Goal: Task Accomplishment & Management: Complete application form

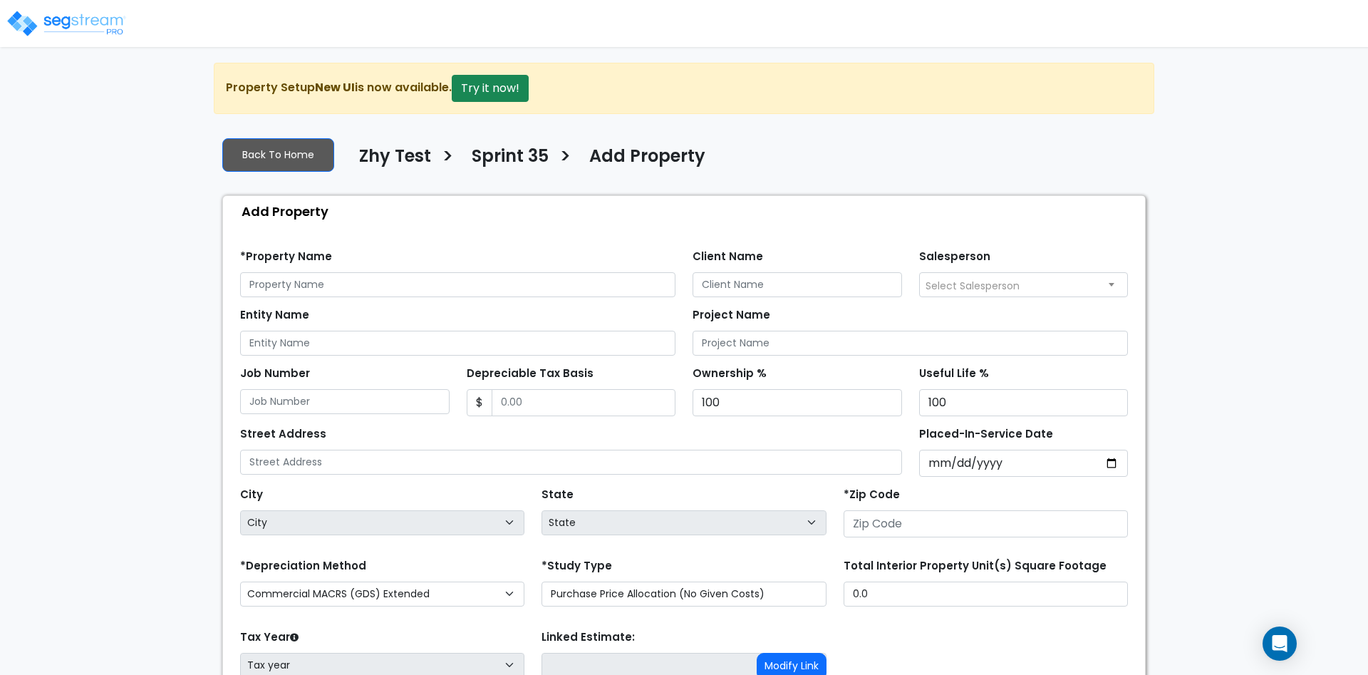
click at [1212, 150] on div "We are Building your Property. So please grab a coffee and let us do the heavy …" at bounding box center [684, 429] width 1368 height 733
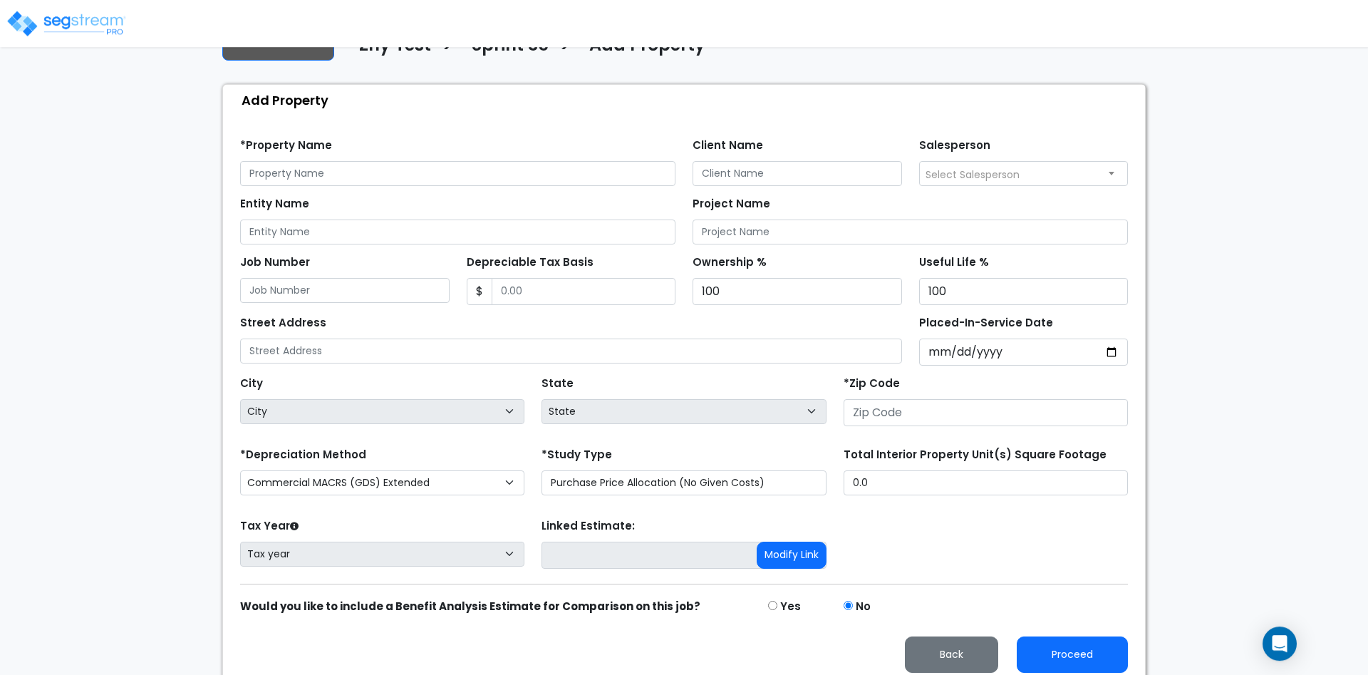
scroll to position [124, 0]
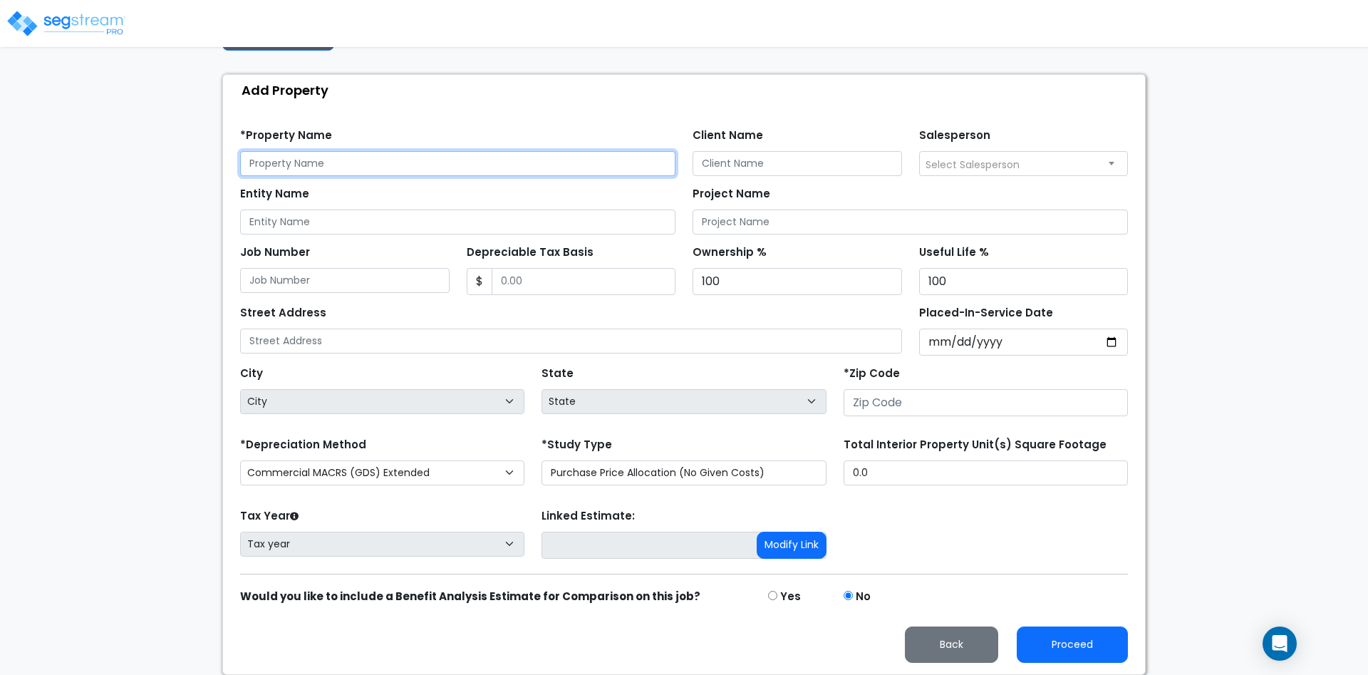
click at [373, 172] on input "text" at bounding box center [457, 163] width 435 height 25
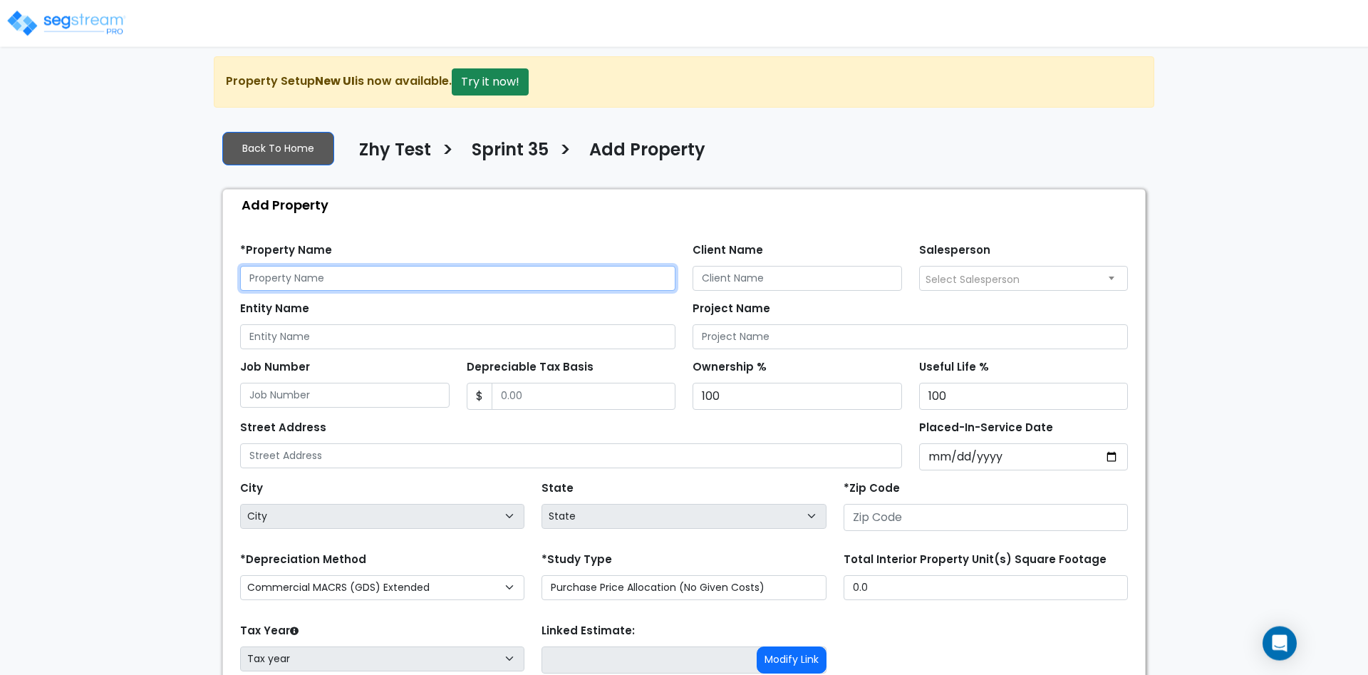
scroll to position [0, 0]
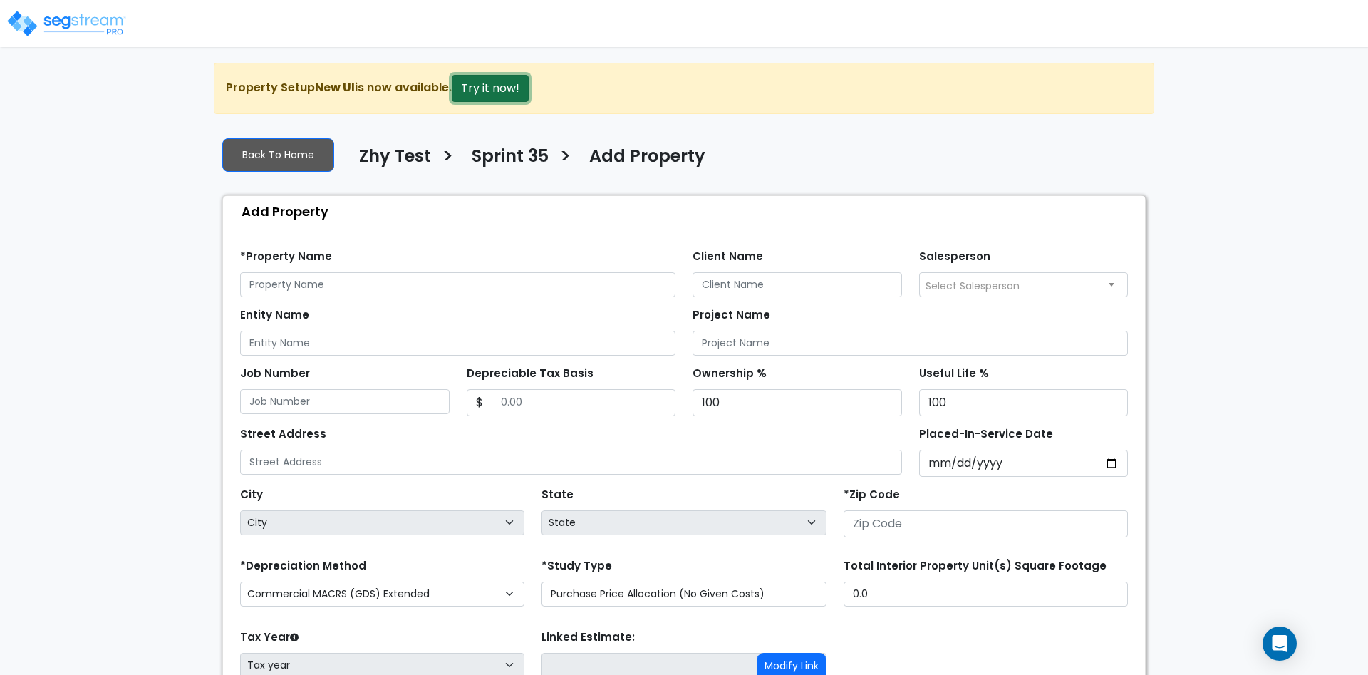
click at [487, 90] on button "Try it now!" at bounding box center [490, 88] width 77 height 27
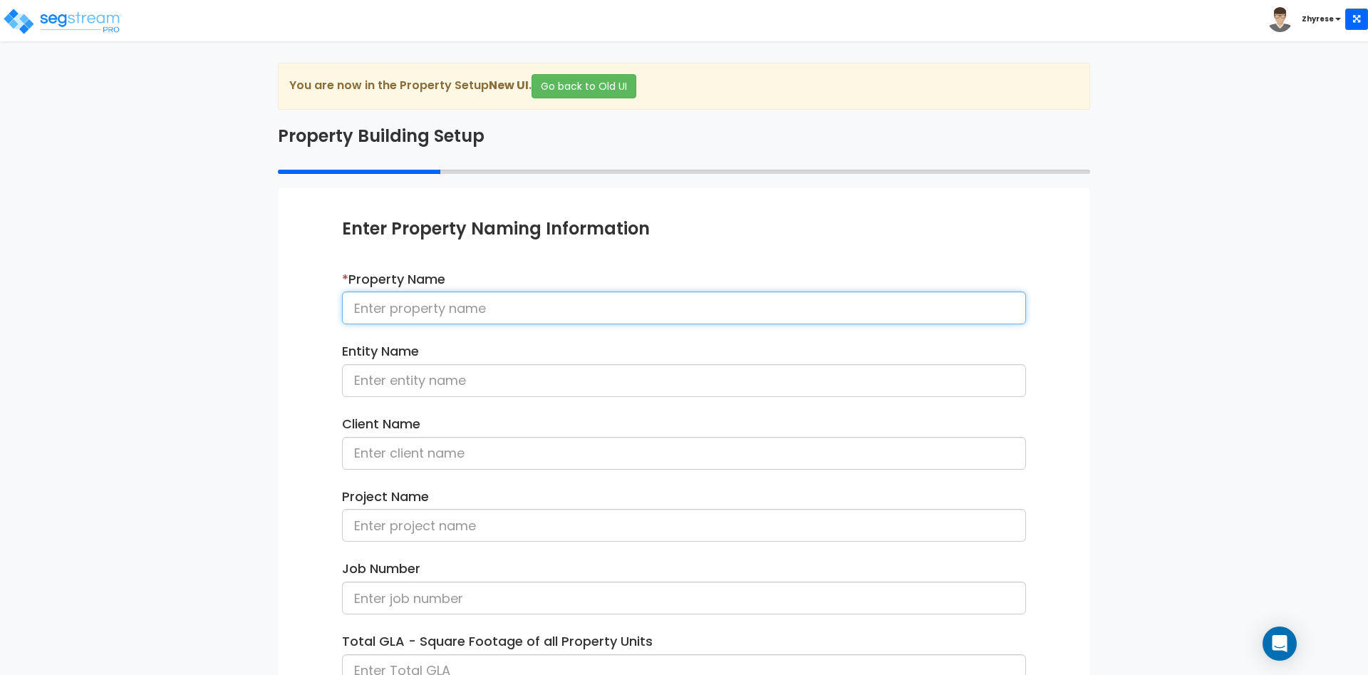
click at [496, 306] on input at bounding box center [684, 307] width 684 height 33
type input "1"
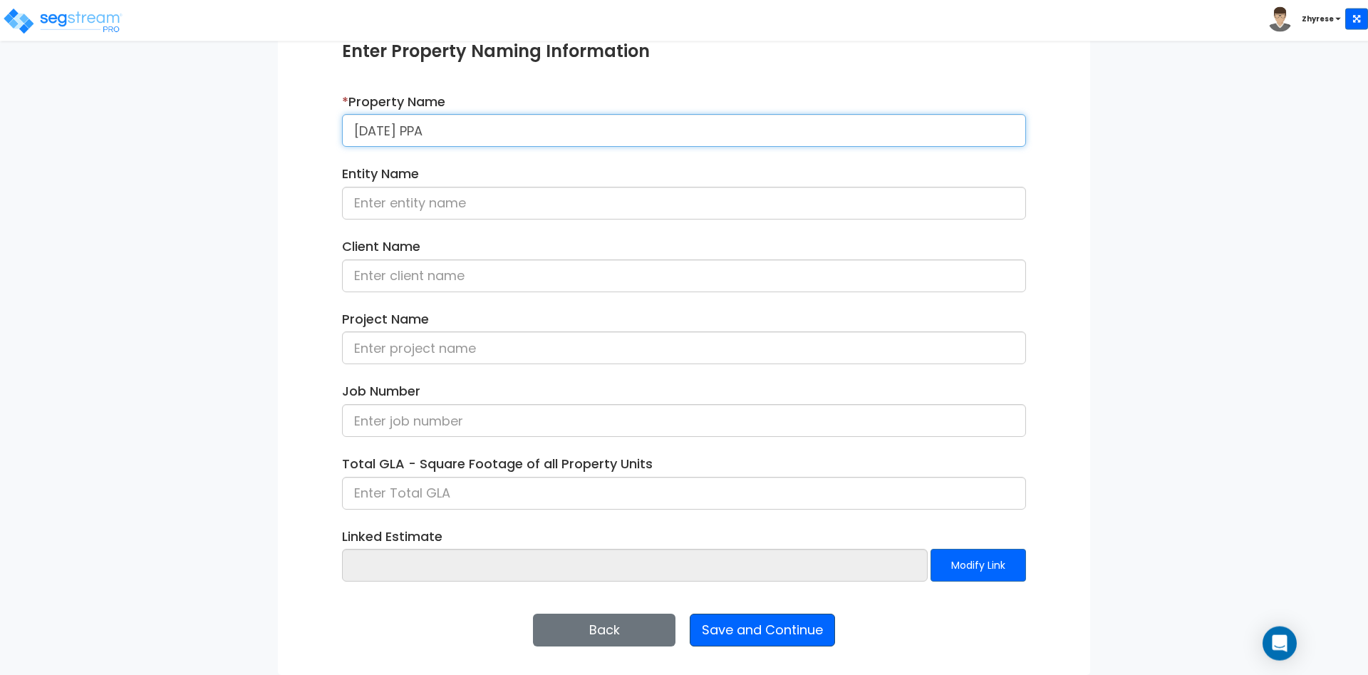
scroll to position [178, 0]
type input "01Sept25 PPA"
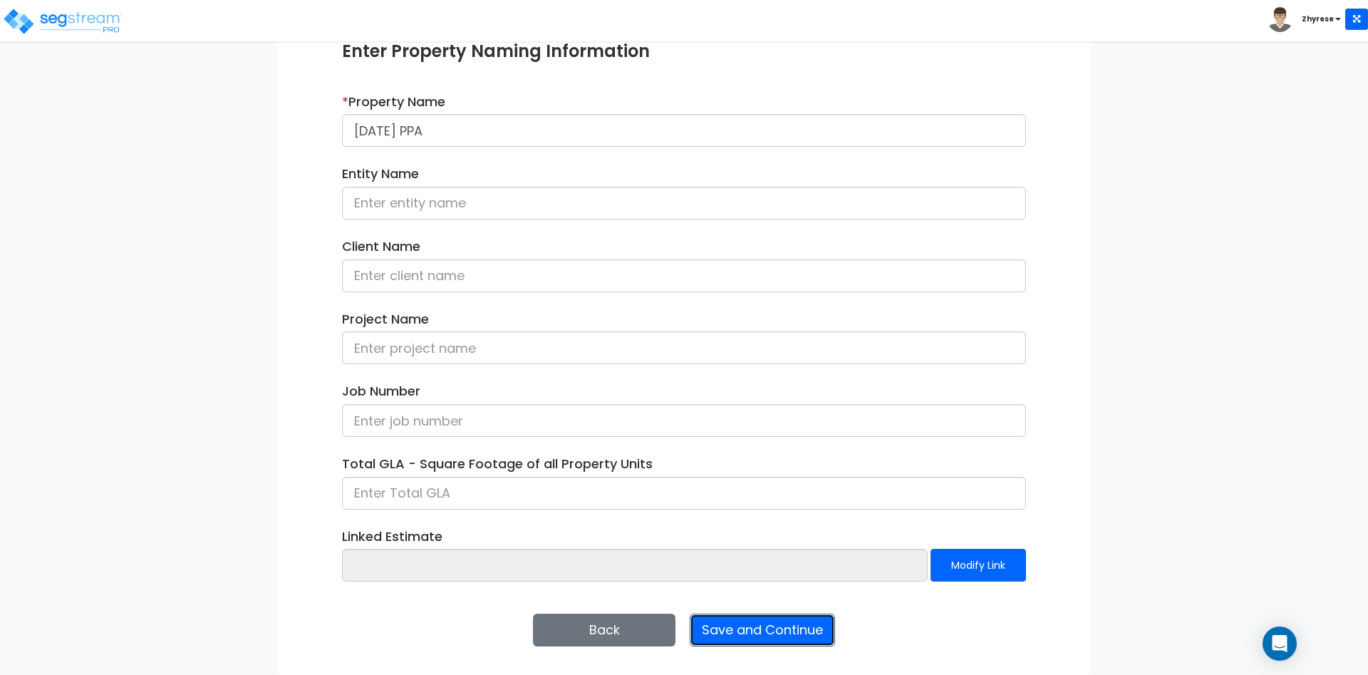
click at [785, 618] on button "Save and Continue" at bounding box center [762, 629] width 145 height 33
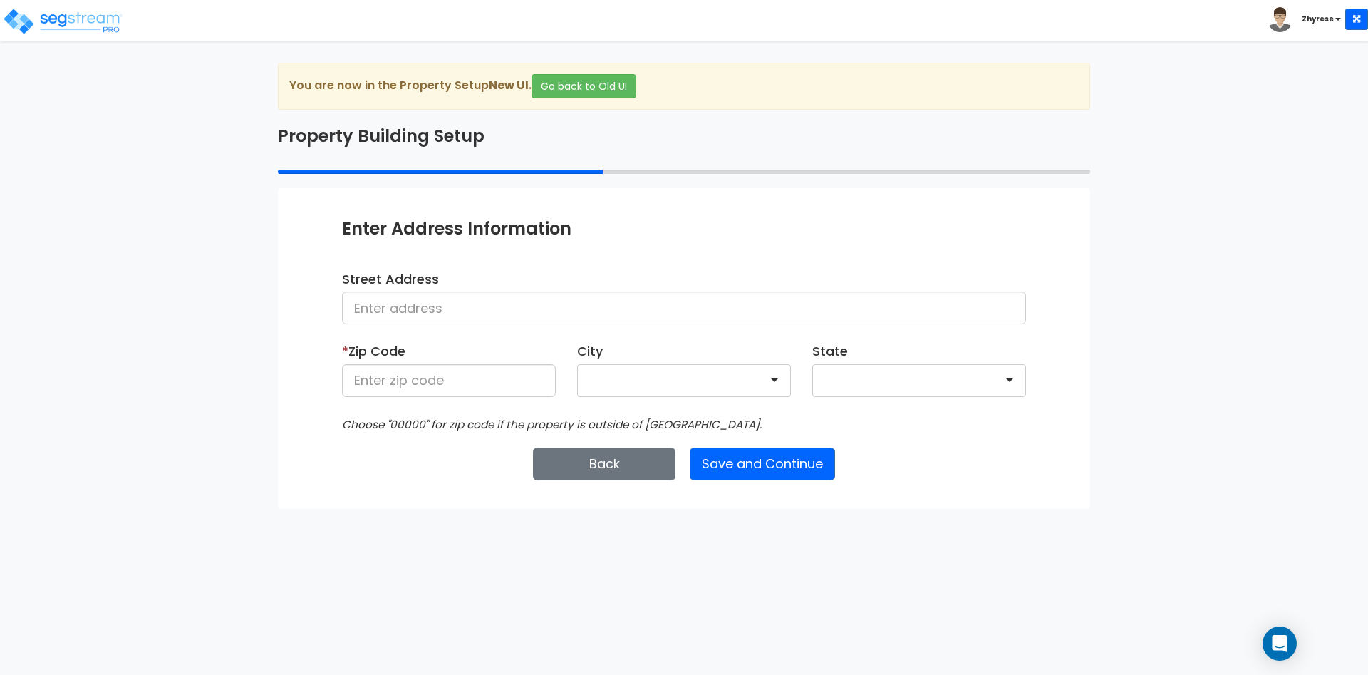
click at [475, 408] on div "Street Address * Zip Code City × State × Choose "00000" for zip code if the pro…" at bounding box center [683, 351] width 705 height 163
click at [479, 378] on input at bounding box center [449, 380] width 214 height 33
type input "50001"
click at [751, 464] on button "Save and Continue" at bounding box center [762, 463] width 145 height 33
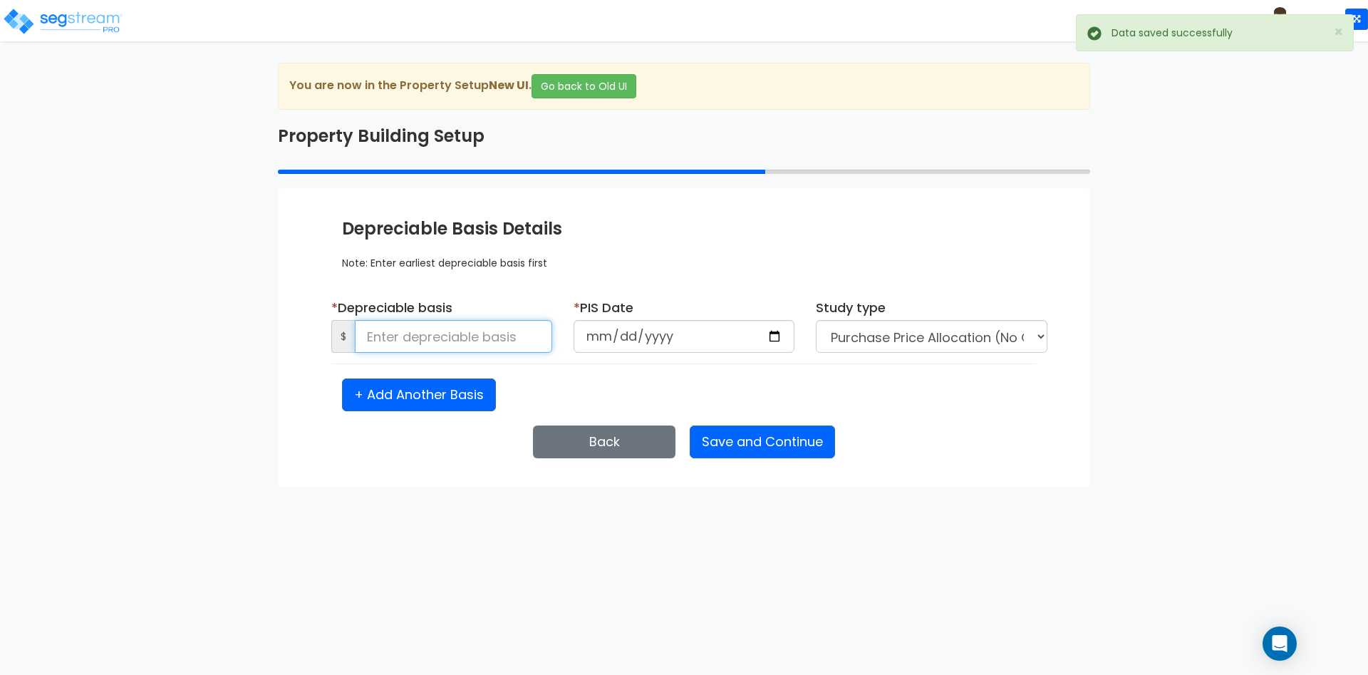
click at [410, 333] on input at bounding box center [453, 336] width 197 height 33
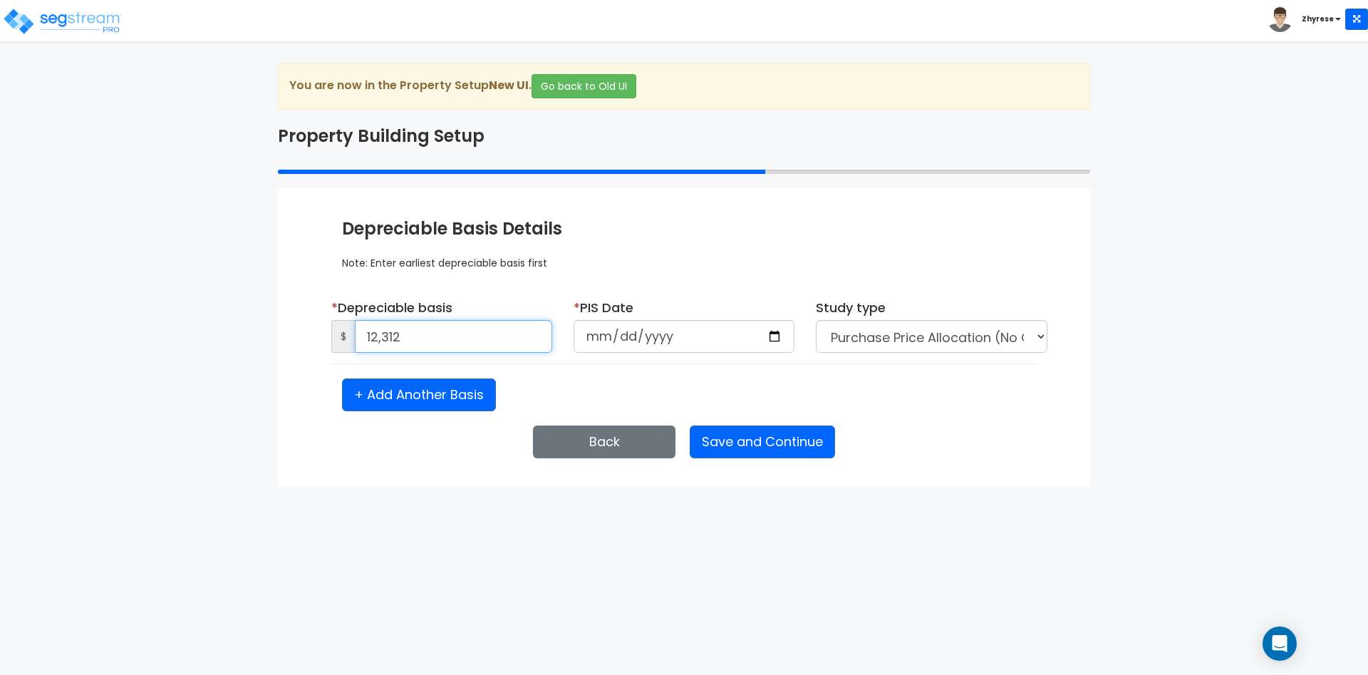
type input "12,312"
click at [619, 344] on input "date" at bounding box center [683, 336] width 221 height 33
click at [646, 346] on input "date" at bounding box center [683, 336] width 221 height 33
type input "2025-01-01"
drag, startPoint x: 867, startPoint y: 343, endPoint x: 803, endPoint y: 438, distance: 114.4
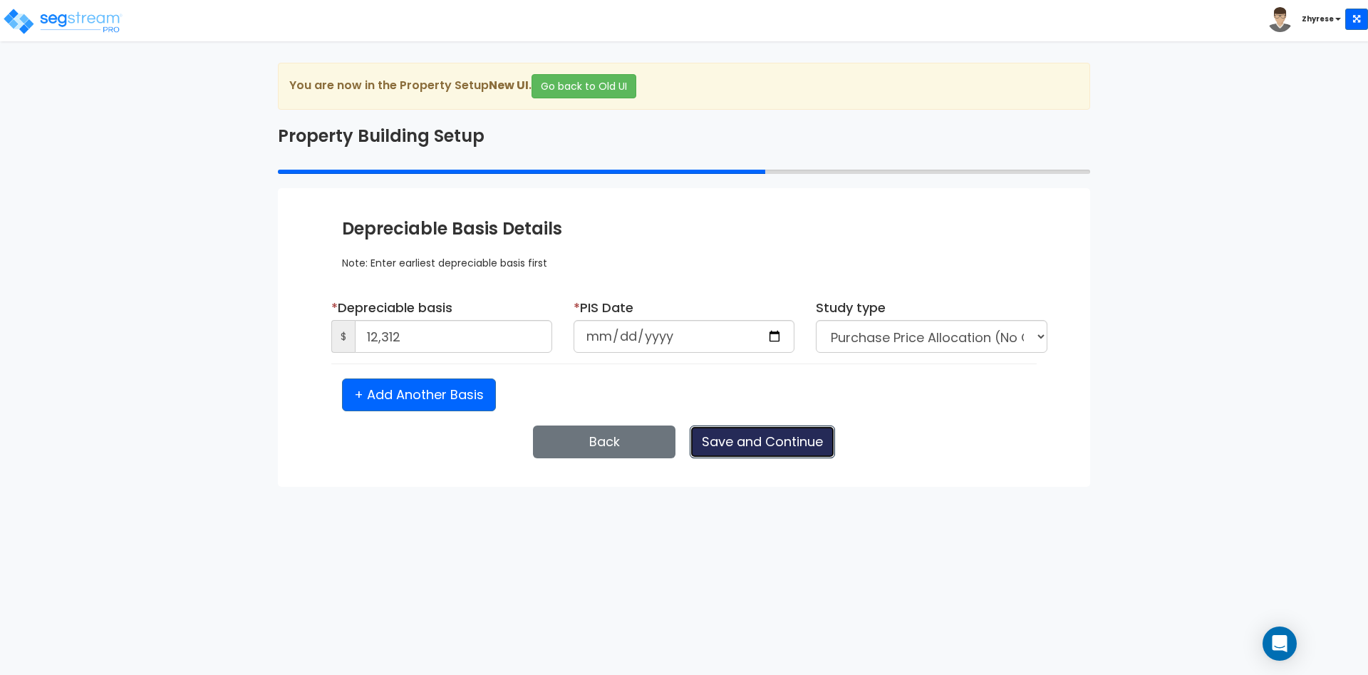
click at [803, 437] on button "Save and Continue" at bounding box center [762, 441] width 145 height 33
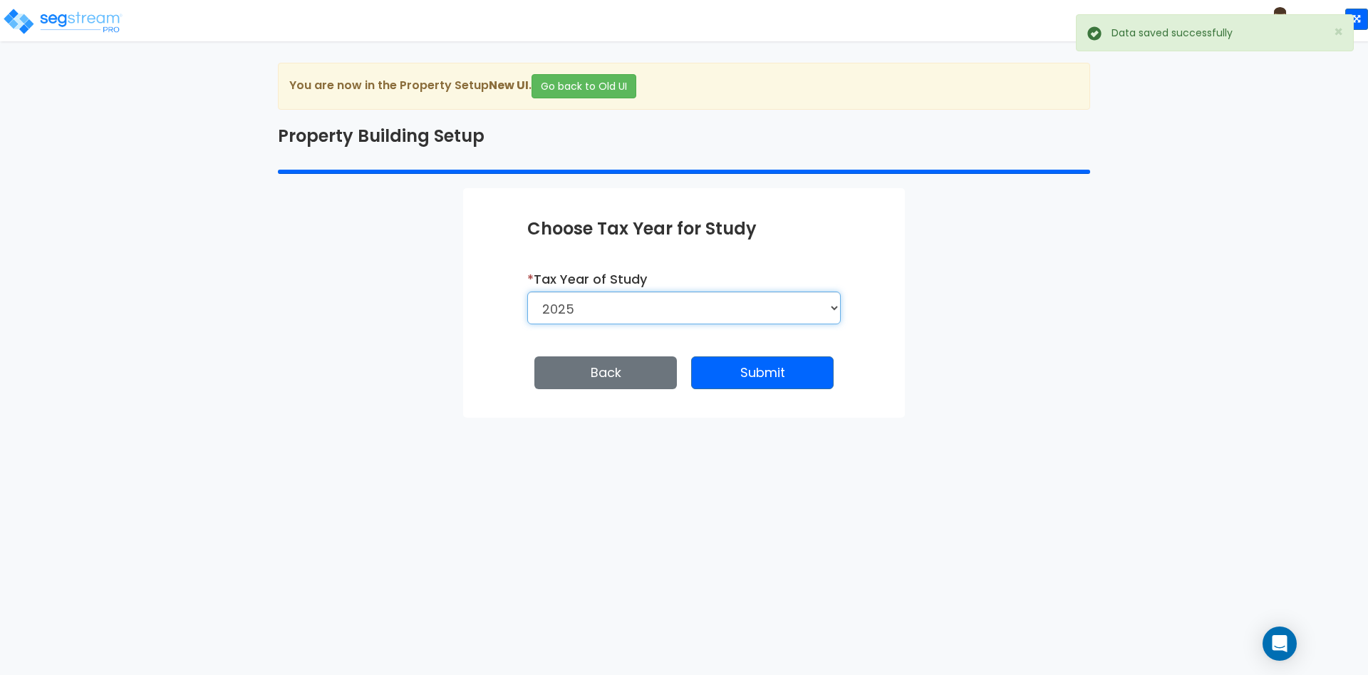
click at [527, 291] on select "2026 2025" at bounding box center [683, 307] width 313 height 33
select select "2026"
click option "2026" at bounding box center [0, 0] width 0 height 0
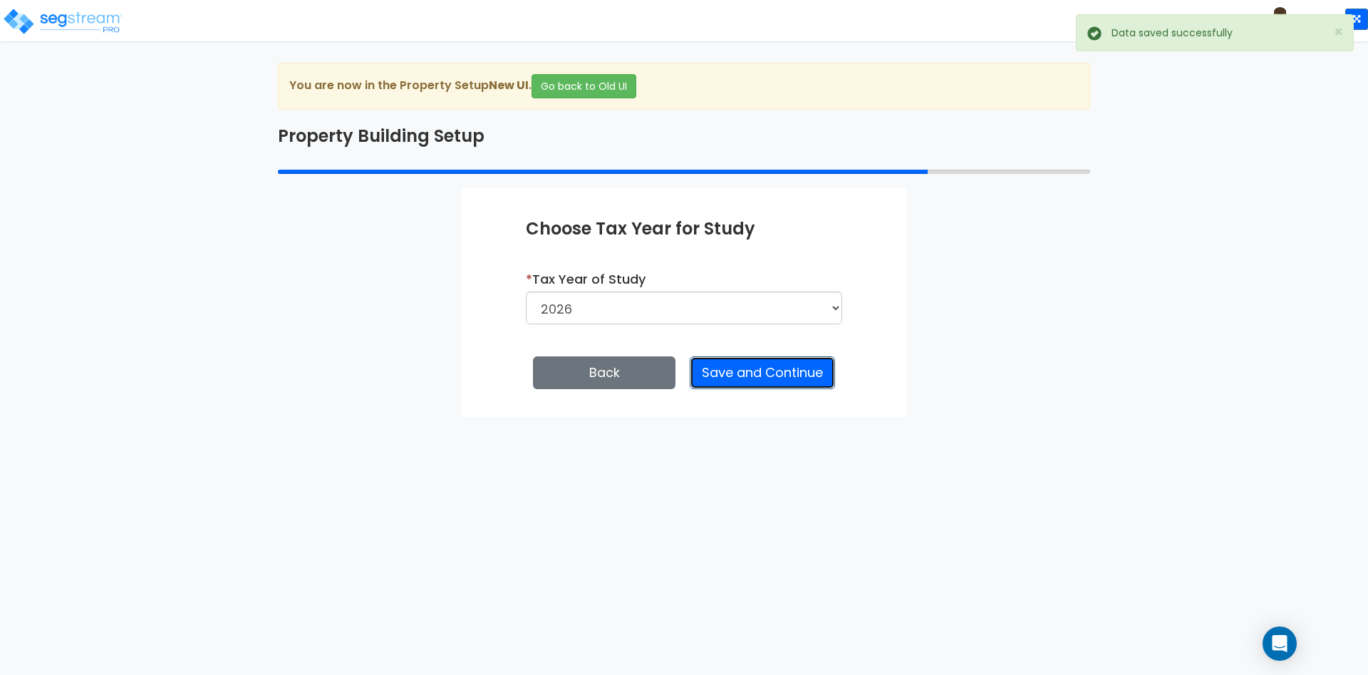
click at [779, 365] on button "Save and Continue" at bounding box center [762, 372] width 145 height 33
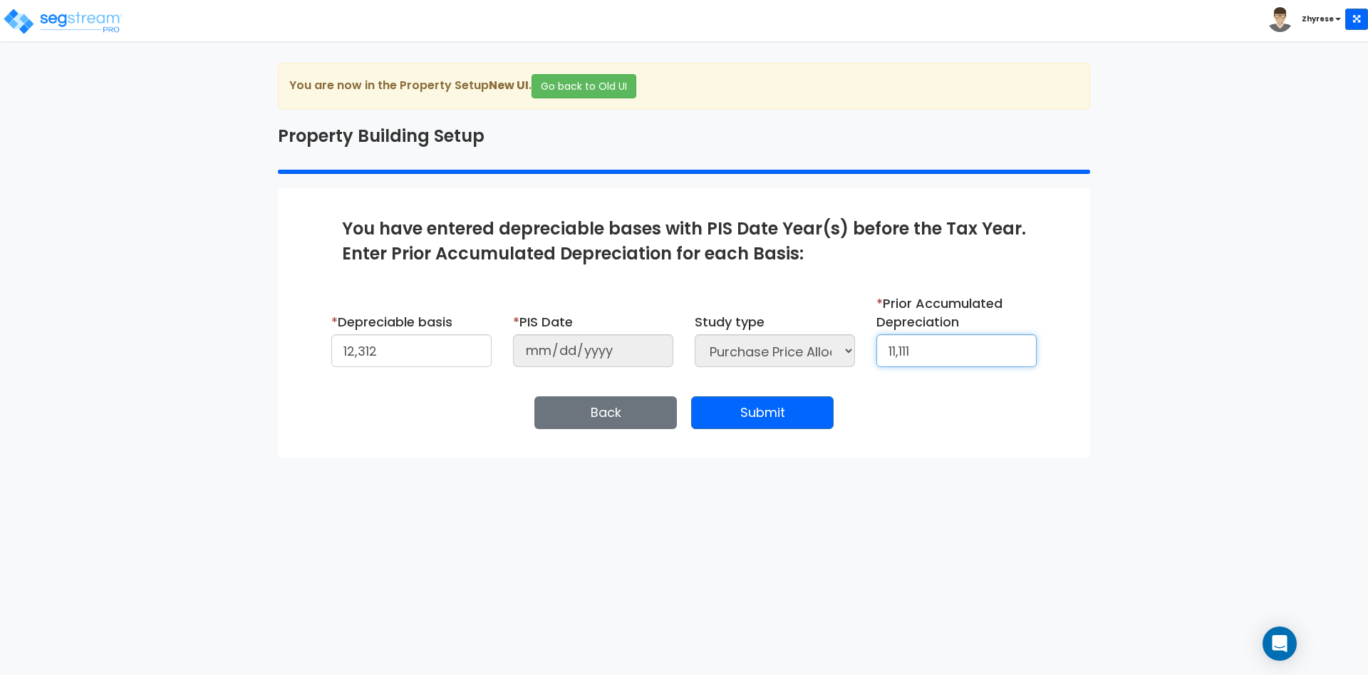
type input "11,111"
click at [720, 408] on button "Submit" at bounding box center [762, 412] width 142 height 33
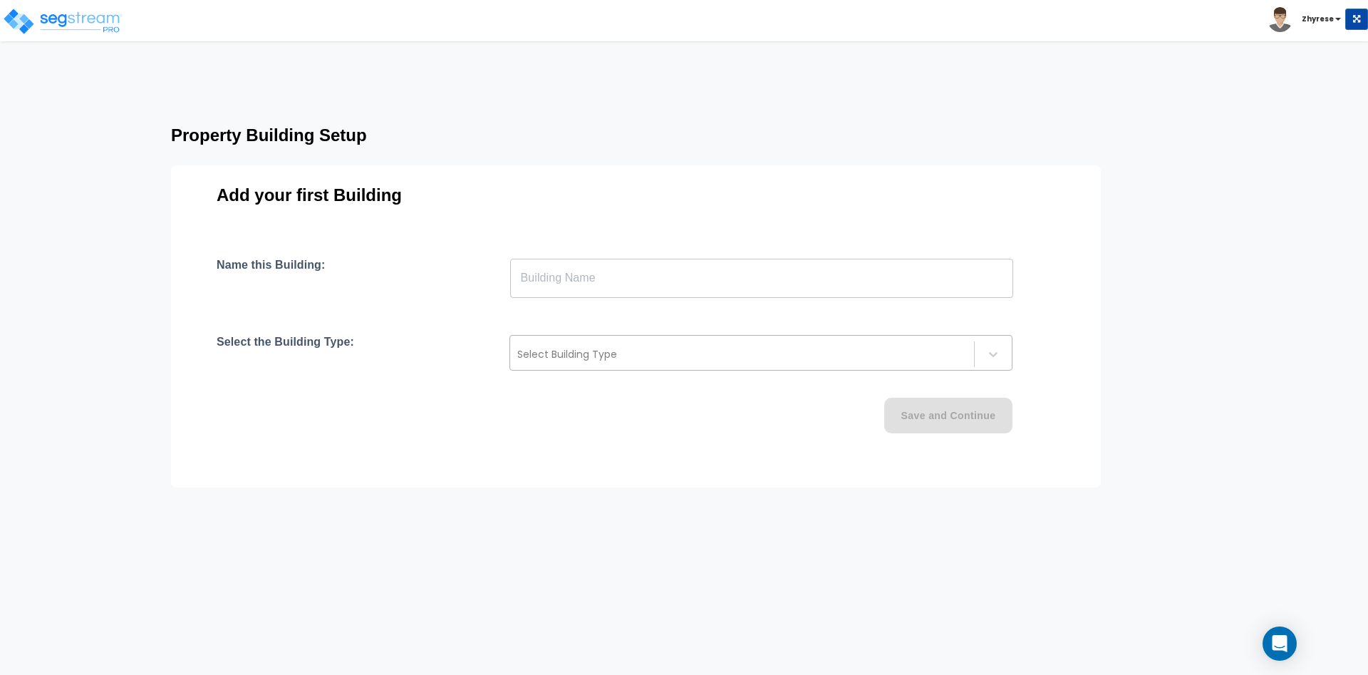
click at [638, 356] on div at bounding box center [742, 354] width 450 height 17
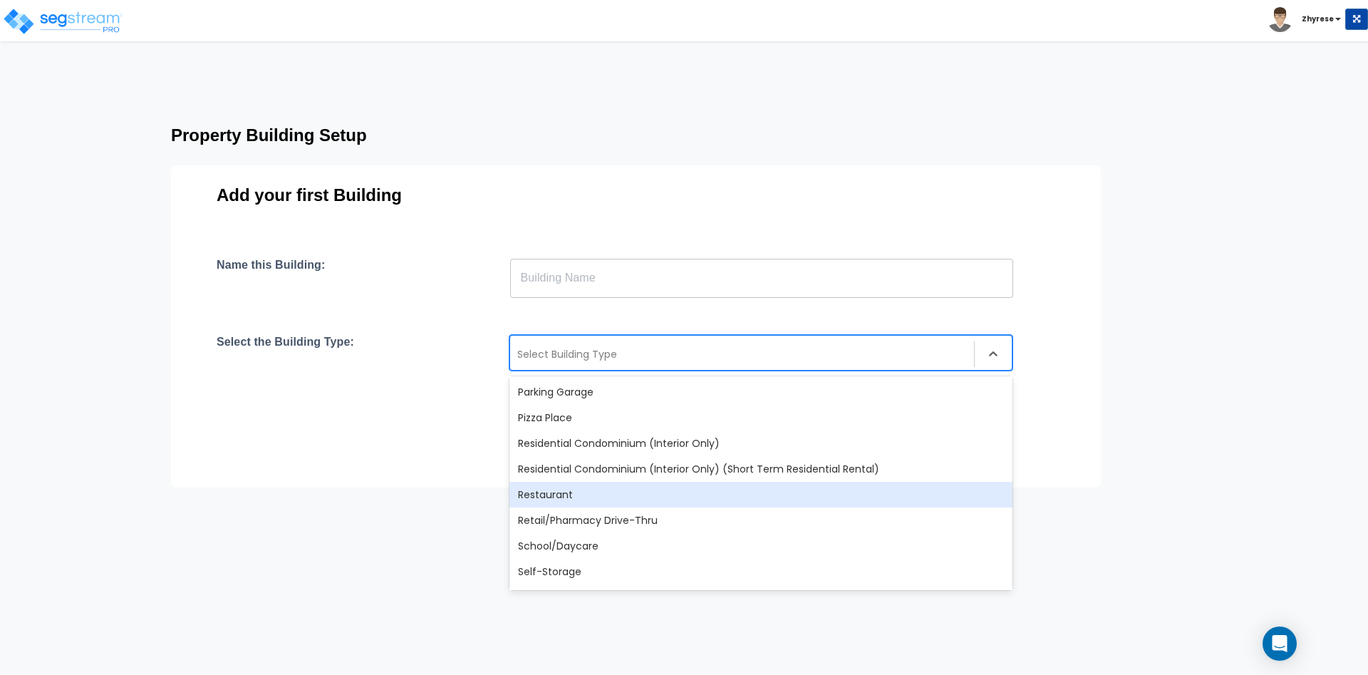
scroll to position [1228, 0]
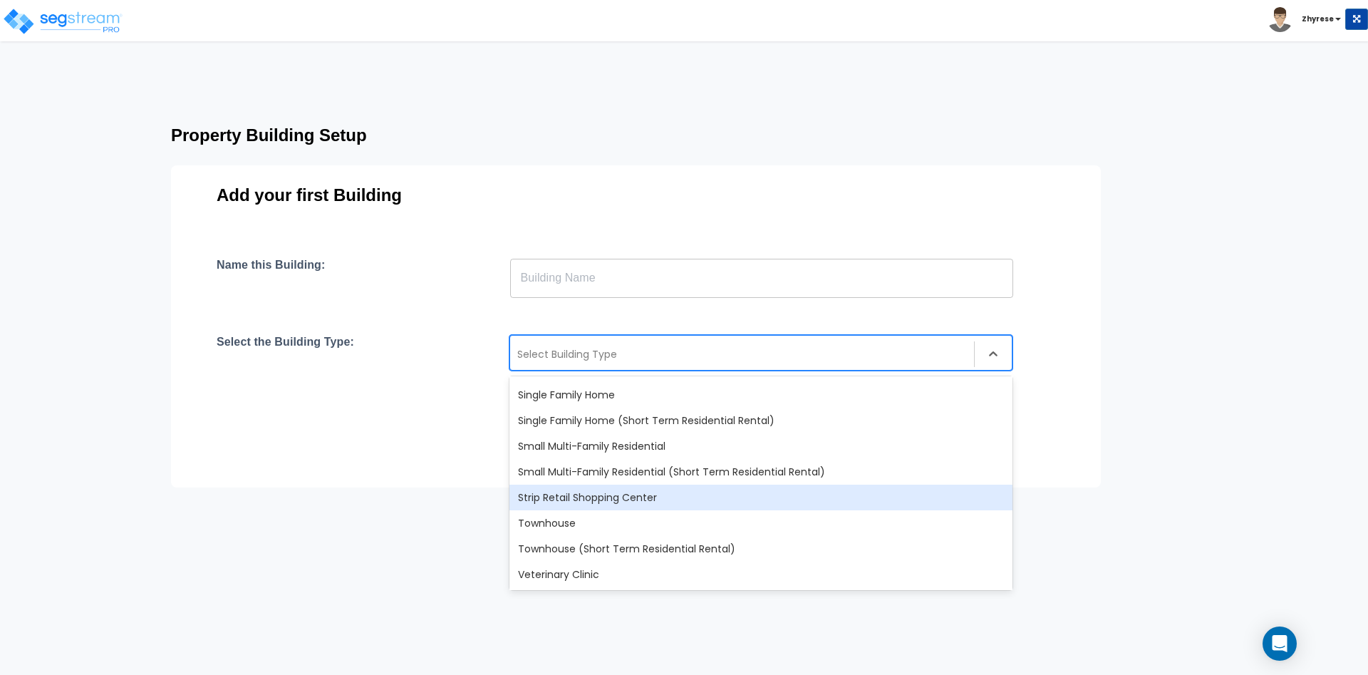
click at [603, 492] on div "Strip Retail Shopping Center" at bounding box center [760, 497] width 503 height 26
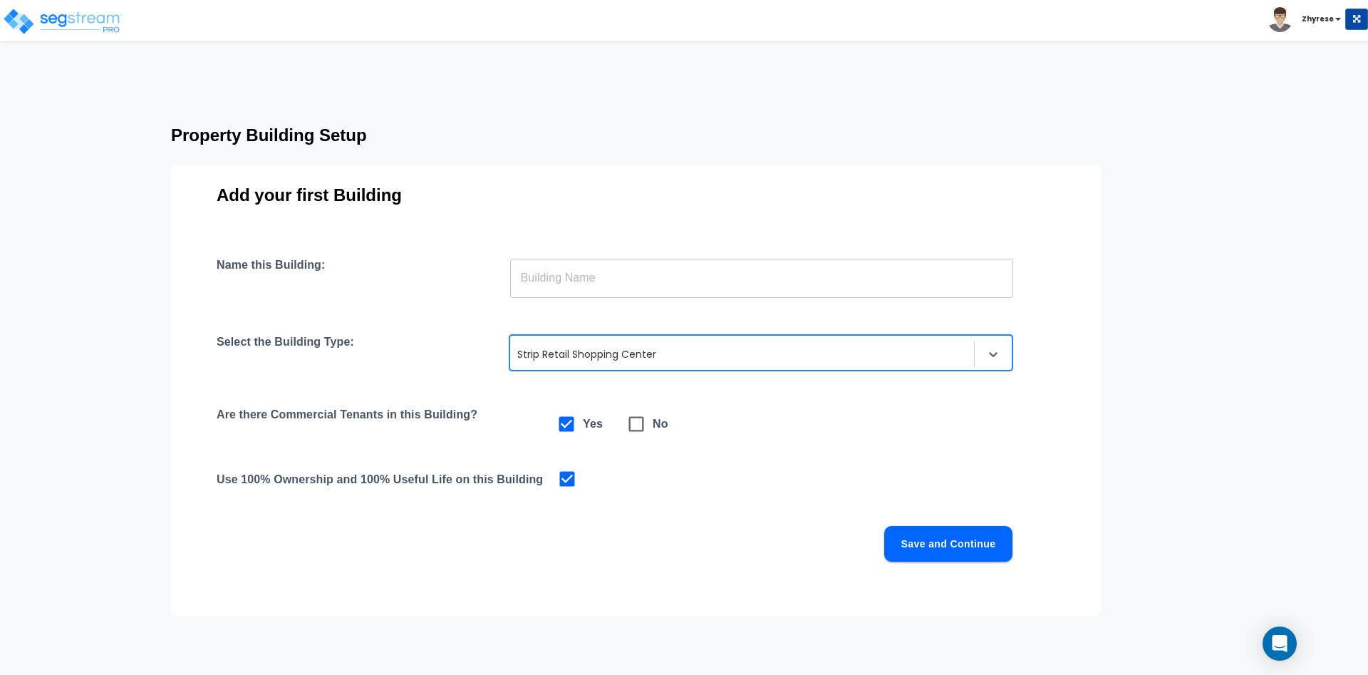
click at [650, 281] on input "text" at bounding box center [761, 278] width 503 height 40
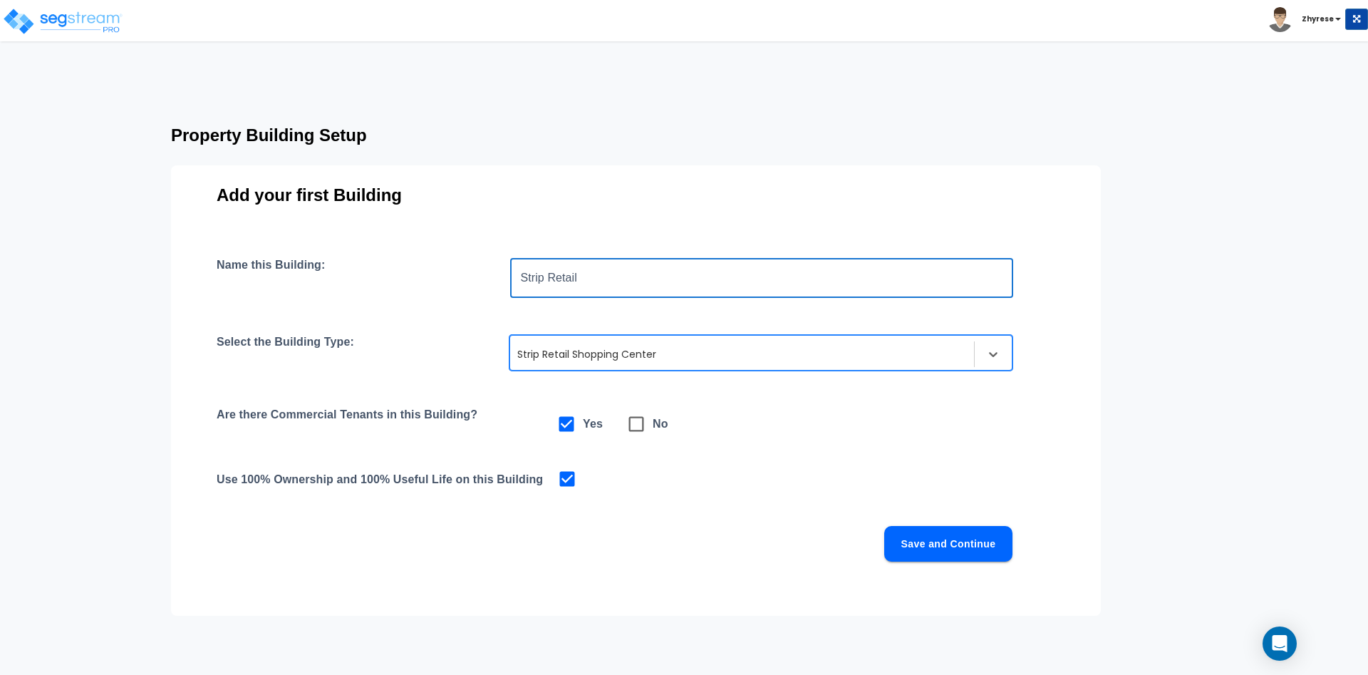
type input "Strip Retail"
click at [957, 545] on button "Save and Continue" at bounding box center [948, 544] width 128 height 36
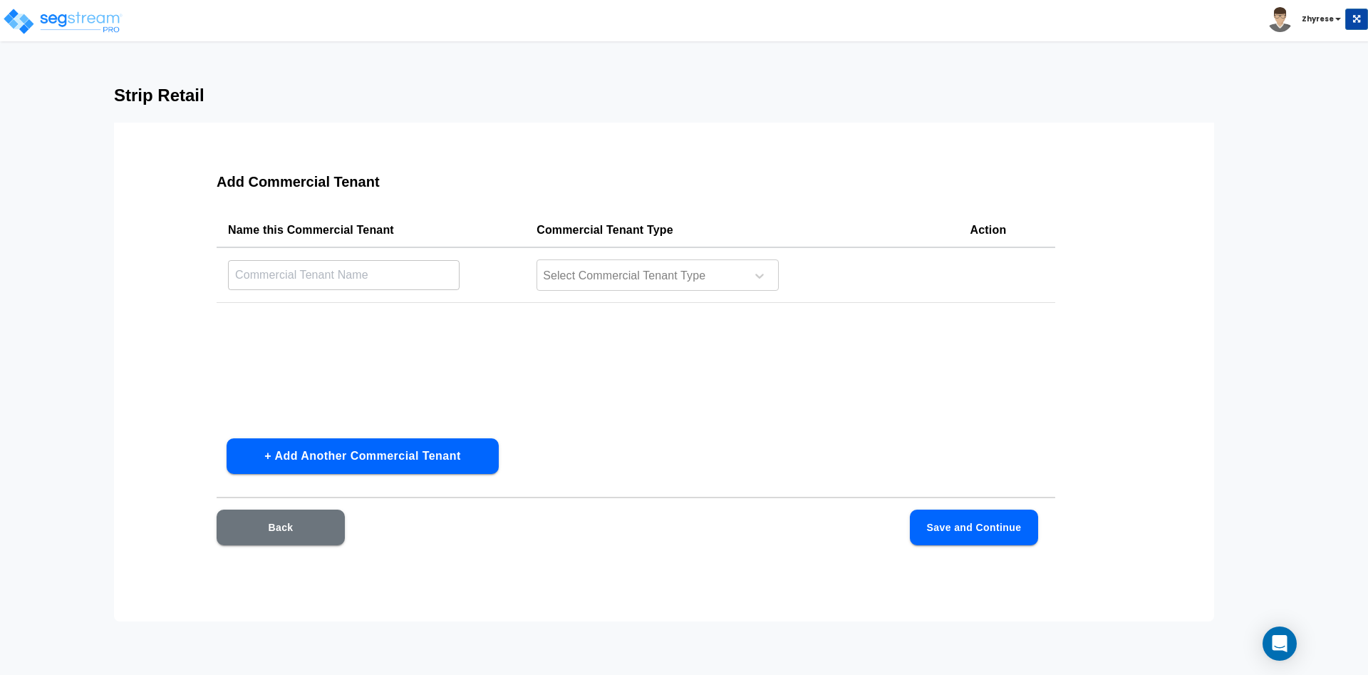
click at [369, 282] on input "text" at bounding box center [344, 274] width 232 height 31
click at [617, 281] on div at bounding box center [638, 275] width 195 height 19
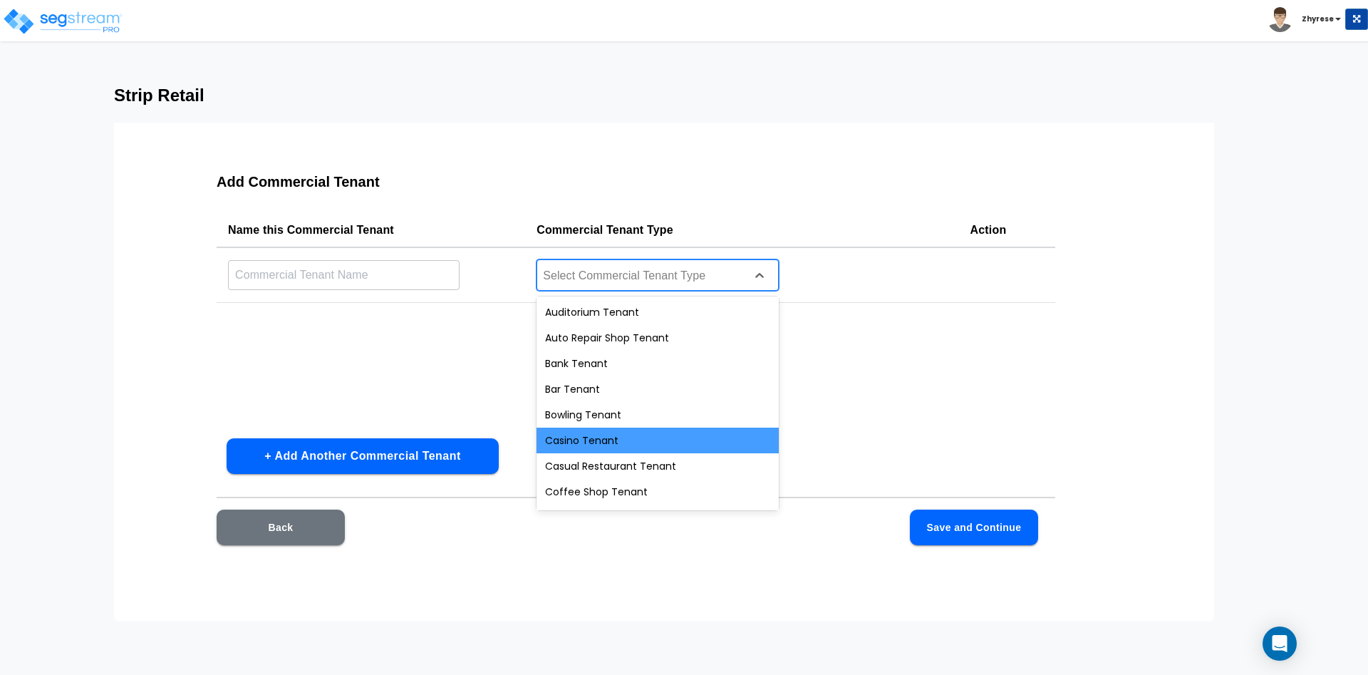
click at [595, 442] on div "Casino Tenant" at bounding box center [657, 440] width 242 height 26
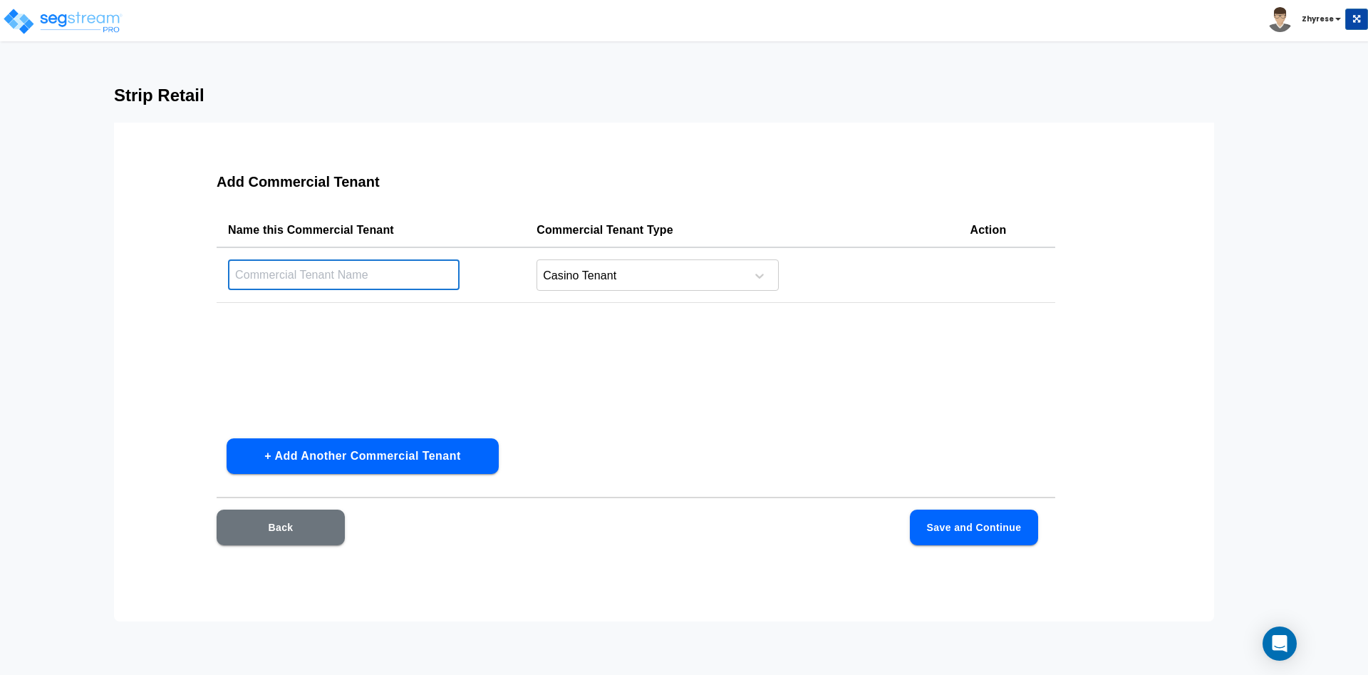
click at [361, 261] on input "text" at bounding box center [344, 274] width 232 height 31
type input "Casino"
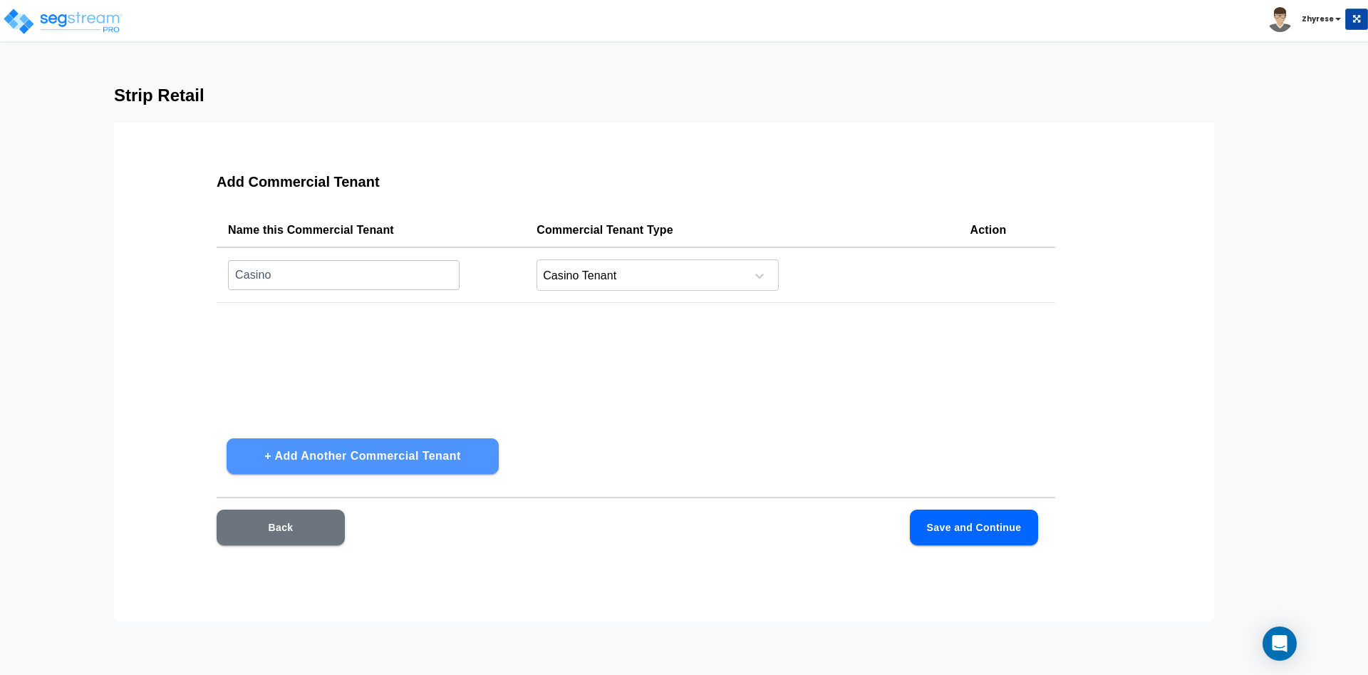
click at [335, 463] on button "+ Add Another Commercial Tenant" at bounding box center [363, 456] width 272 height 36
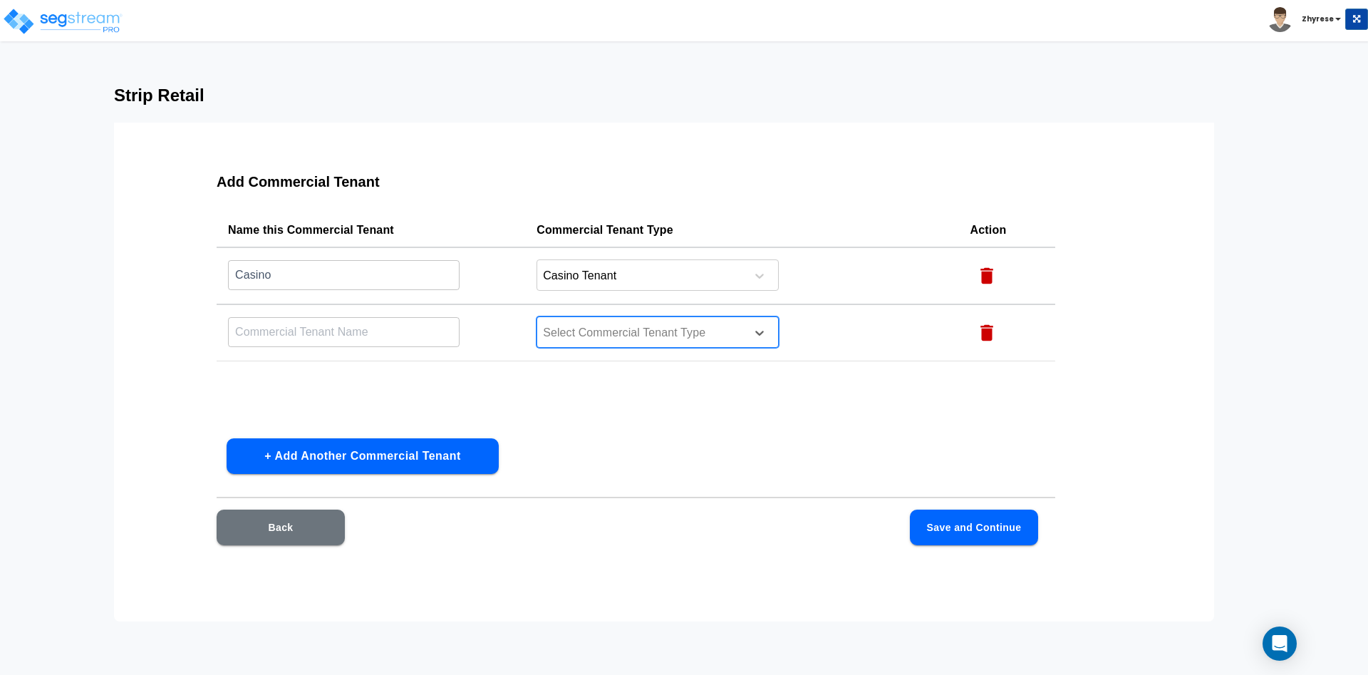
click at [692, 317] on div "Select Commercial Tenant Type" at bounding box center [657, 331] width 242 height 31
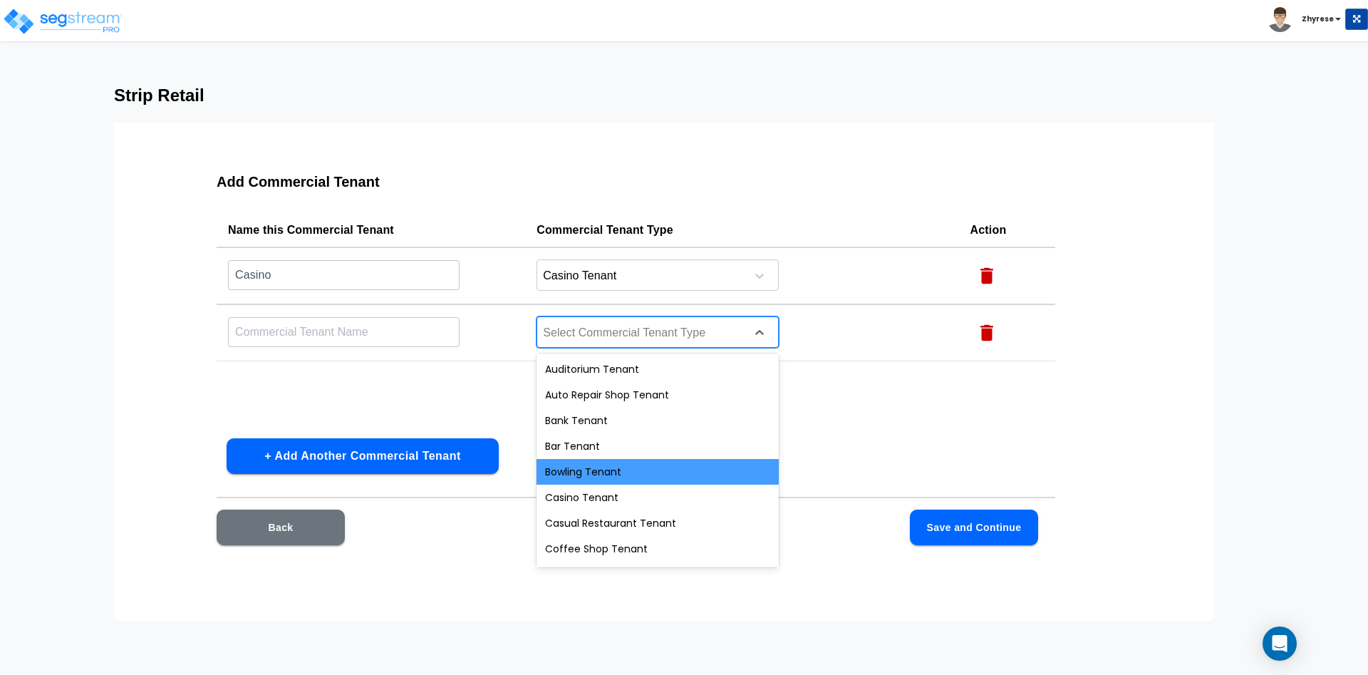
click at [588, 467] on div "Bowling Tenant" at bounding box center [657, 472] width 242 height 26
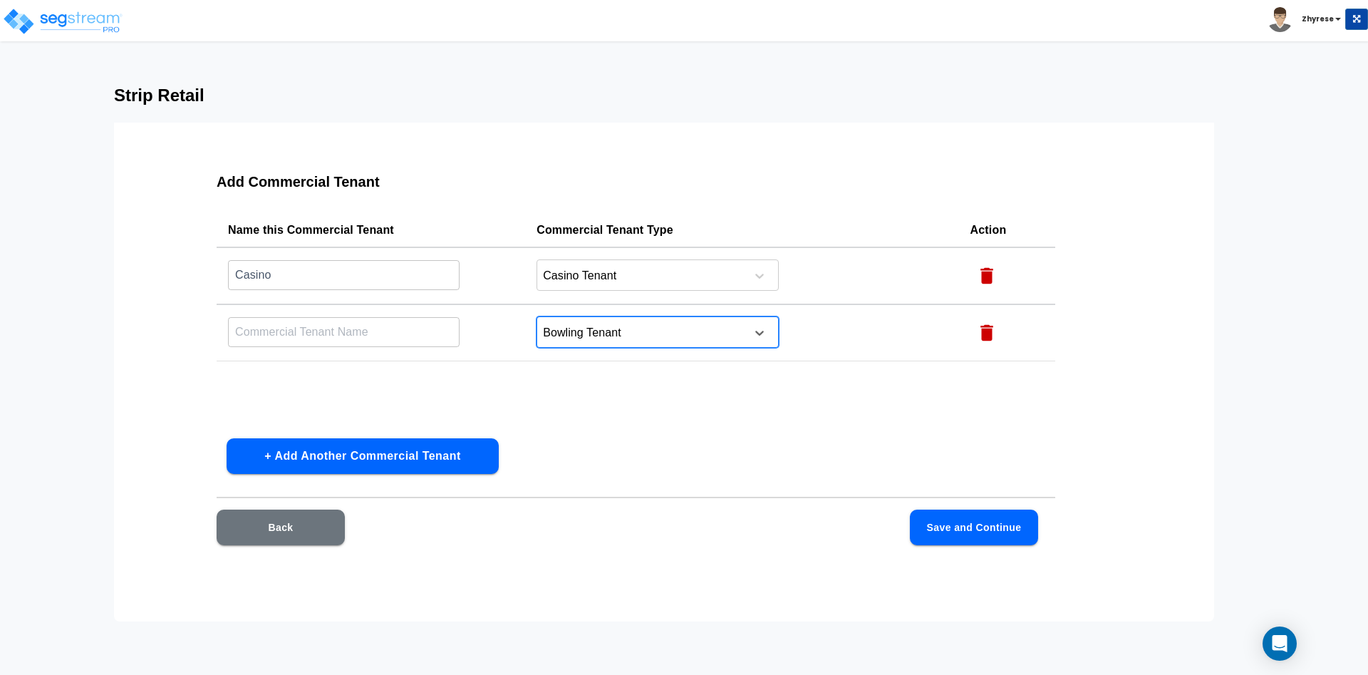
click at [324, 342] on input "text" at bounding box center [344, 331] width 232 height 31
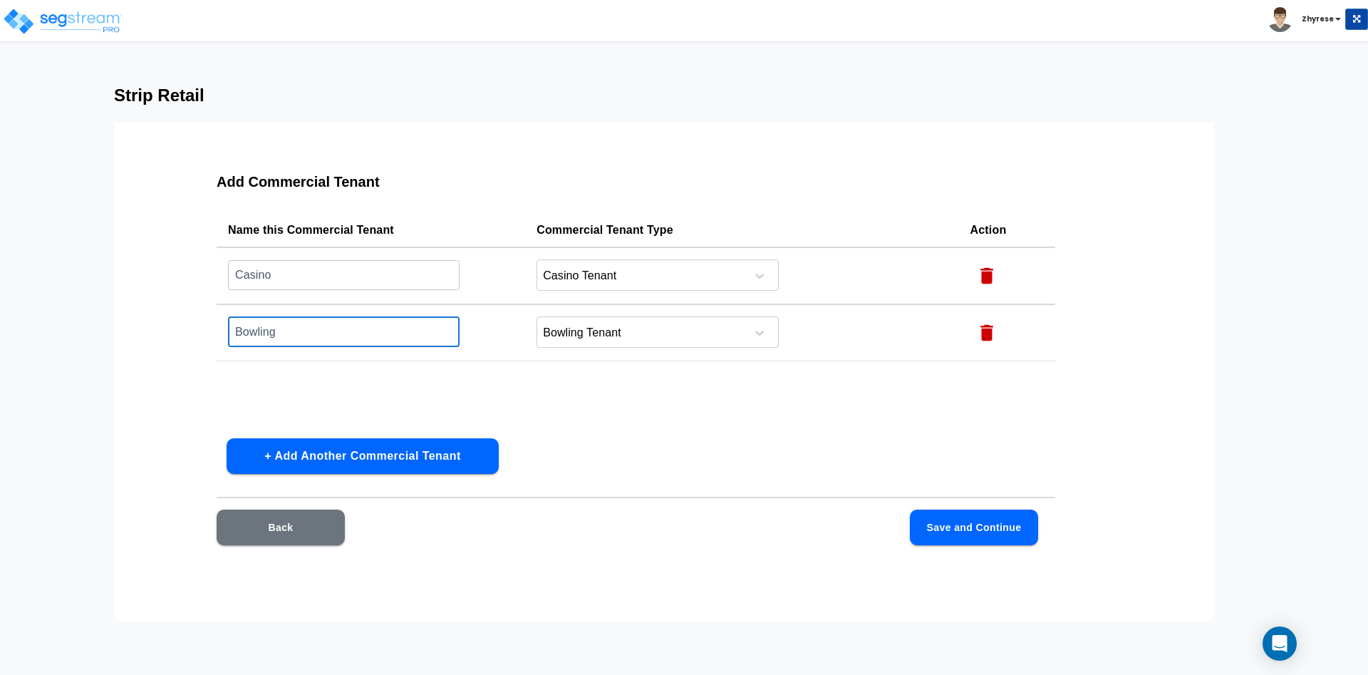
type input "Bowling"
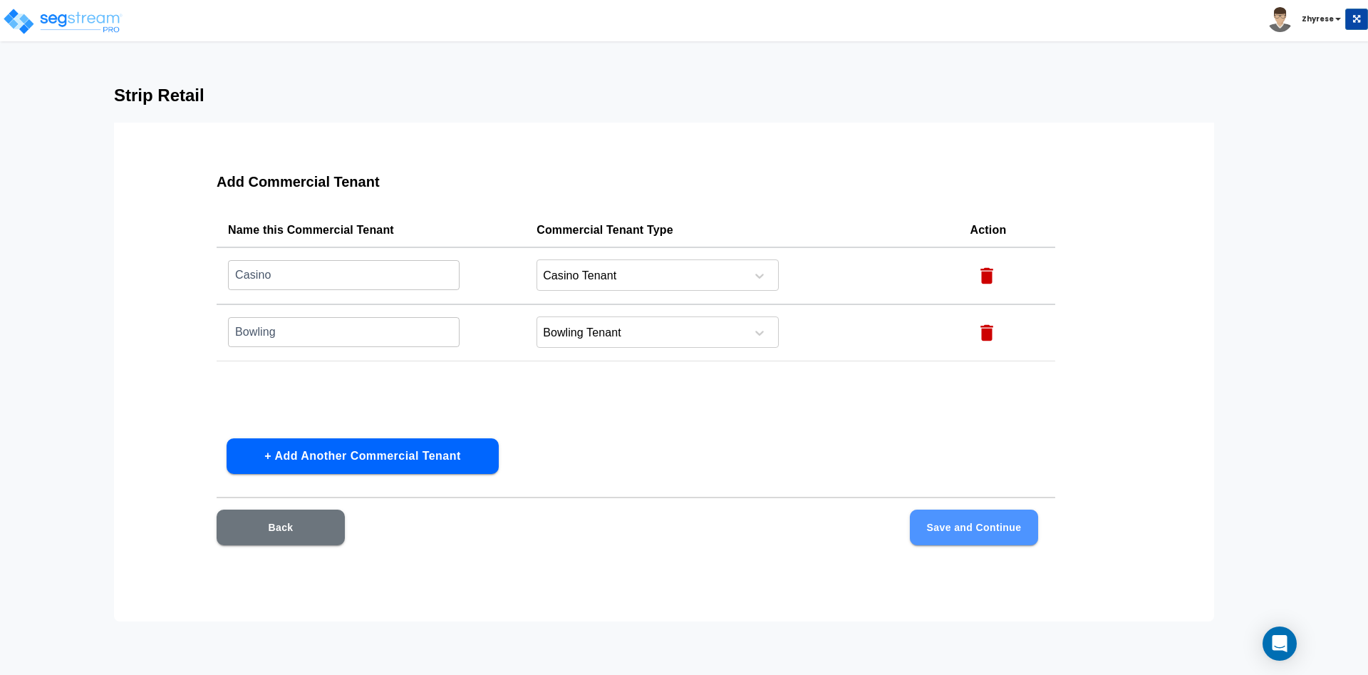
click at [948, 531] on button "Save and Continue" at bounding box center [974, 527] width 128 height 36
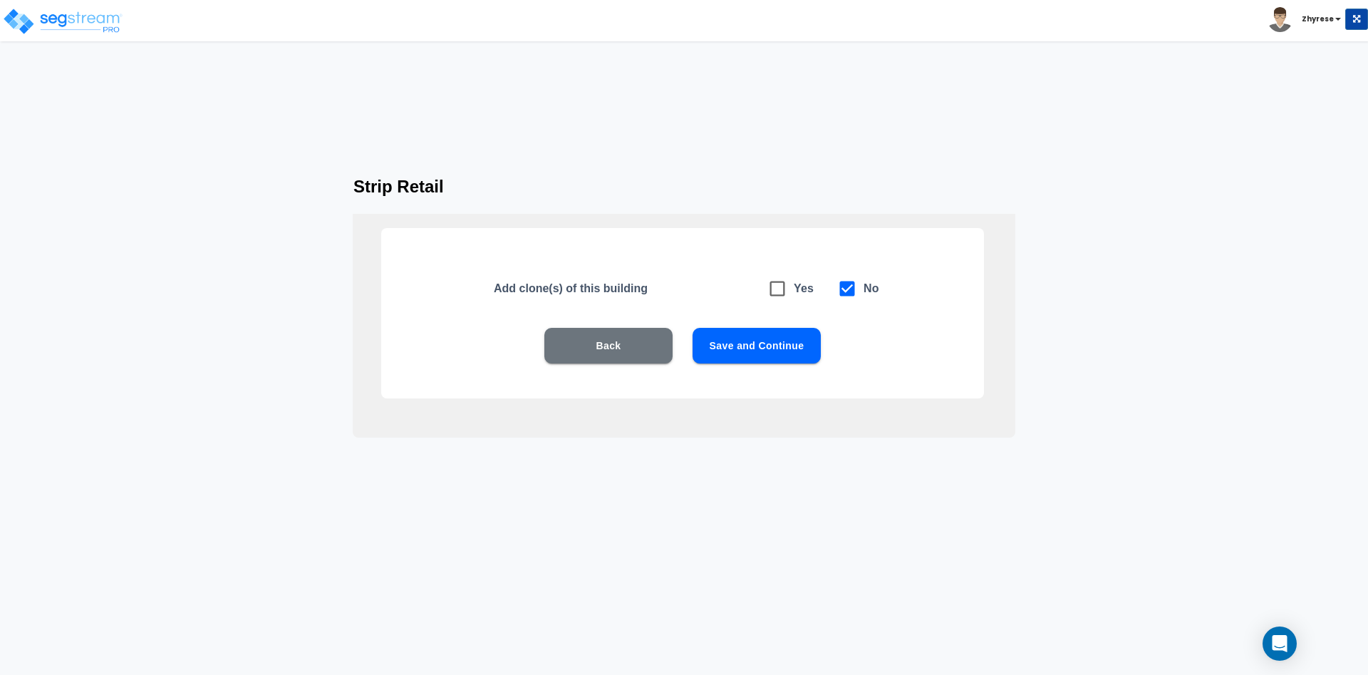
click at [726, 347] on button "Save and Continue" at bounding box center [756, 346] width 128 height 36
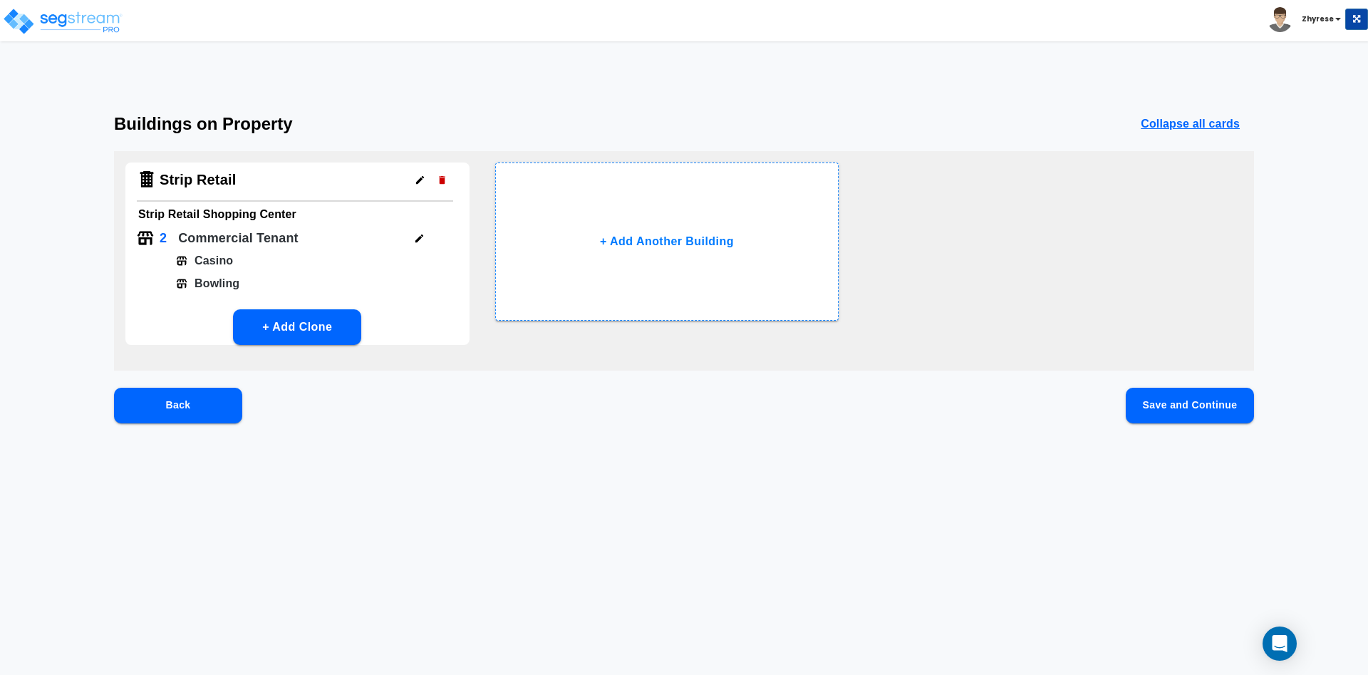
drag, startPoint x: 712, startPoint y: 266, endPoint x: 777, endPoint y: 517, distance: 258.3
click at [774, 486] on html "Toggle navigation Zhyrese" at bounding box center [684, 243] width 1368 height 486
drag, startPoint x: 1179, startPoint y: 411, endPoint x: 1173, endPoint y: 417, distance: 8.1
click at [1173, 417] on button "Save and Continue" at bounding box center [1190, 406] width 128 height 36
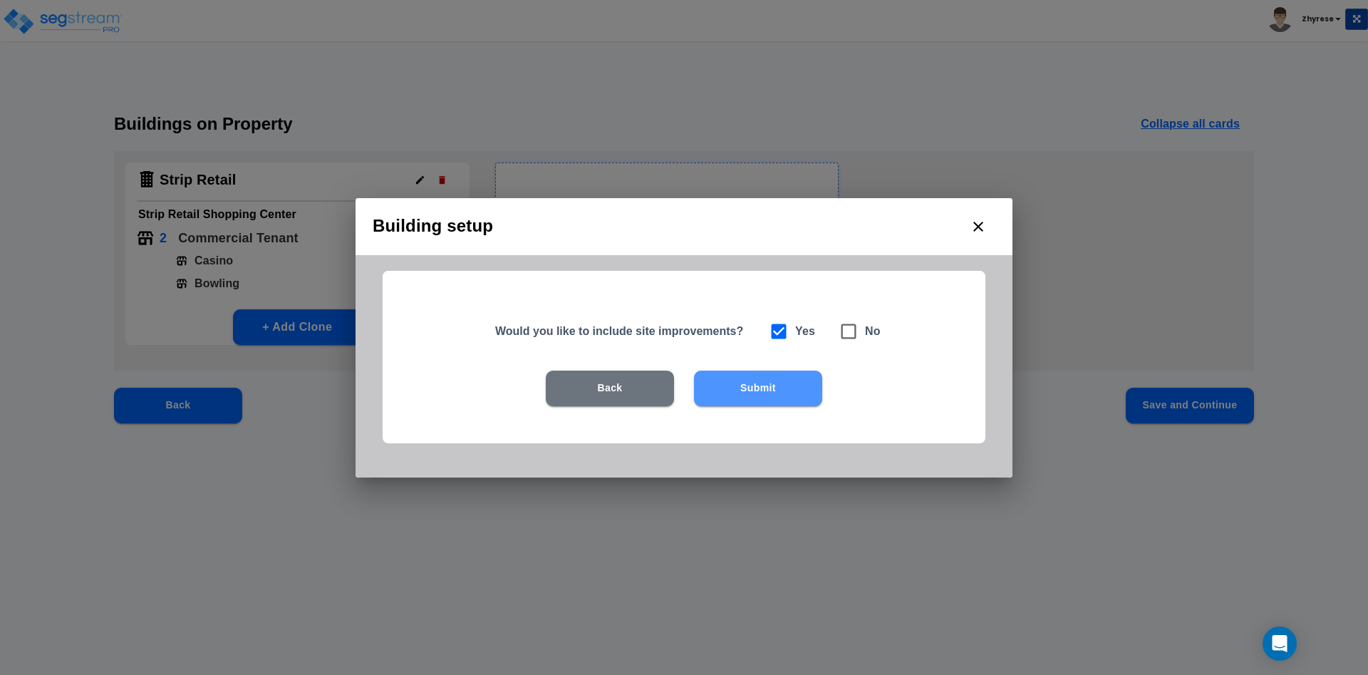
click at [746, 377] on button "Submit" at bounding box center [758, 388] width 128 height 36
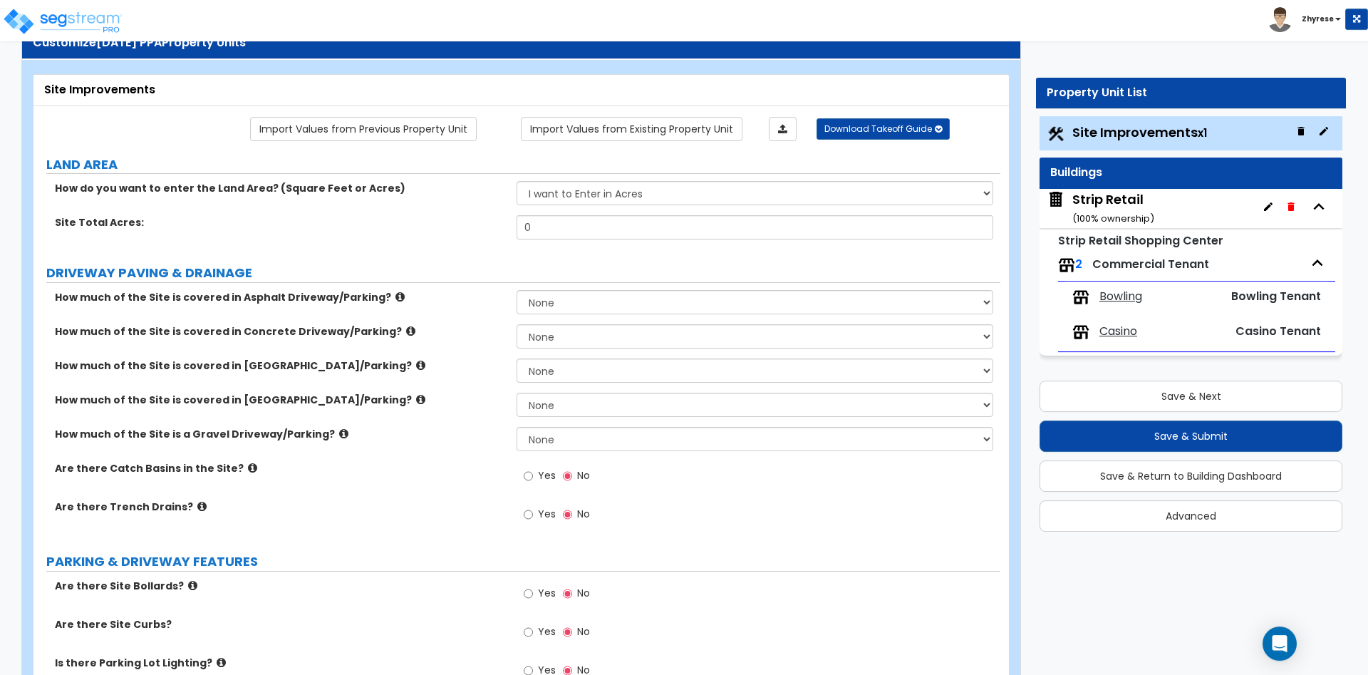
scroll to position [73, 0]
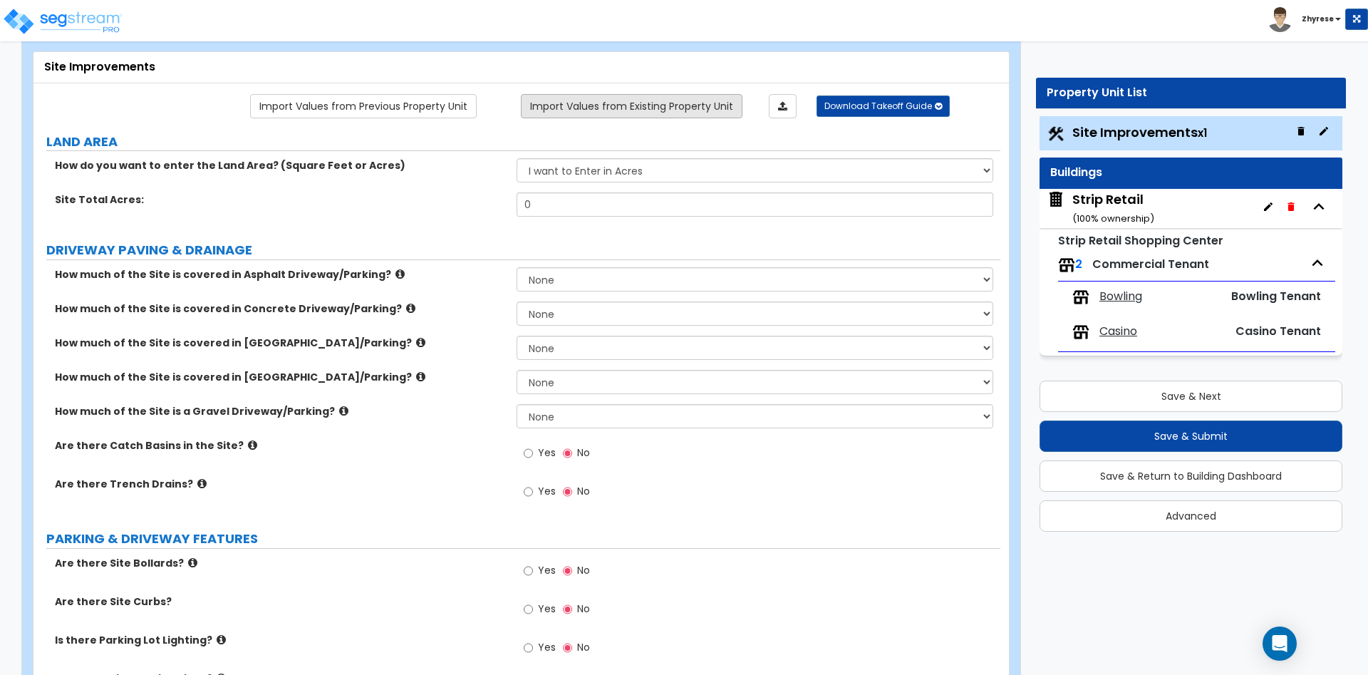
click at [655, 98] on link "Import Values from Existing Property Unit" at bounding box center [632, 106] width 222 height 24
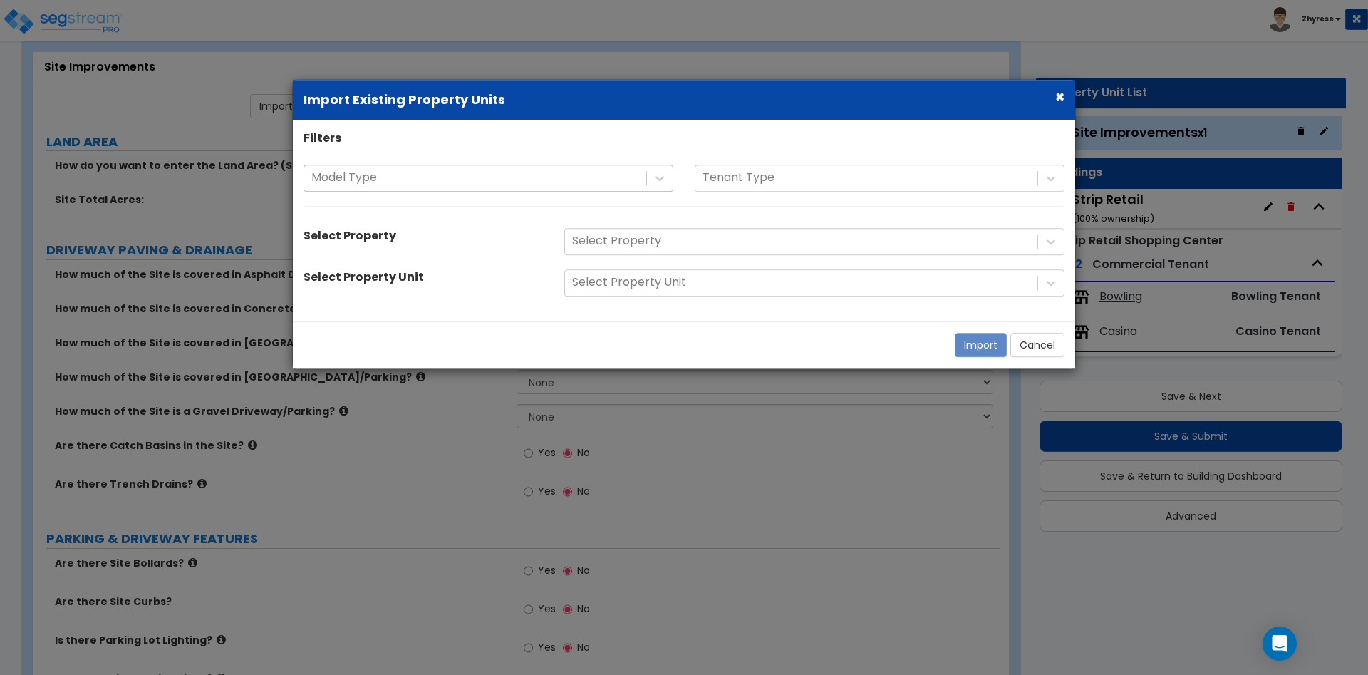
click at [504, 170] on div at bounding box center [475, 177] width 328 height 19
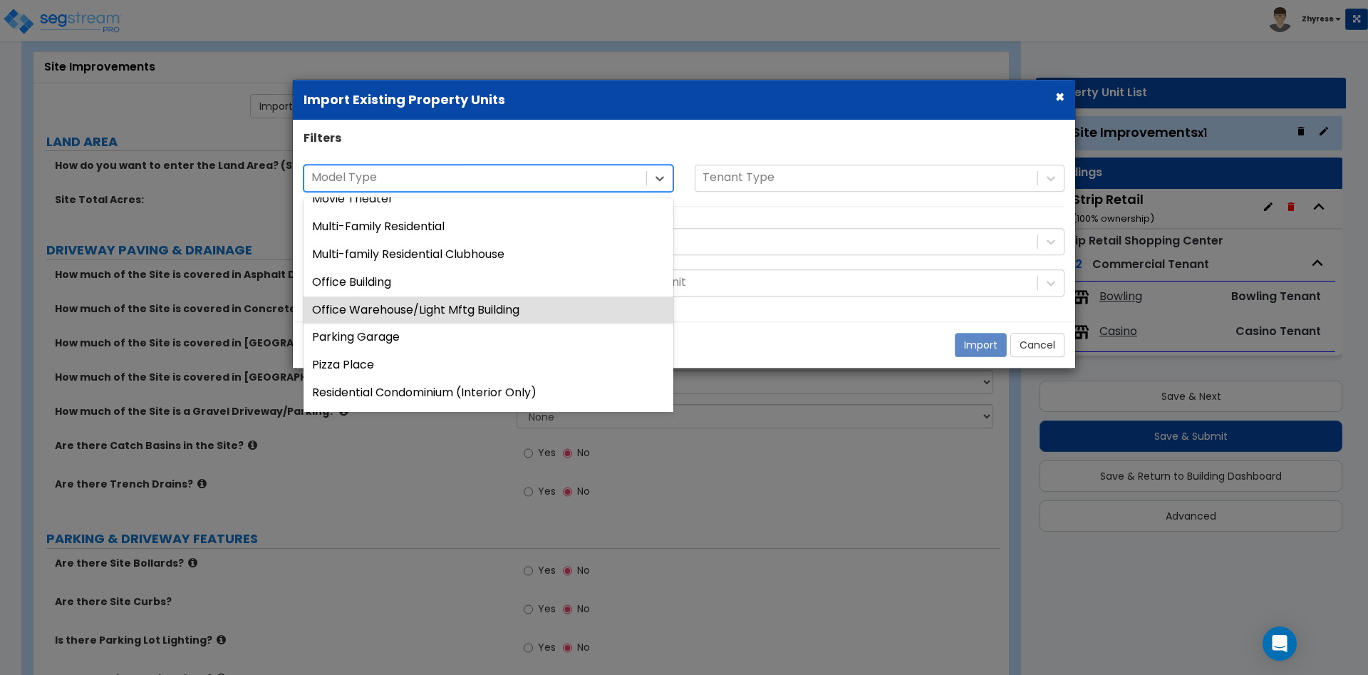
scroll to position [1358, 0]
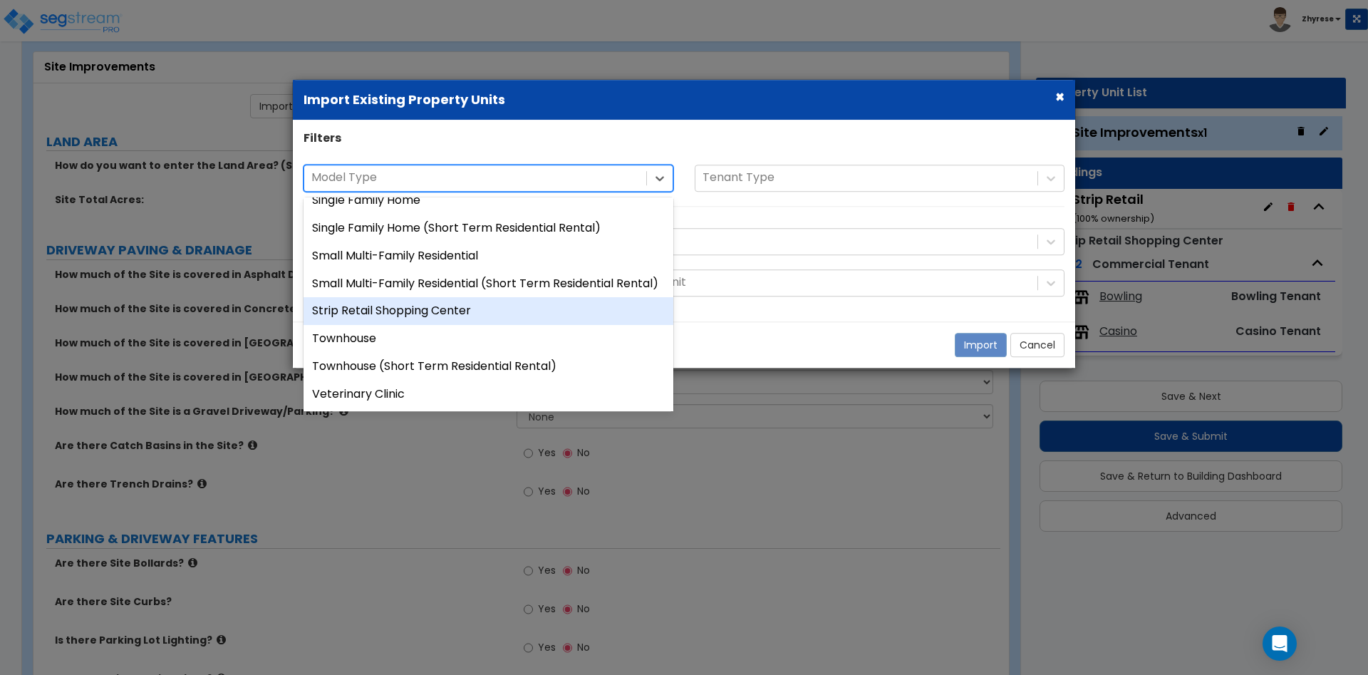
click at [493, 311] on div "Strip Retail Shopping Center" at bounding box center [488, 312] width 370 height 28
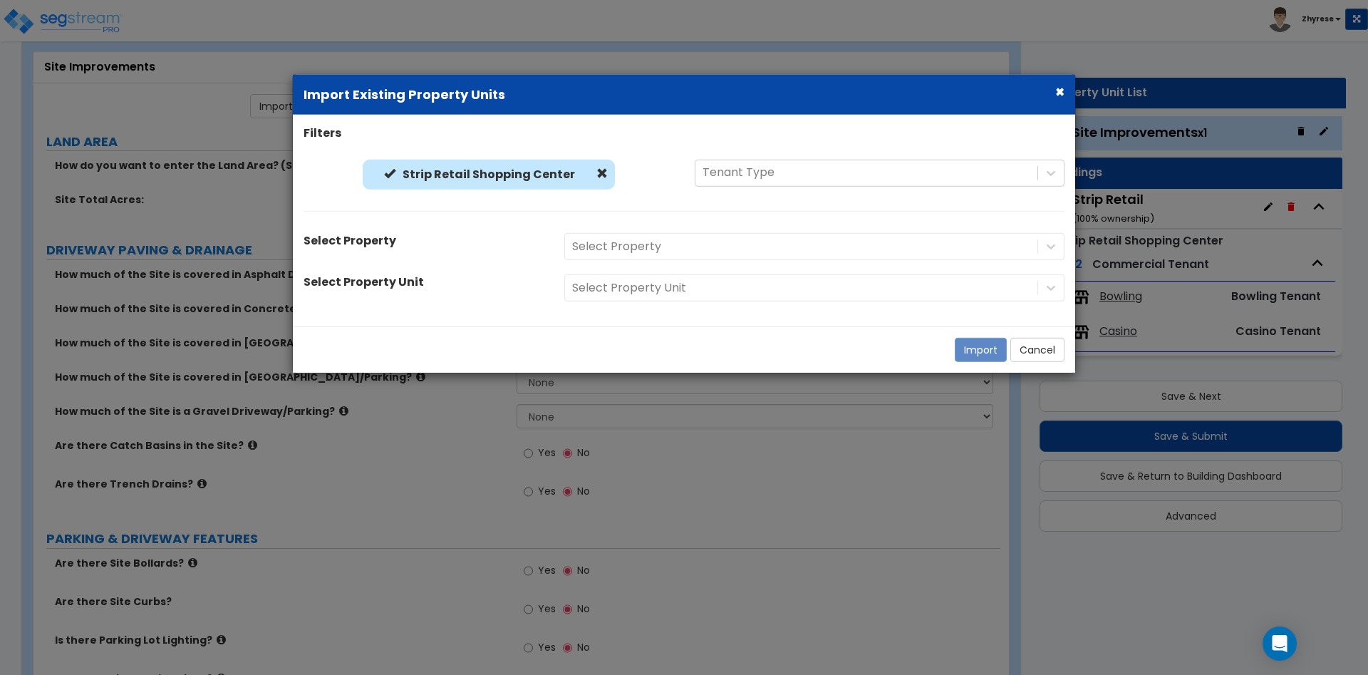
click at [858, 242] on div "Select Property" at bounding box center [814, 246] width 521 height 27
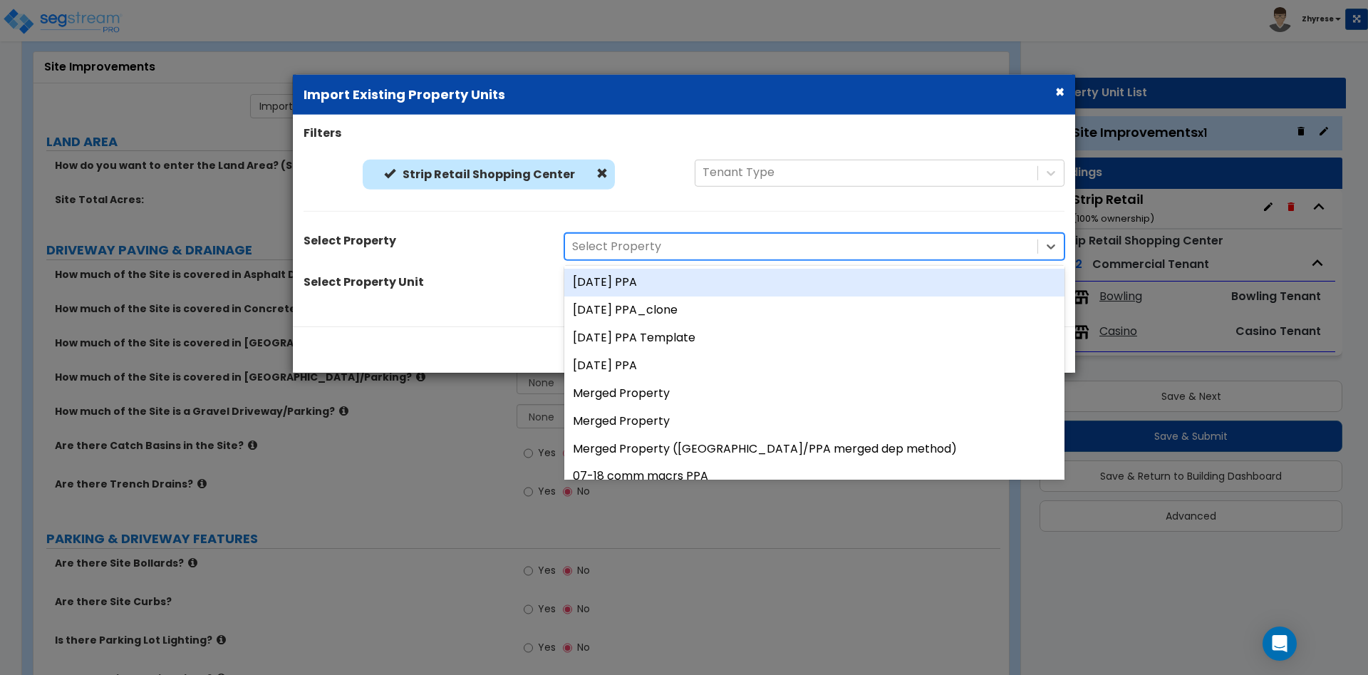
click at [858, 242] on div at bounding box center [801, 246] width 458 height 19
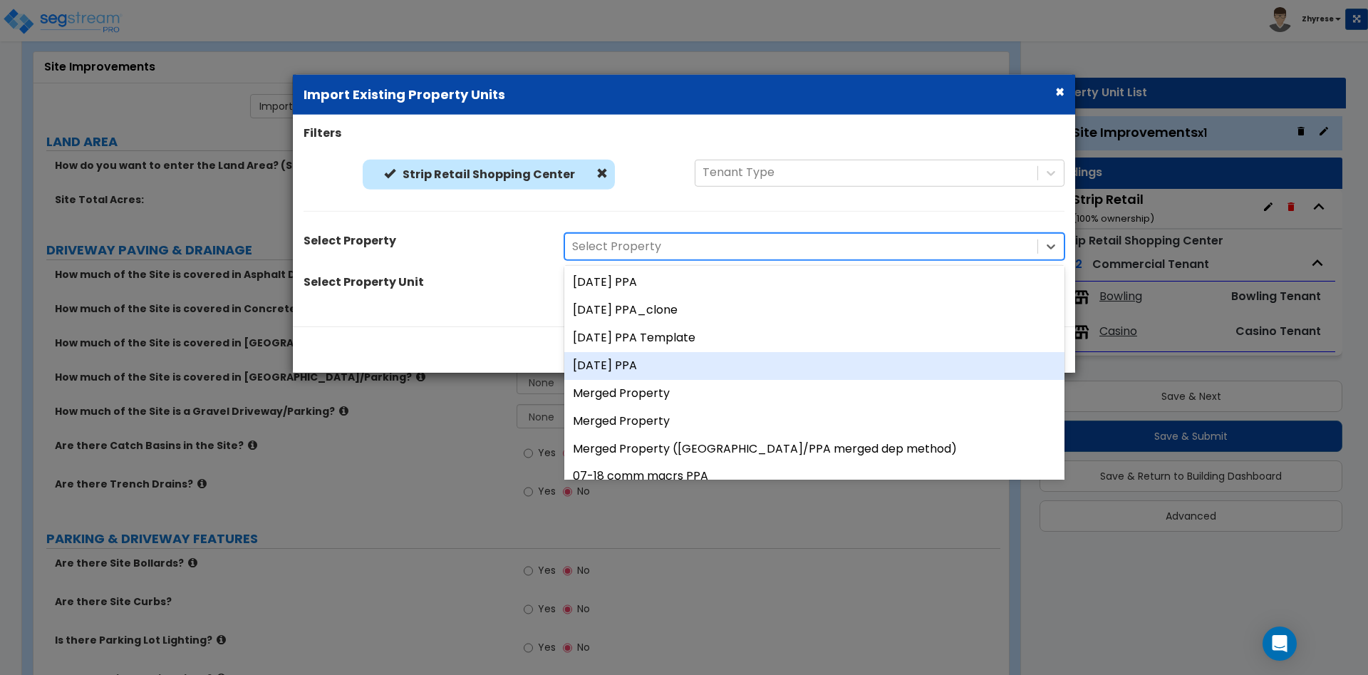
click at [769, 370] on div "23Jun PPA" at bounding box center [814, 366] width 500 height 28
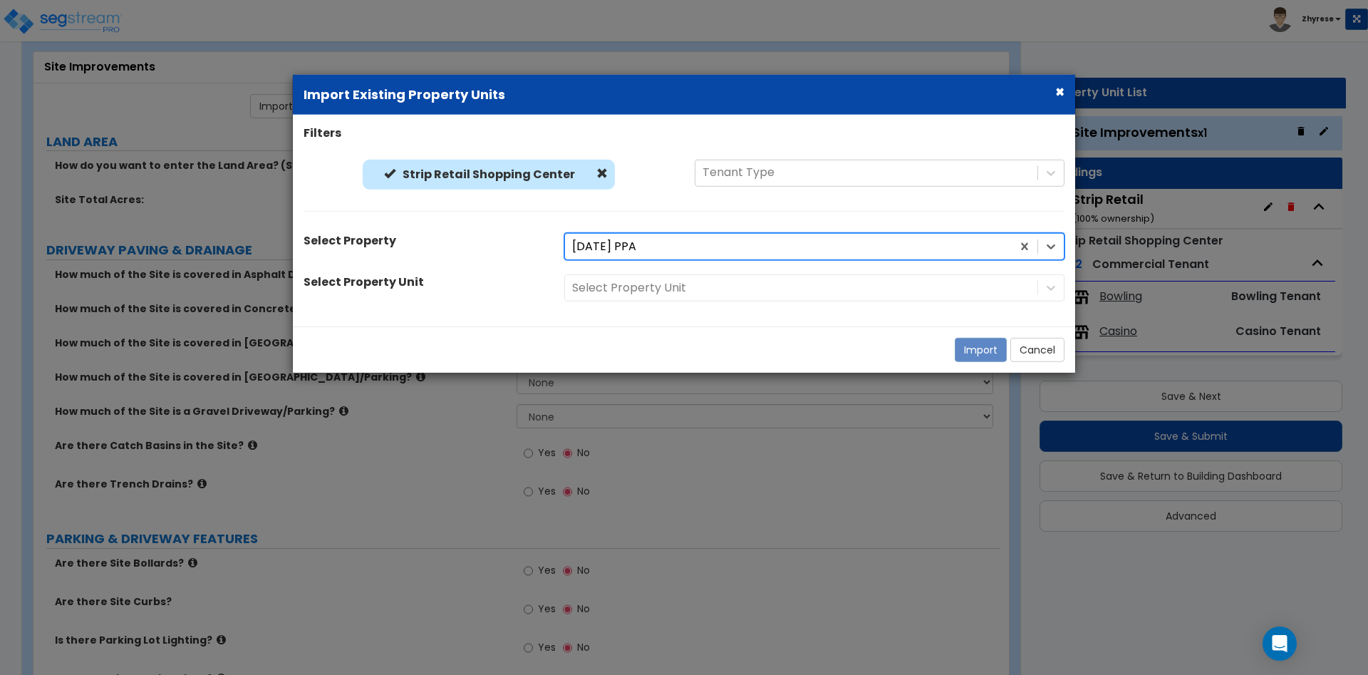
click at [781, 294] on div "Select Property Unit" at bounding box center [814, 287] width 521 height 27
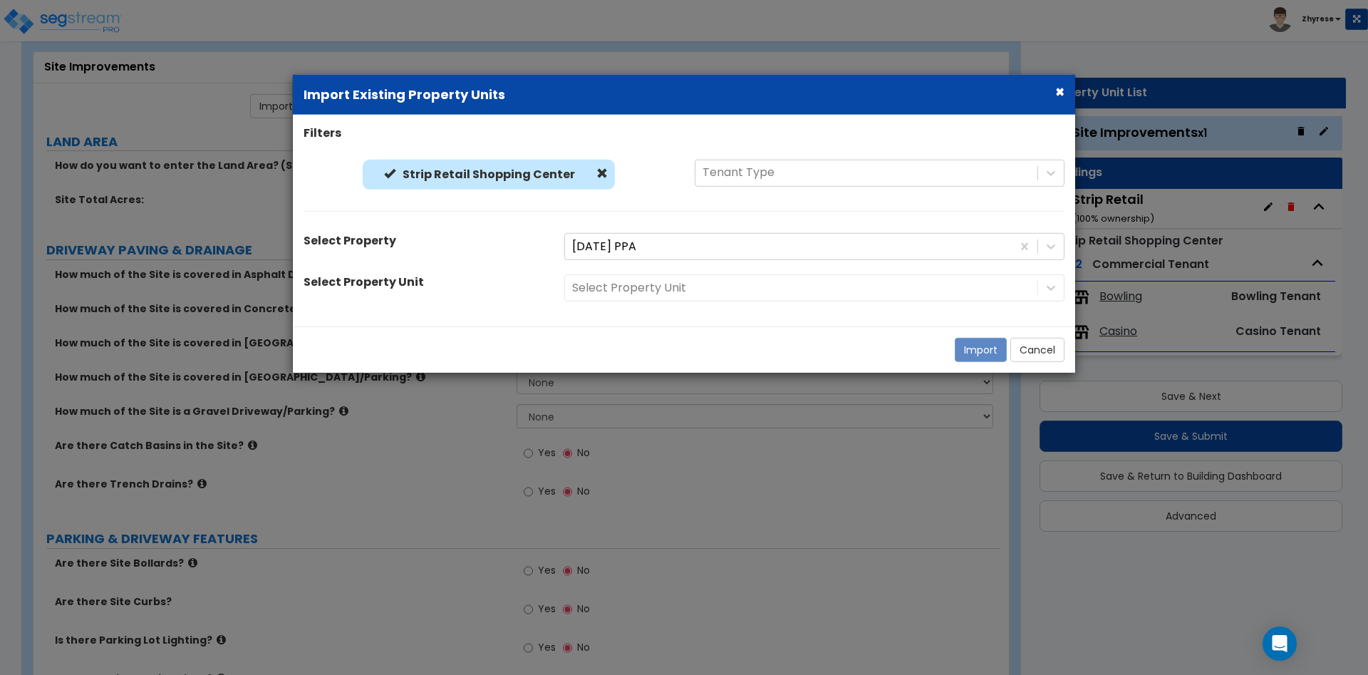
click at [767, 304] on div "Filters Strip Retail Shopping Center Strip Retail Shopping Center Tenant Type S…" at bounding box center [684, 220] width 782 height 191
click at [754, 280] on div at bounding box center [801, 288] width 458 height 19
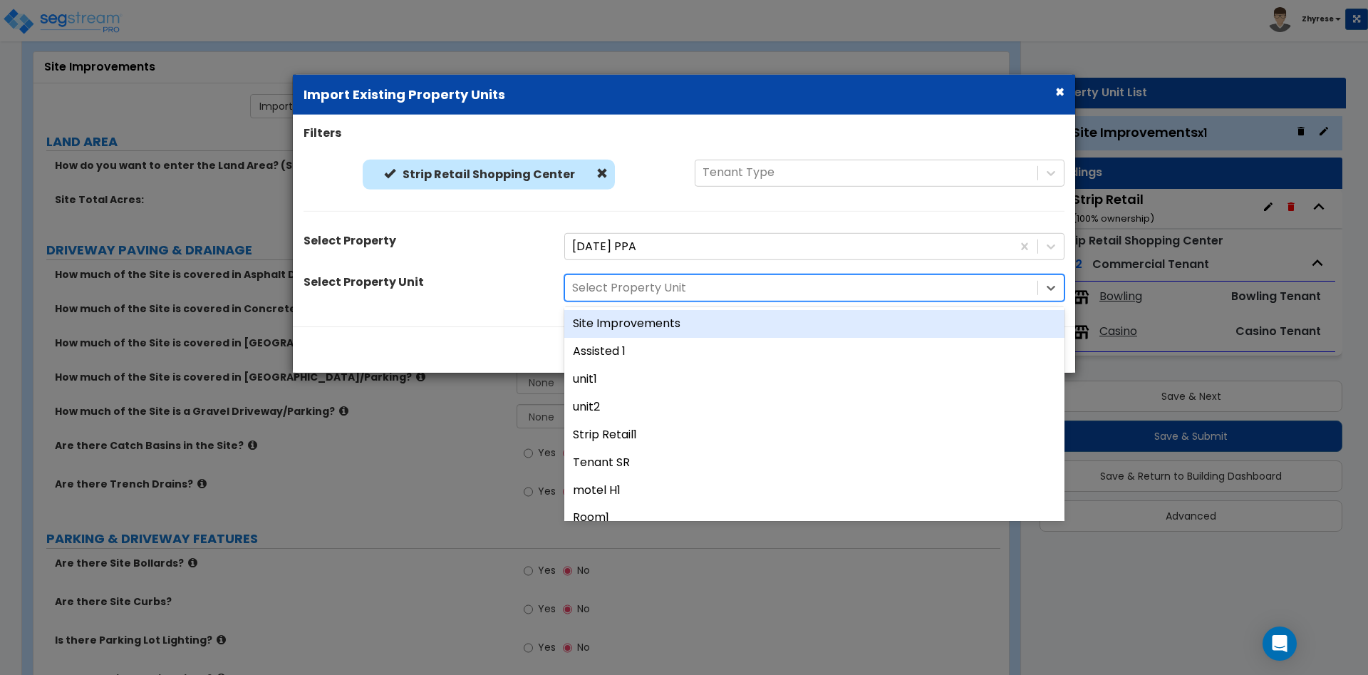
click at [743, 326] on div "Site Improvements" at bounding box center [814, 324] width 500 height 28
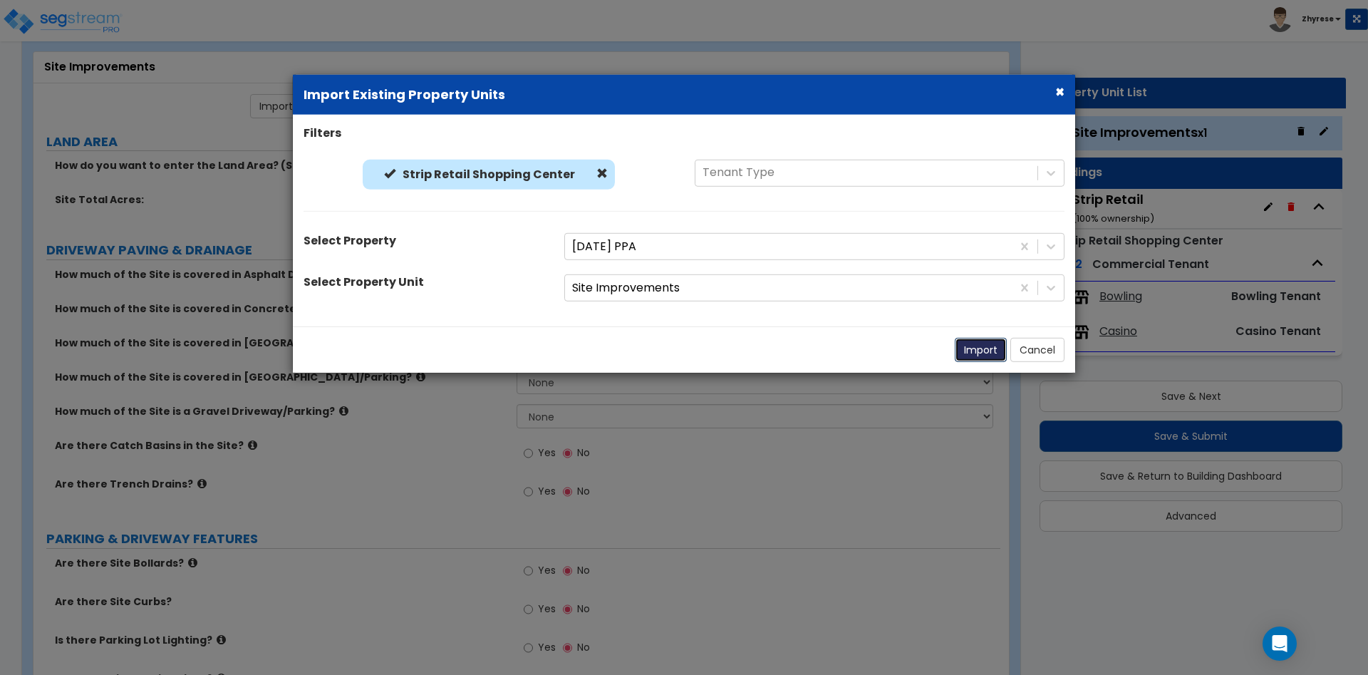
click at [978, 343] on button "Import" at bounding box center [981, 350] width 52 height 24
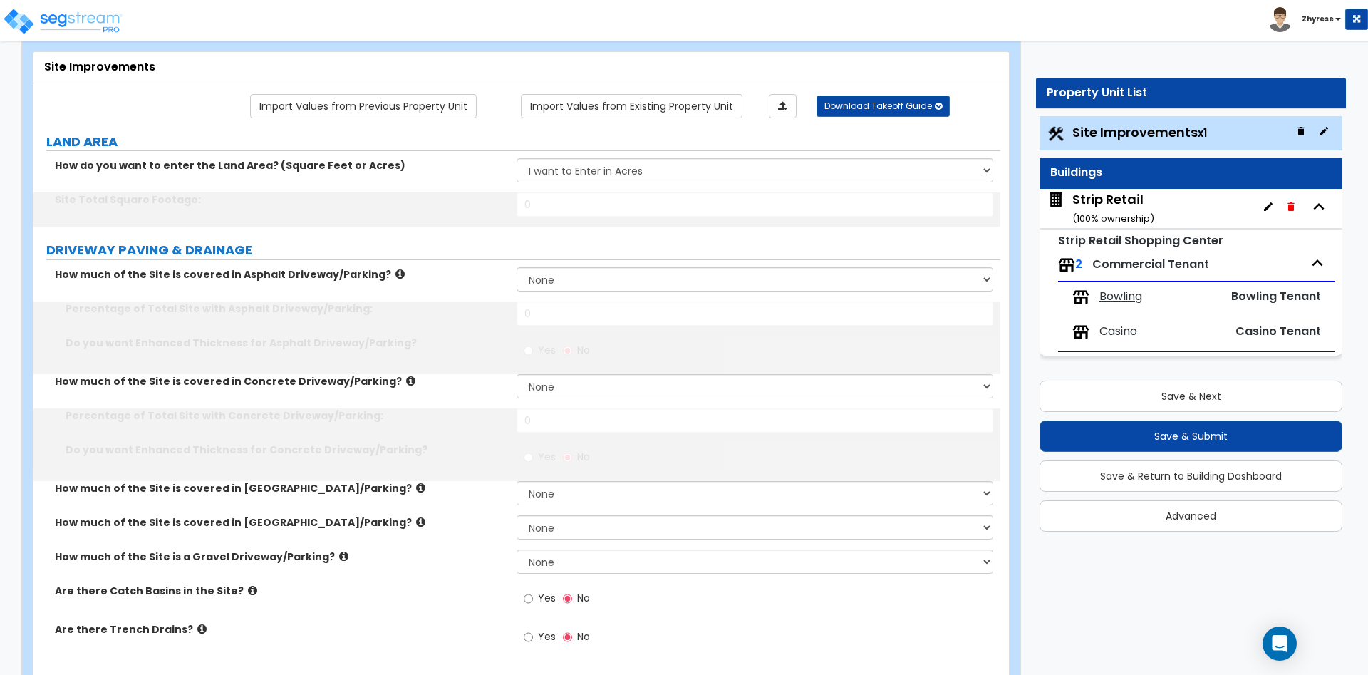
select select "2"
select select "1"
type input "200"
type input "25"
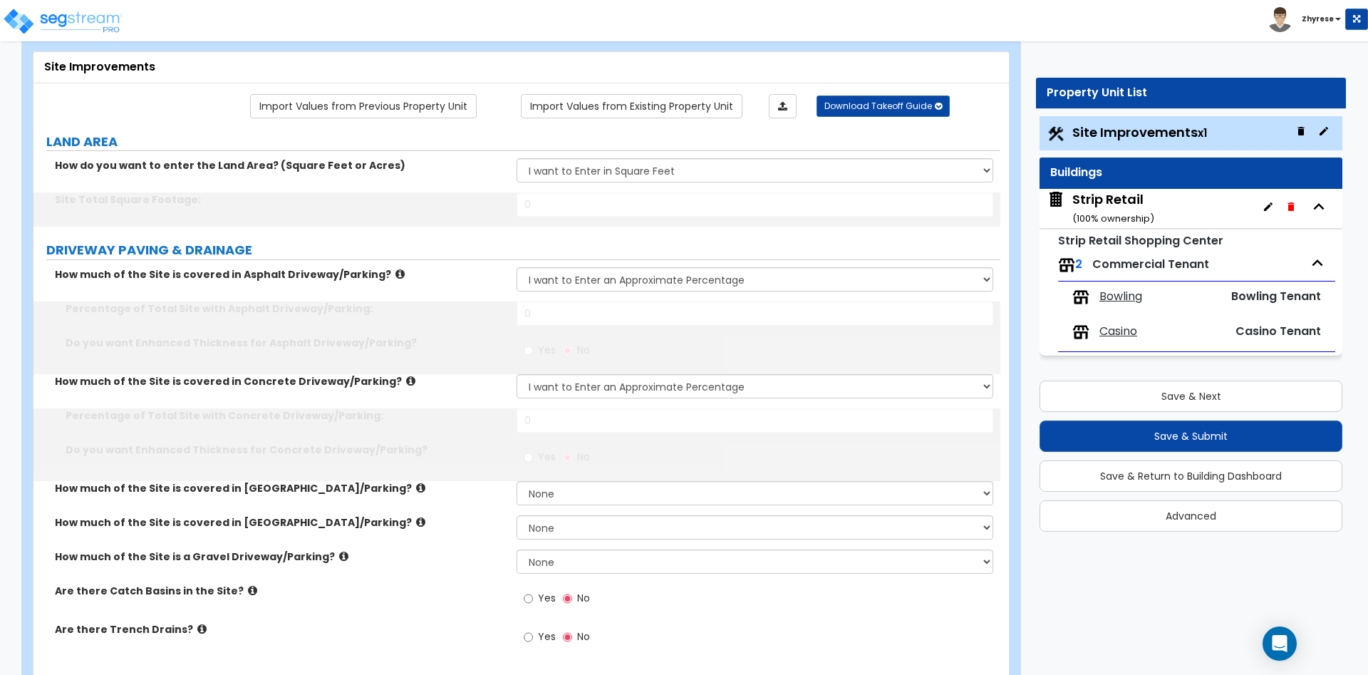
type input "25"
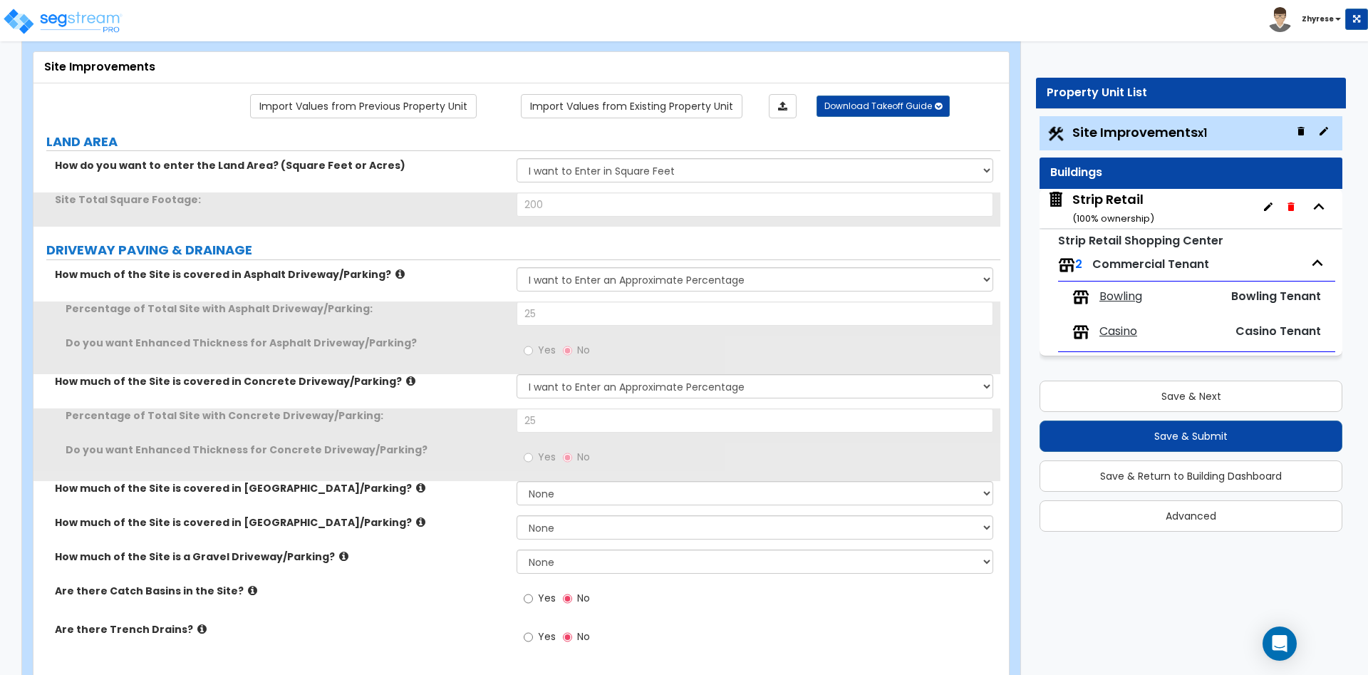
click at [1114, 200] on div "Strip Retail ( 100 % ownership)" at bounding box center [1113, 208] width 82 height 36
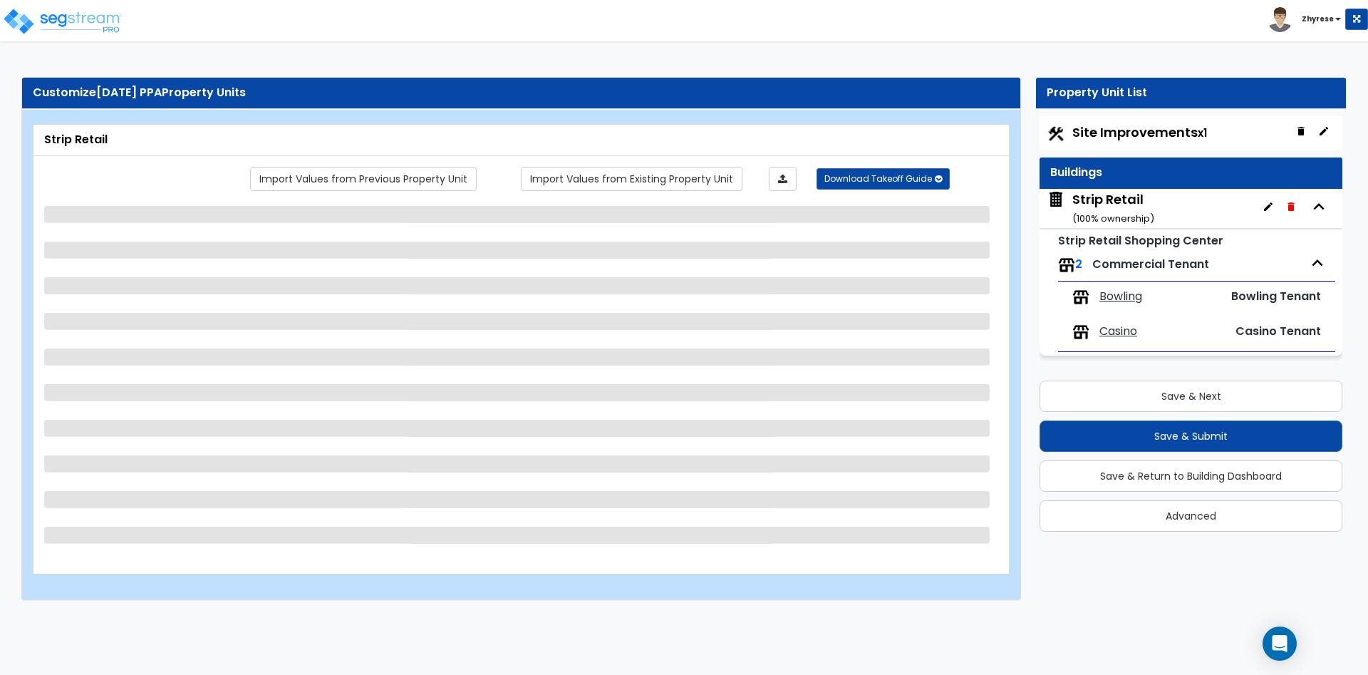
scroll to position [0, 0]
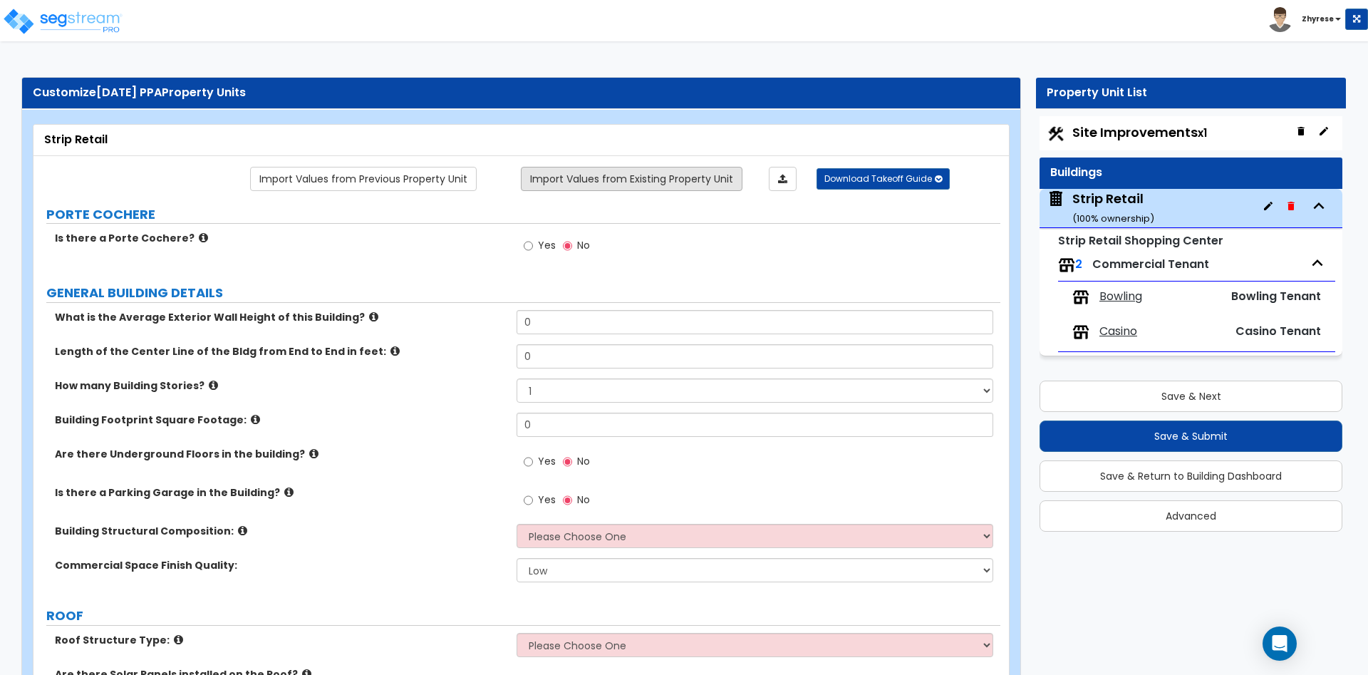
click at [651, 190] on link "Import Values from Existing Property Unit" at bounding box center [632, 179] width 222 height 24
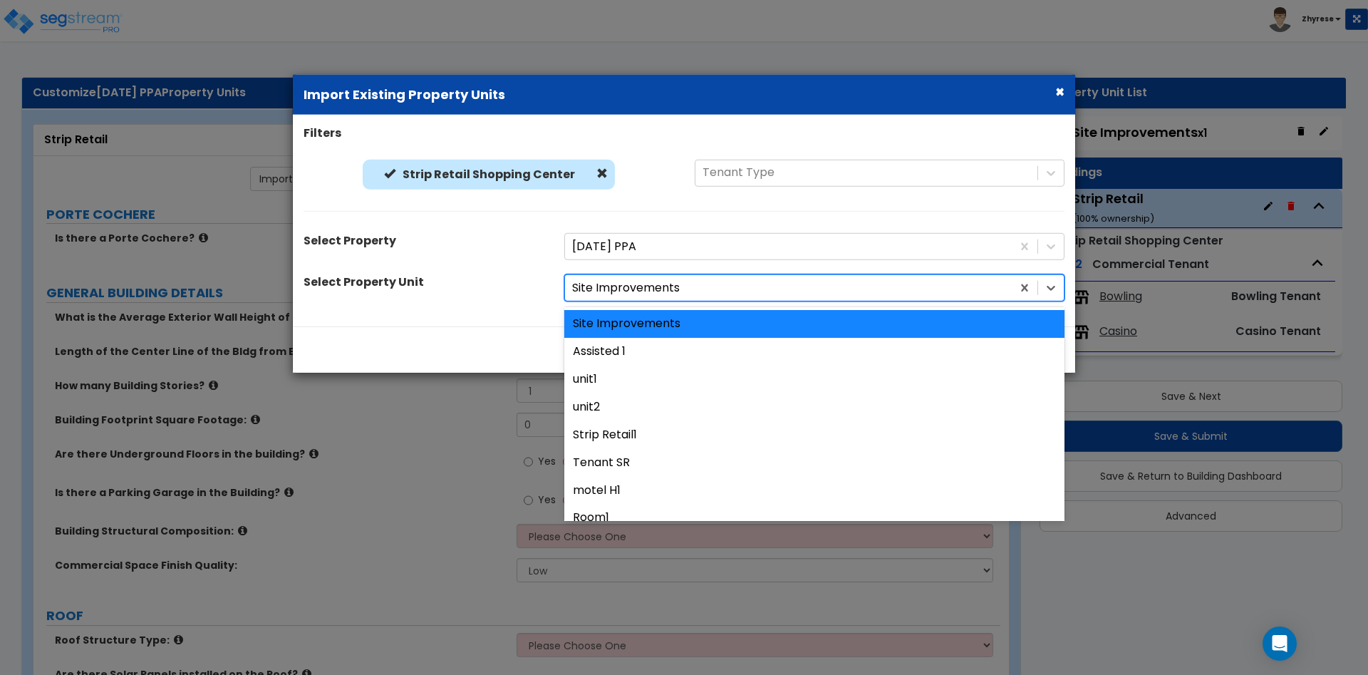
click at [641, 292] on div at bounding box center [788, 288] width 432 height 19
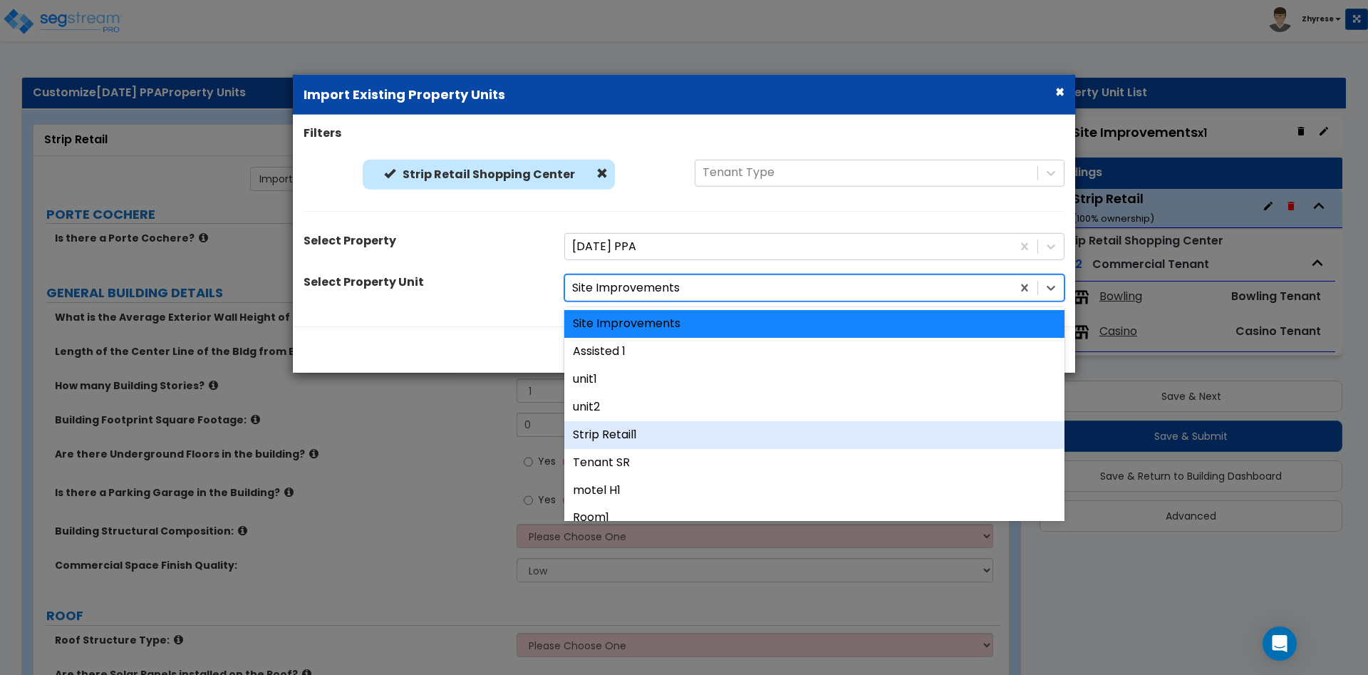
click at [655, 426] on div "Strip Retail1" at bounding box center [814, 435] width 500 height 28
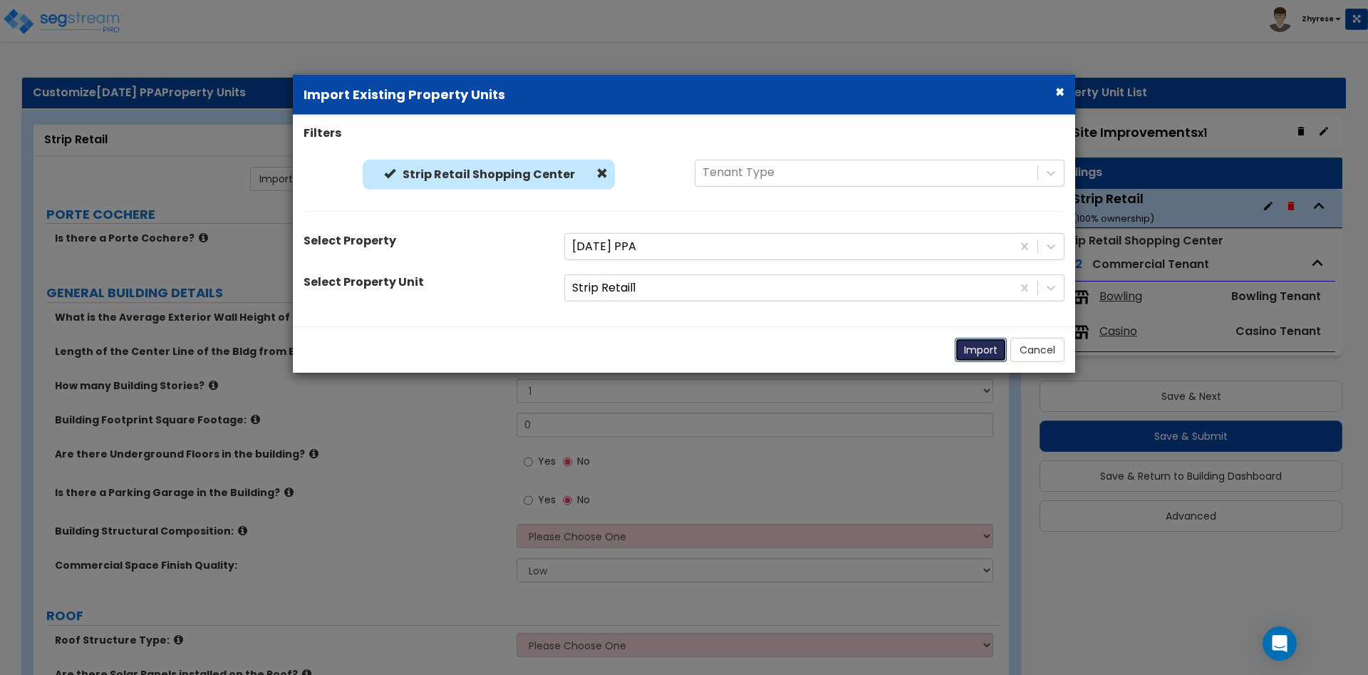
click at [968, 342] on button "Import" at bounding box center [981, 350] width 52 height 24
select select "1"
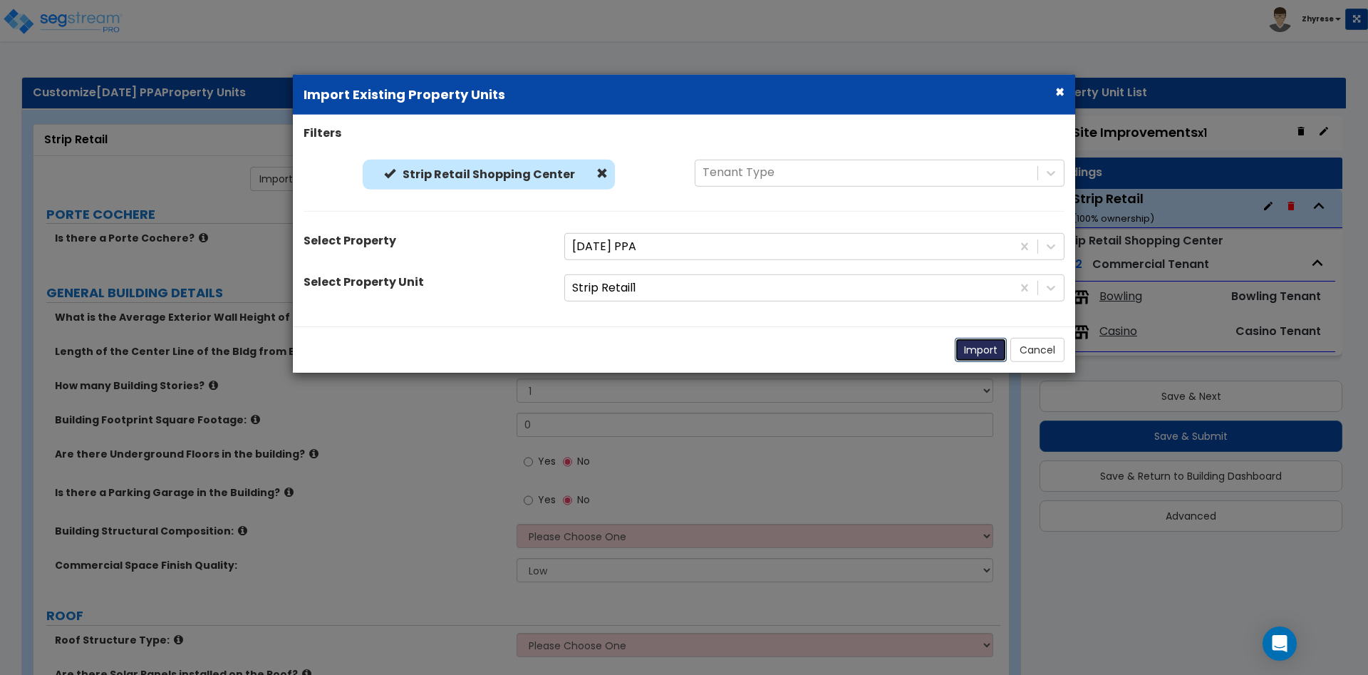
select select "2"
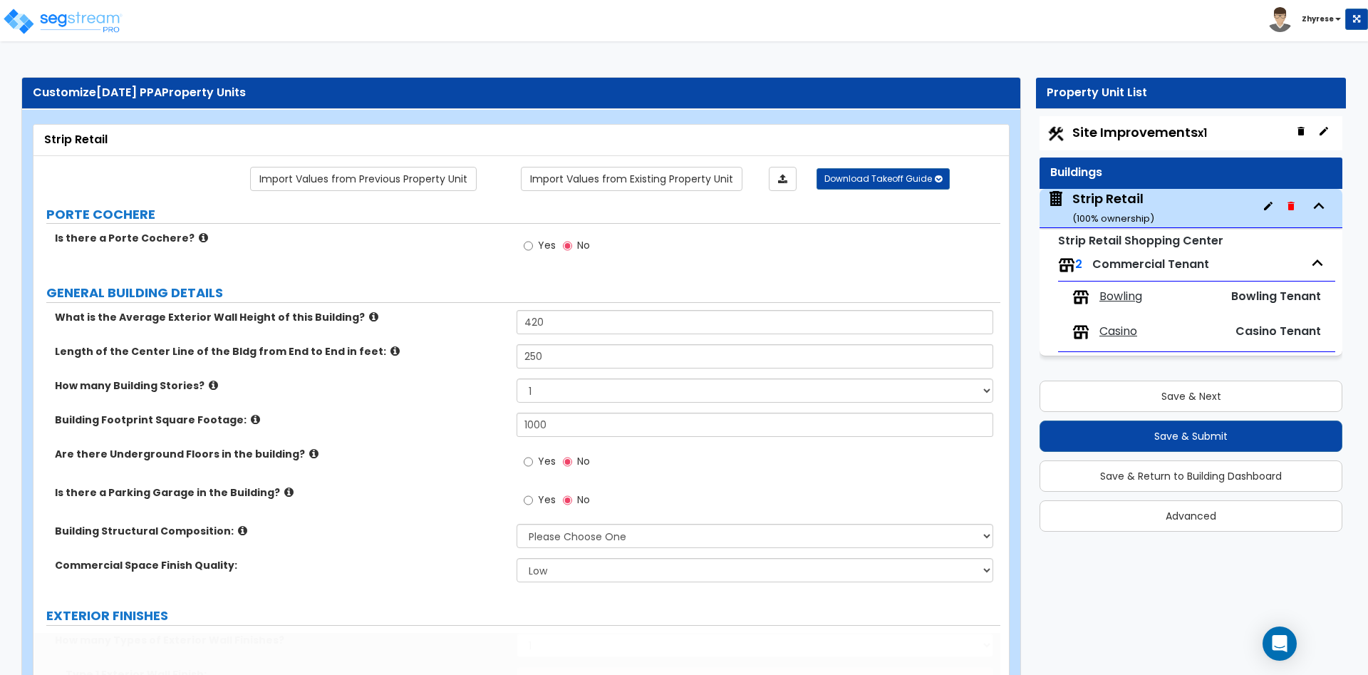
type input "420"
type input "250"
type input "1000"
select select "2"
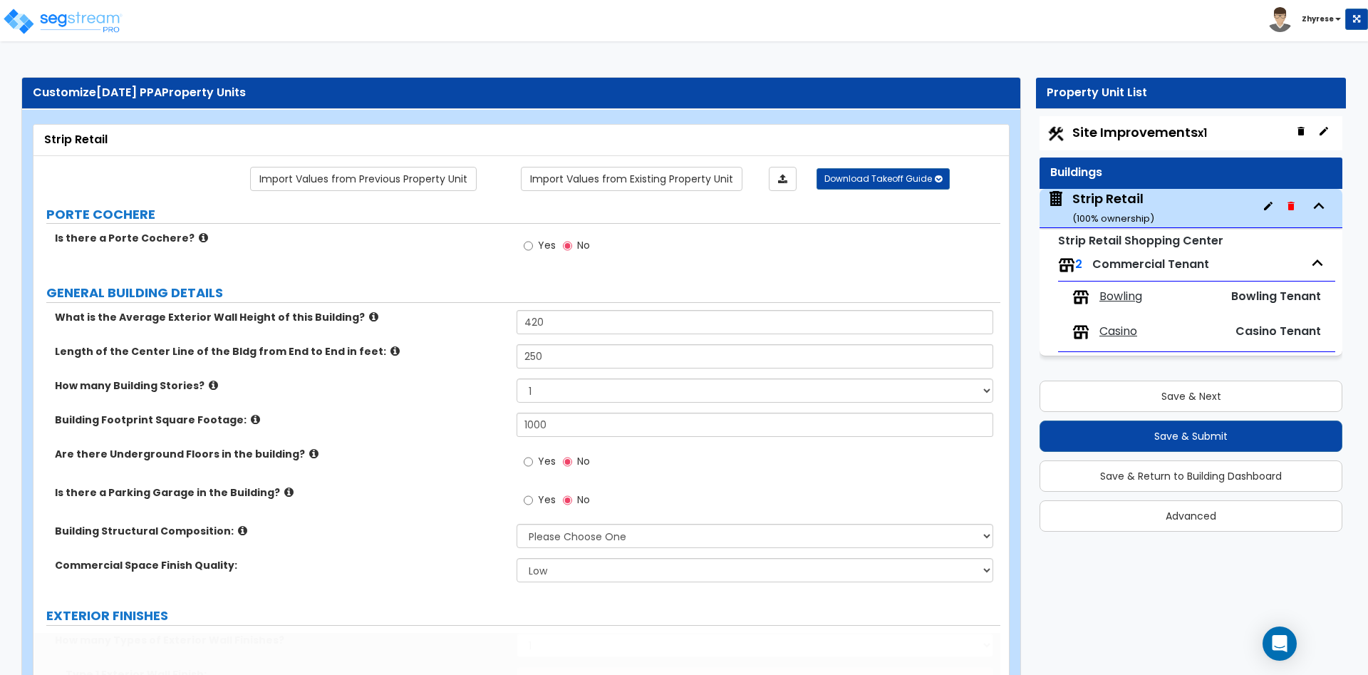
select select "3"
radio input "false"
select select "2"
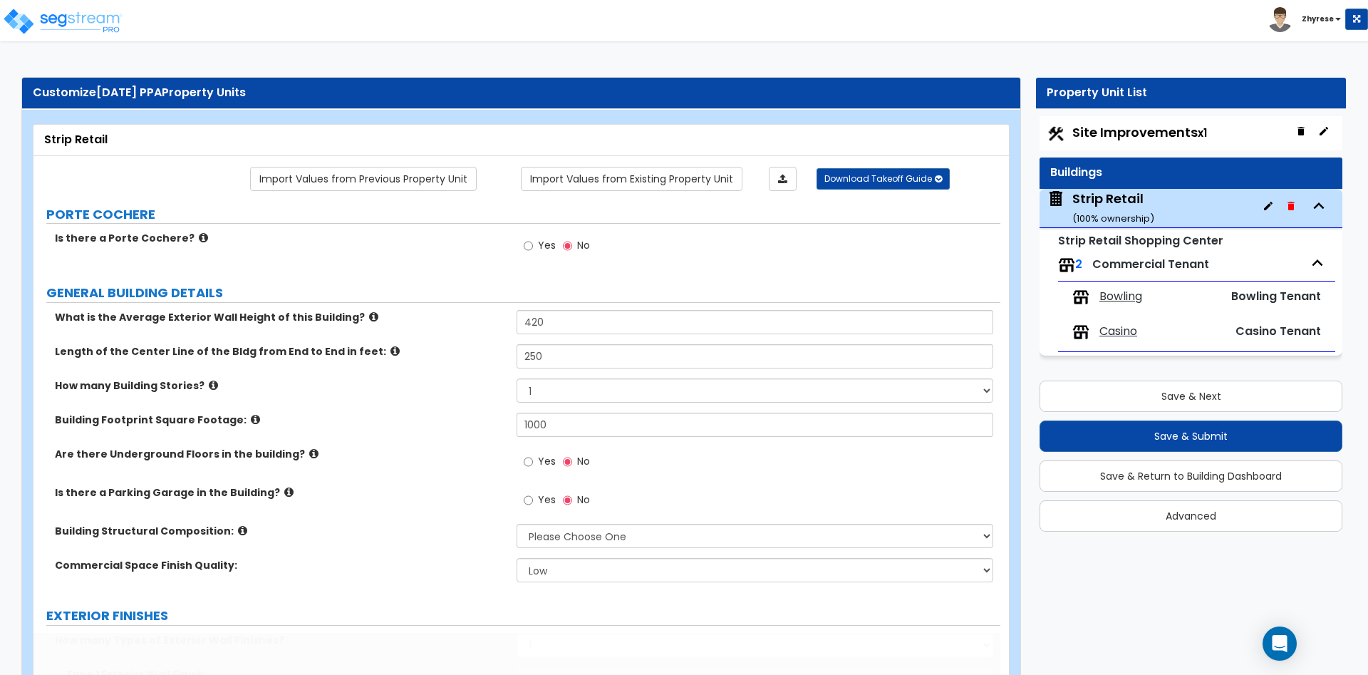
radio input "false"
click at [1116, 294] on span "Bowling" at bounding box center [1120, 297] width 43 height 16
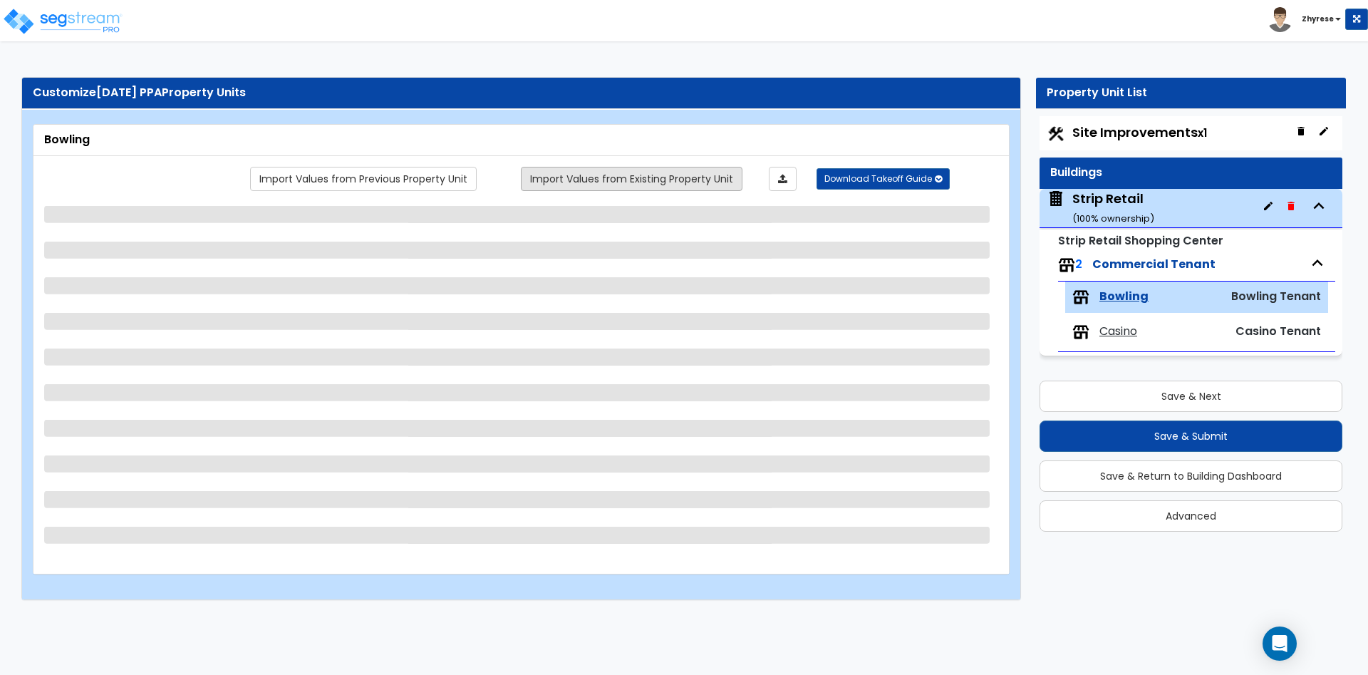
click at [584, 180] on link "Import Values from Existing Property Unit" at bounding box center [632, 179] width 222 height 24
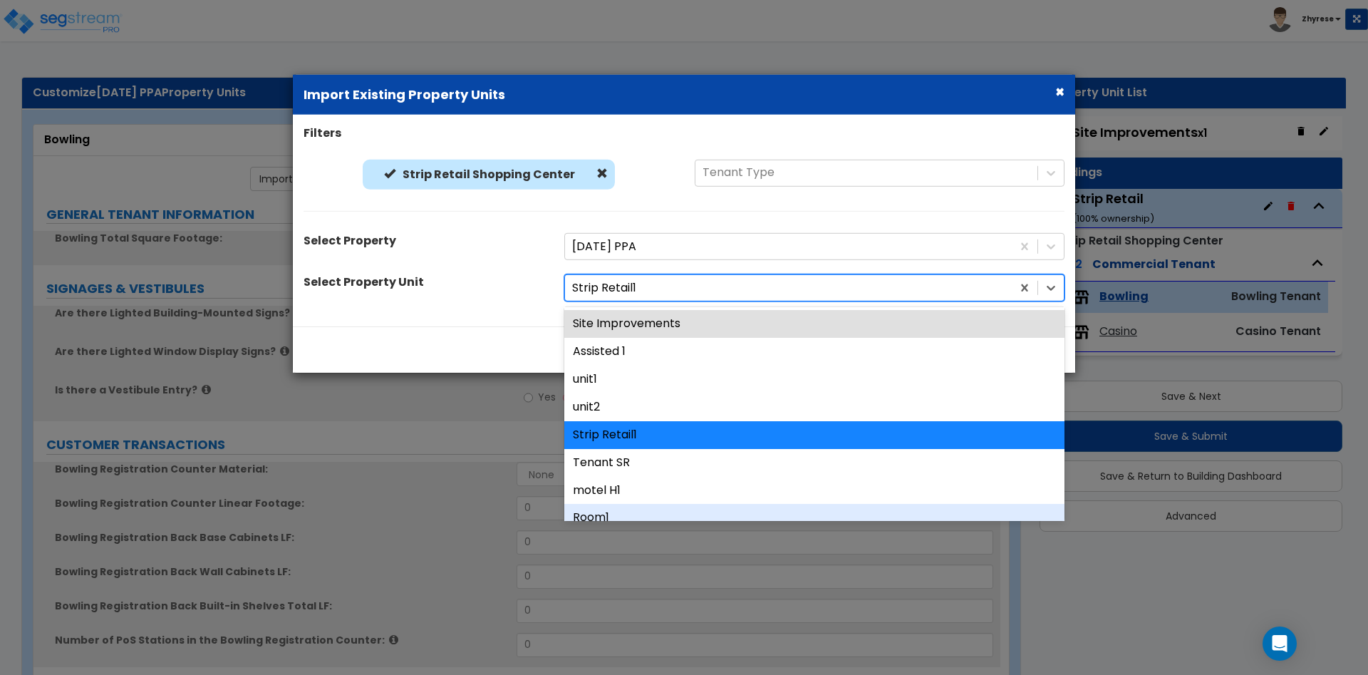
scroll to position [97, 0]
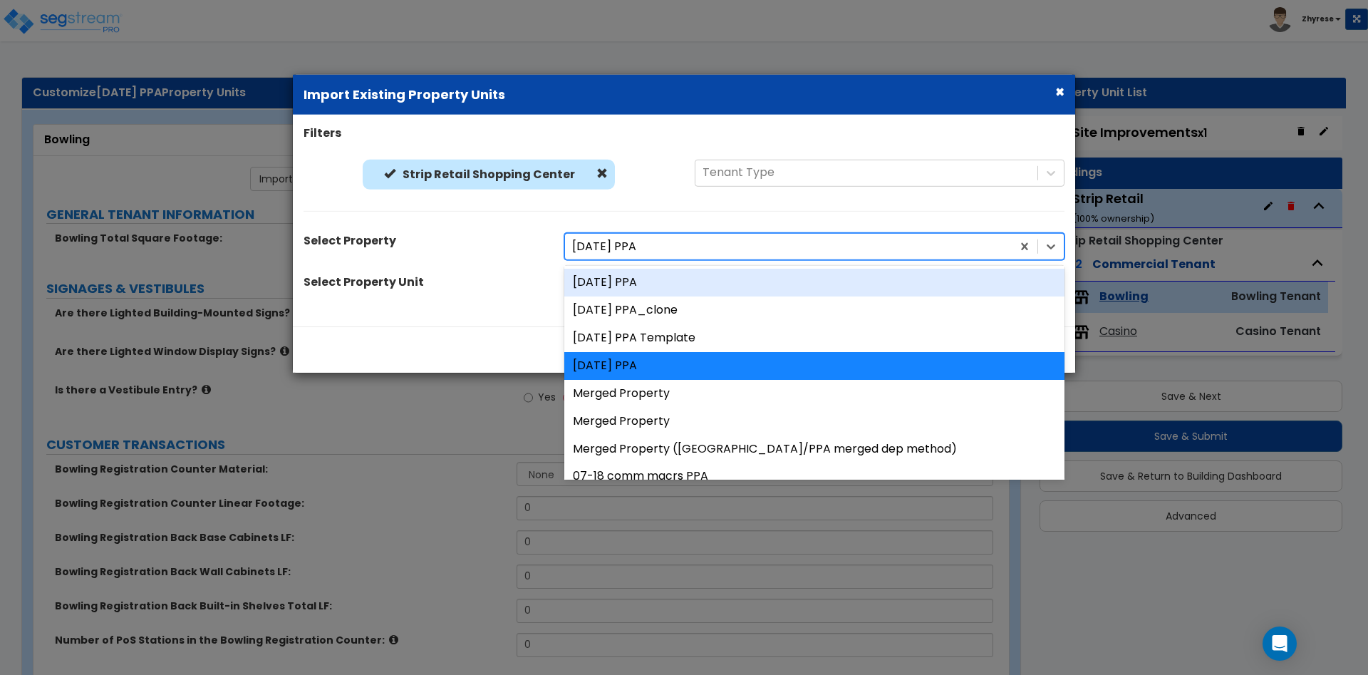
click at [652, 240] on div at bounding box center [788, 246] width 432 height 19
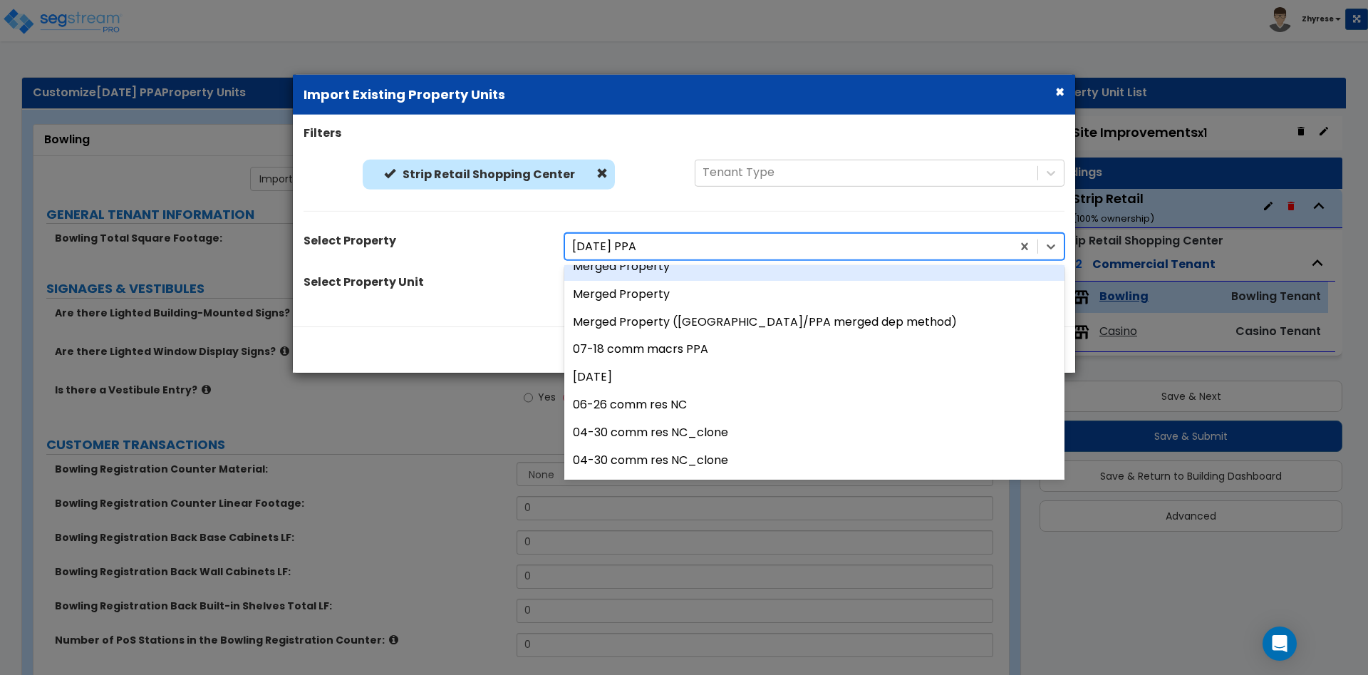
scroll to position [295, 0]
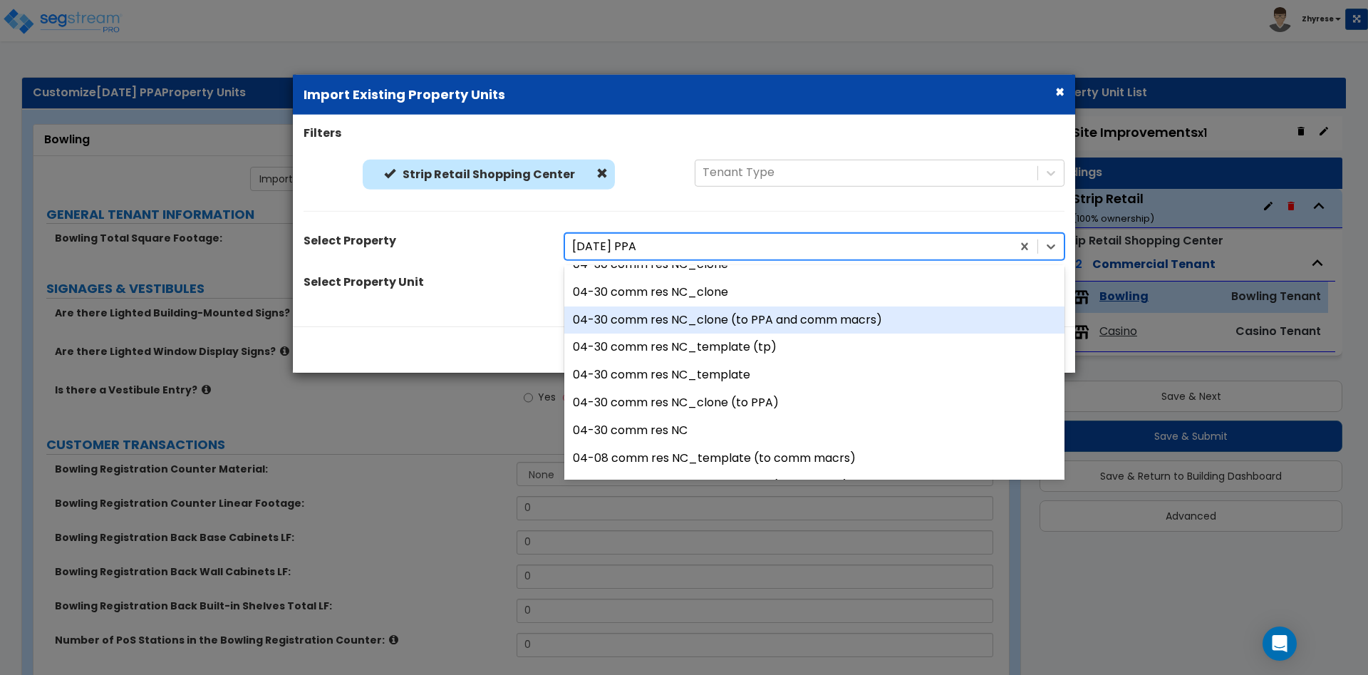
click at [665, 313] on div "04-30 comm res NC_clone (to PPA and comm macrs)" at bounding box center [814, 320] width 500 height 28
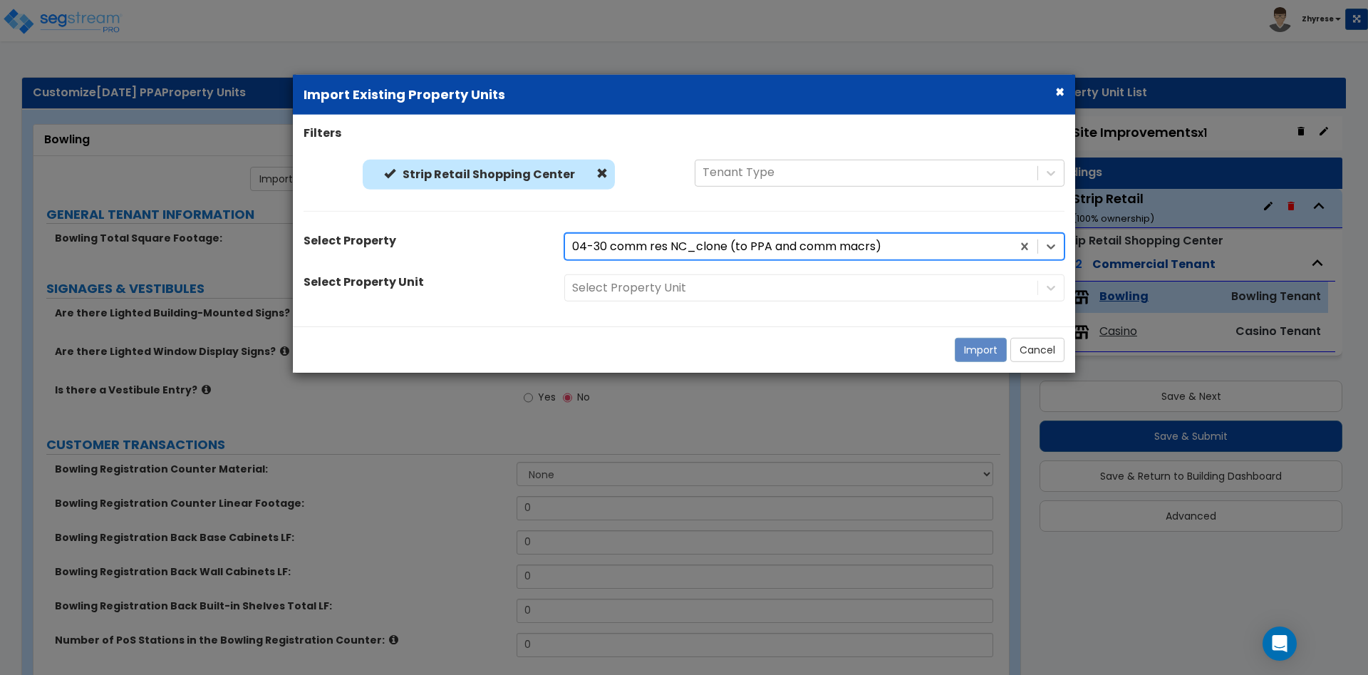
click at [670, 293] on div "Select Property Unit" at bounding box center [814, 287] width 521 height 27
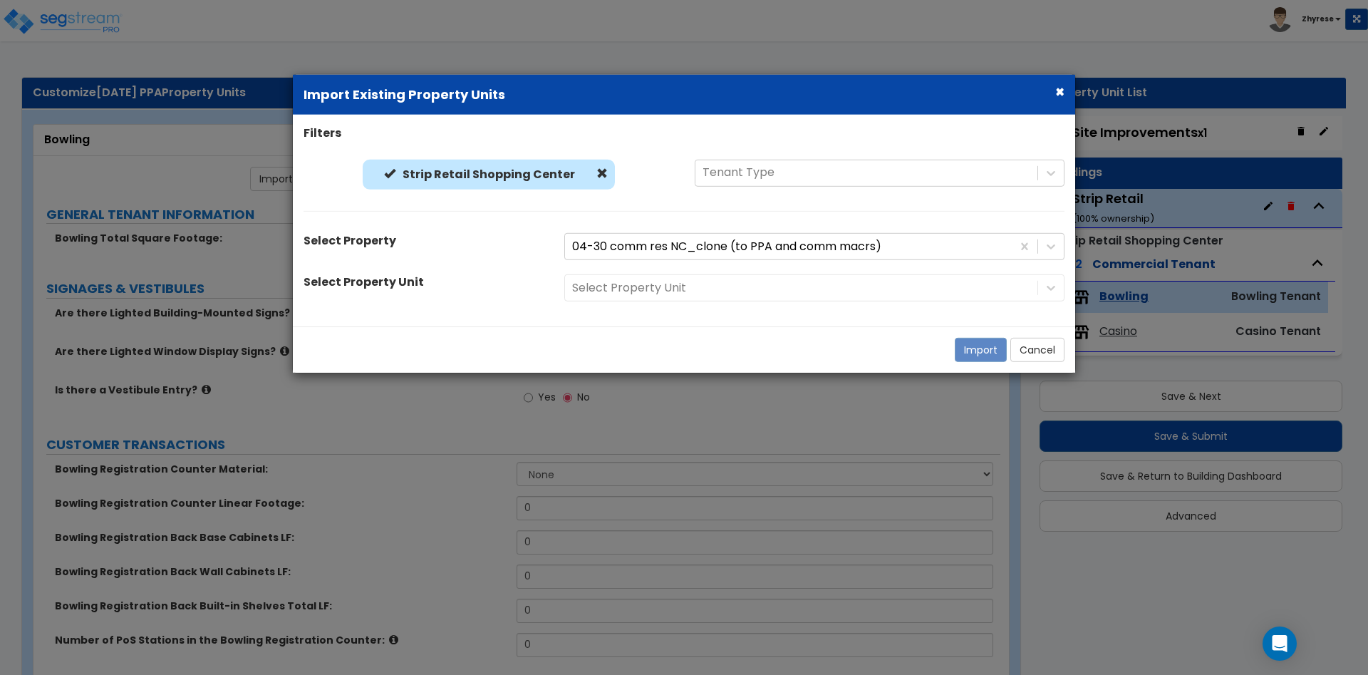
click at [670, 293] on div "Select Property Unit" at bounding box center [814, 287] width 521 height 27
click at [671, 289] on div at bounding box center [801, 288] width 458 height 19
click at [597, 171] on span at bounding box center [601, 172] width 11 height 11
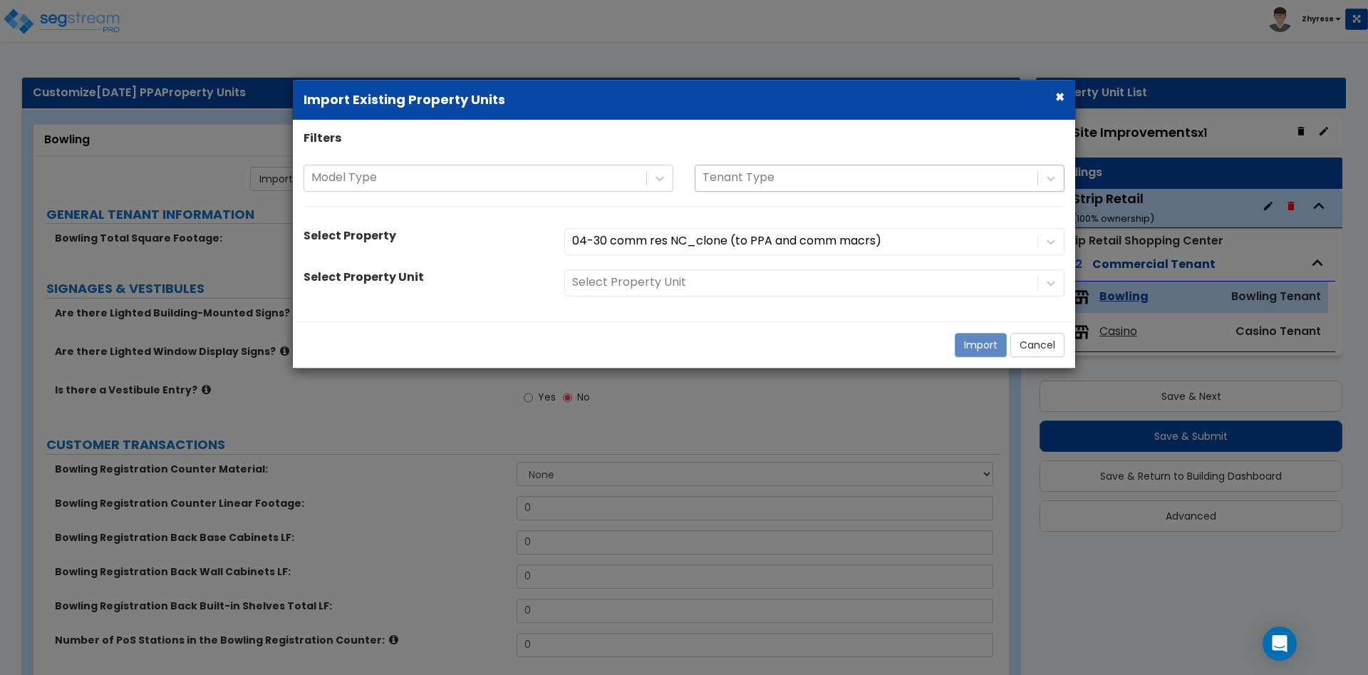
click at [732, 178] on div at bounding box center [866, 177] width 328 height 19
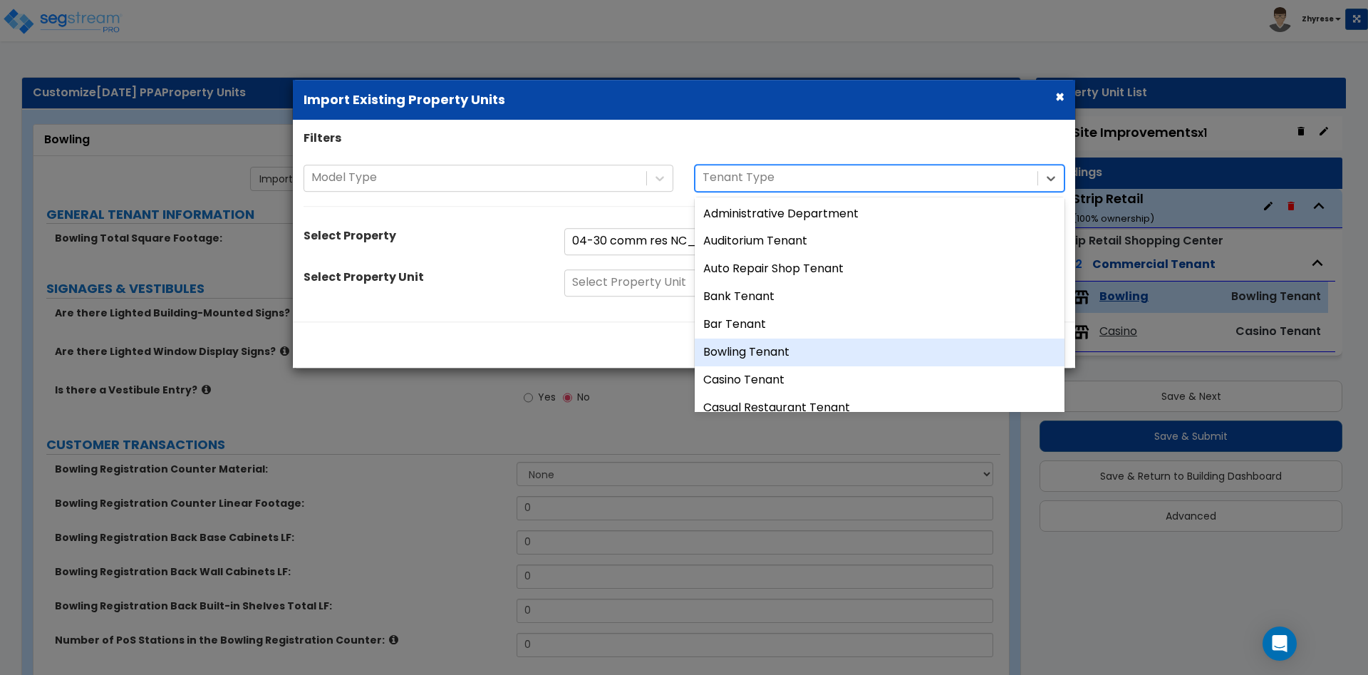
click at [733, 347] on div "Bowling Tenant" at bounding box center [880, 352] width 370 height 28
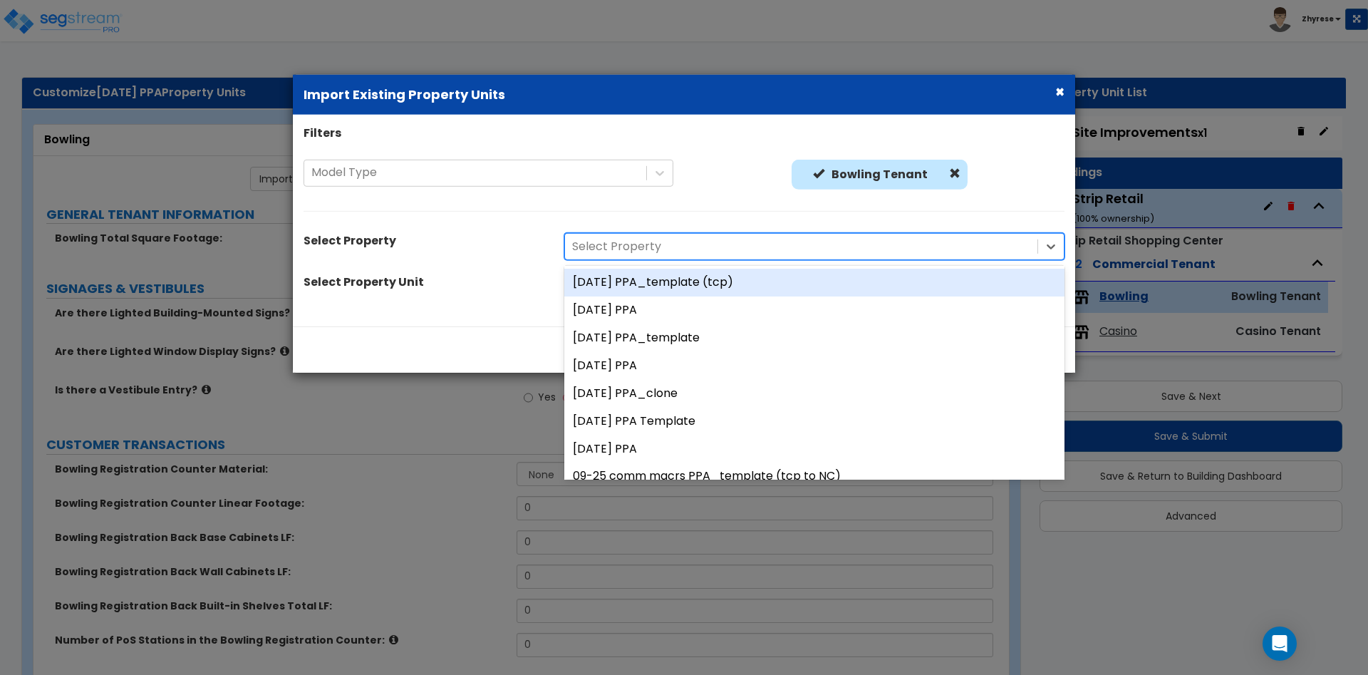
click at [757, 228] on div "Filters Model Type Bowling Tenant Bowling Tenant Select Property 20 results ava…" at bounding box center [684, 220] width 782 height 191
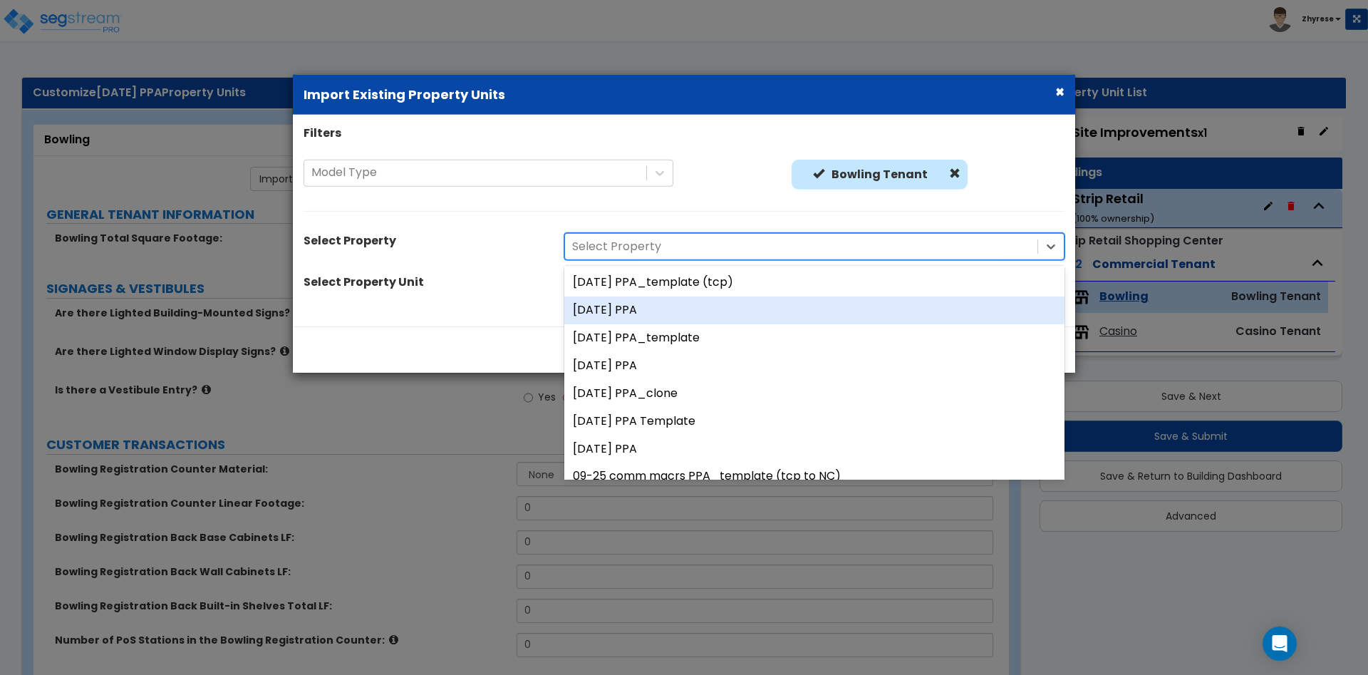
click at [735, 320] on div "01July25 PPA" at bounding box center [814, 310] width 500 height 28
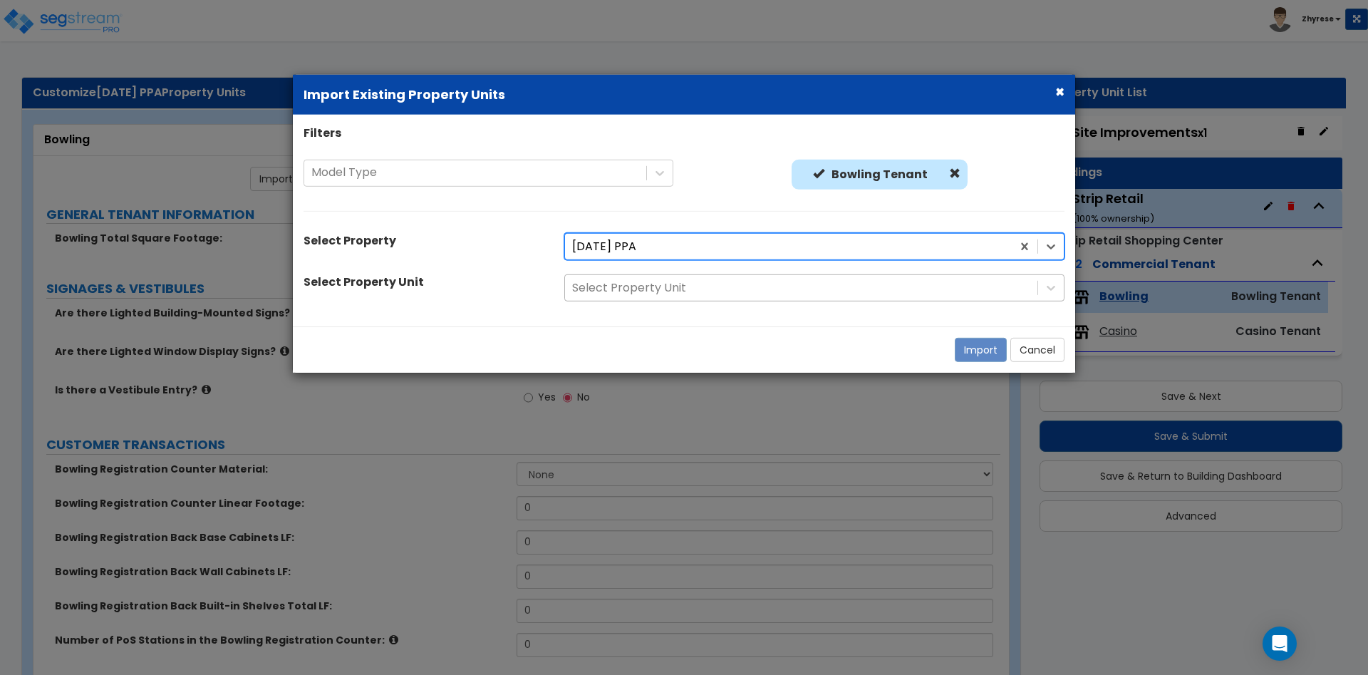
click at [752, 296] on div at bounding box center [801, 288] width 458 height 19
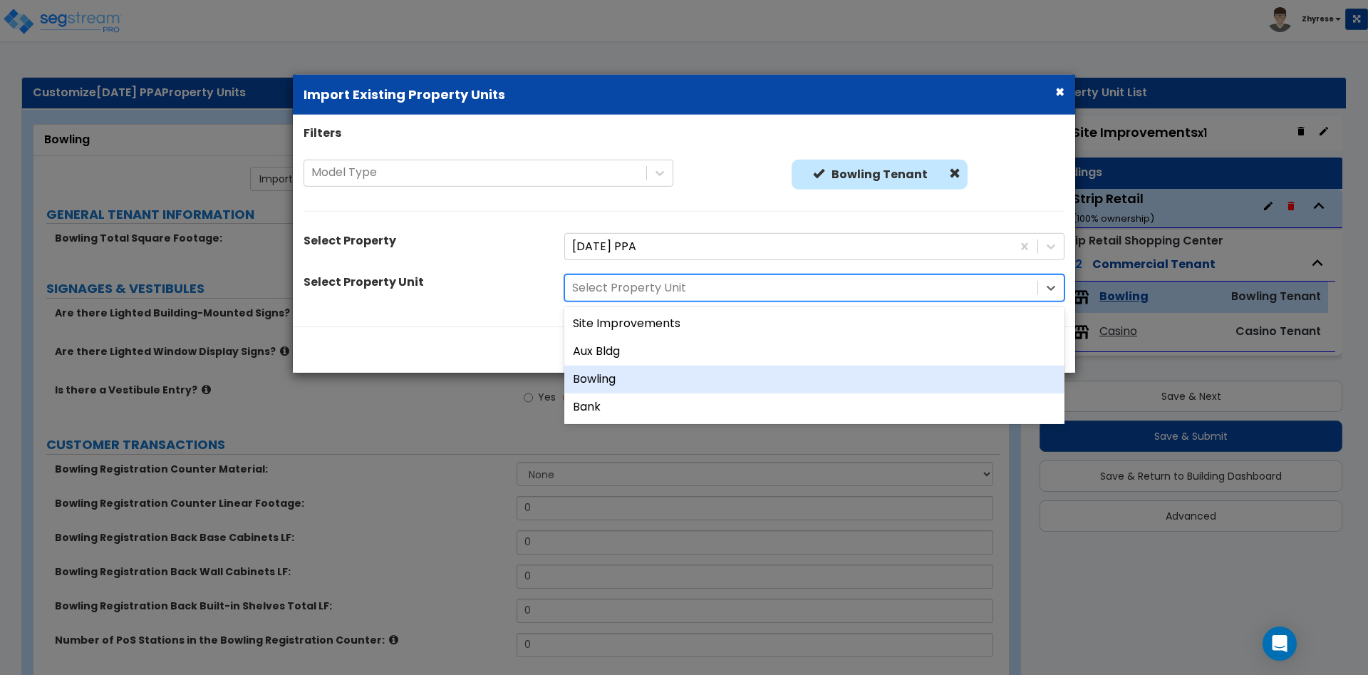
click at [730, 370] on div "Bowling" at bounding box center [814, 379] width 500 height 28
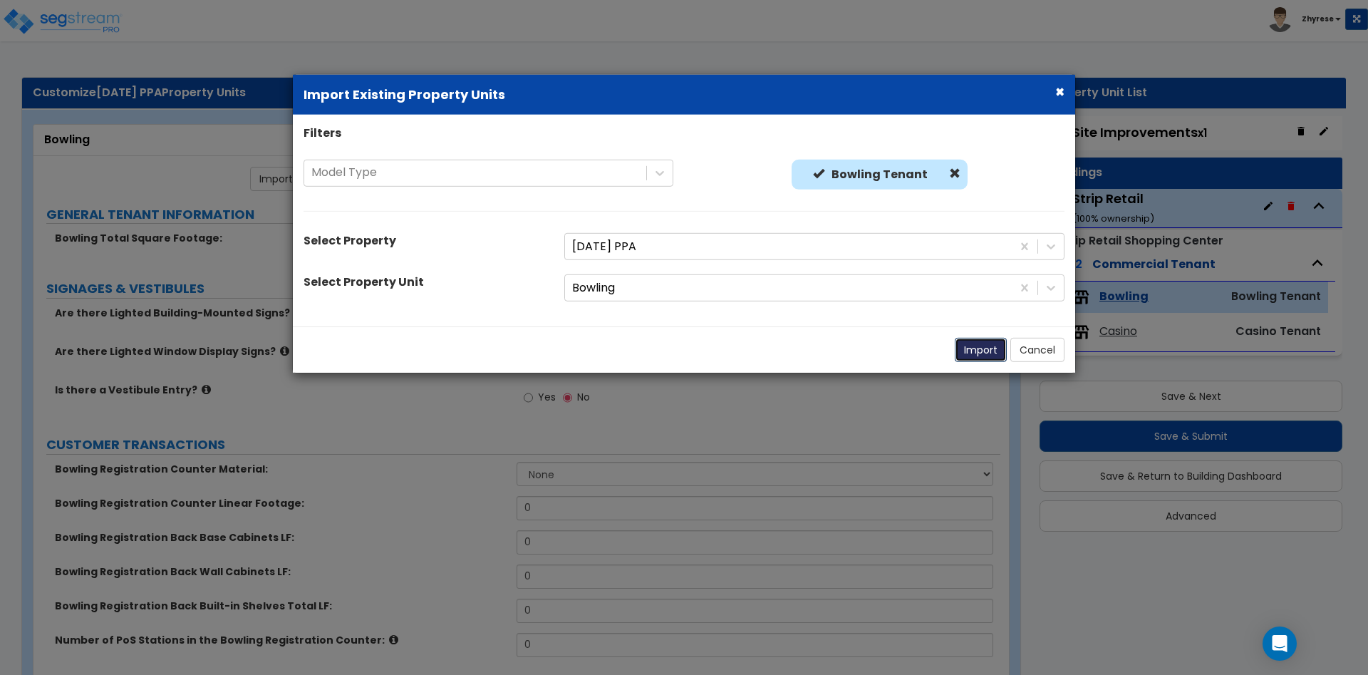
click at [988, 356] on button "Import" at bounding box center [981, 350] width 52 height 24
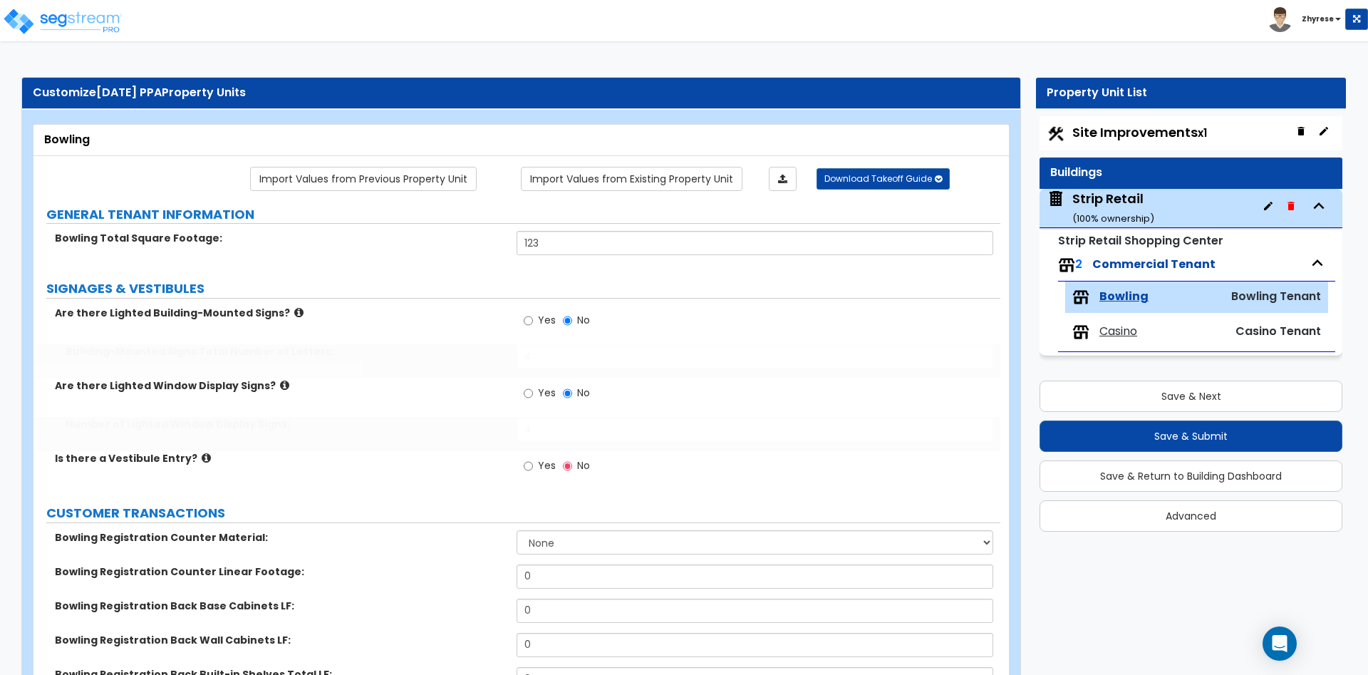
type input "123"
radio input "true"
click at [1130, 331] on span "Casino" at bounding box center [1118, 331] width 38 height 16
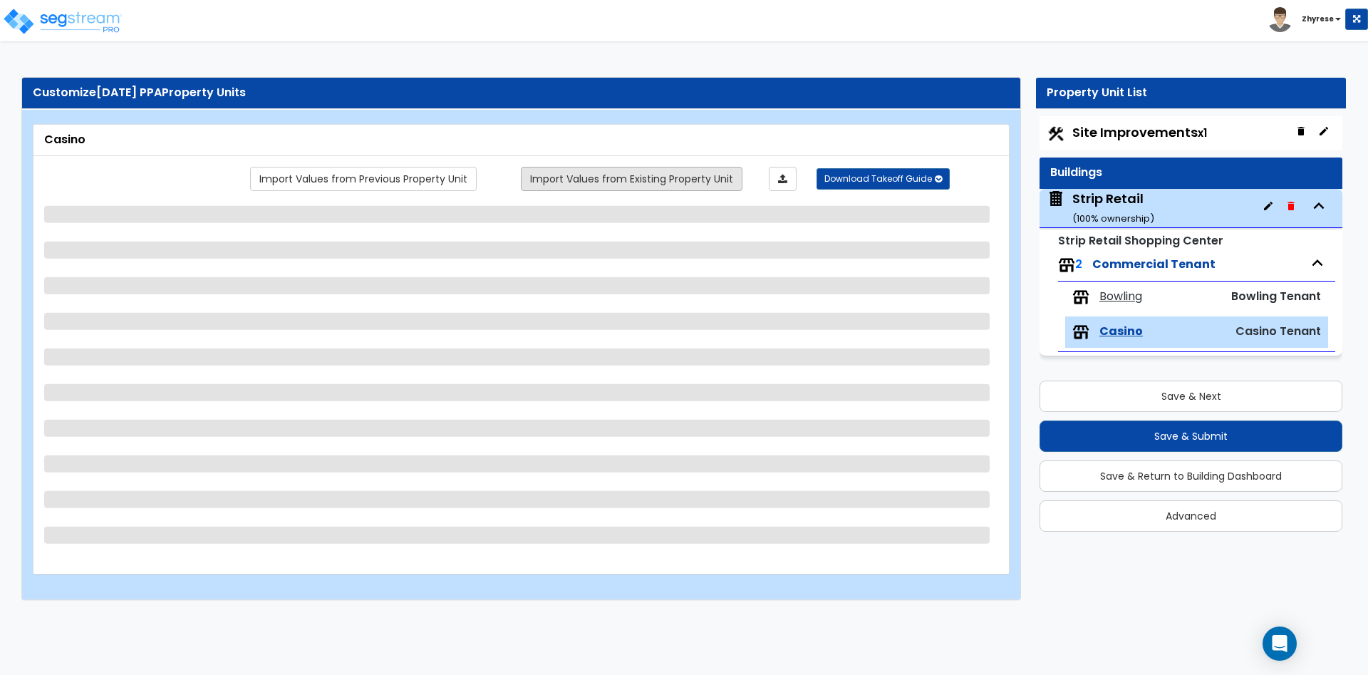
click at [635, 167] on link "Import Values from Existing Property Unit" at bounding box center [632, 179] width 222 height 24
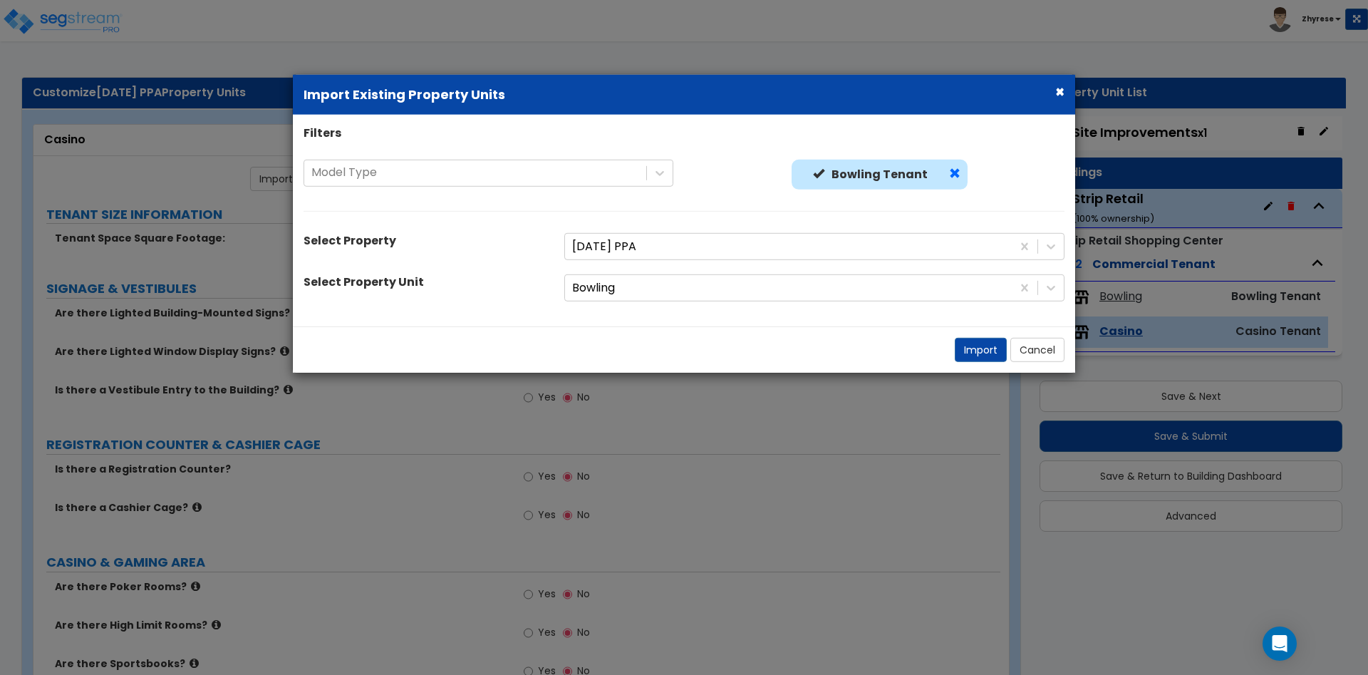
click at [950, 172] on span at bounding box center [954, 172] width 11 height 11
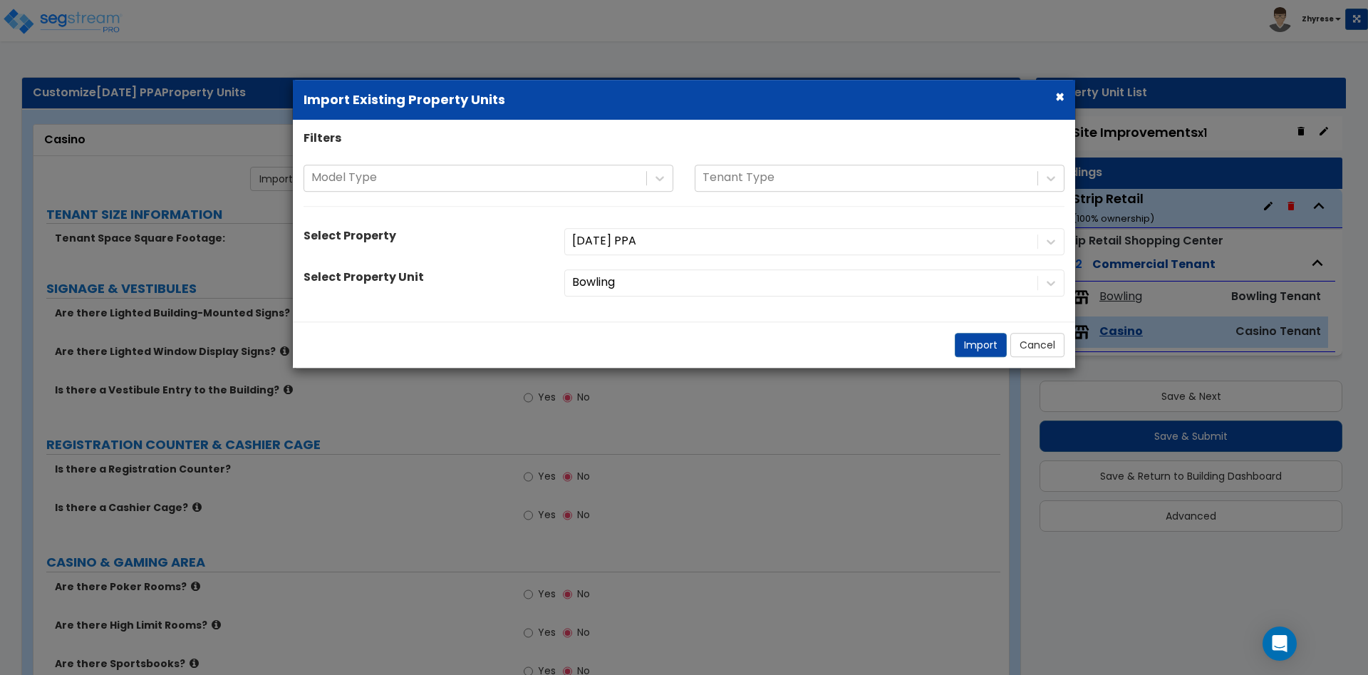
click at [804, 239] on div "01July25 PPA" at bounding box center [814, 241] width 521 height 27
click at [803, 246] on div at bounding box center [788, 241] width 432 height 19
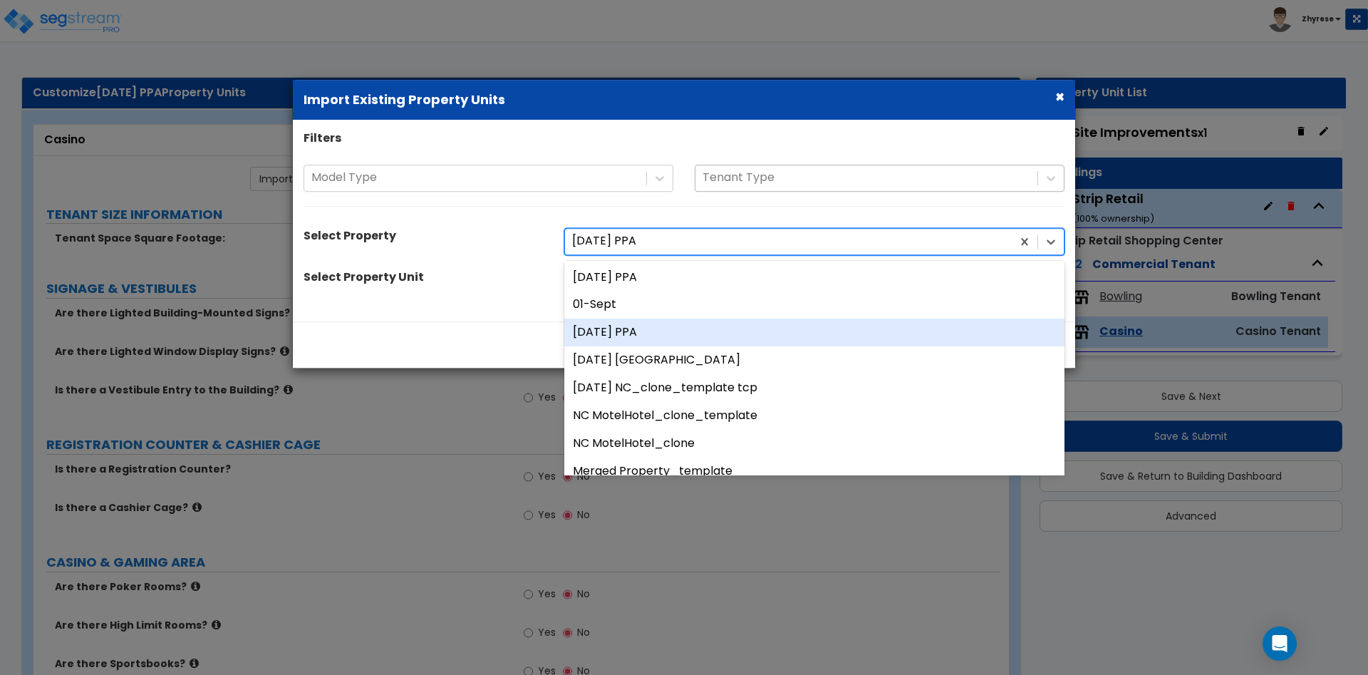
click at [788, 168] on div at bounding box center [866, 177] width 328 height 19
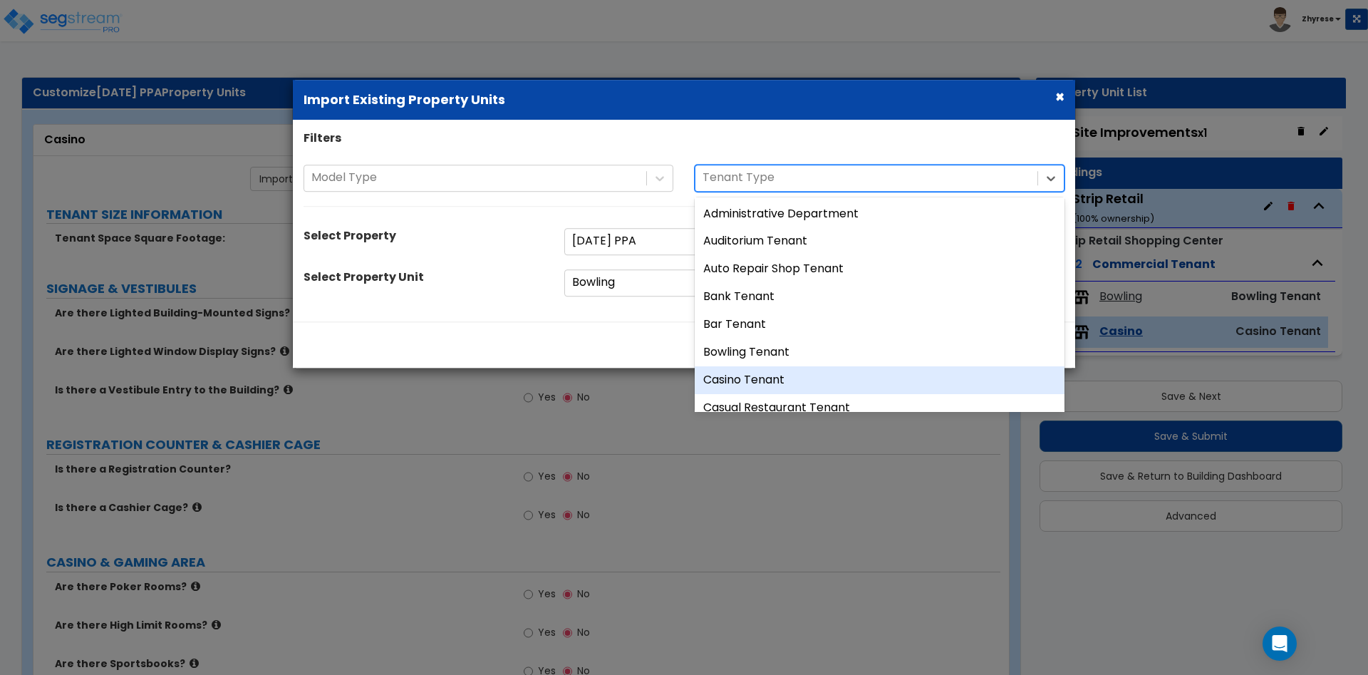
click at [764, 383] on div "Casino Tenant" at bounding box center [880, 380] width 370 height 28
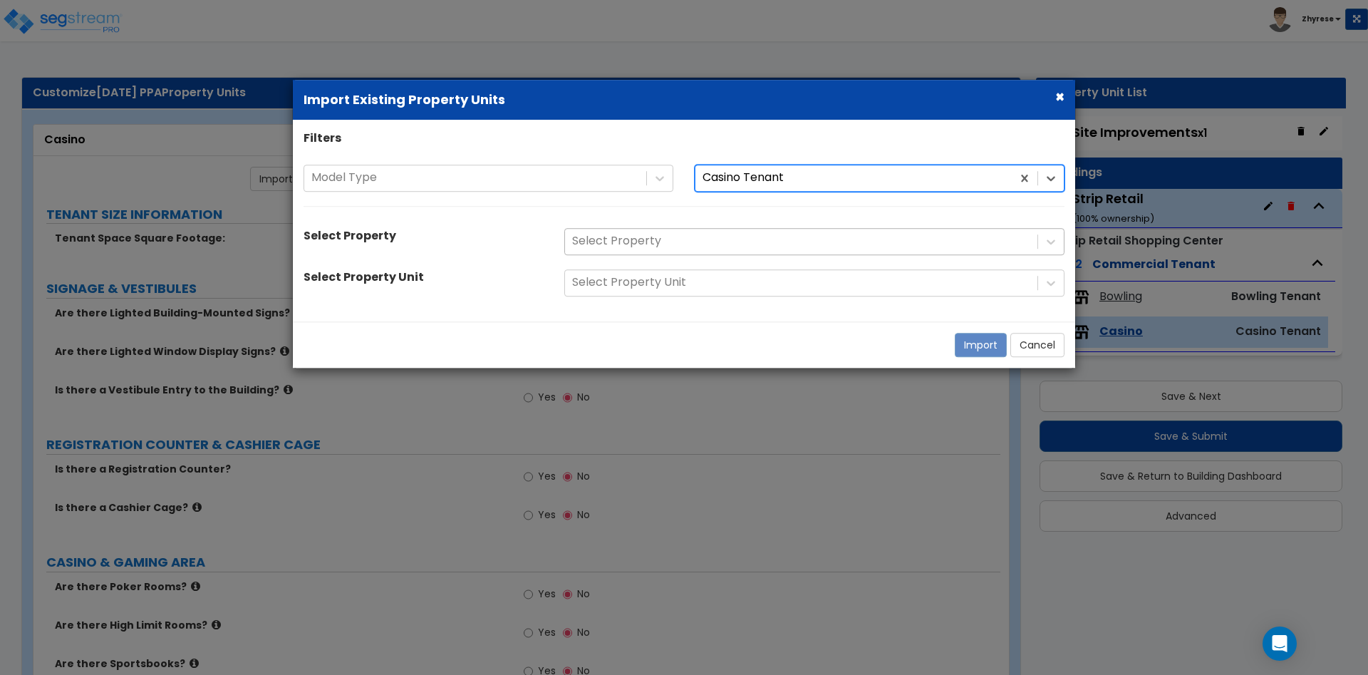
click at [634, 236] on div "Select Property" at bounding box center [801, 241] width 472 height 25
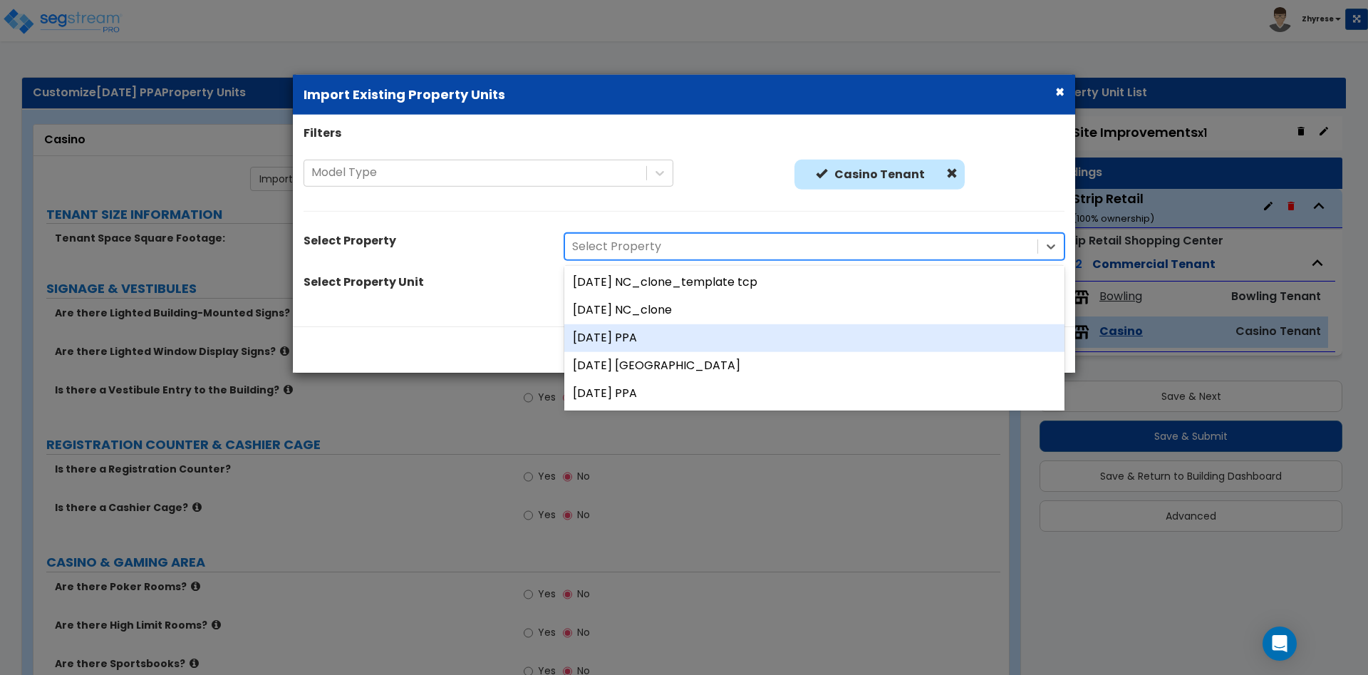
click at [623, 345] on div "11Aug25 PPA" at bounding box center [814, 338] width 500 height 28
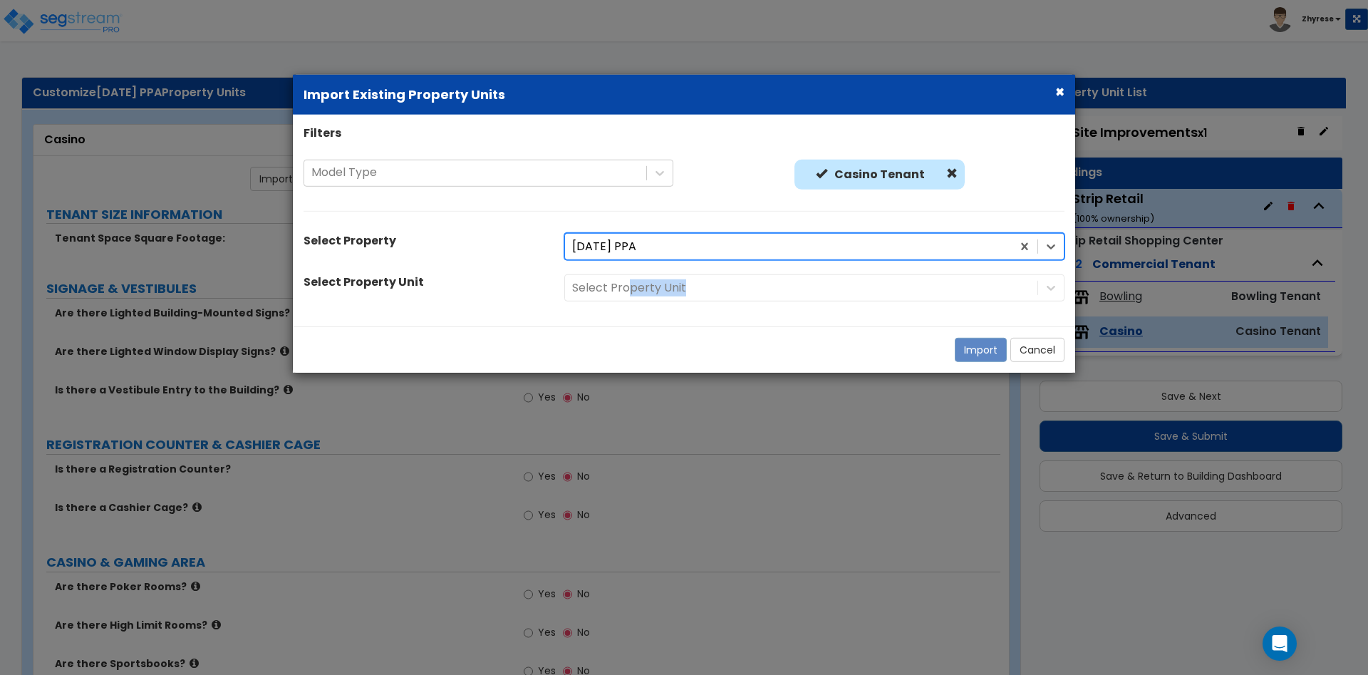
click at [625, 299] on div "Select Property Unit" at bounding box center [814, 287] width 521 height 27
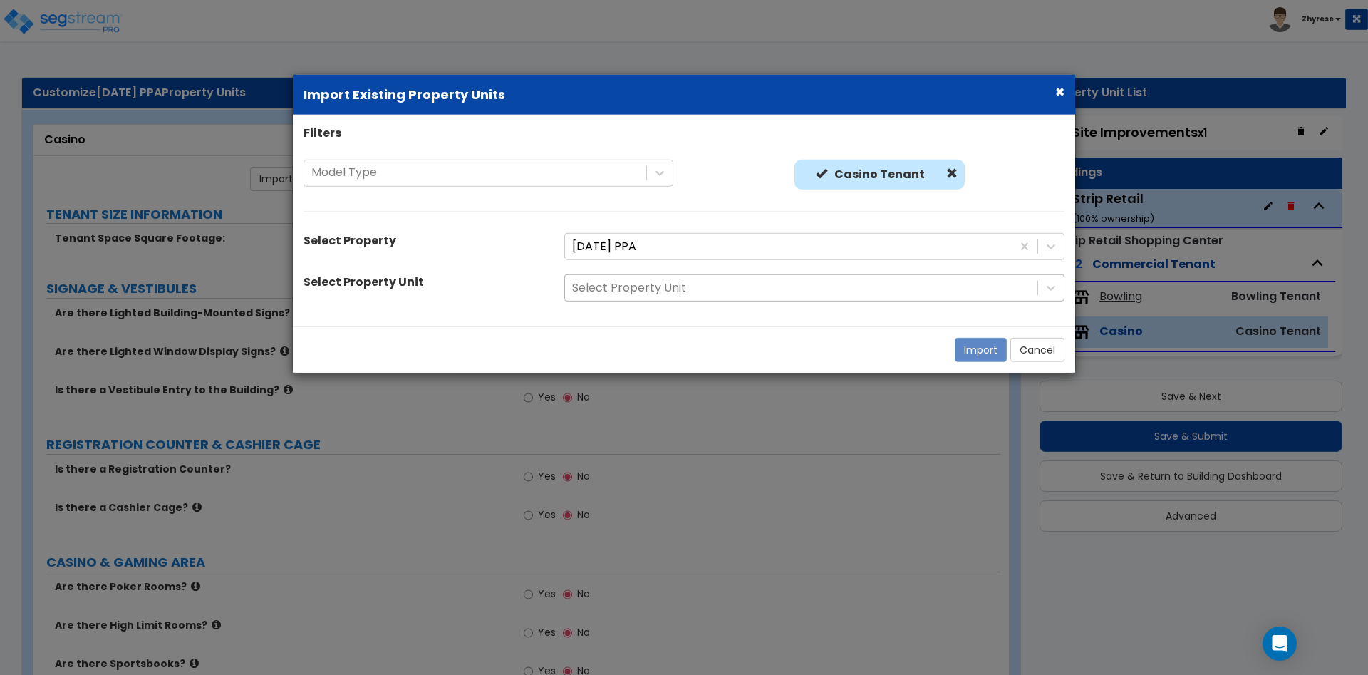
click at [626, 289] on div at bounding box center [801, 288] width 458 height 19
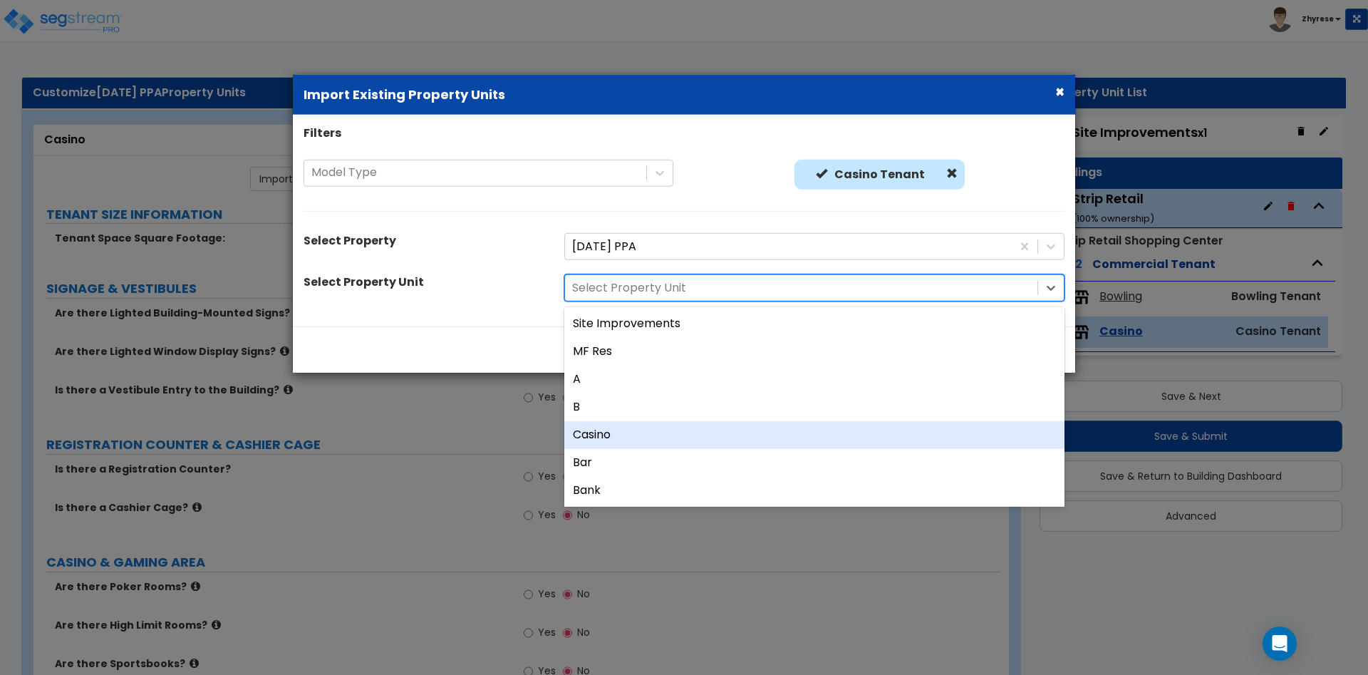
click at [622, 429] on div "Casino" at bounding box center [814, 435] width 500 height 28
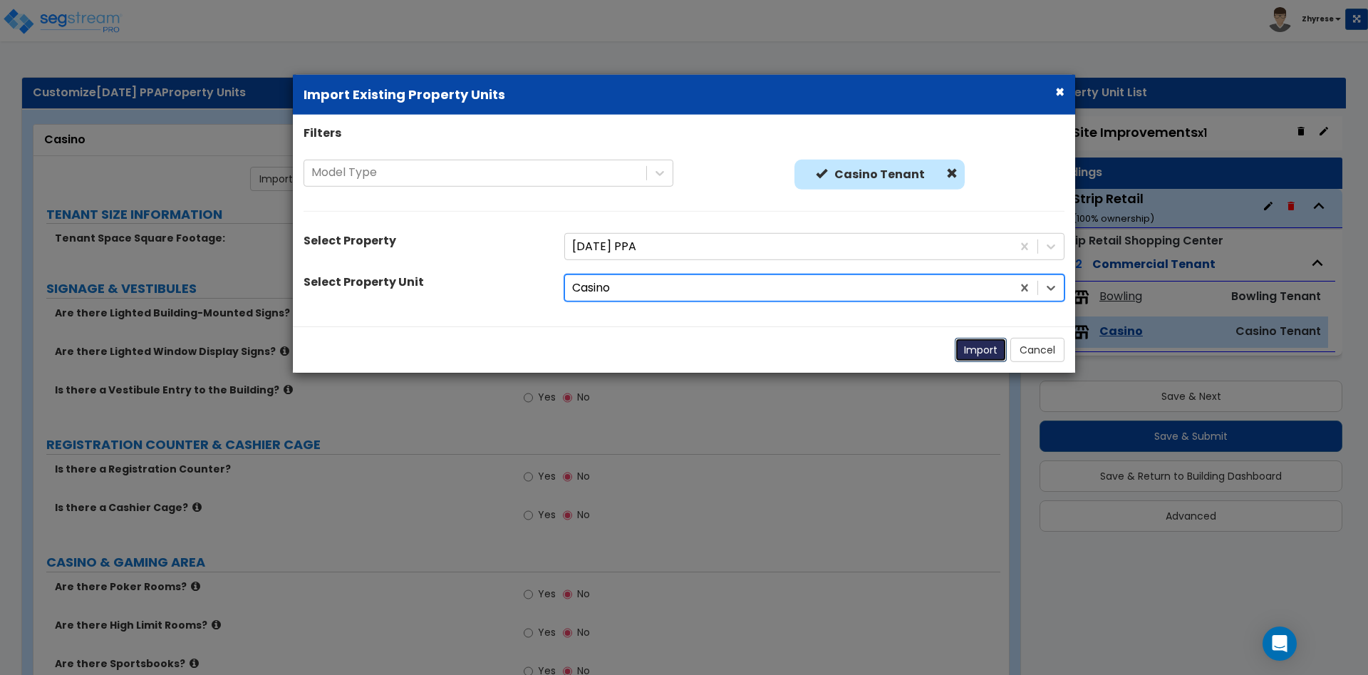
click at [993, 348] on button "Import" at bounding box center [981, 350] width 52 height 24
select select "1"
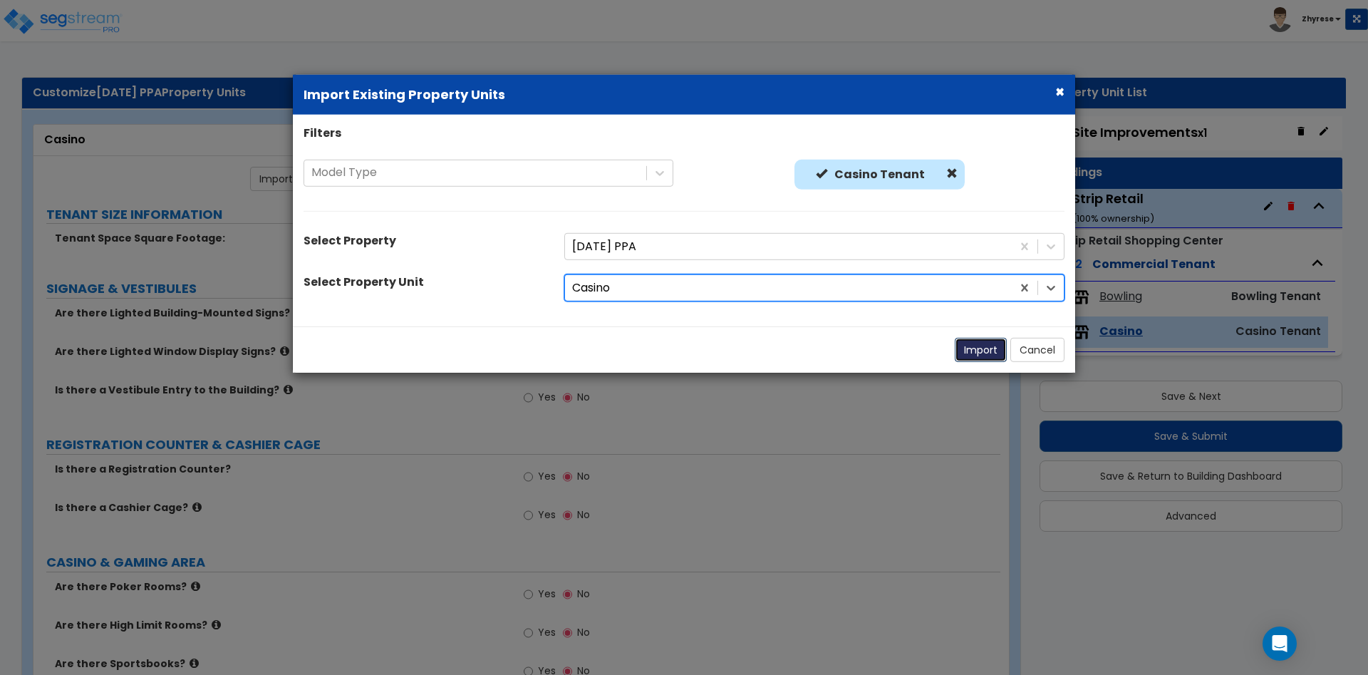
select select "1"
select select "2"
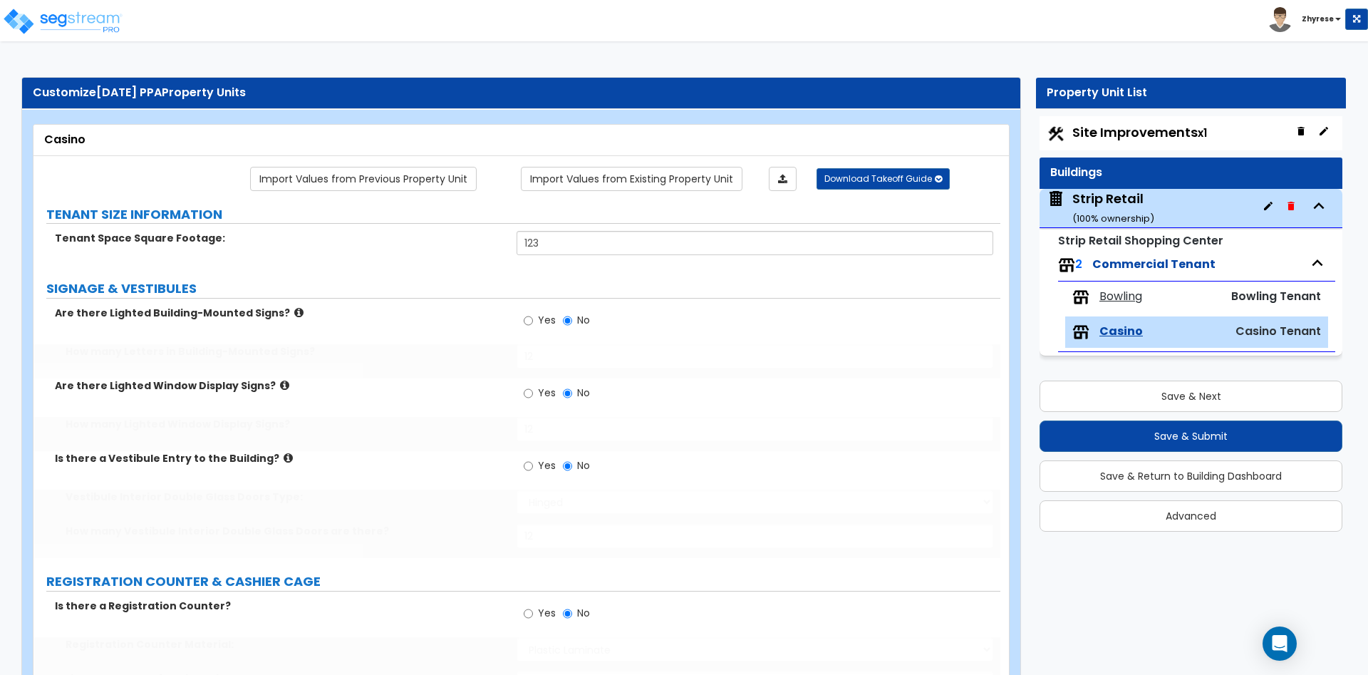
type input "123"
radio input "true"
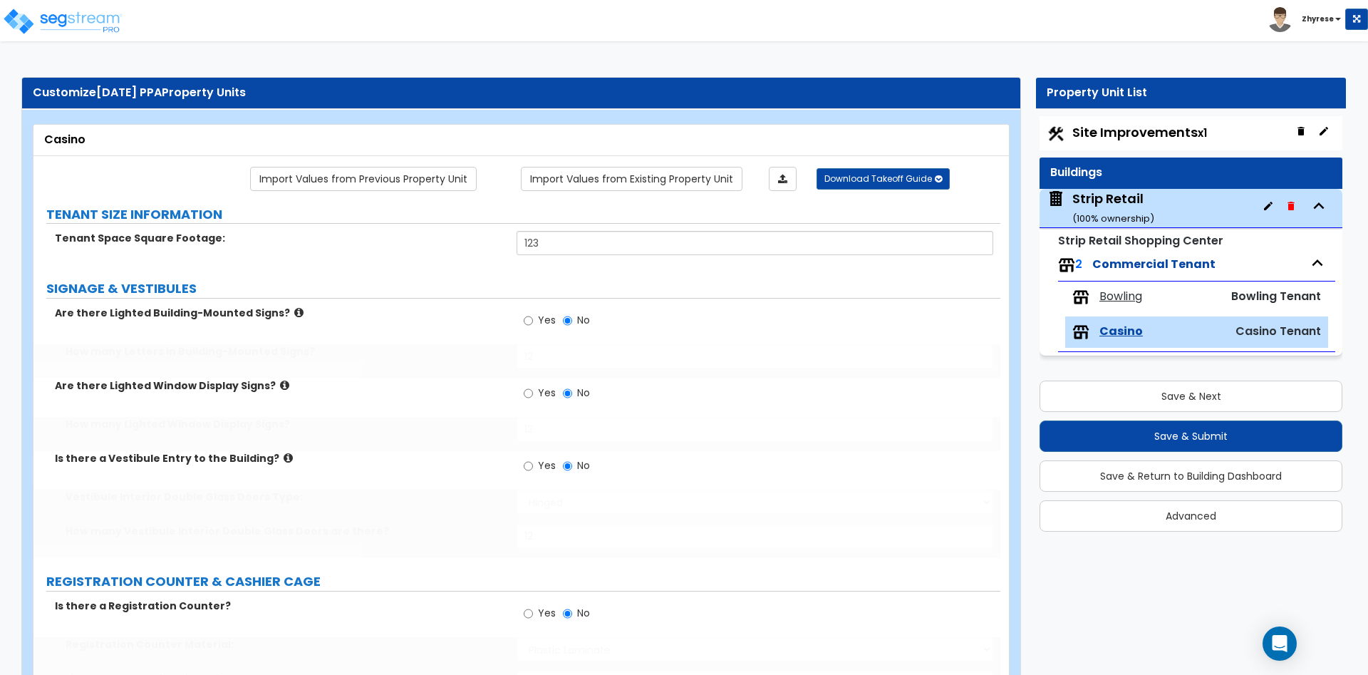
radio input "true"
select select "1"
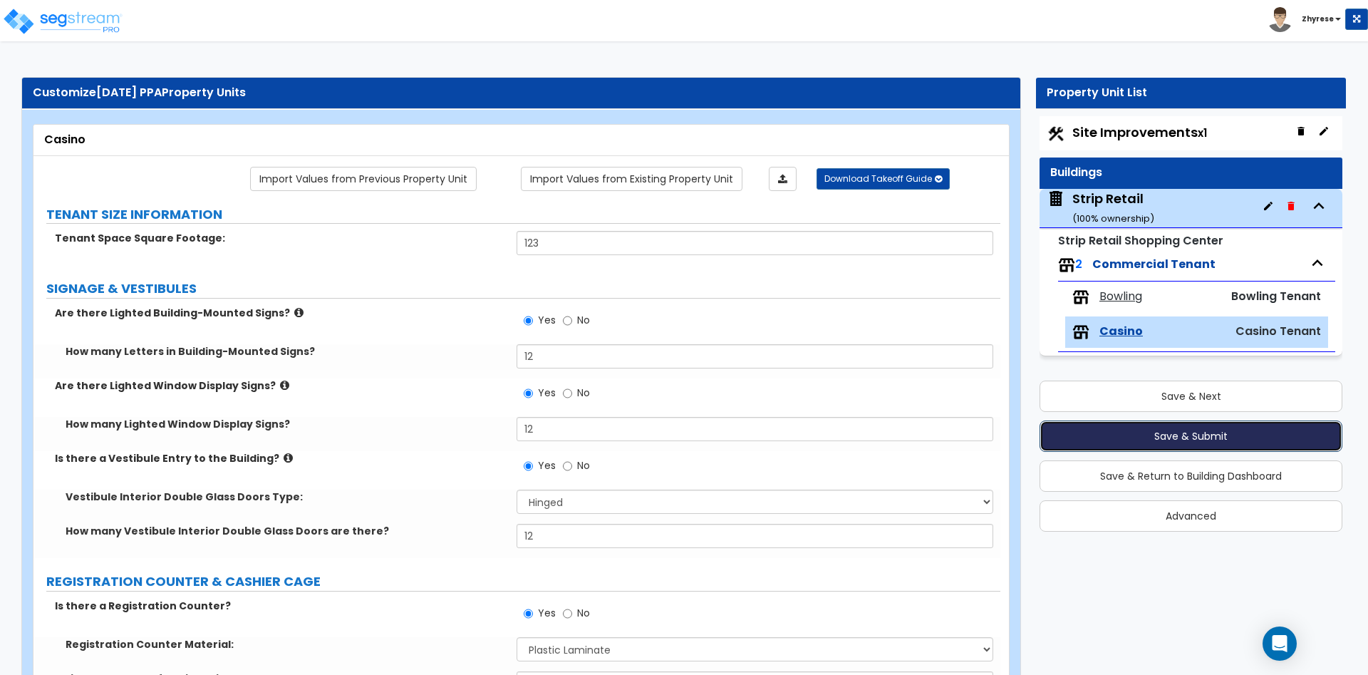
click at [1201, 447] on button "Save & Submit" at bounding box center [1190, 435] width 303 height 31
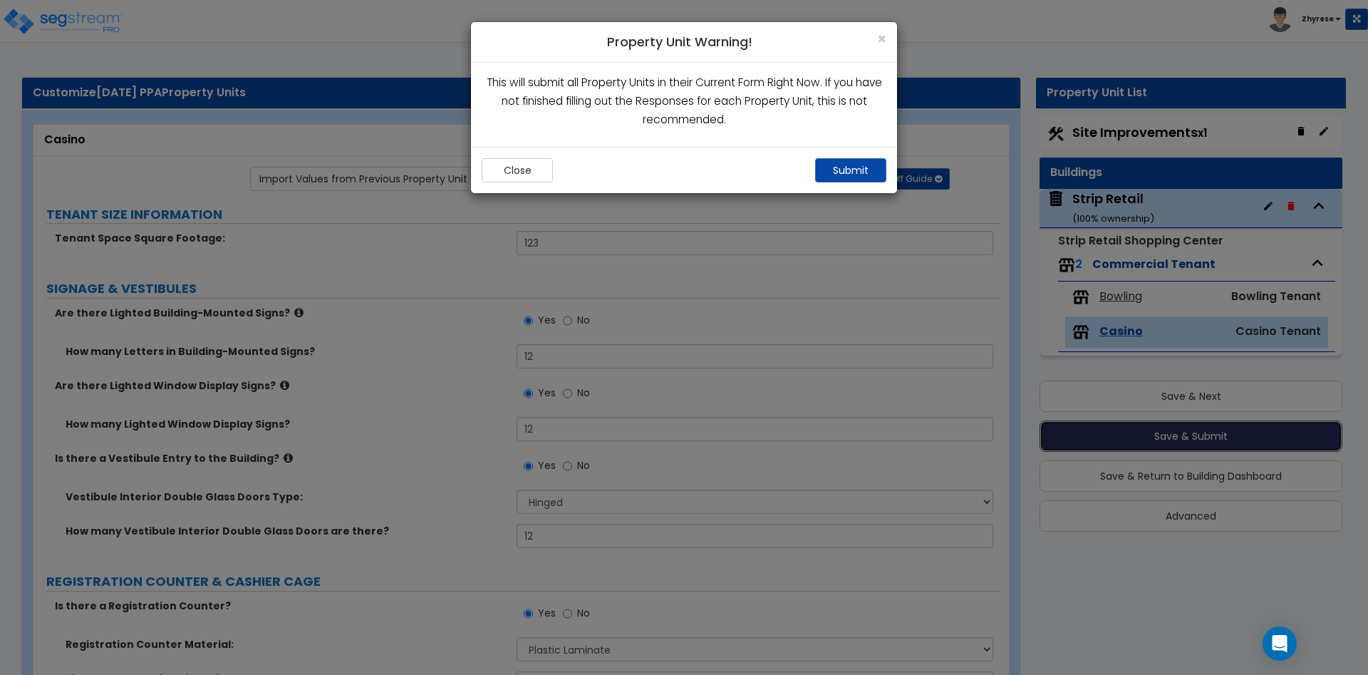
radio input "true"
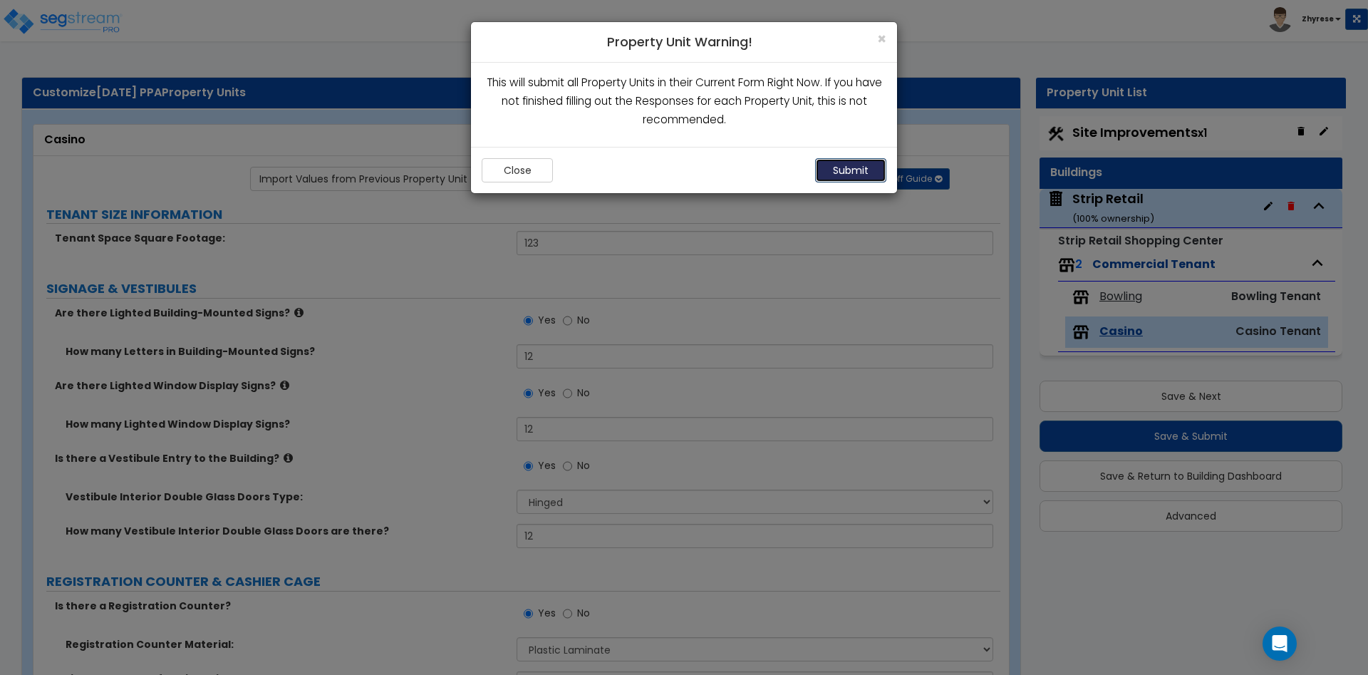
click at [821, 170] on button "Submit" at bounding box center [850, 170] width 71 height 24
radio input "true"
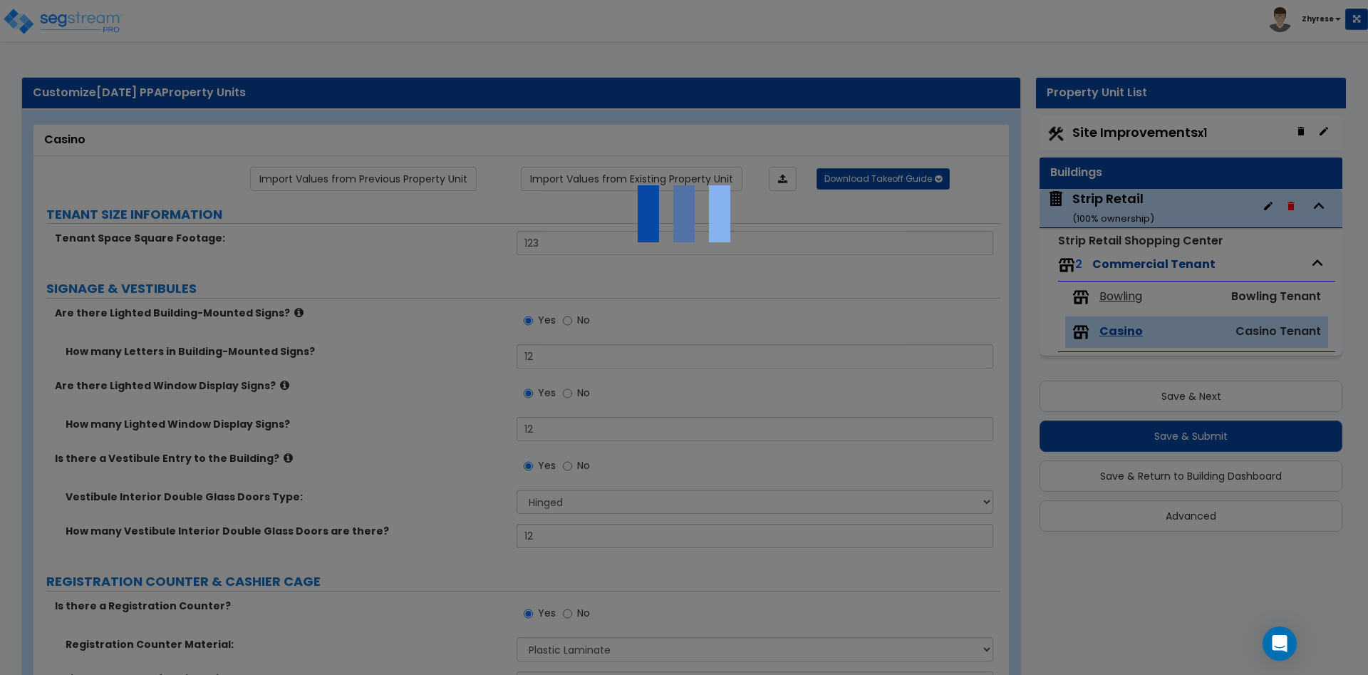
radio input "true"
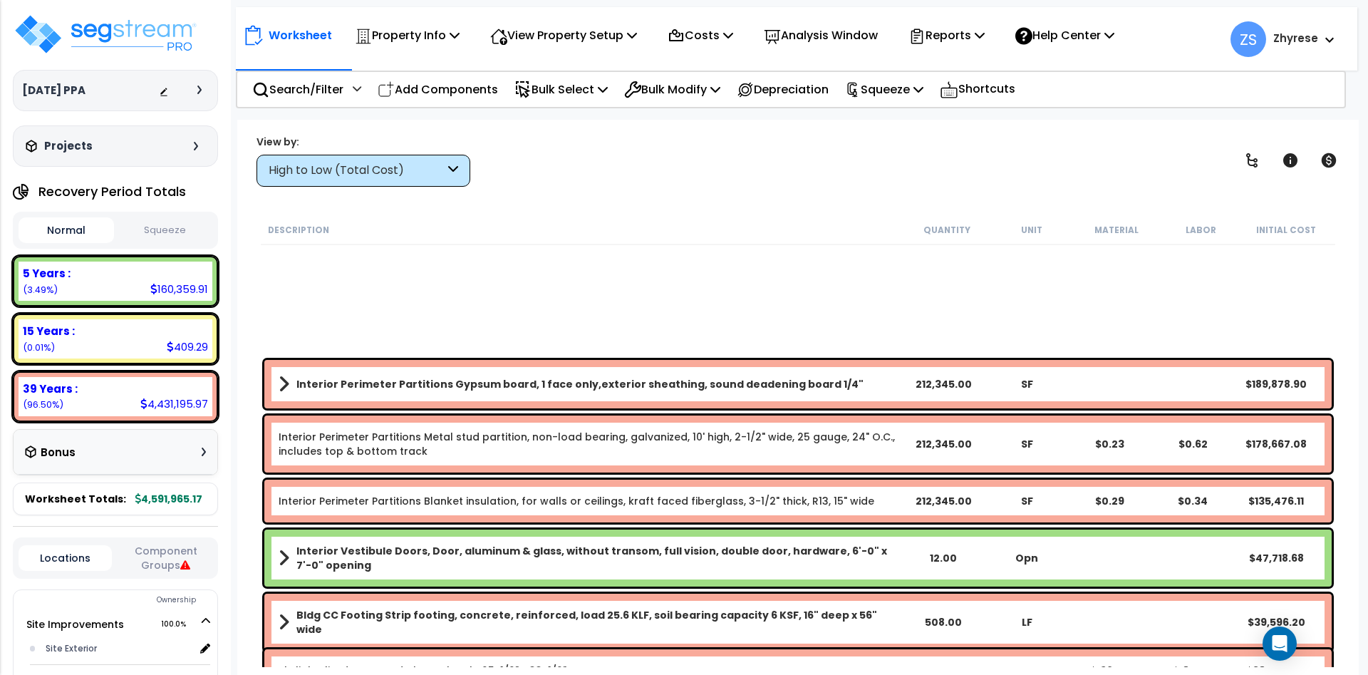
scroll to position [427, 0]
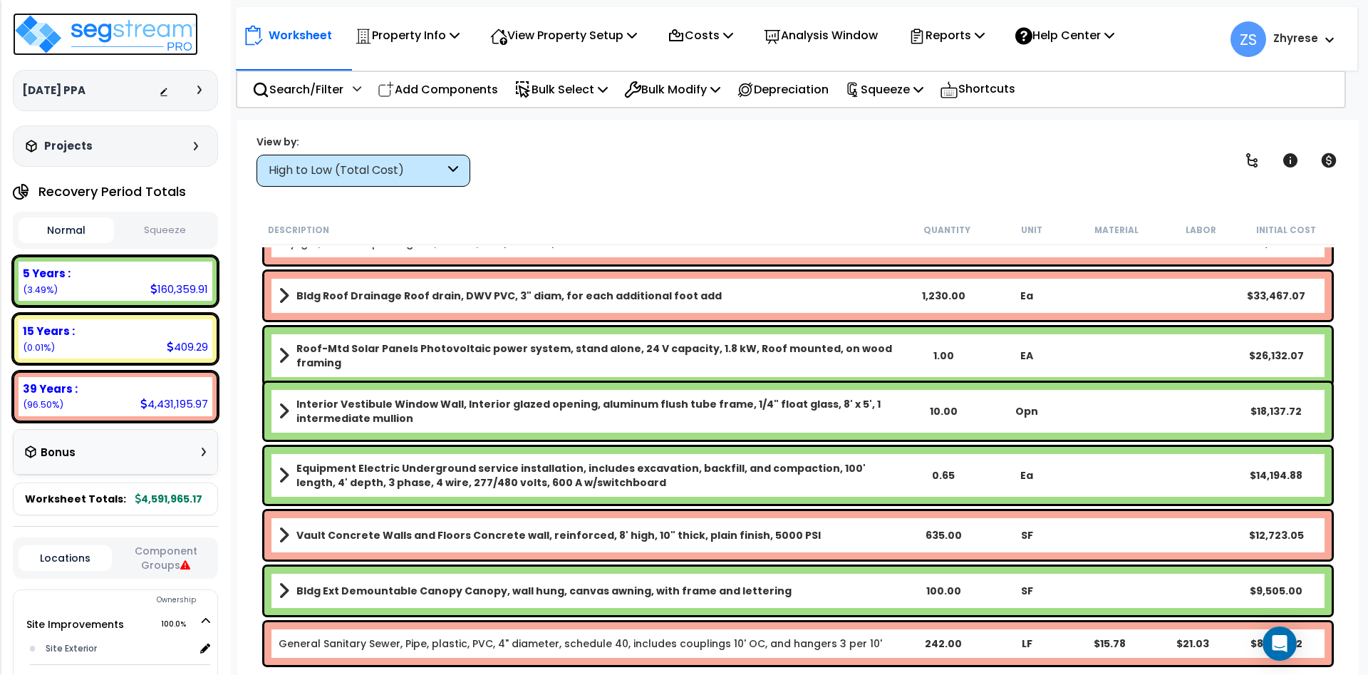
click at [120, 30] on img at bounding box center [105, 34] width 185 height 43
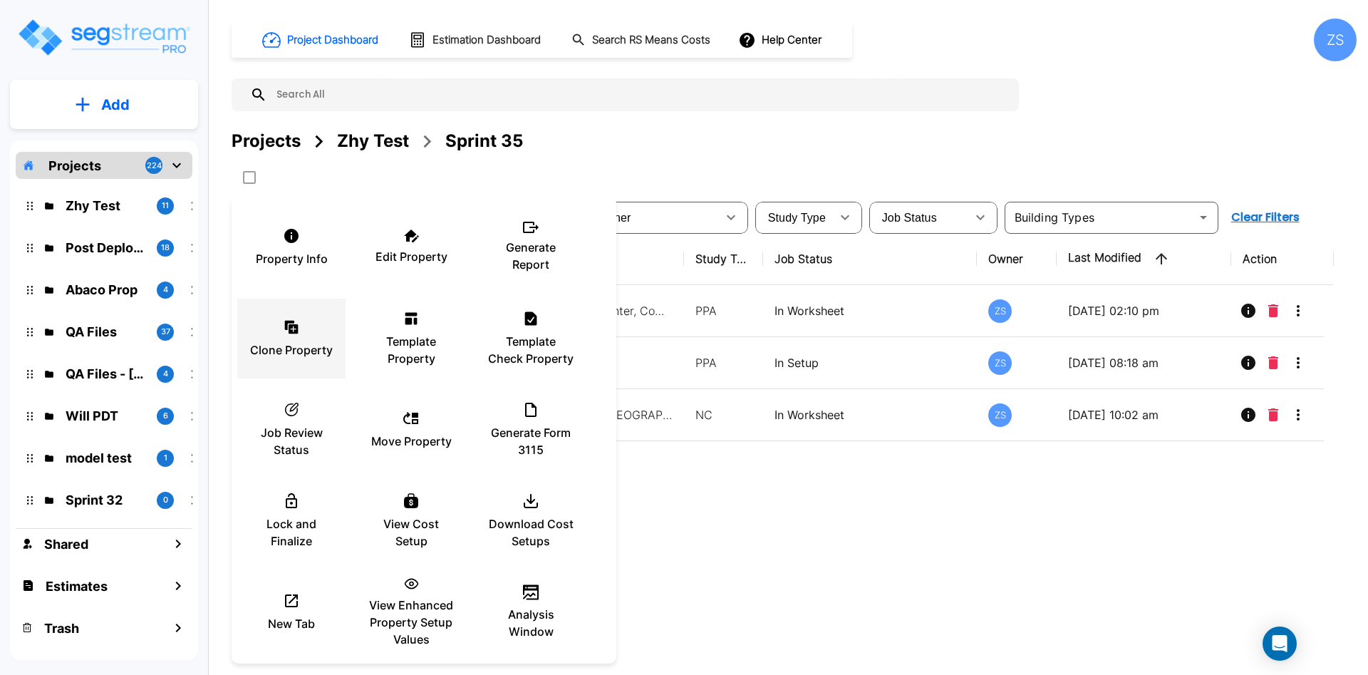
click at [272, 332] on div "Clone Property" at bounding box center [291, 338] width 85 height 71
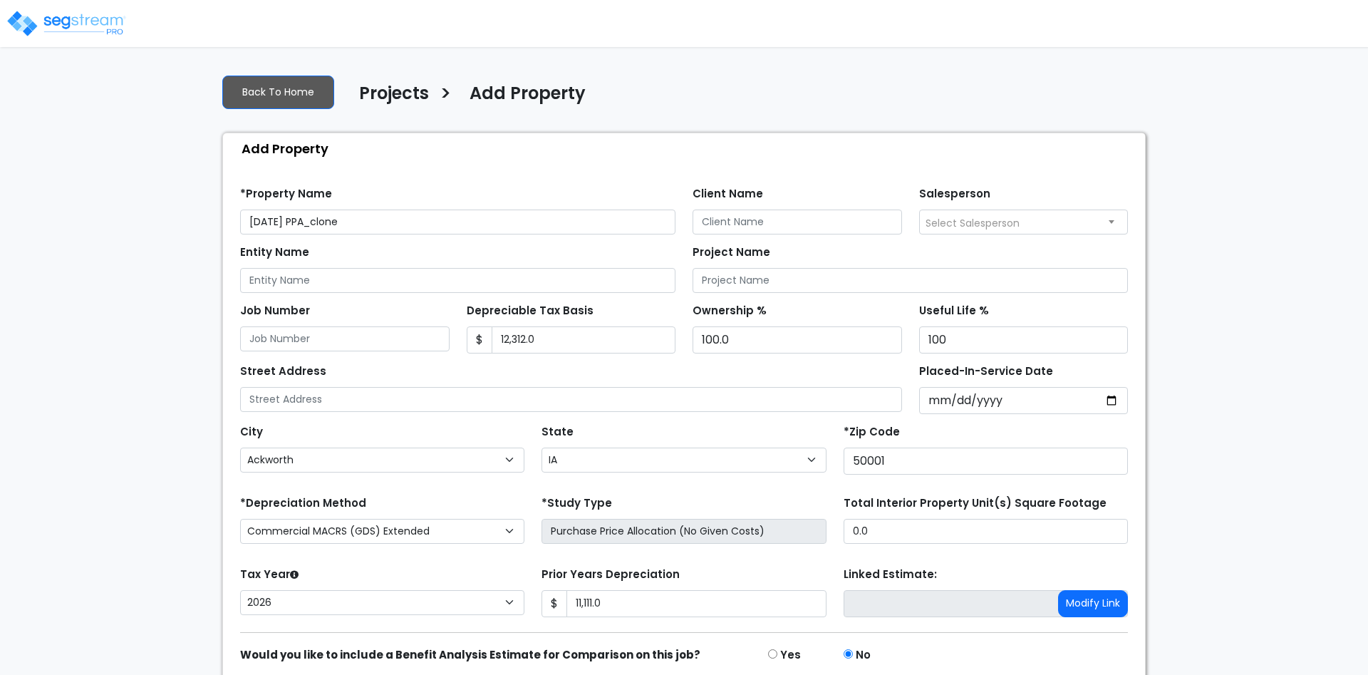
select select "Ackworth"
select select "IA"
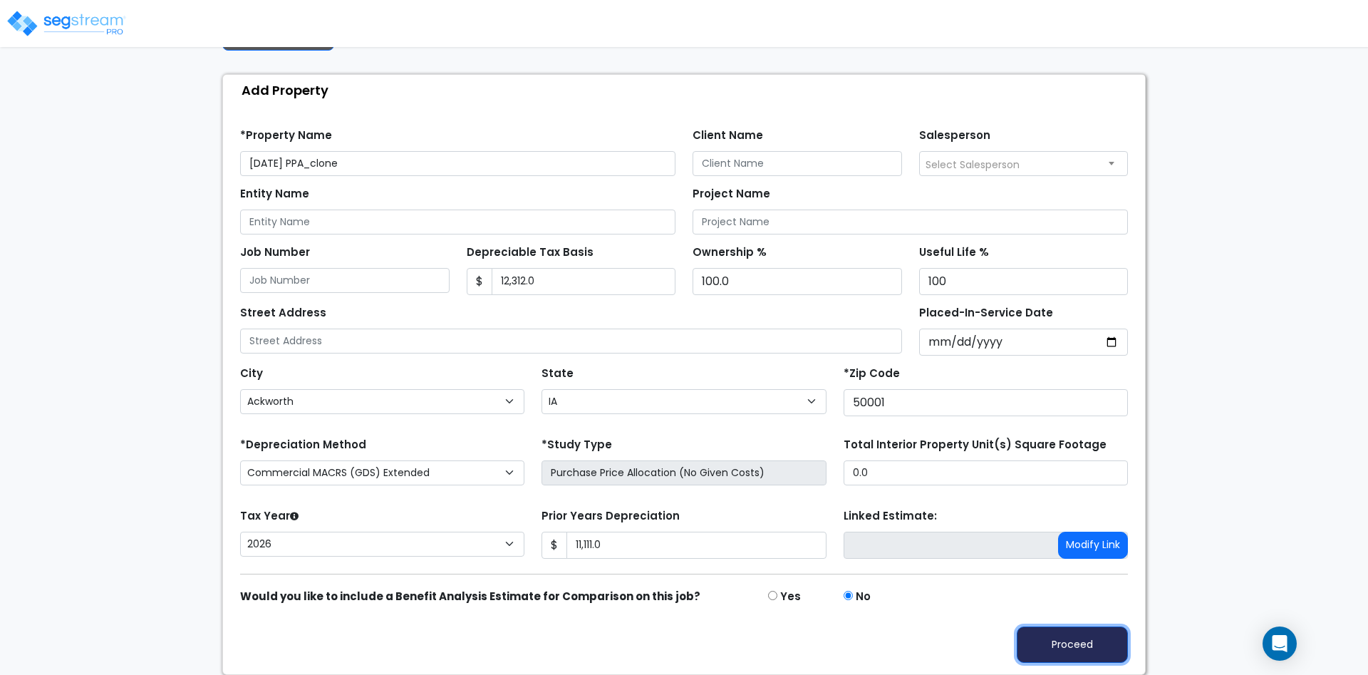
click at [1108, 632] on button "Proceed" at bounding box center [1072, 644] width 111 height 36
type input "11111"
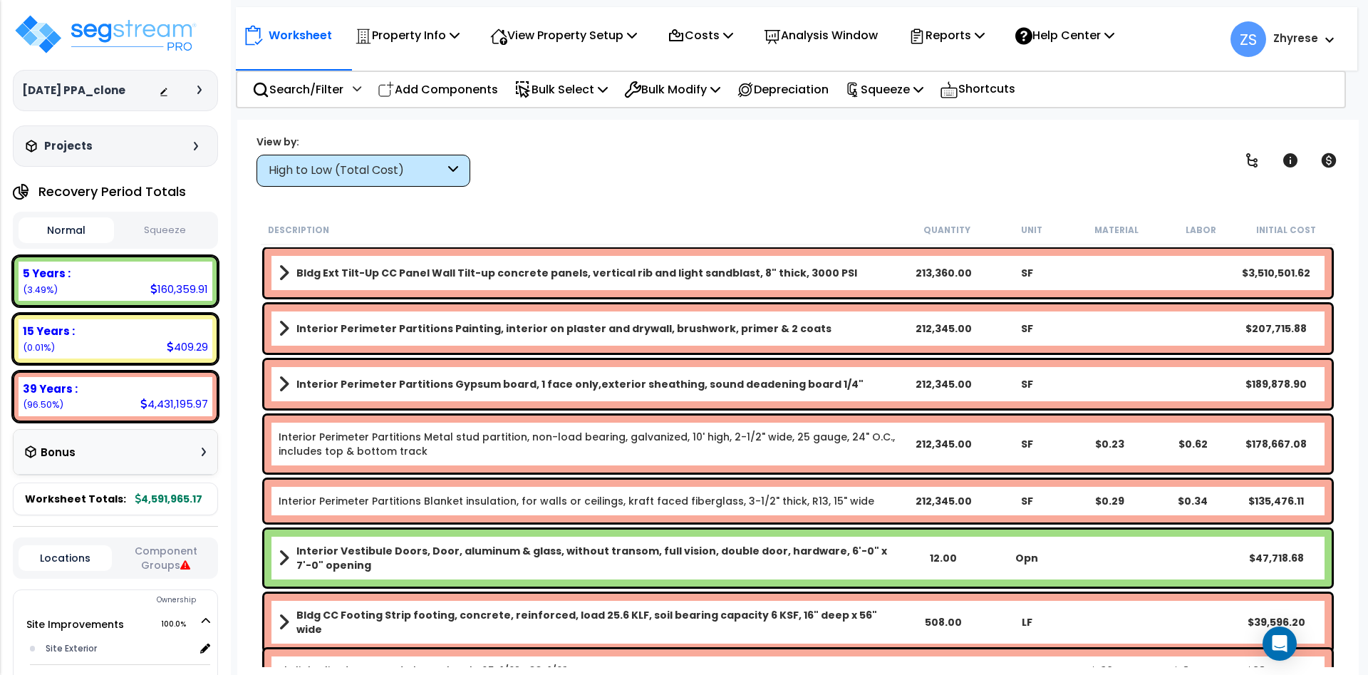
scroll to position [342, 0]
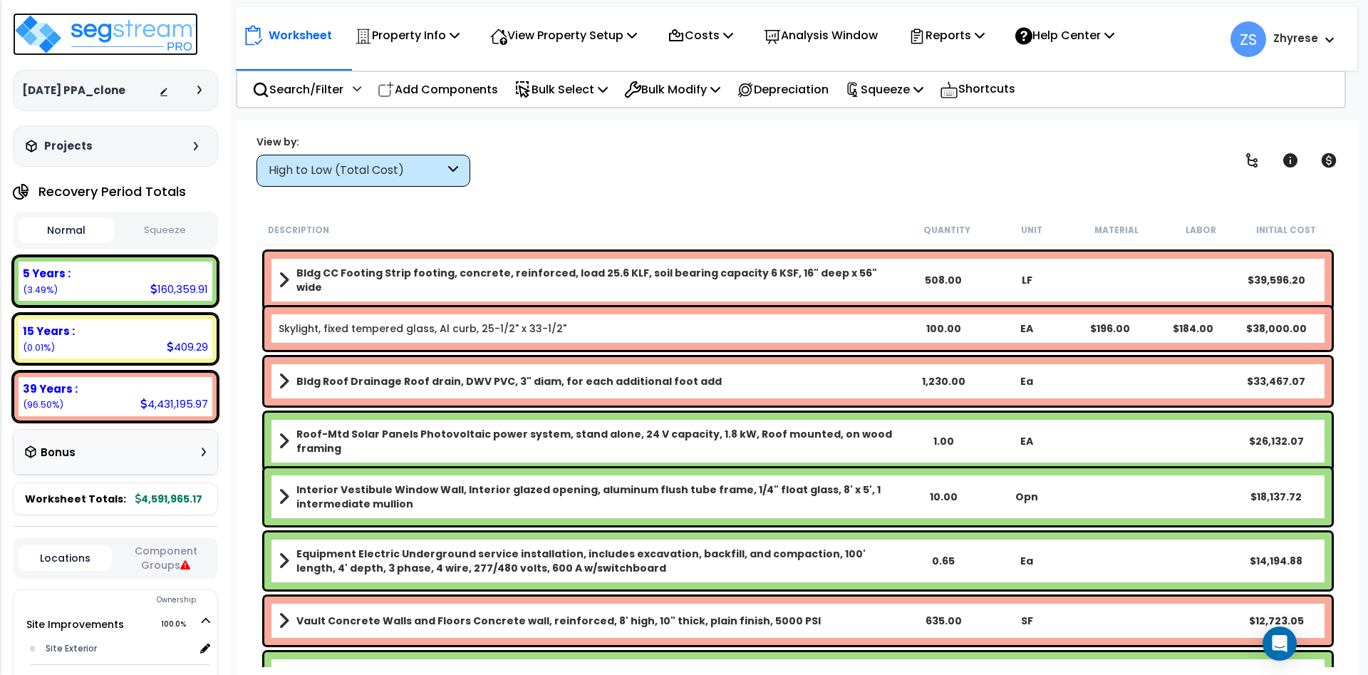
click at [127, 20] on img at bounding box center [105, 34] width 185 height 43
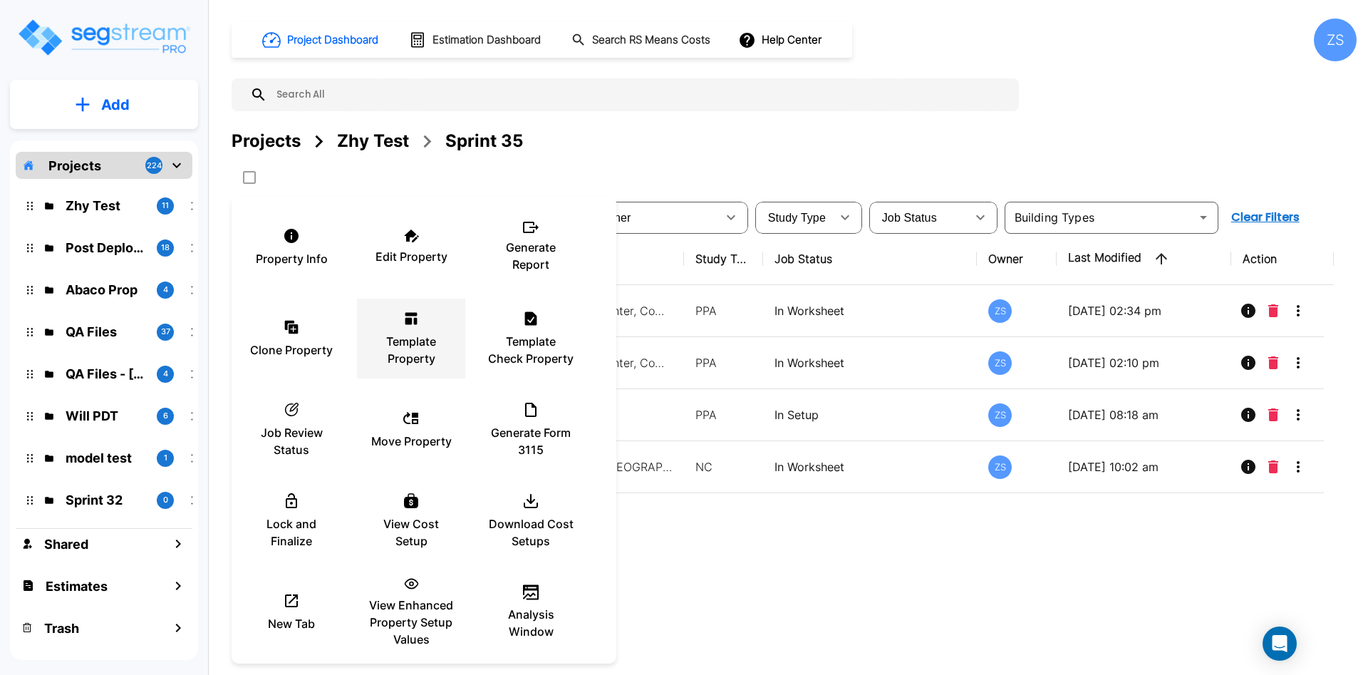
click at [410, 353] on p "Template Property" at bounding box center [410, 350] width 85 height 34
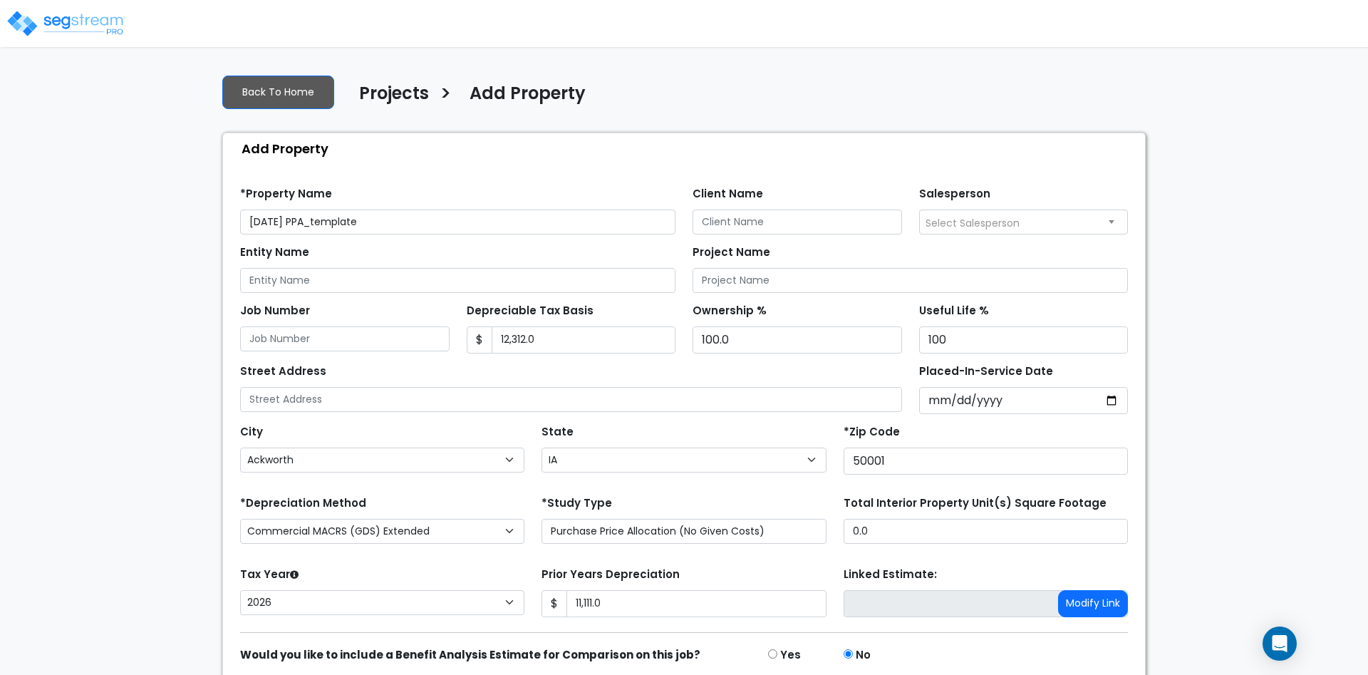
select select "Ackworth"
select select "IA"
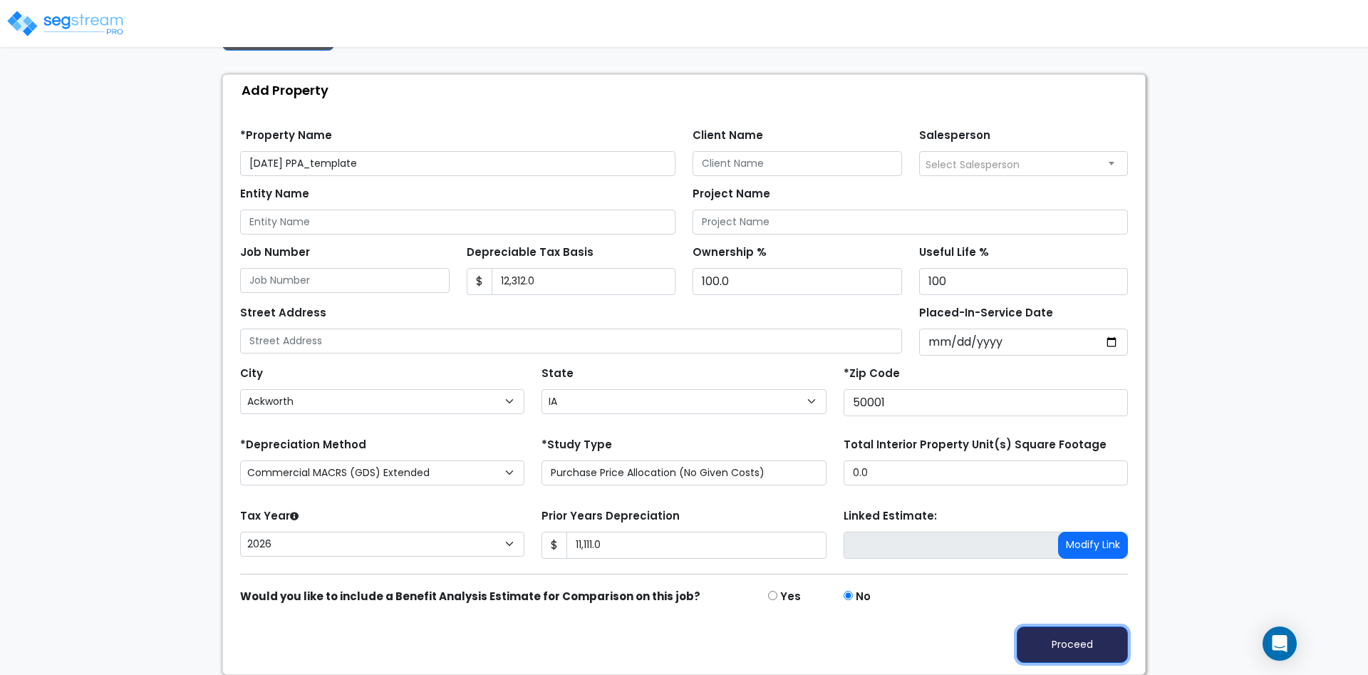
click at [1060, 645] on button "Proceed" at bounding box center [1072, 644] width 111 height 36
type input "11111"
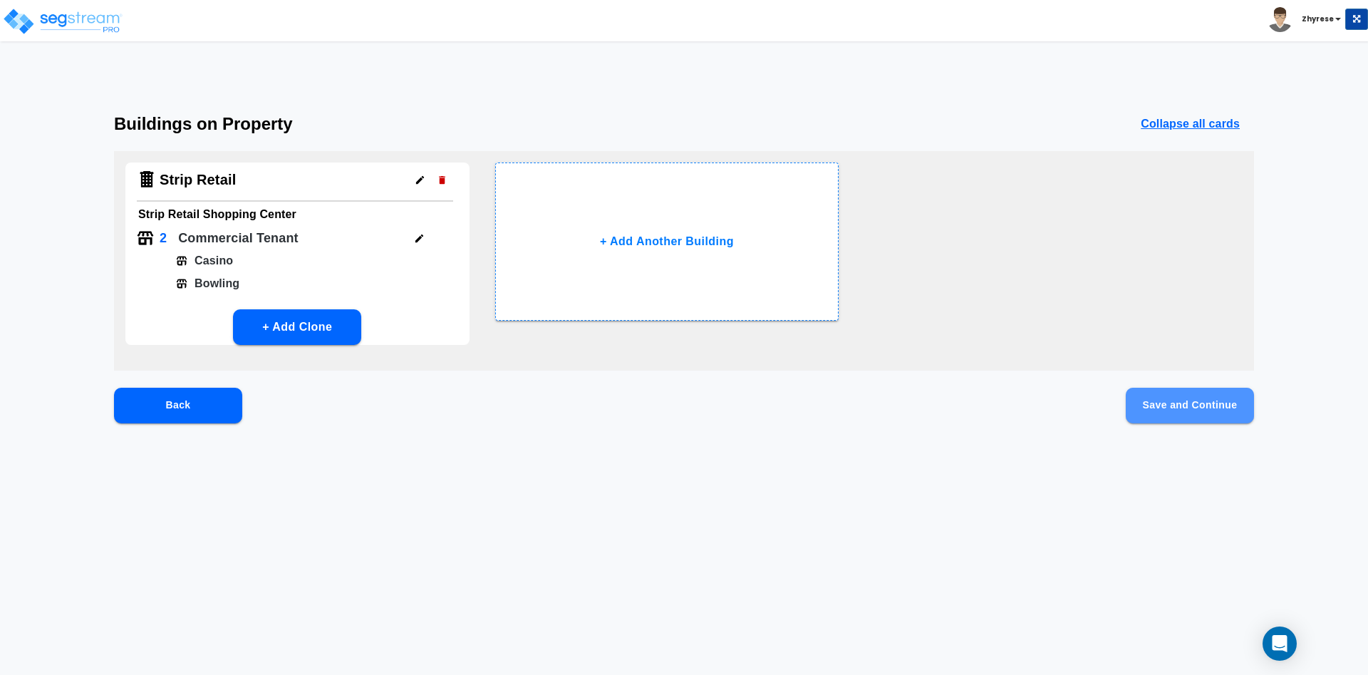
click at [1208, 415] on button "Save and Continue" at bounding box center [1190, 406] width 128 height 36
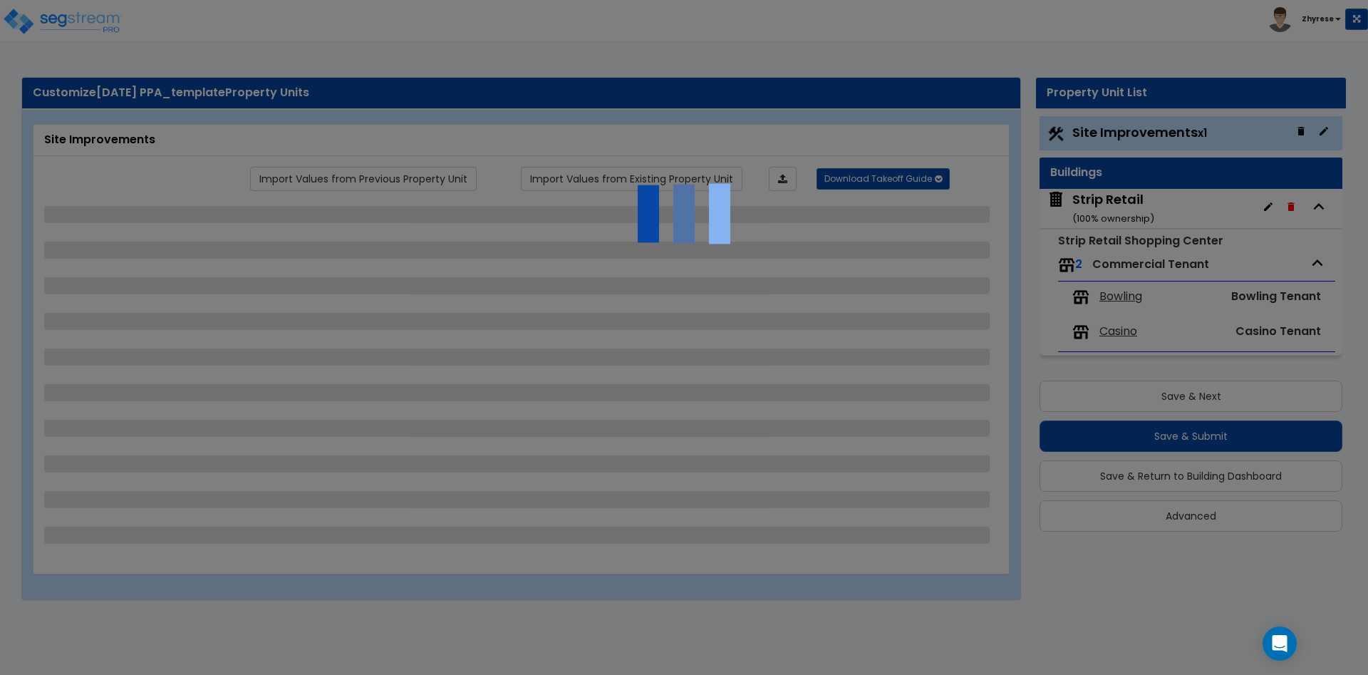
select select "2"
select select "1"
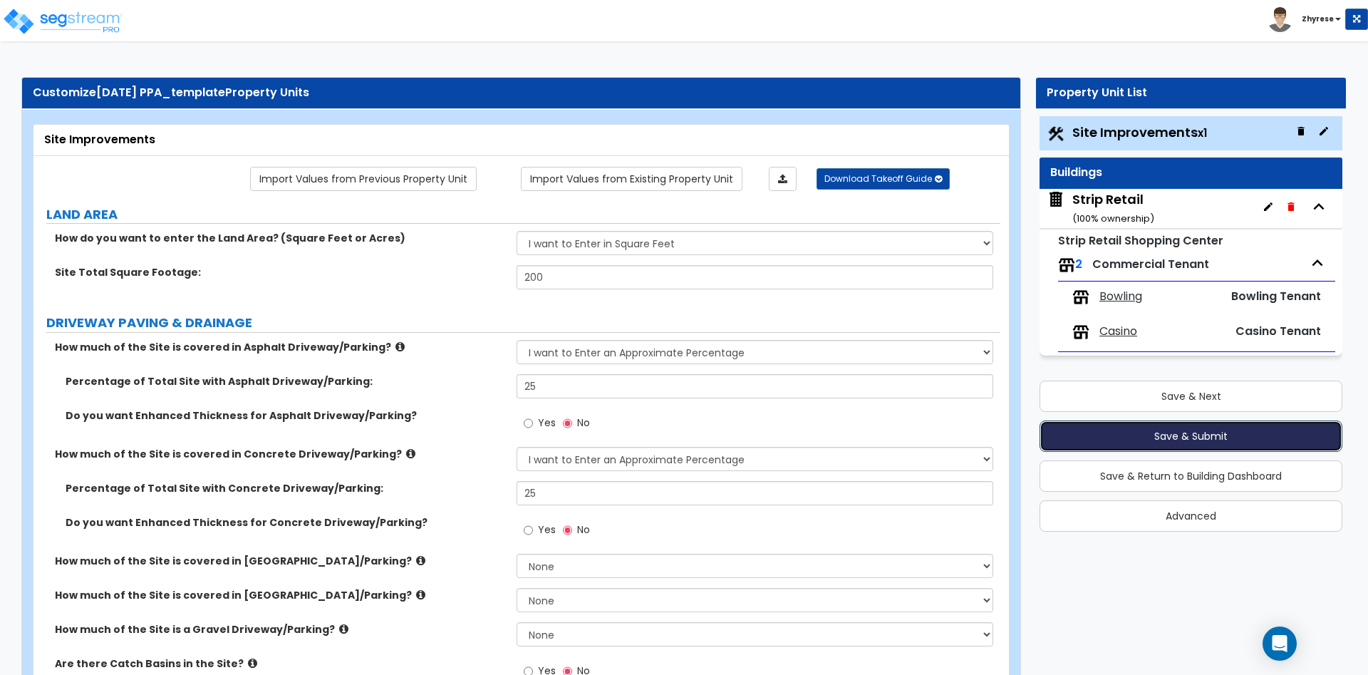
click at [1200, 429] on button "Save & Submit" at bounding box center [1190, 435] width 303 height 31
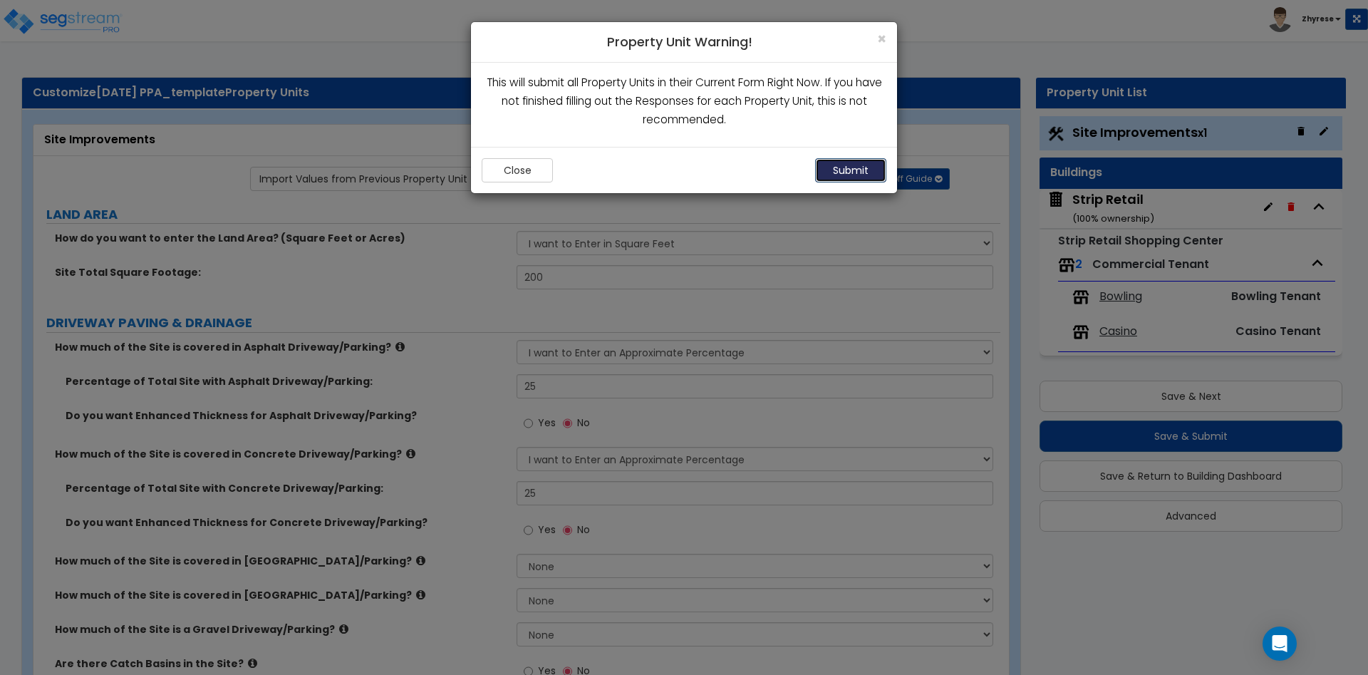
click at [851, 173] on button "Submit" at bounding box center [850, 170] width 71 height 24
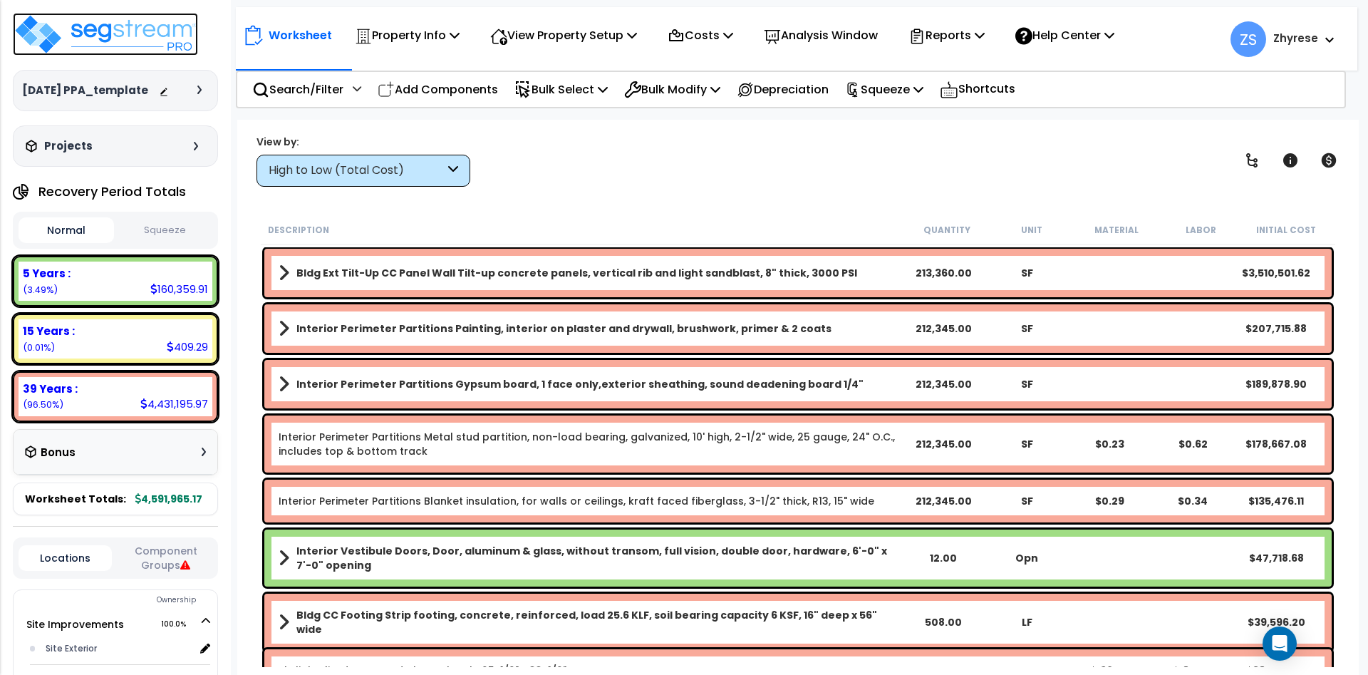
click at [104, 33] on img at bounding box center [105, 34] width 185 height 43
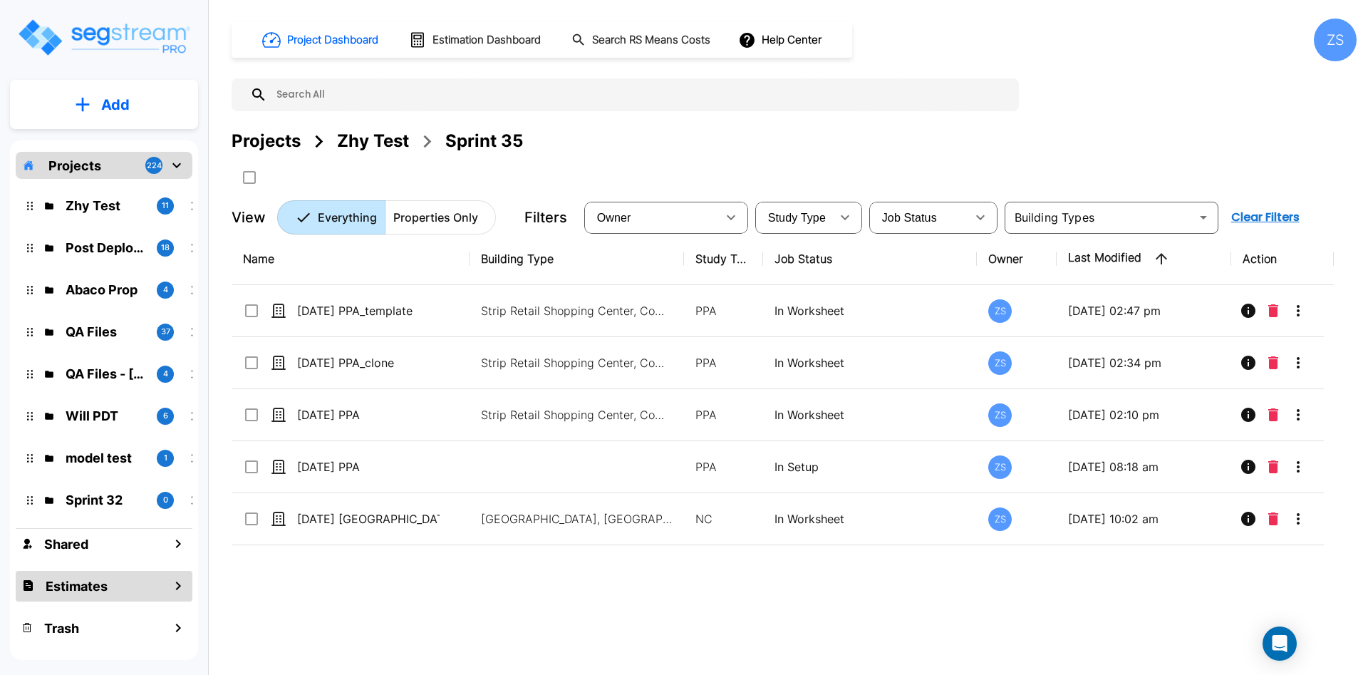
click at [81, 588] on h1 "Estimates" at bounding box center [77, 585] width 62 height 19
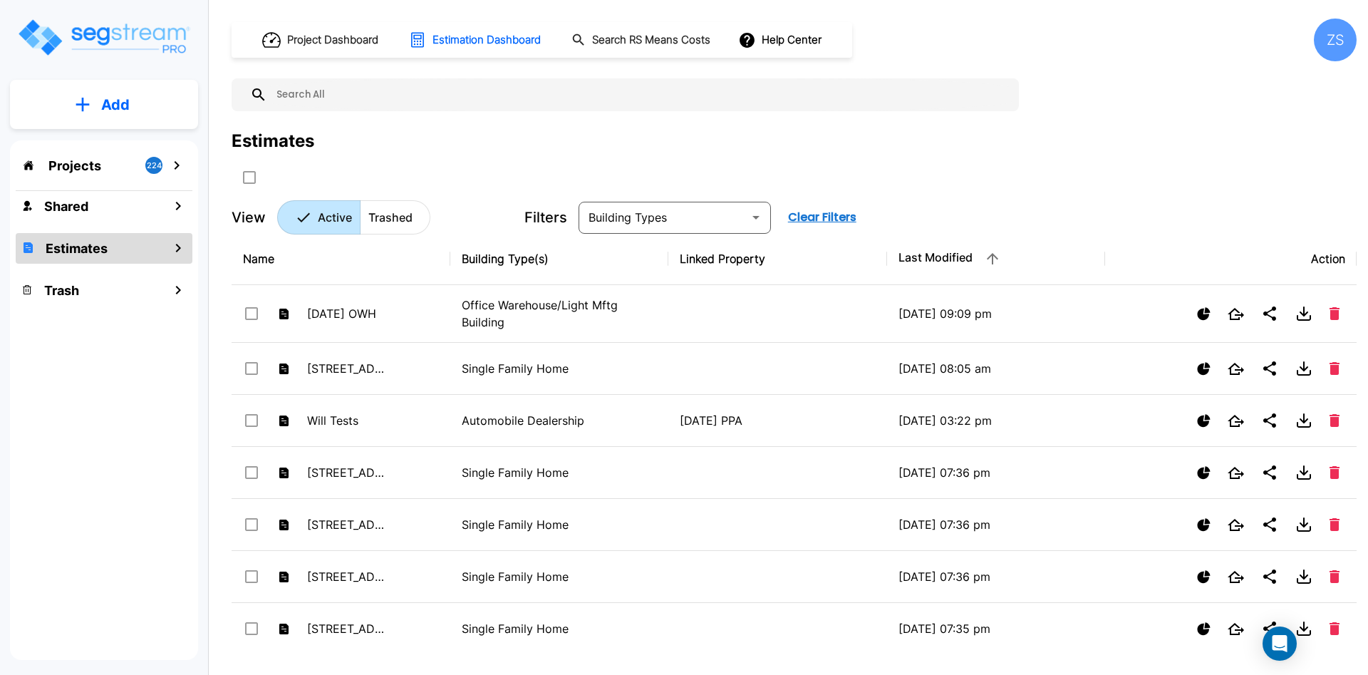
scroll to position [291, 0]
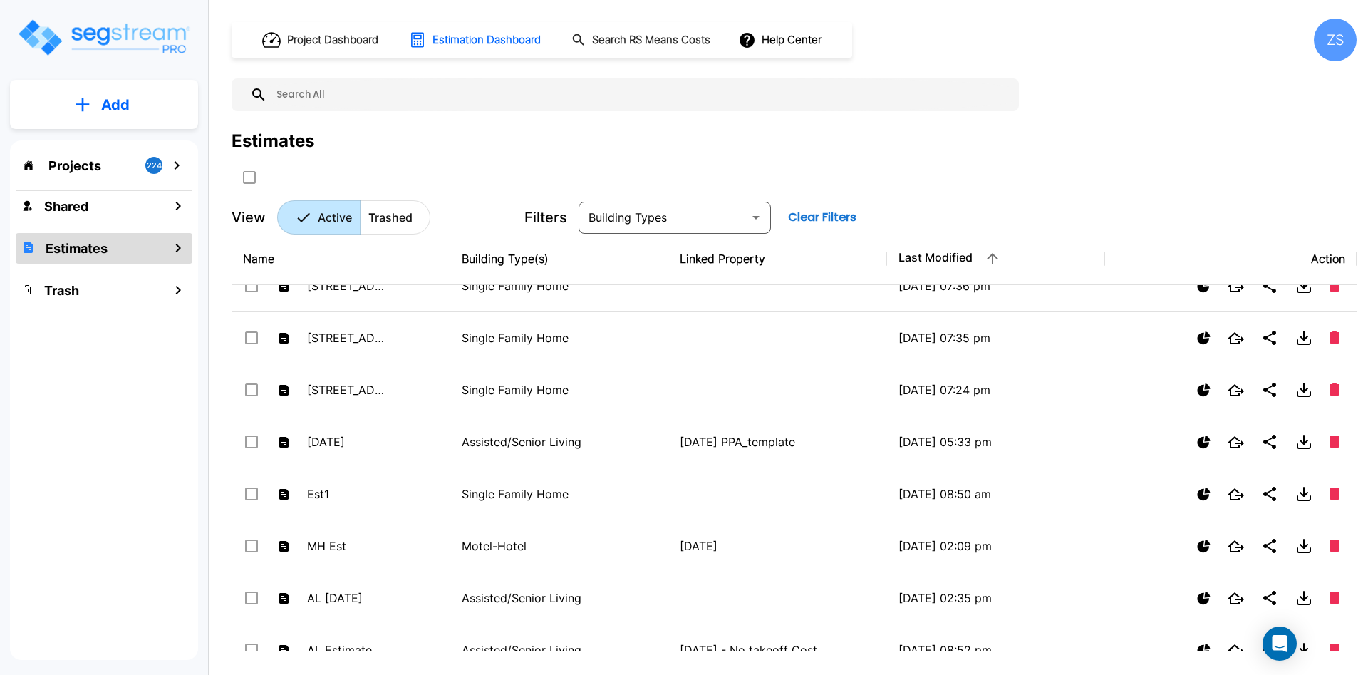
click at [99, 94] on button "Add" at bounding box center [104, 104] width 188 height 41
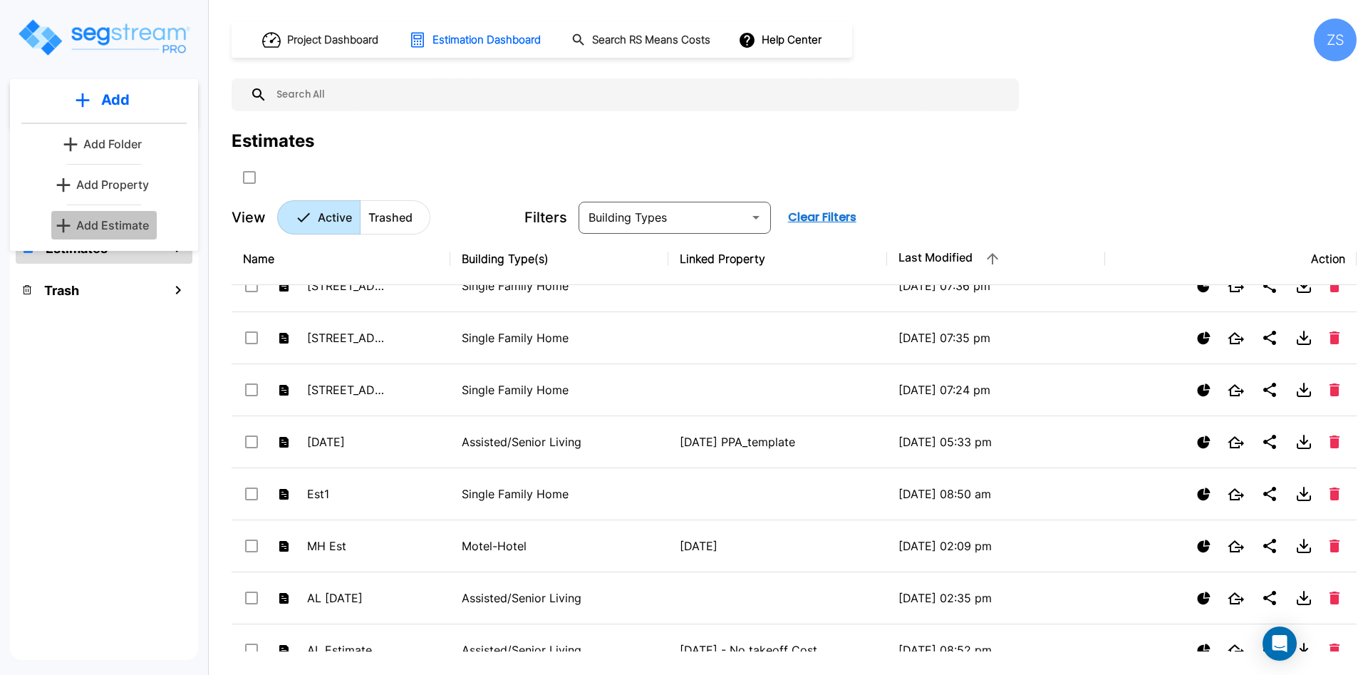
click at [133, 219] on p "Add Estimate" at bounding box center [112, 225] width 73 height 17
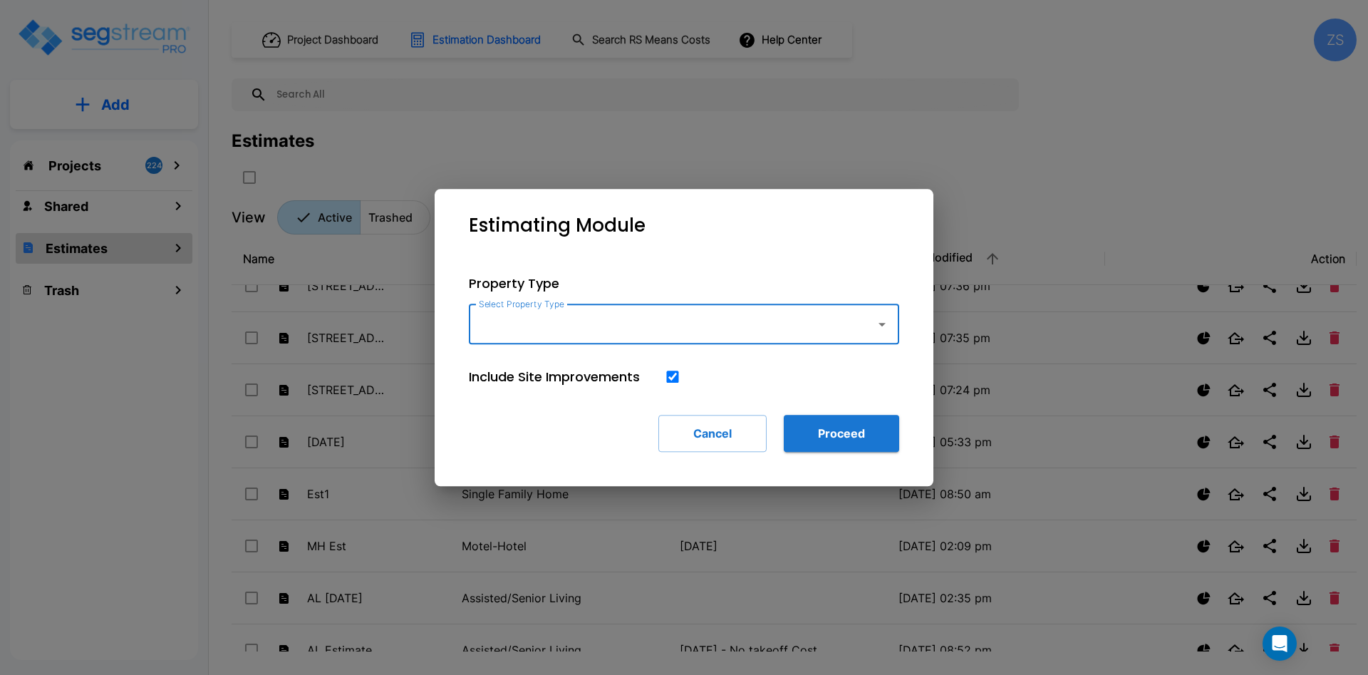
click at [682, 331] on input "Select Property Type" at bounding box center [668, 324] width 387 height 27
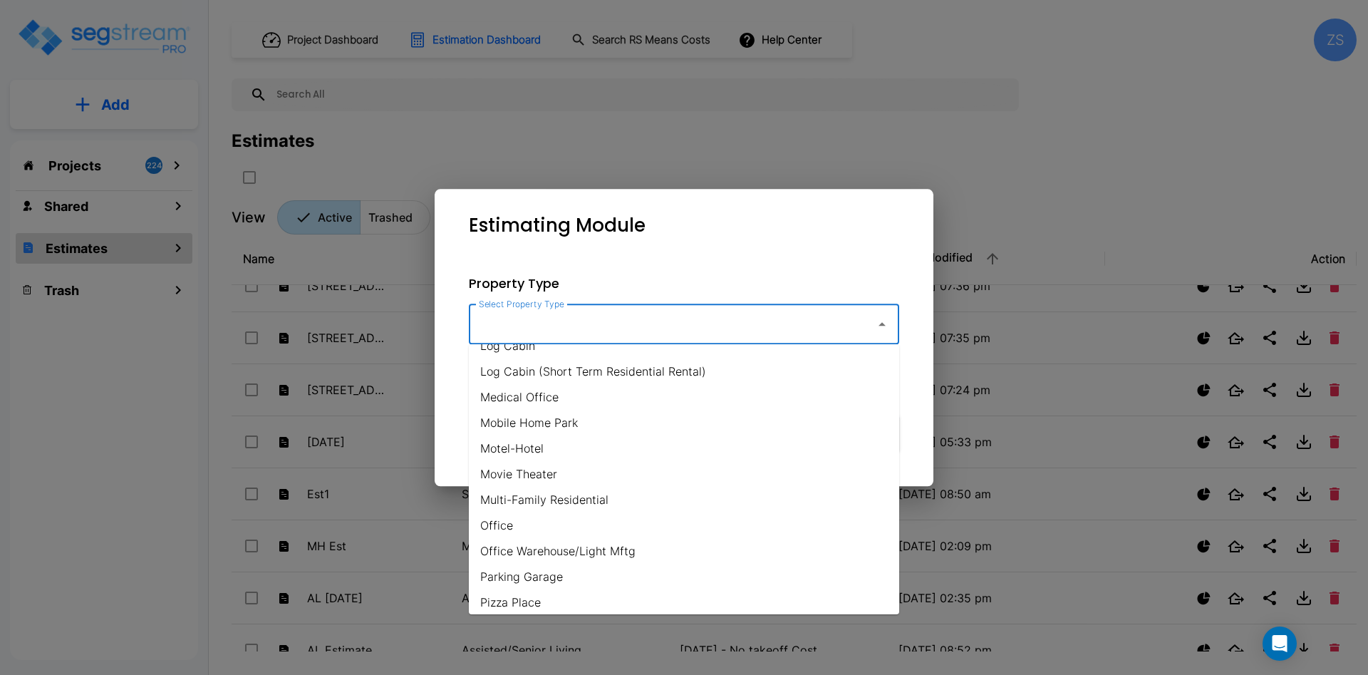
scroll to position [1024, 0]
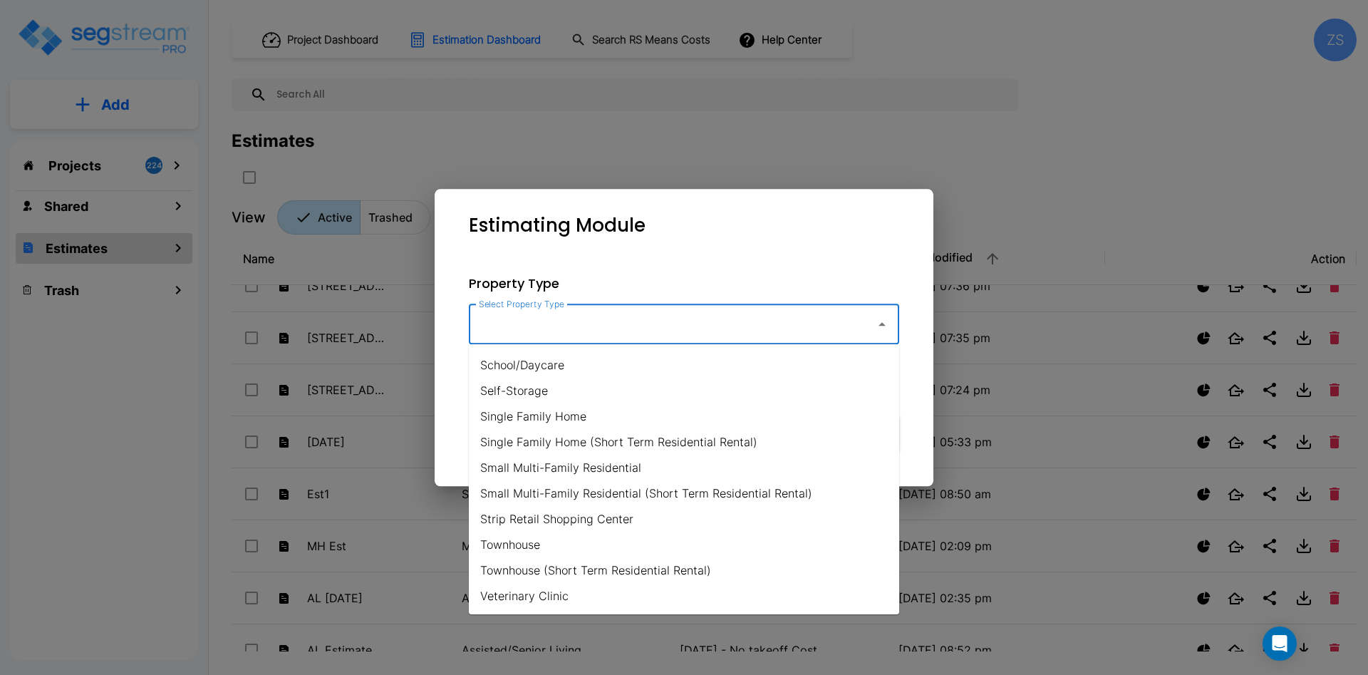
click at [608, 512] on li "Strip Retail Shopping Center" at bounding box center [684, 519] width 430 height 26
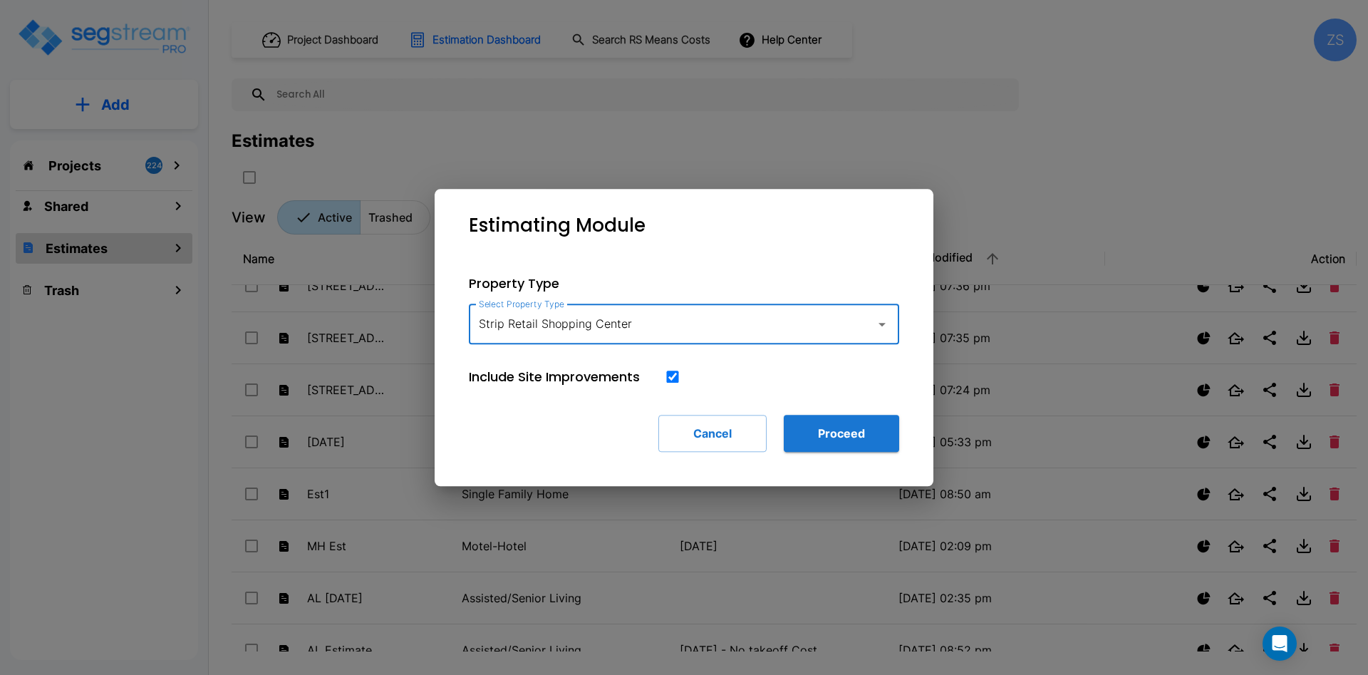
type input "Strip Retail Shopping Center"
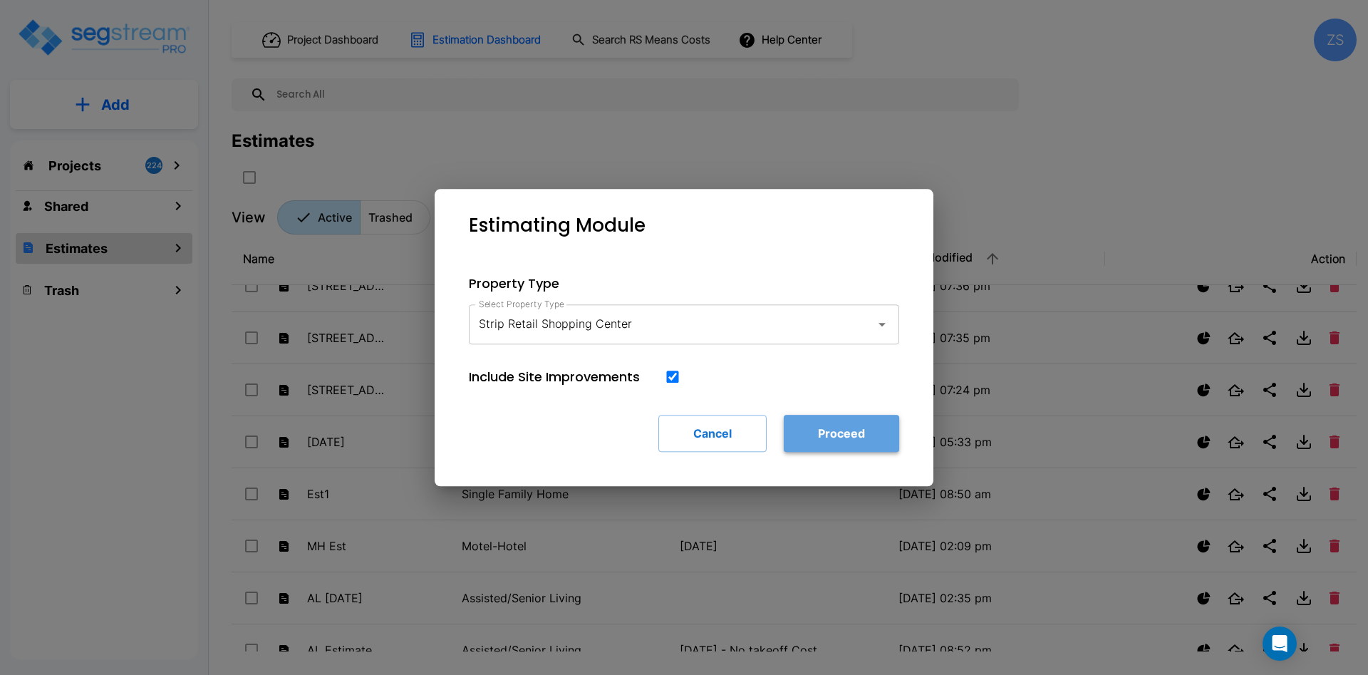
click at [838, 439] on button "Proceed" at bounding box center [841, 433] width 115 height 37
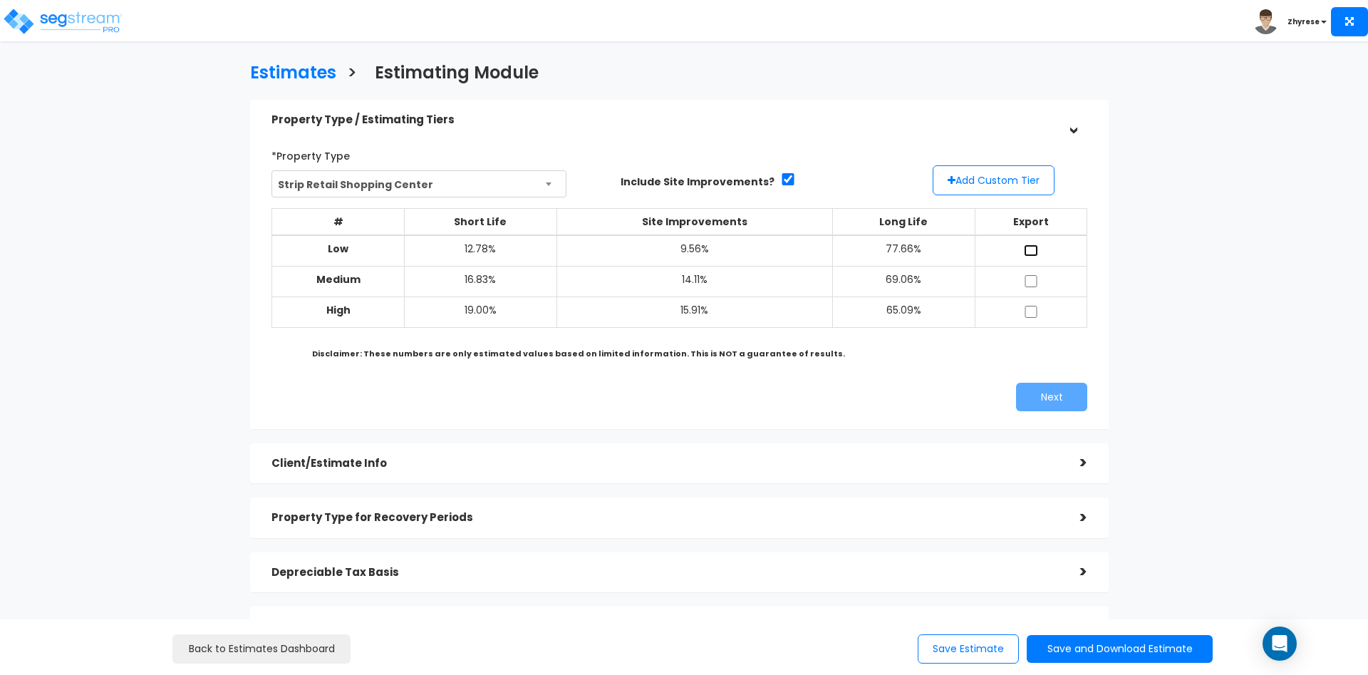
click at [1027, 256] on input "checkbox" at bounding box center [1031, 250] width 14 height 12
checkbox input "true"
click at [1027, 274] on td at bounding box center [1031, 281] width 112 height 31
click at [1030, 281] on input "checkbox" at bounding box center [1031, 281] width 14 height 12
checkbox input "true"
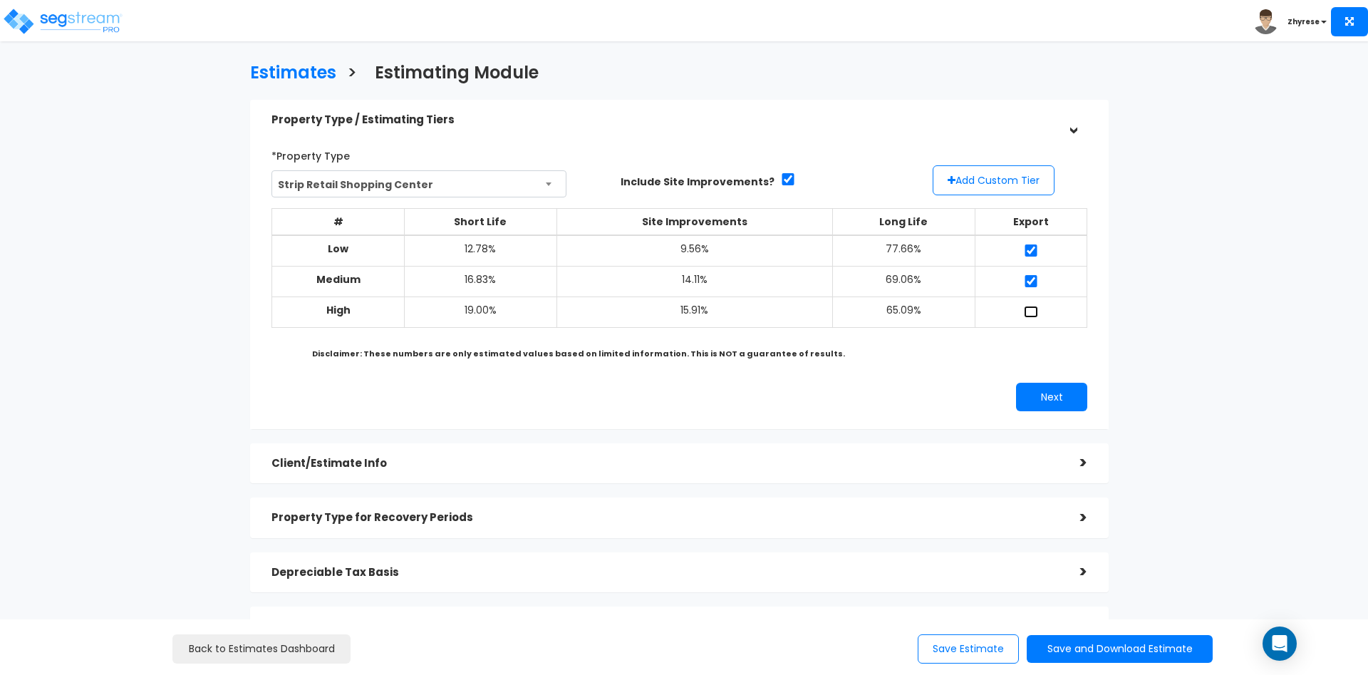
click at [1034, 311] on input "checkbox" at bounding box center [1031, 312] width 14 height 12
checkbox input "true"
click at [1043, 383] on button "Next" at bounding box center [1051, 397] width 71 height 28
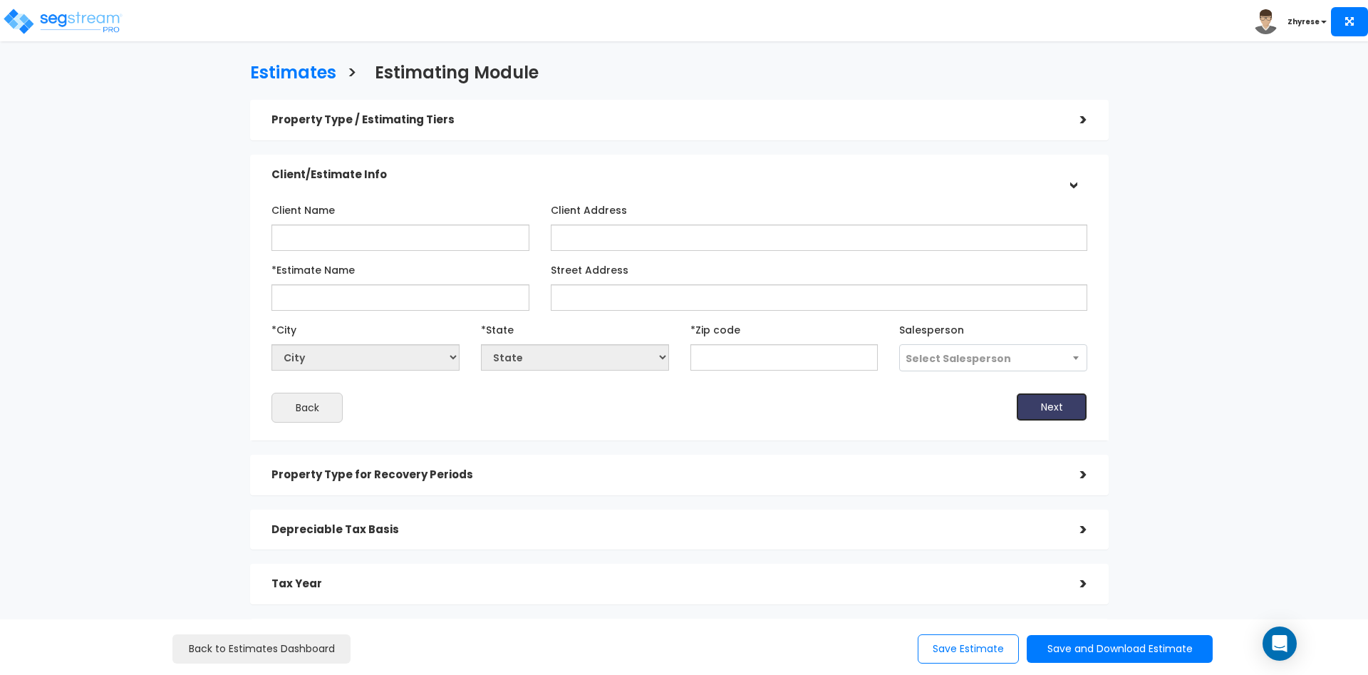
click at [1069, 403] on button "Next" at bounding box center [1051, 407] width 71 height 28
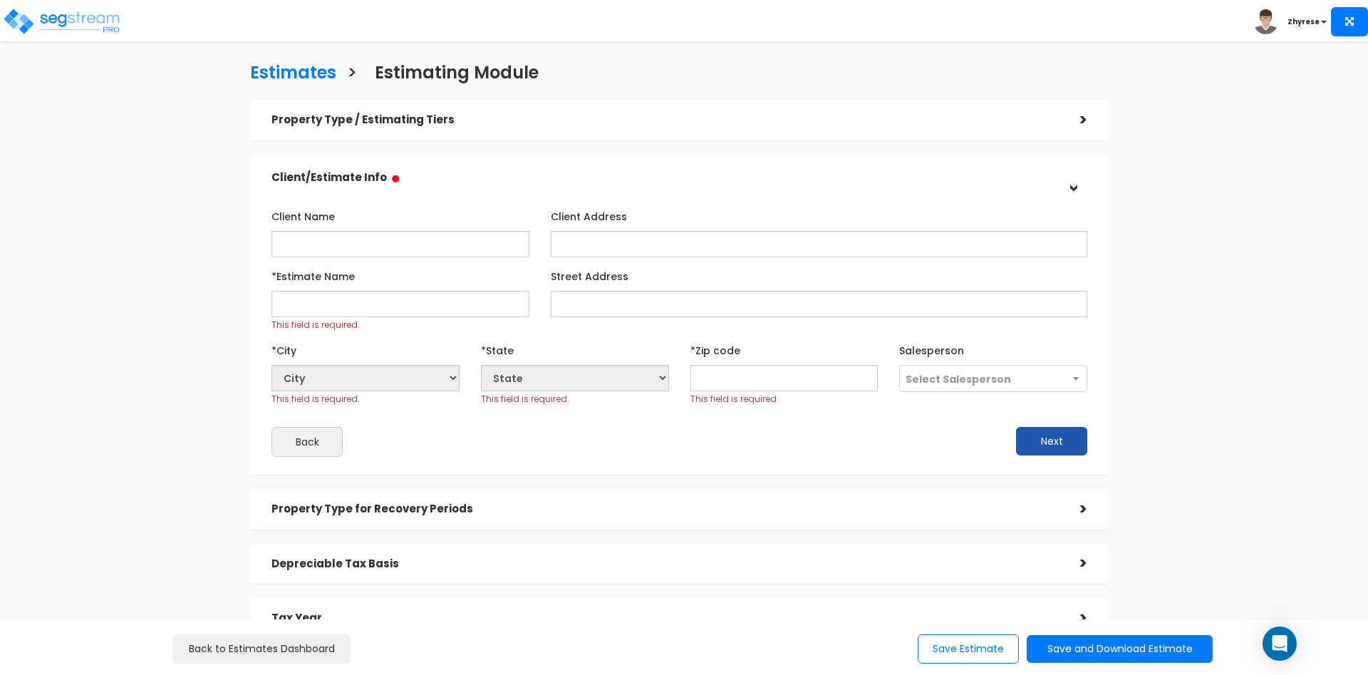
click at [1069, 403] on div "*City City This field is required. *State State AB AK" at bounding box center [679, 371] width 837 height 67
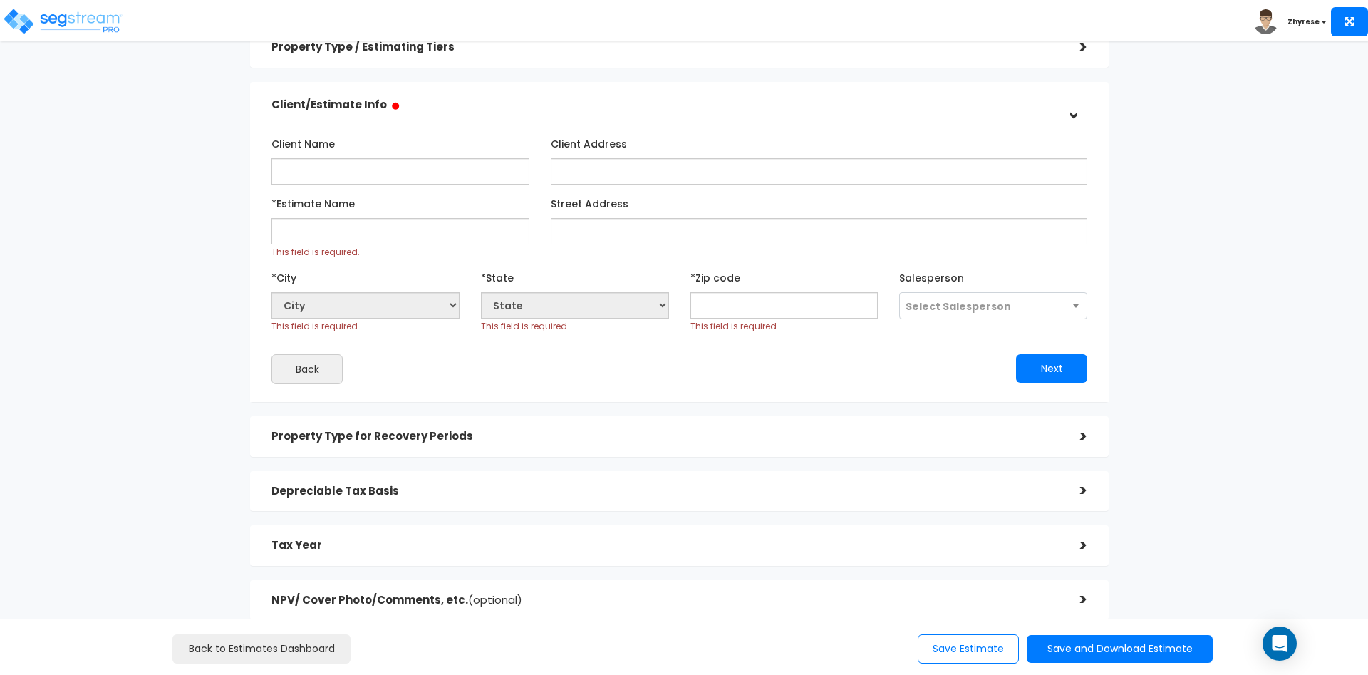
click at [842, 436] on h5 "Property Type for Recovery Periods" at bounding box center [664, 436] width 787 height 12
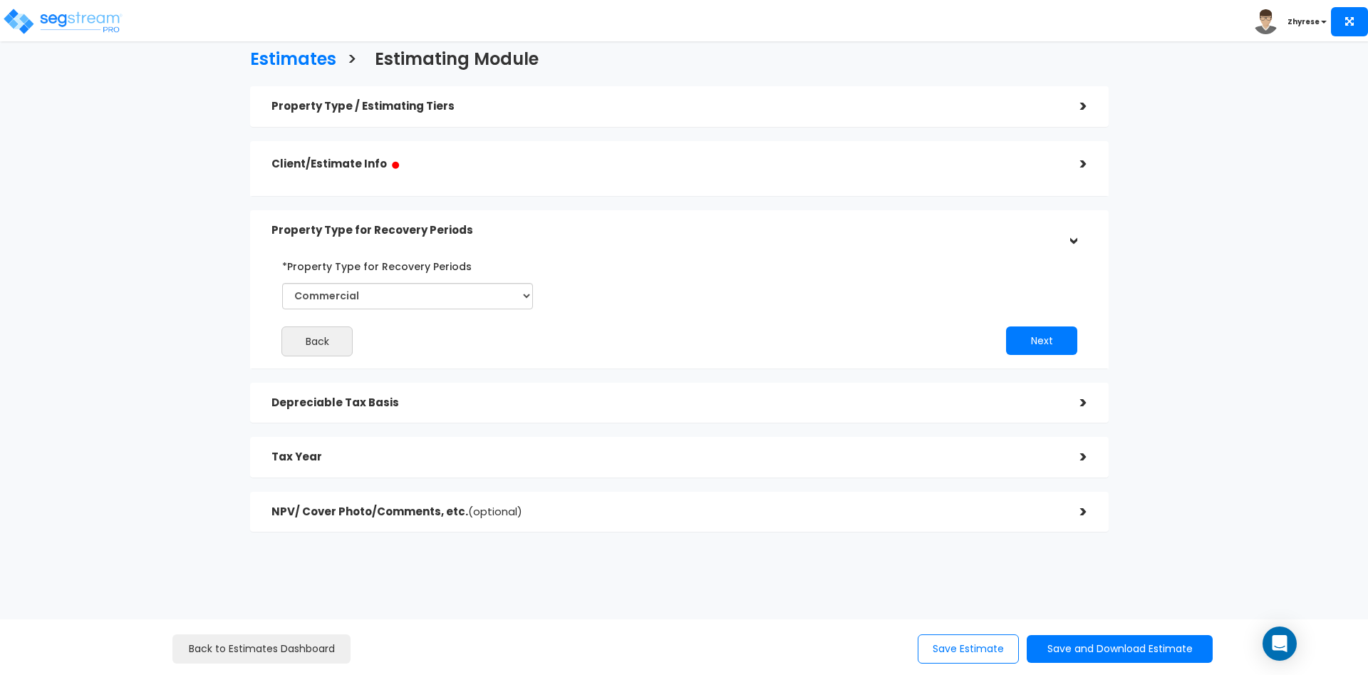
scroll to position [10, 0]
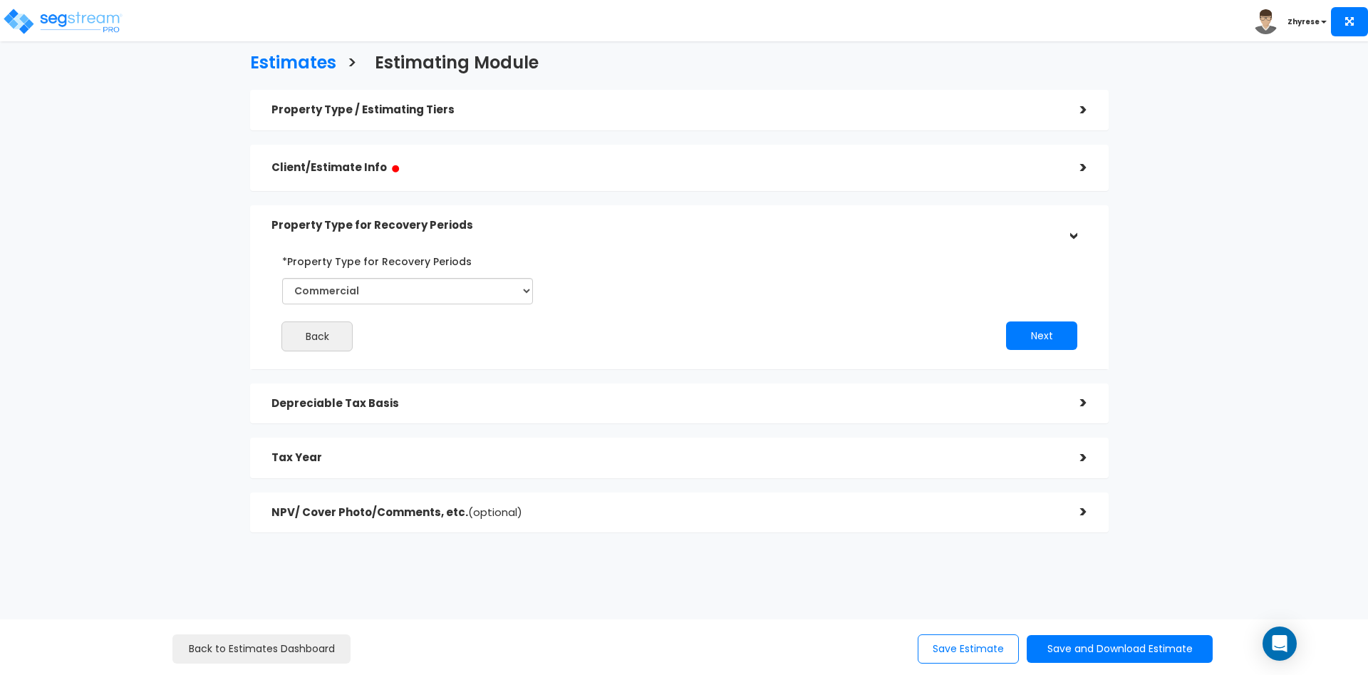
click at [882, 397] on div "Depreciable Tax Basis" at bounding box center [664, 403] width 787 height 26
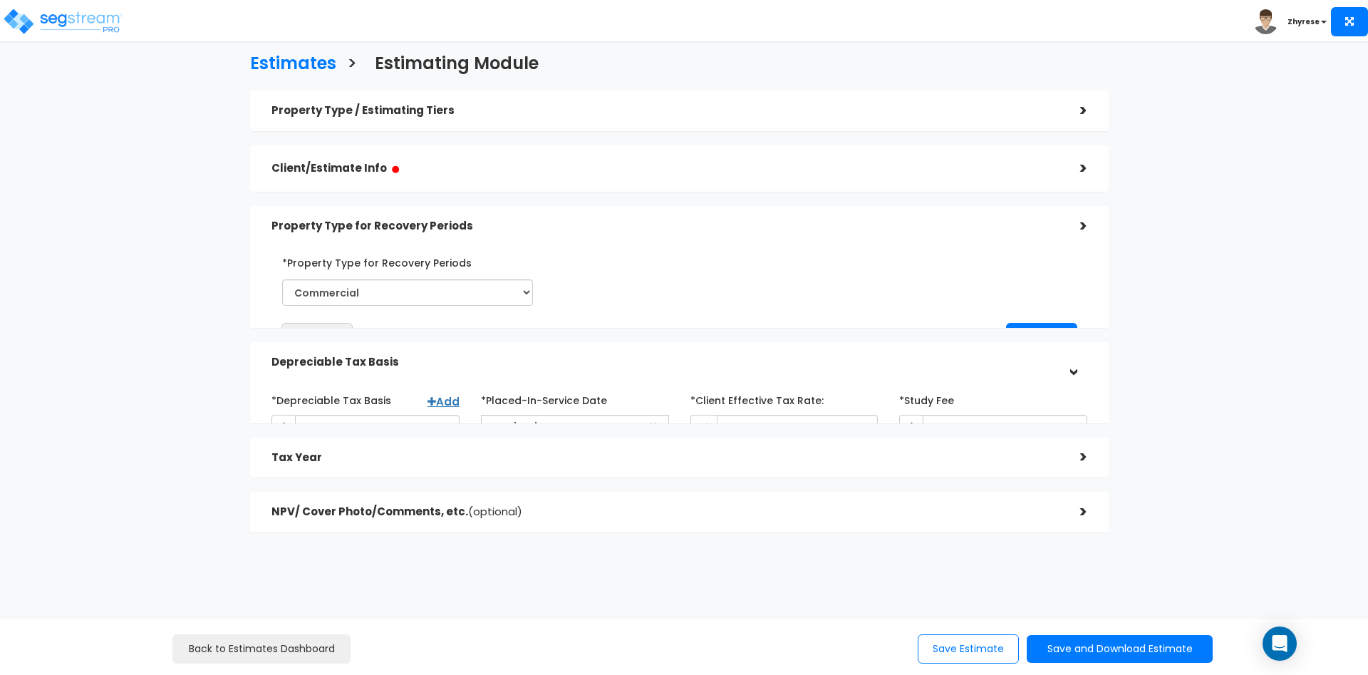
scroll to position [9, 0]
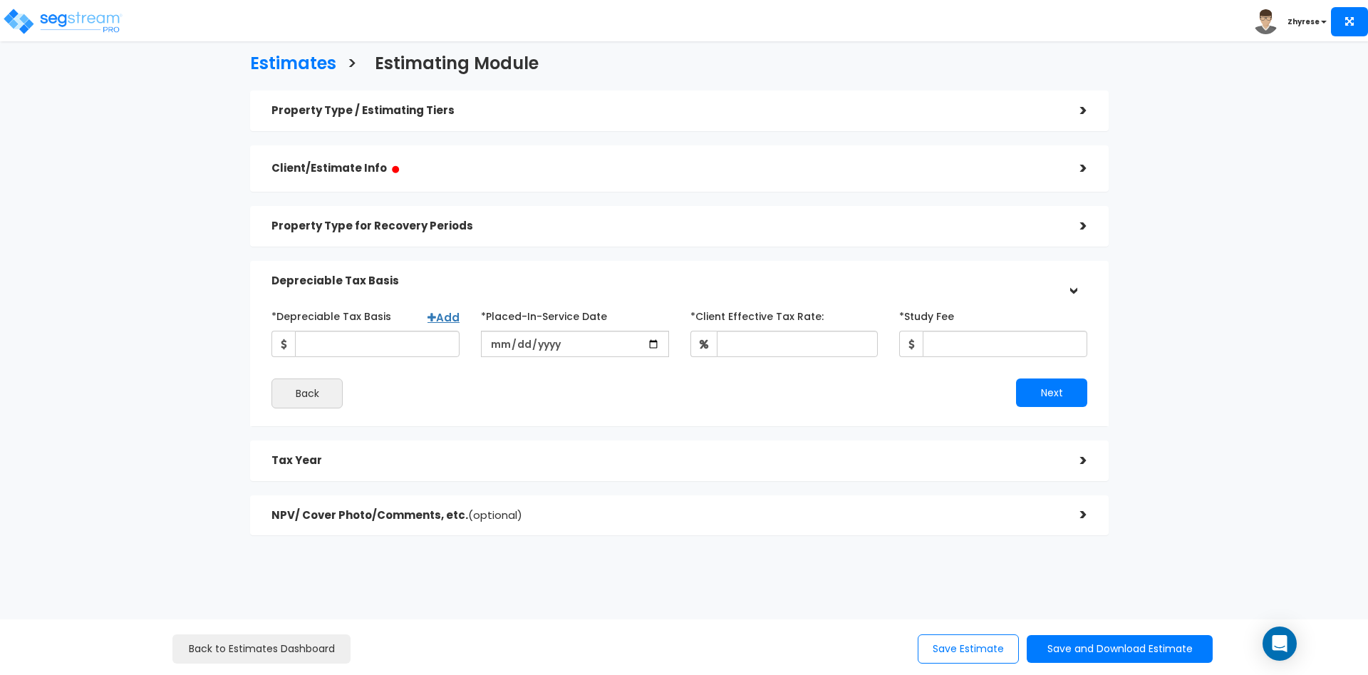
click at [863, 454] on div "Tax Year" at bounding box center [664, 460] width 787 height 26
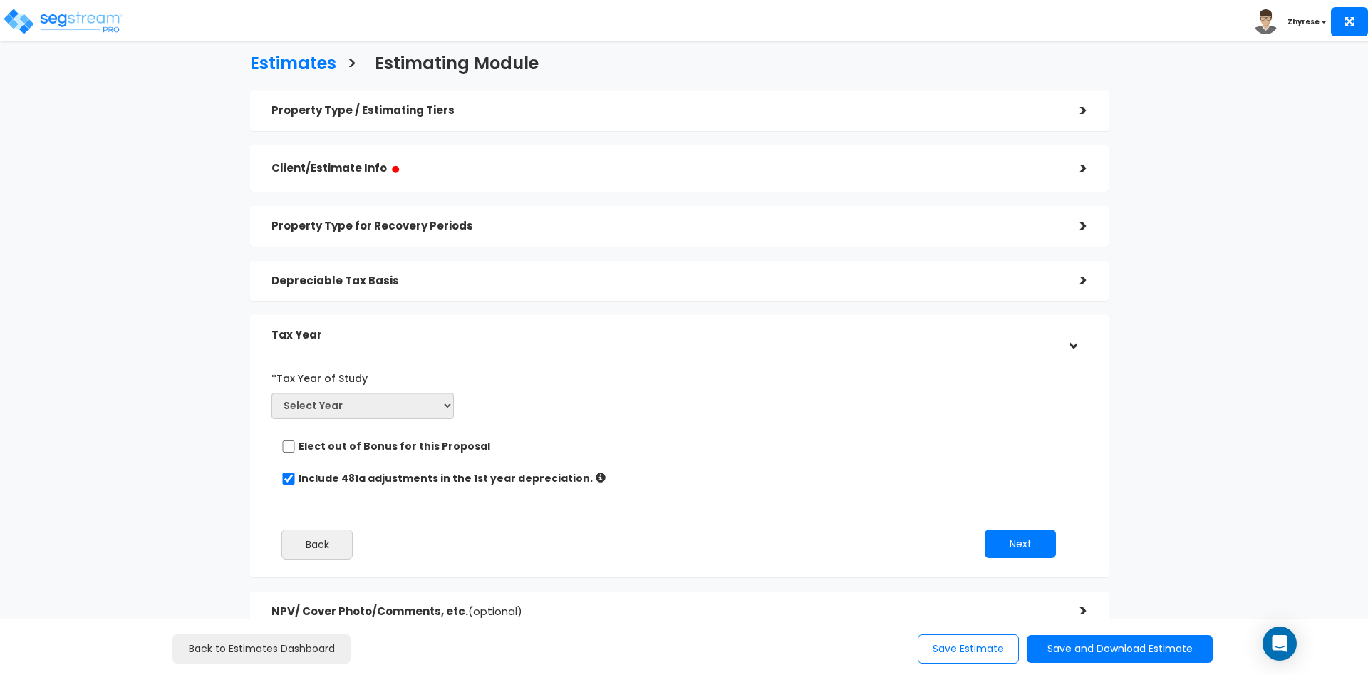
click at [414, 229] on h5 "Property Type for Recovery Periods" at bounding box center [664, 226] width 787 height 12
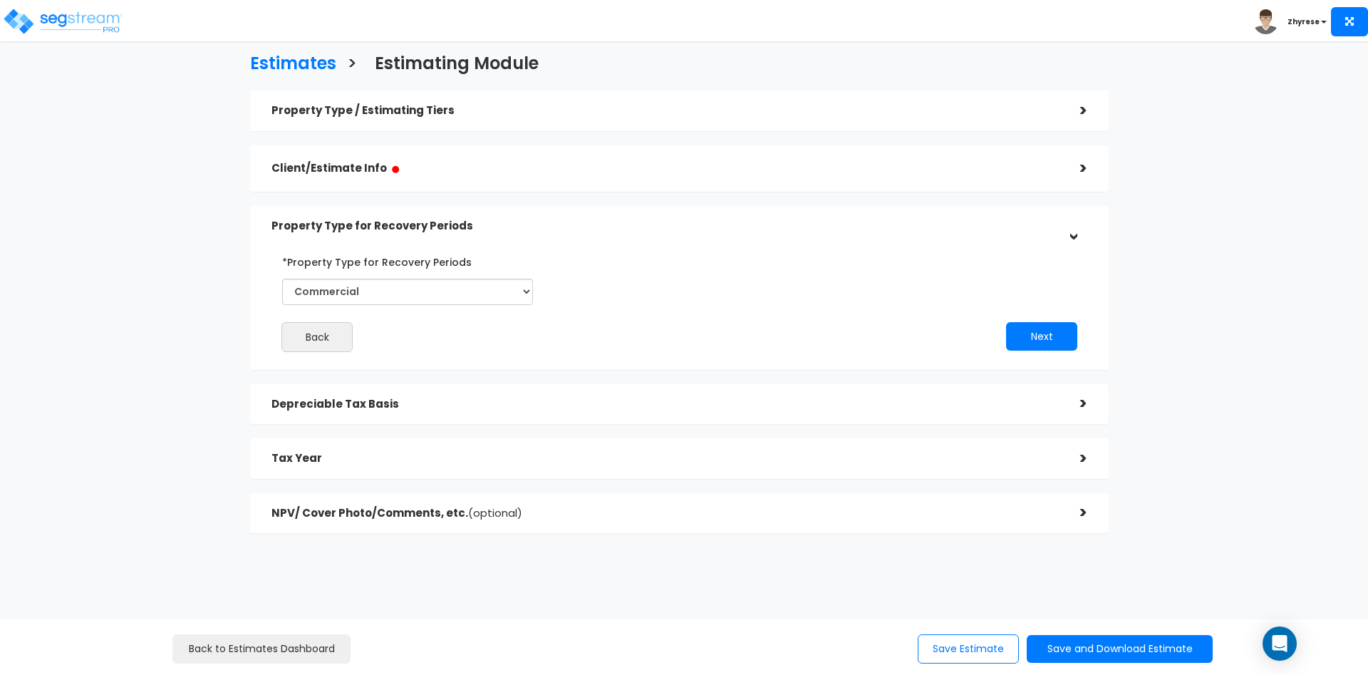
click at [980, 183] on div "Client/Estimate Info ●" at bounding box center [664, 168] width 787 height 32
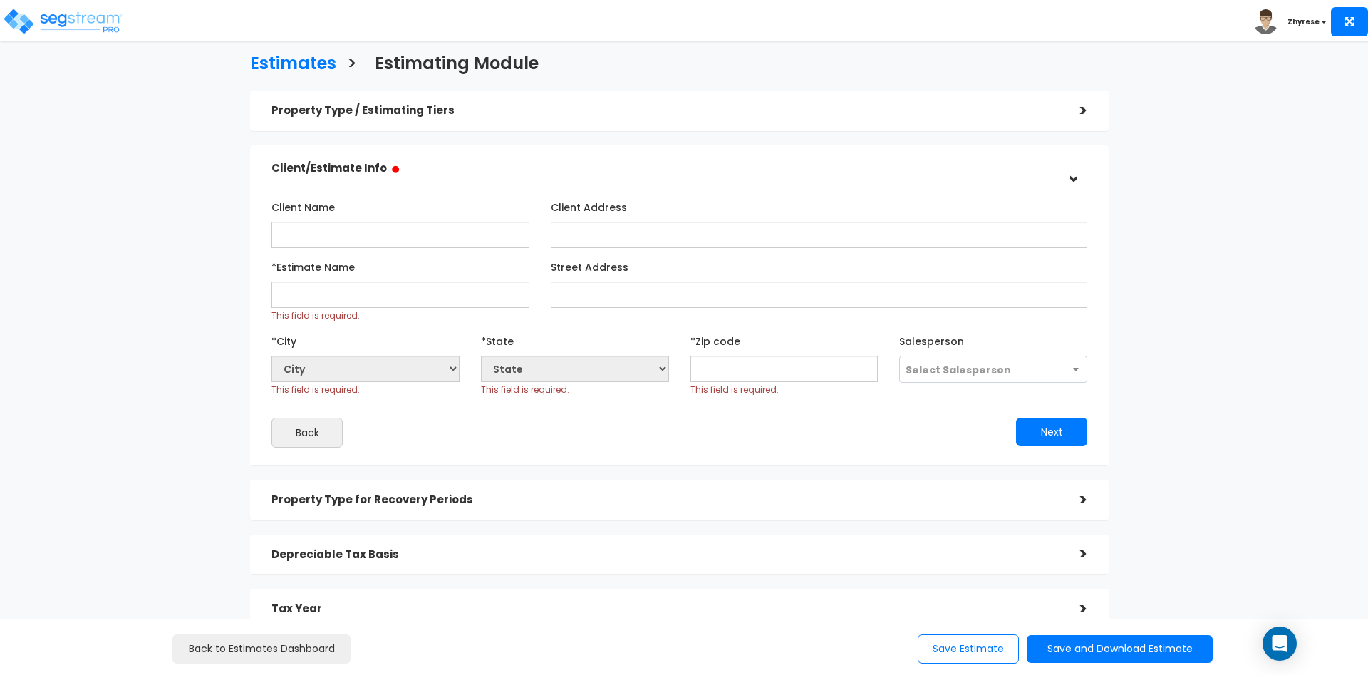
click at [964, 140] on div "Property Type / Estimating Tiers > *Property Type Strip Retail Shopping Center …" at bounding box center [679, 386] width 858 height 593
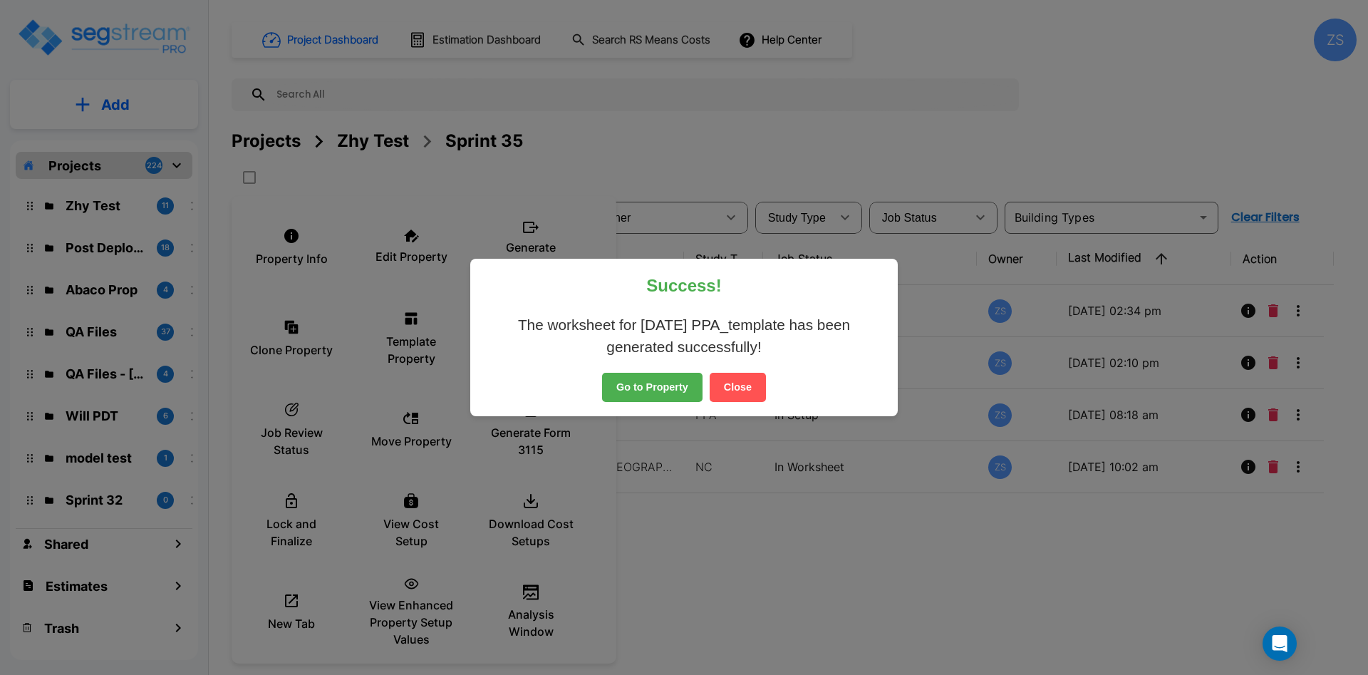
click at [759, 385] on button "Close" at bounding box center [738, 388] width 56 height 30
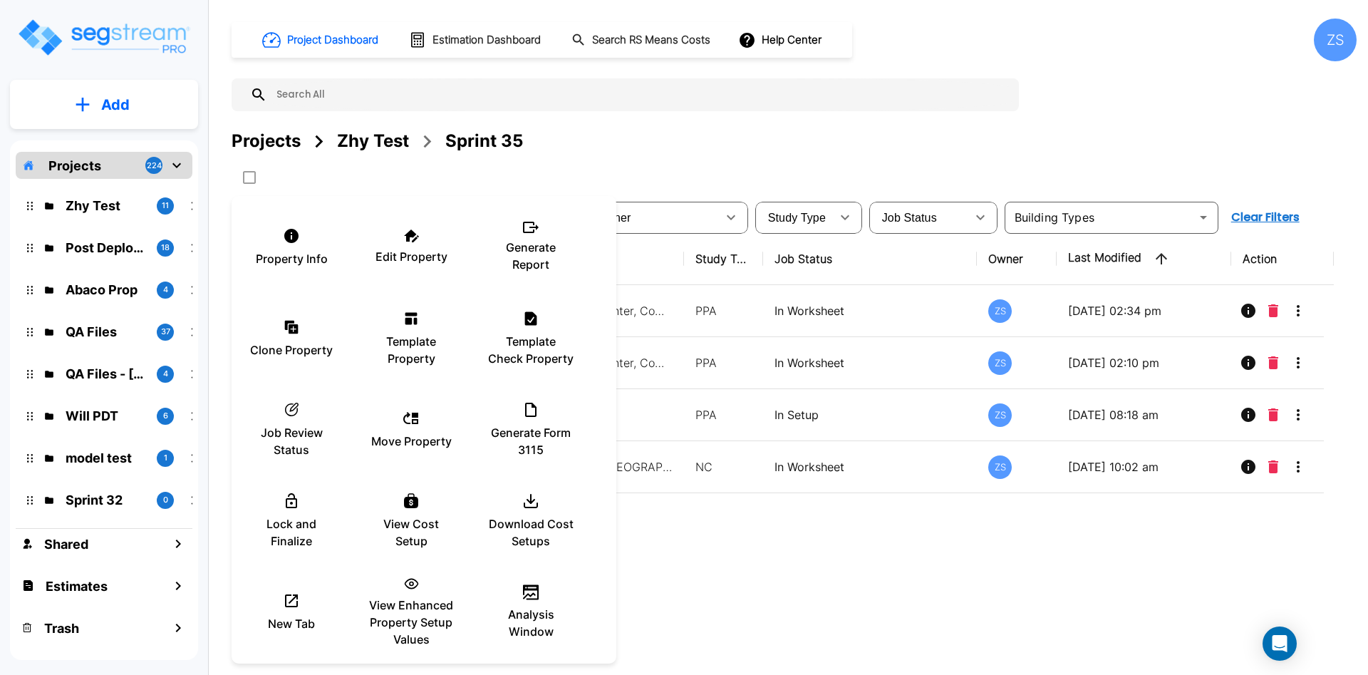
click at [740, 616] on div at bounding box center [684, 337] width 1368 height 675
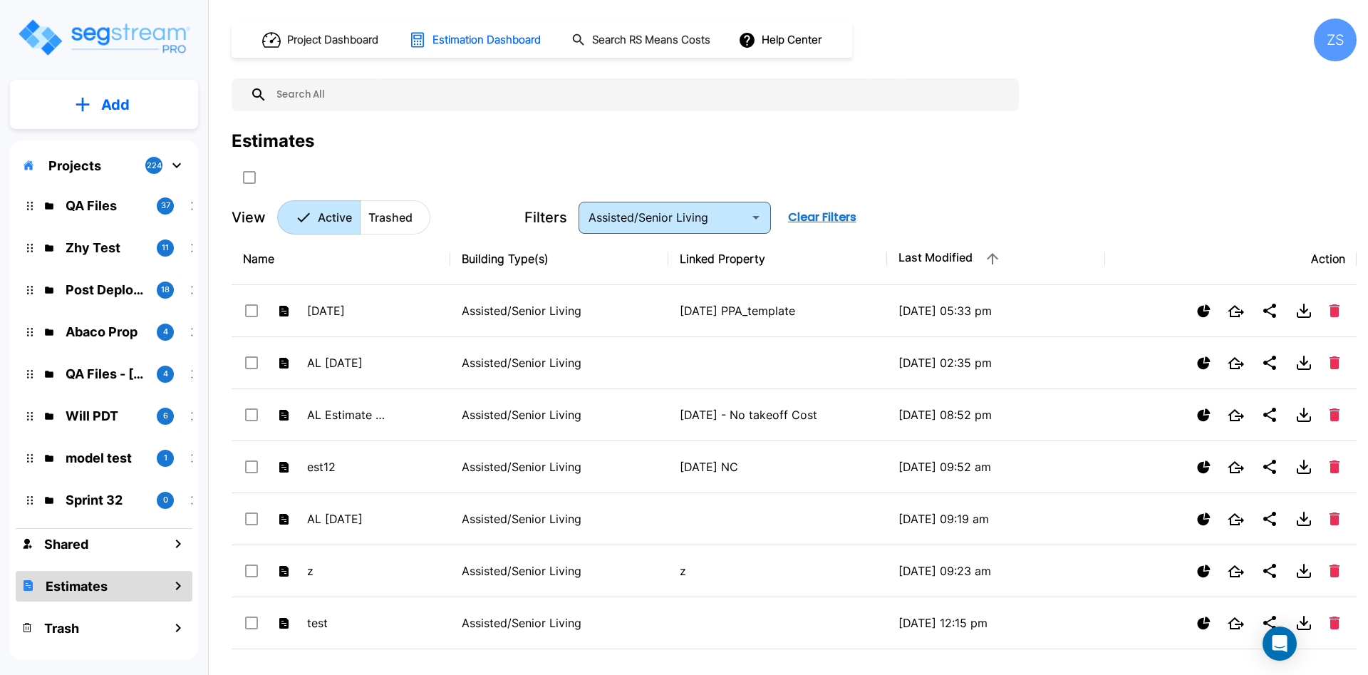
click at [128, 101] on p "Add" at bounding box center [115, 104] width 28 height 21
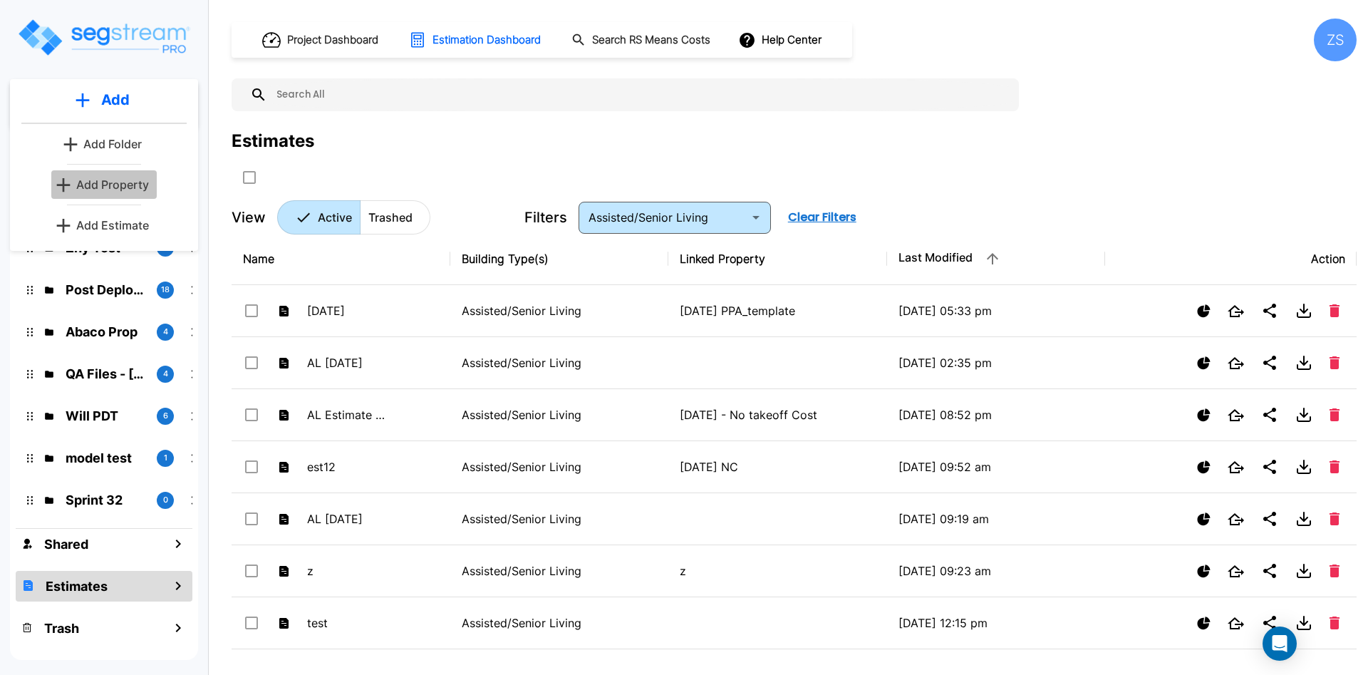
click at [108, 190] on p "Add Property" at bounding box center [112, 184] width 73 height 17
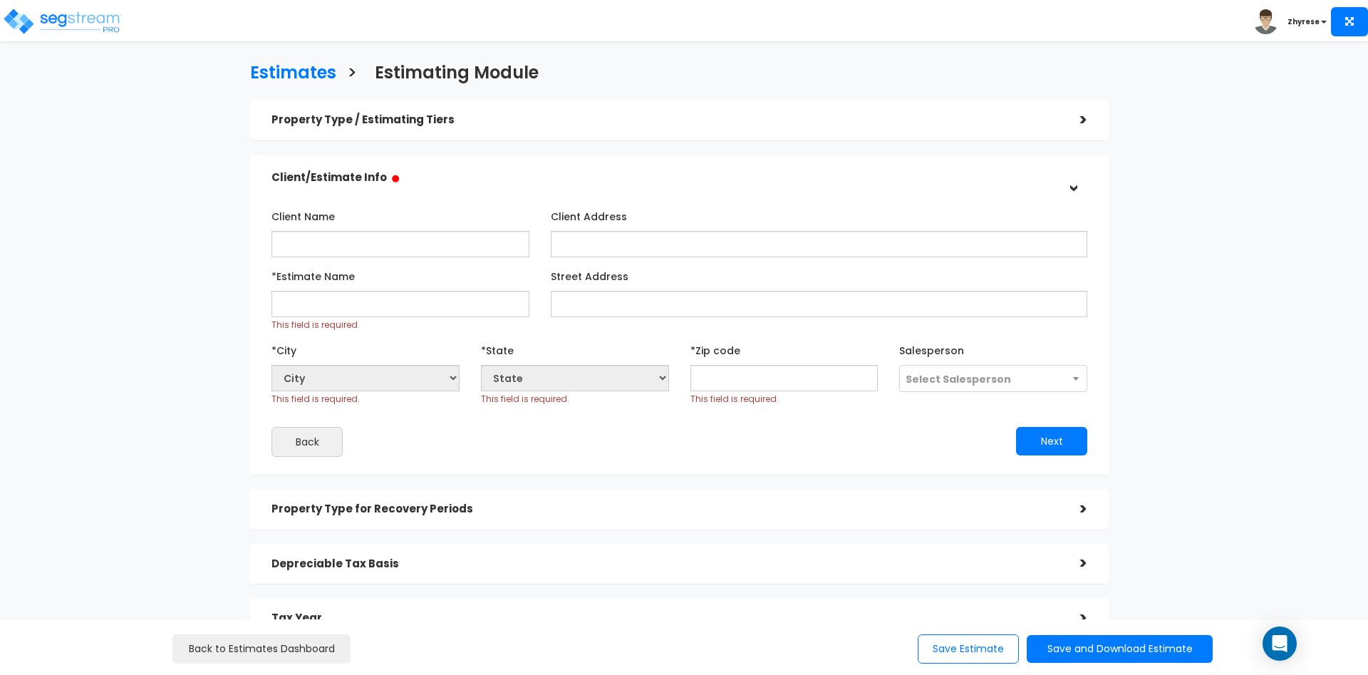
scroll to position [9, 0]
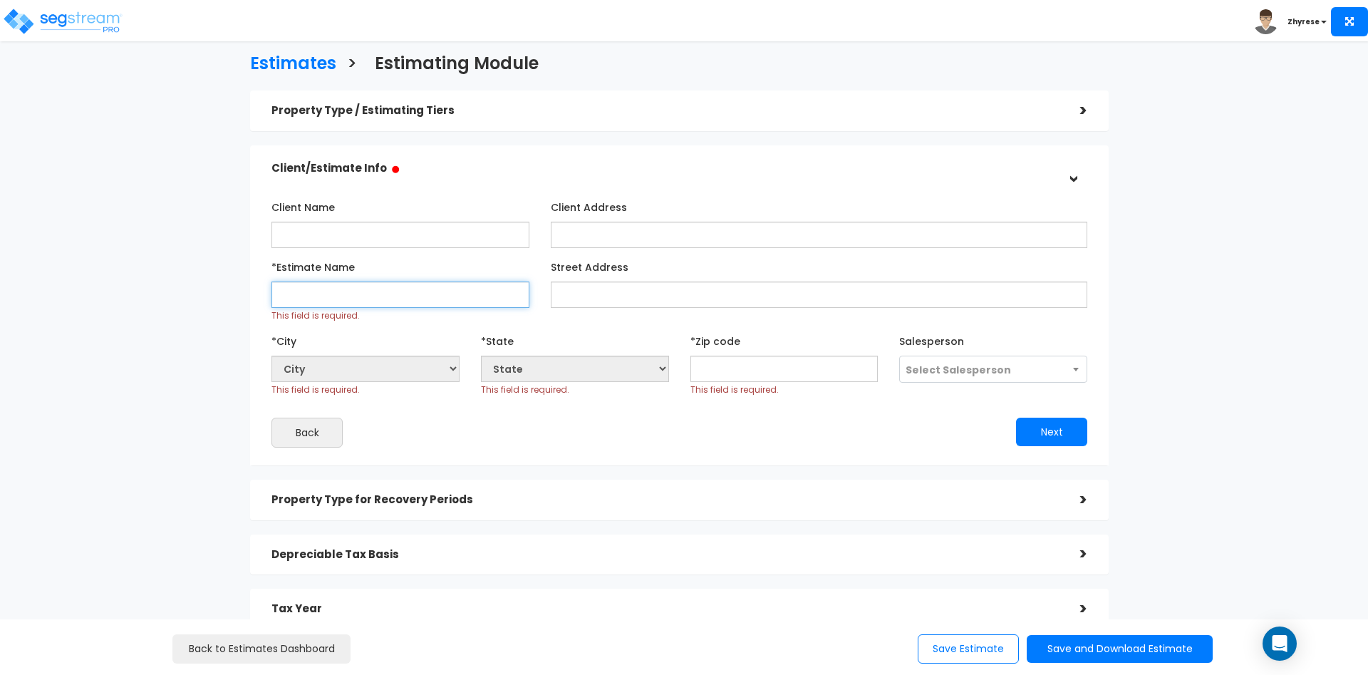
click at [479, 289] on input "*Estimate Name" at bounding box center [400, 294] width 258 height 26
click at [537, 119] on div "Property Type / Estimating Tiers" at bounding box center [664, 111] width 787 height 26
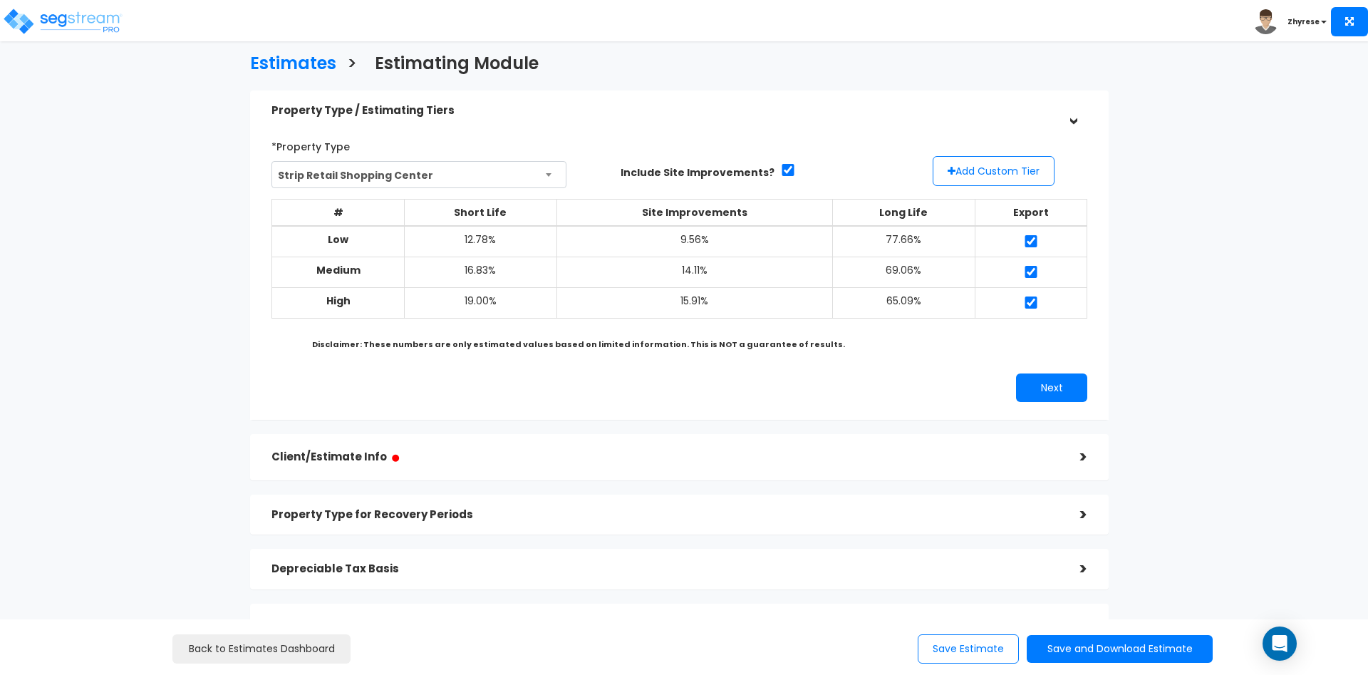
click at [649, 450] on h5 "Client/Estimate Info ●" at bounding box center [664, 457] width 787 height 18
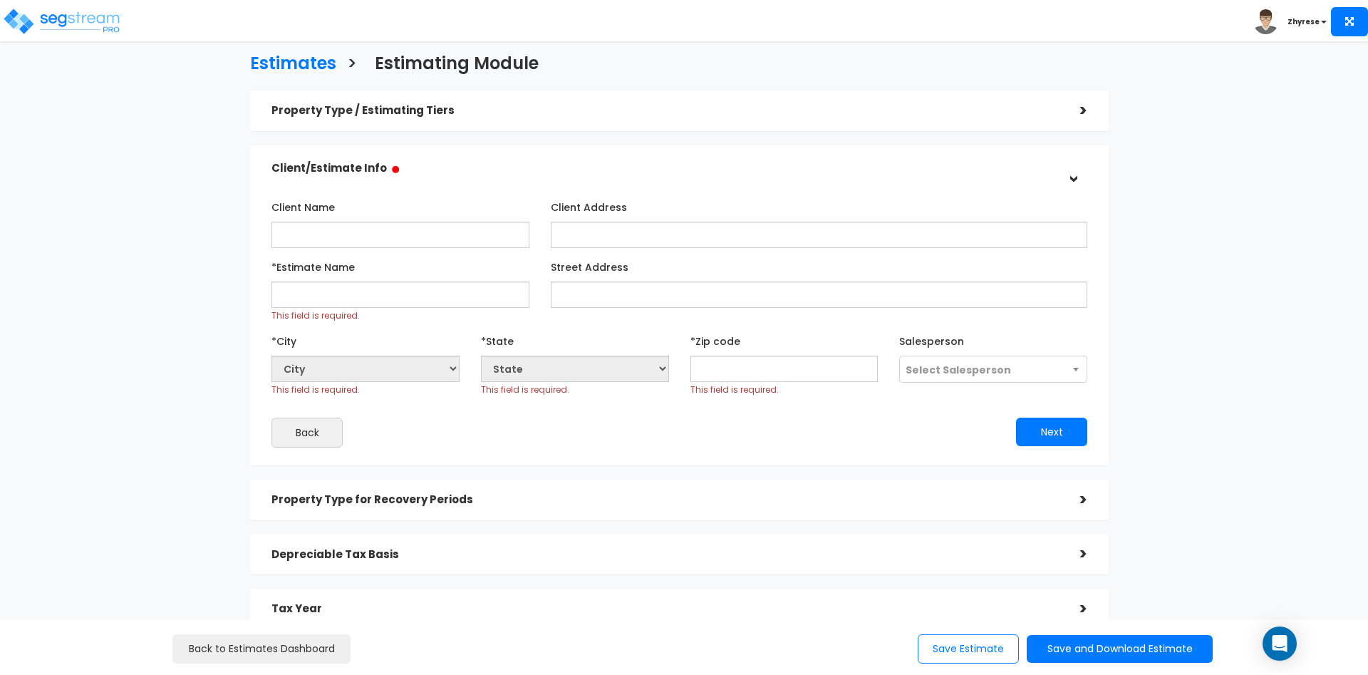
click at [374, 281] on div "*Estimate Name This field is required." at bounding box center [400, 288] width 258 height 67
click at [368, 313] on div "This field is required." at bounding box center [400, 301] width 258 height 41
click at [368, 292] on input "*Estimate Name" at bounding box center [400, 294] width 258 height 26
type input "Strip Retail"
click at [734, 356] on input "text" at bounding box center [784, 368] width 188 height 26
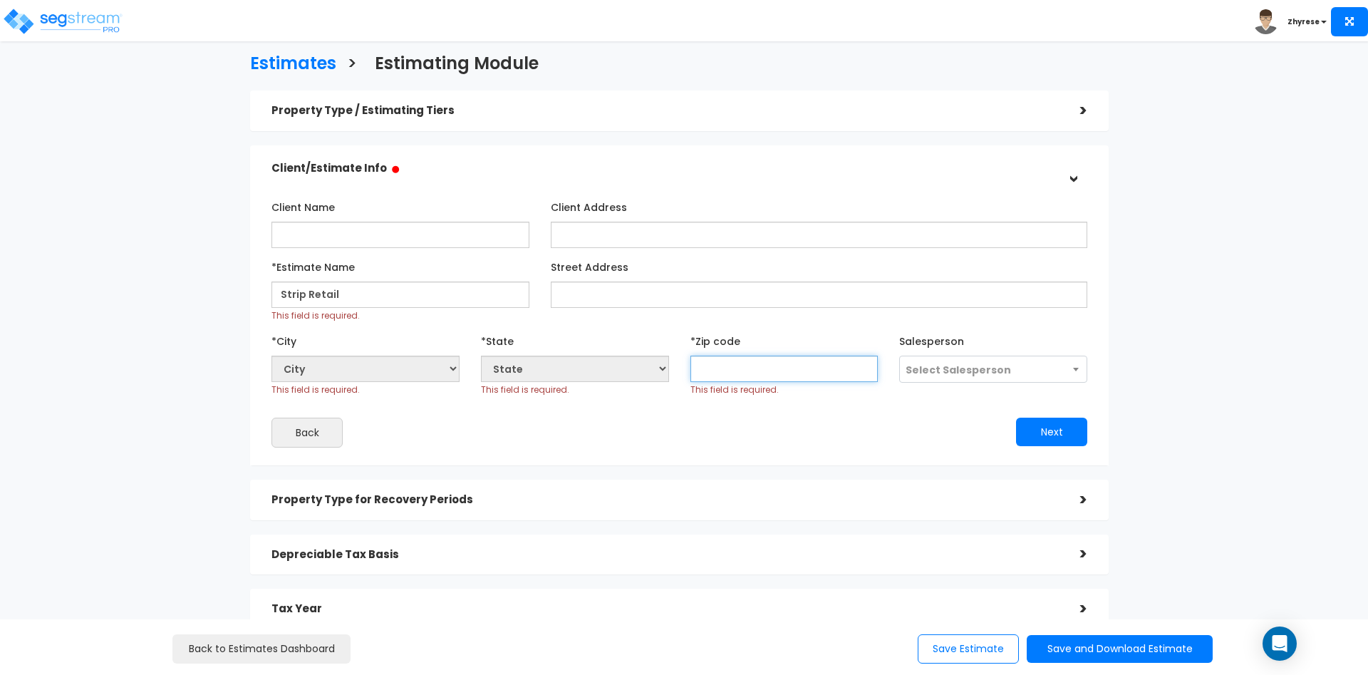
type input "5"
select select "IA"
type input "550001"
select select
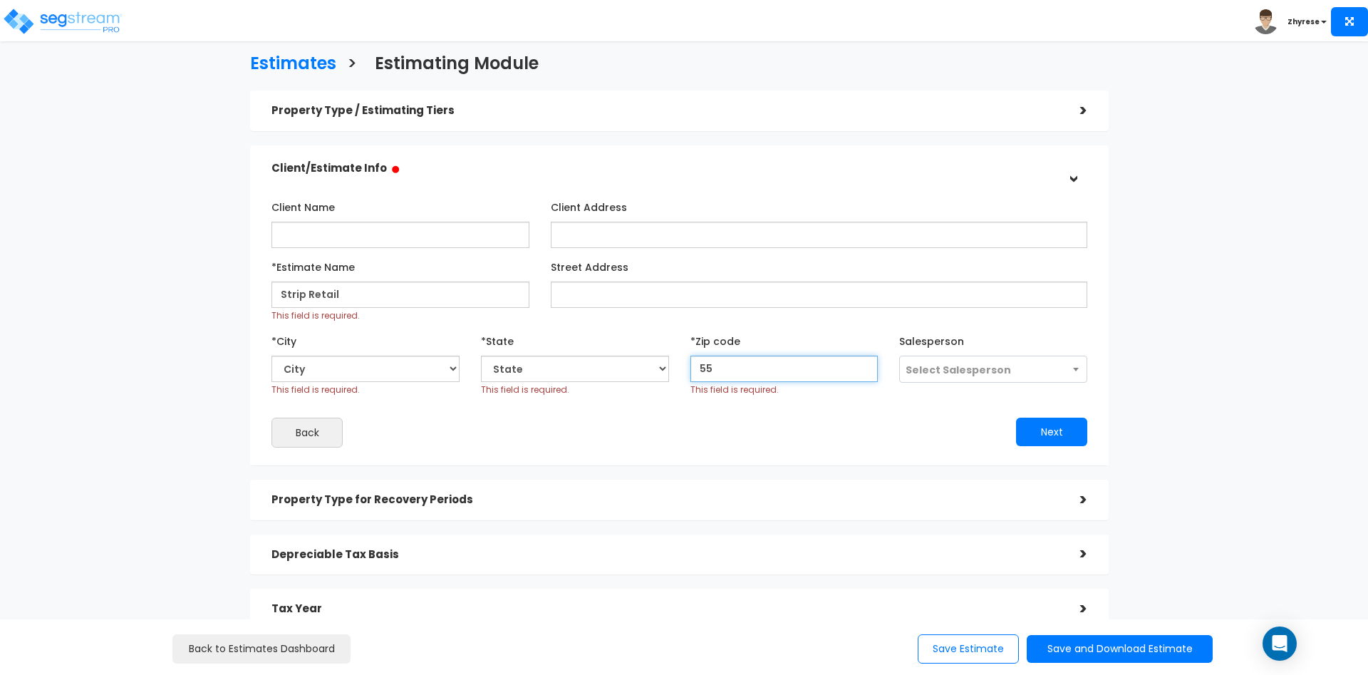
type input "5"
select select "MN"
type input "0001"
select select "National Average"
type input "0"
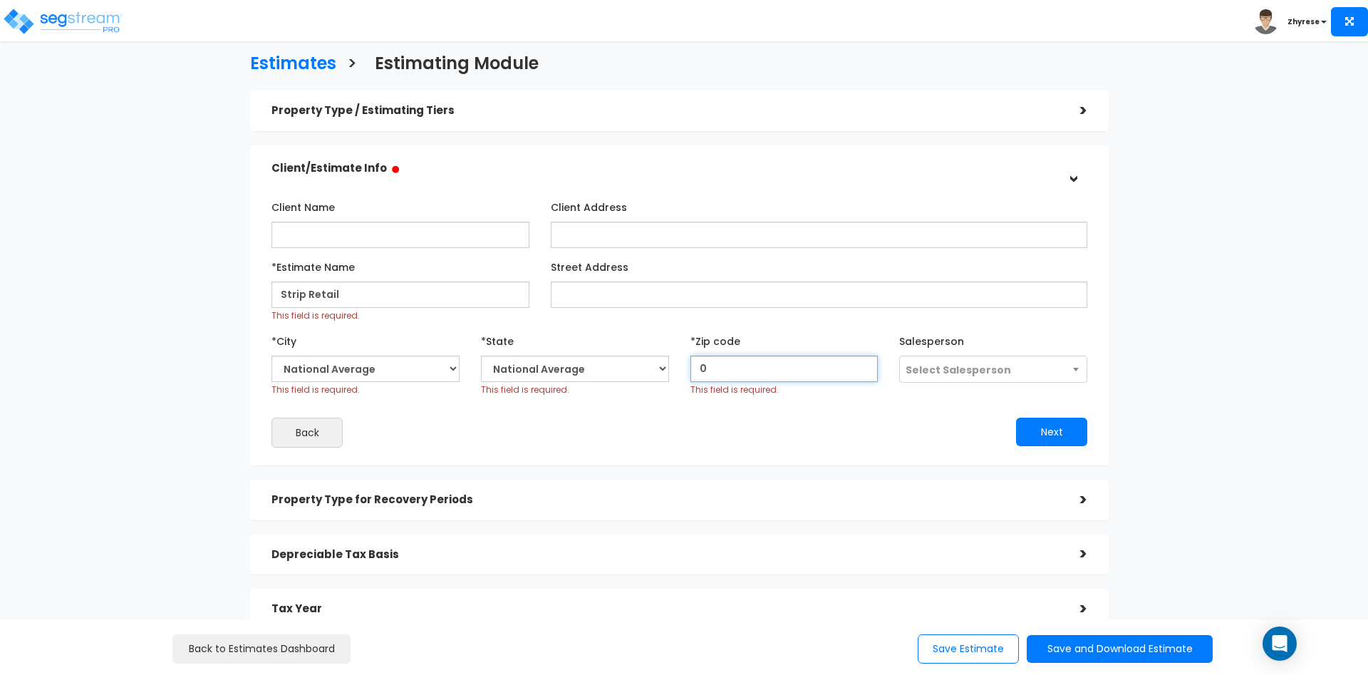
select select "VT"
type input "50001"
select select "IA"
type input "50001"
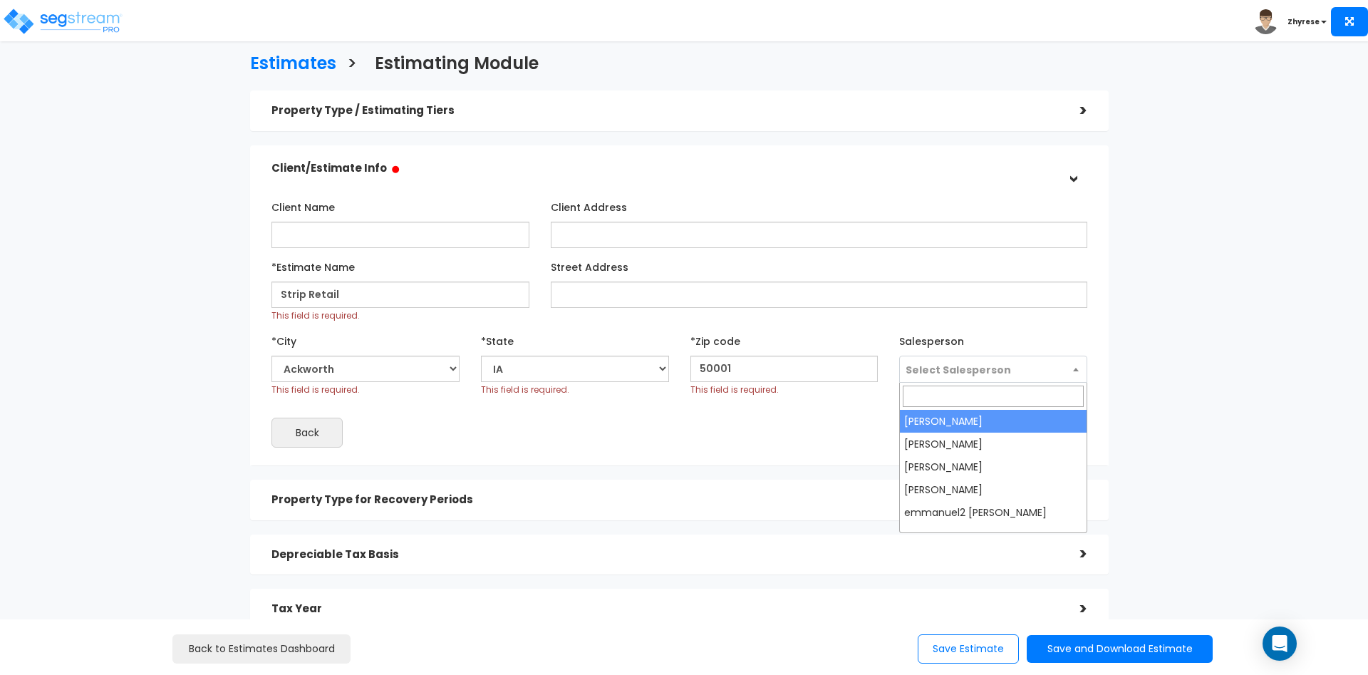
click at [933, 375] on span "Select Salesperson" at bounding box center [957, 370] width 105 height 14
select select "56"
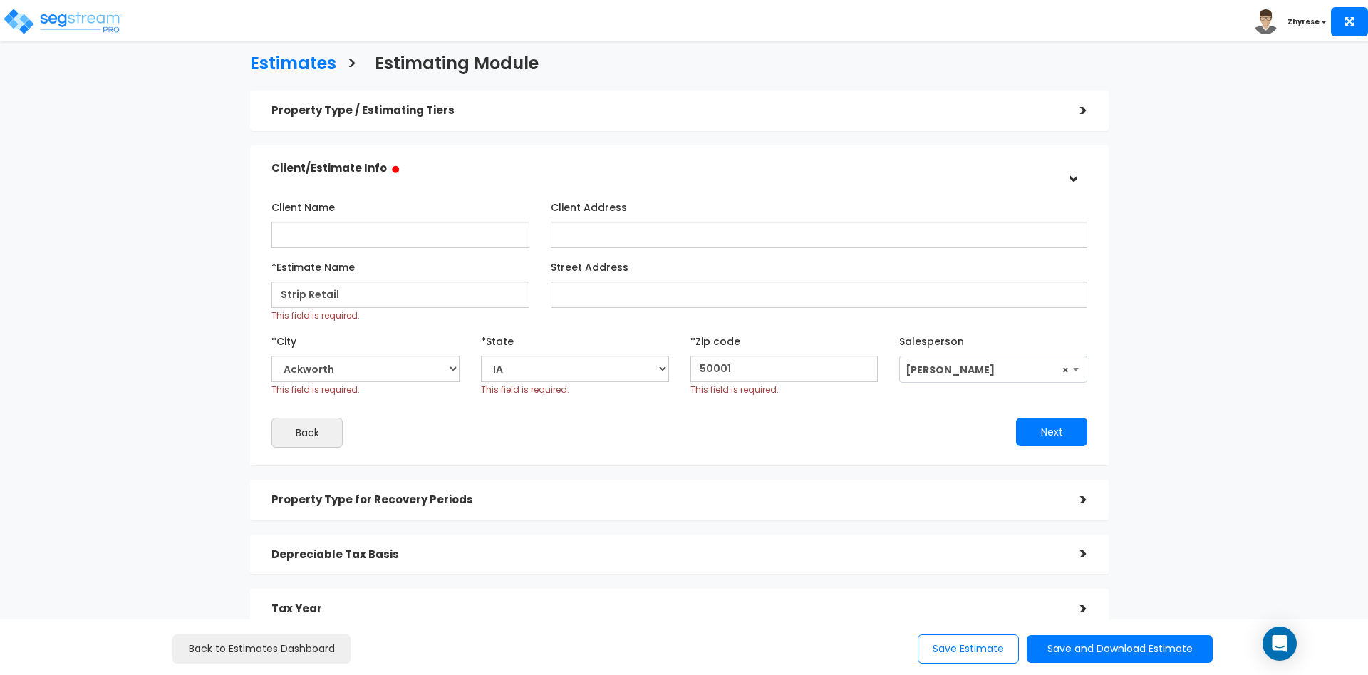
scroll to position [160, 0]
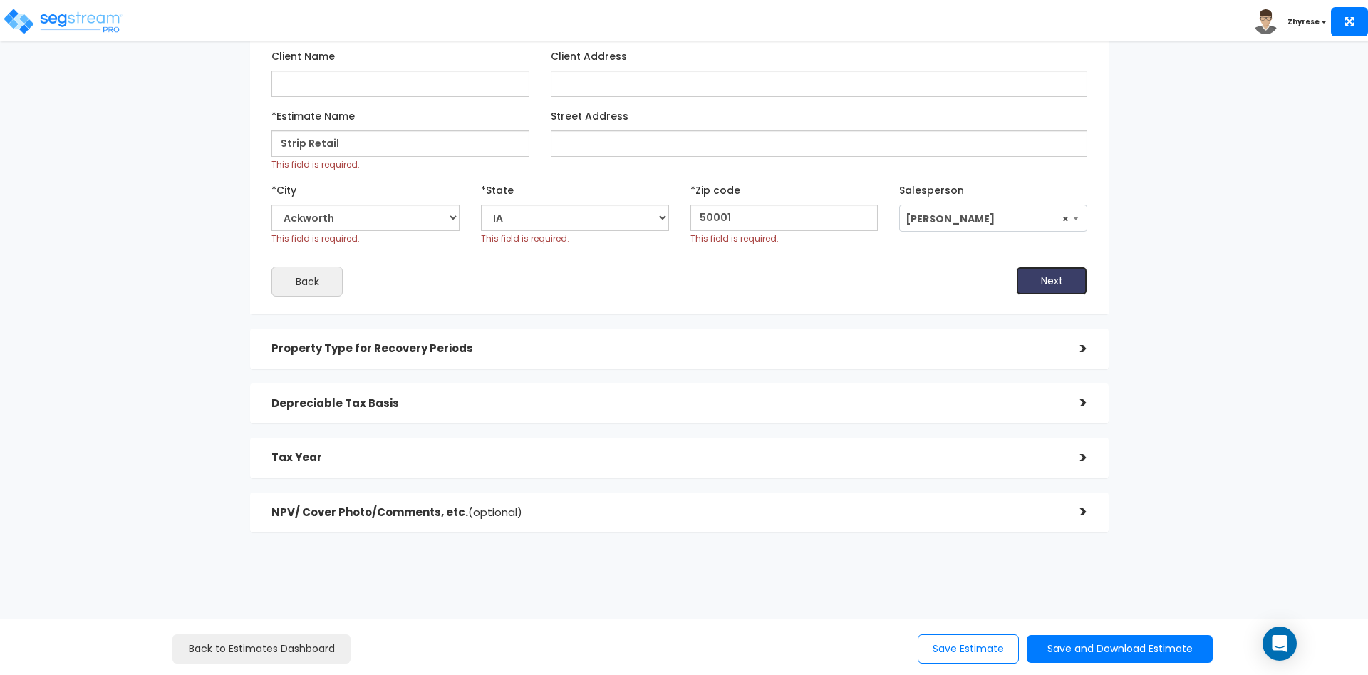
click at [1057, 289] on button "Next" at bounding box center [1051, 280] width 71 height 28
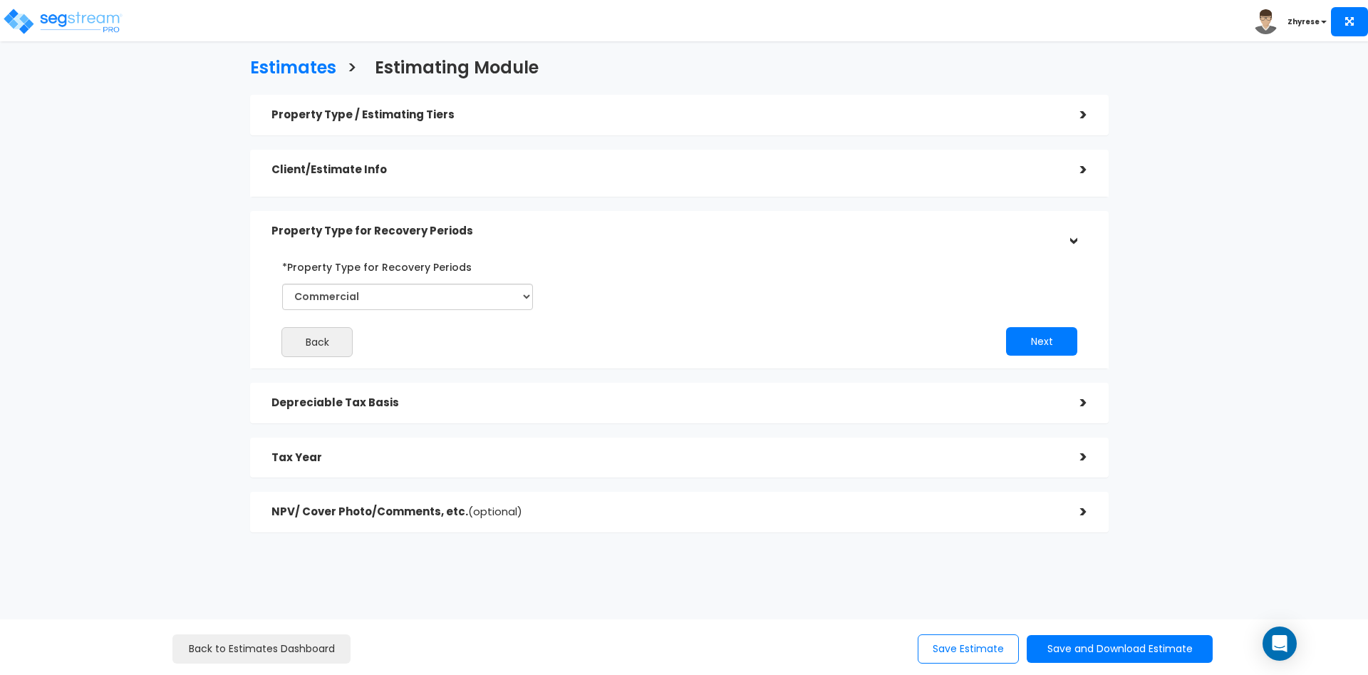
scroll to position [4, 0]
click at [959, 403] on h5 "Depreciable Tax Basis" at bounding box center [664, 404] width 787 height 12
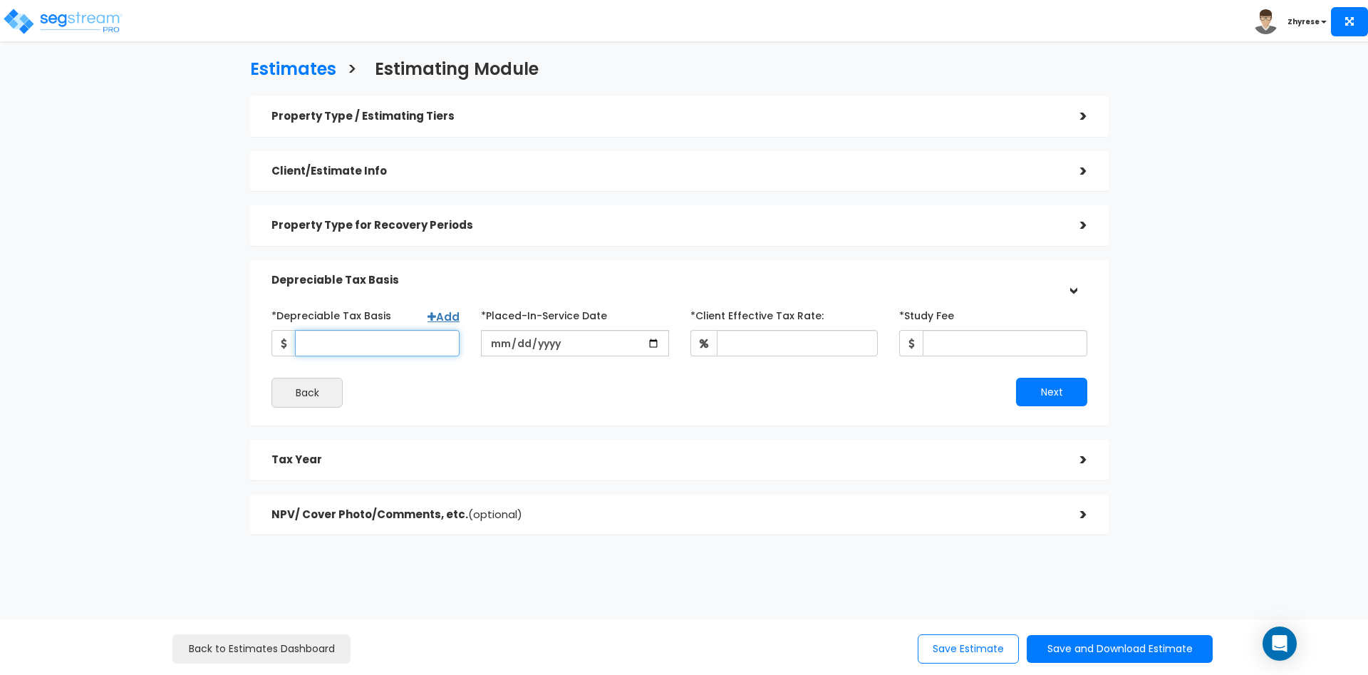
click at [351, 343] on input "*Depreciable Tax Basis" at bounding box center [377, 343] width 165 height 26
type input "12,321"
type input "[DATE]"
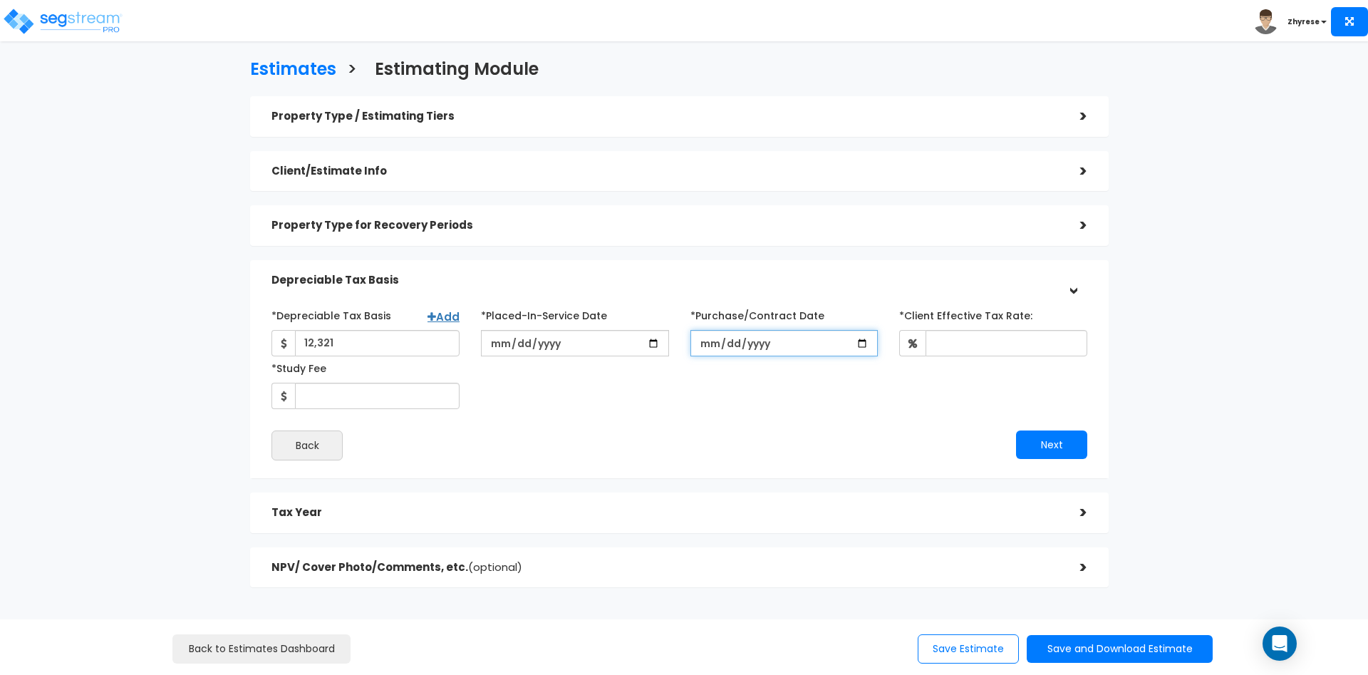
click at [710, 350] on input "*Purchase/Contract Date" at bounding box center [784, 343] width 188 height 26
type input "[DATE]"
click at [1043, 345] on input "*Client Effective Tax Rate:" at bounding box center [1006, 343] width 162 height 26
type input "100"
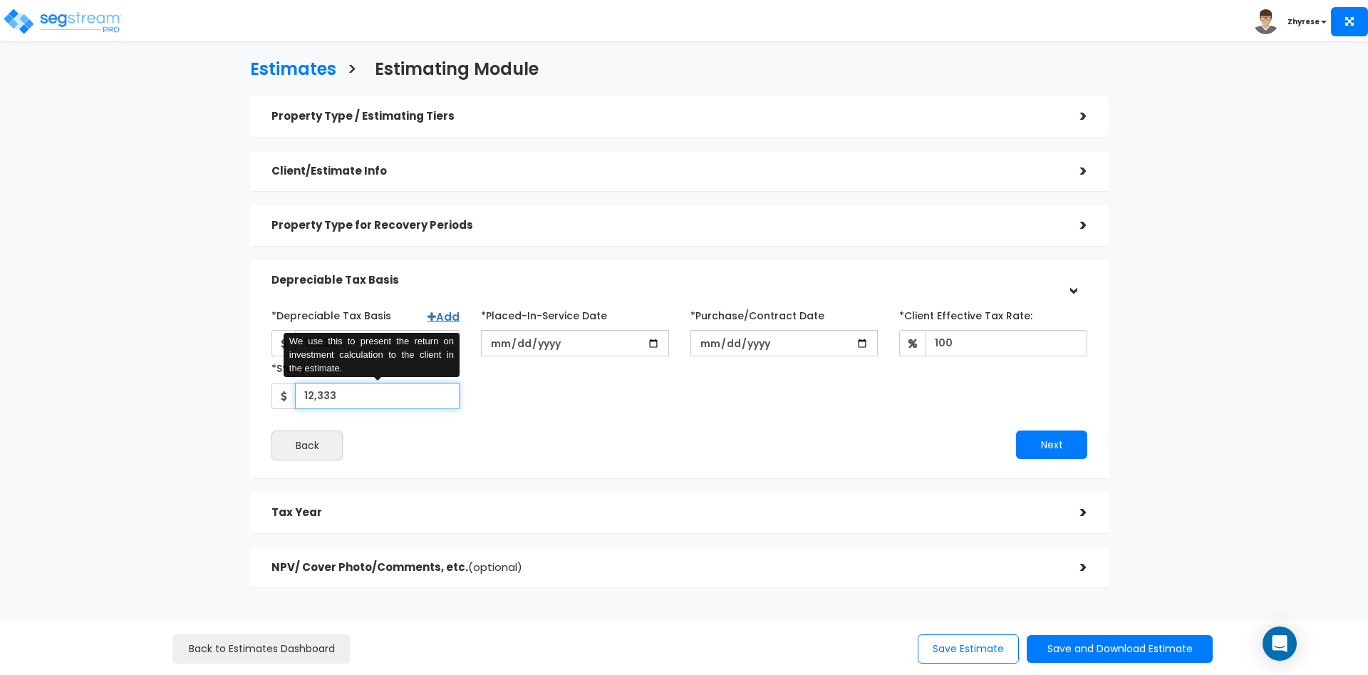
type input "12,333"
drag, startPoint x: 948, startPoint y: 417, endPoint x: 956, endPoint y: 420, distance: 8.6
click at [948, 416] on div "*Depreciable Tax Basis Add 12,321 *Placed-In-Service Date 2025-02-02" at bounding box center [679, 381] width 816 height 157
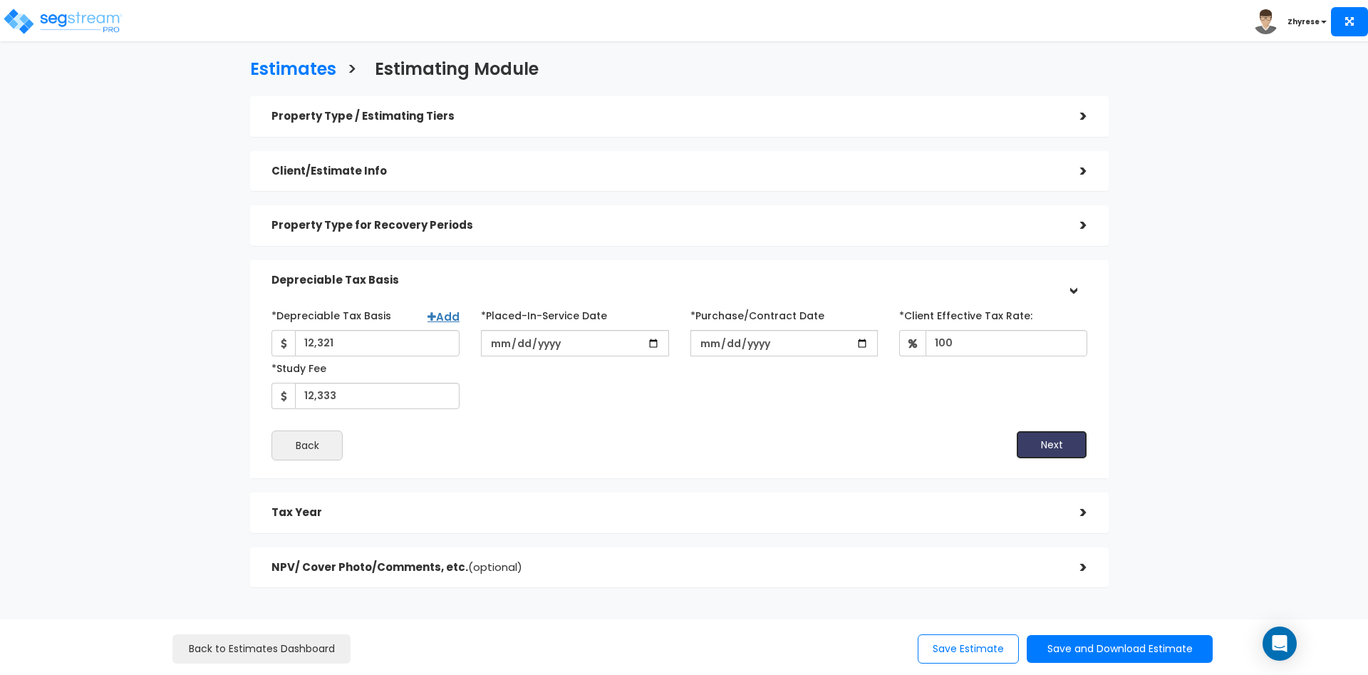
click at [1071, 453] on button "Next" at bounding box center [1051, 444] width 71 height 28
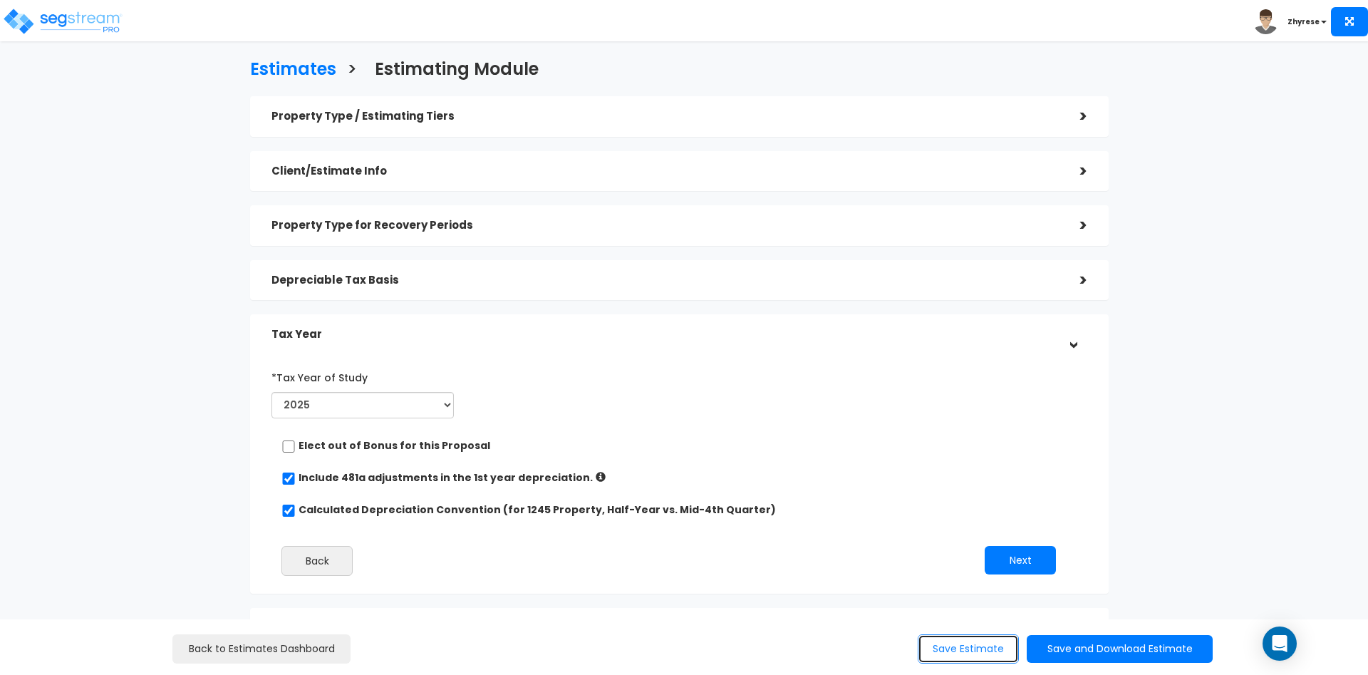
click at [952, 653] on button "Save Estimate" at bounding box center [968, 648] width 101 height 29
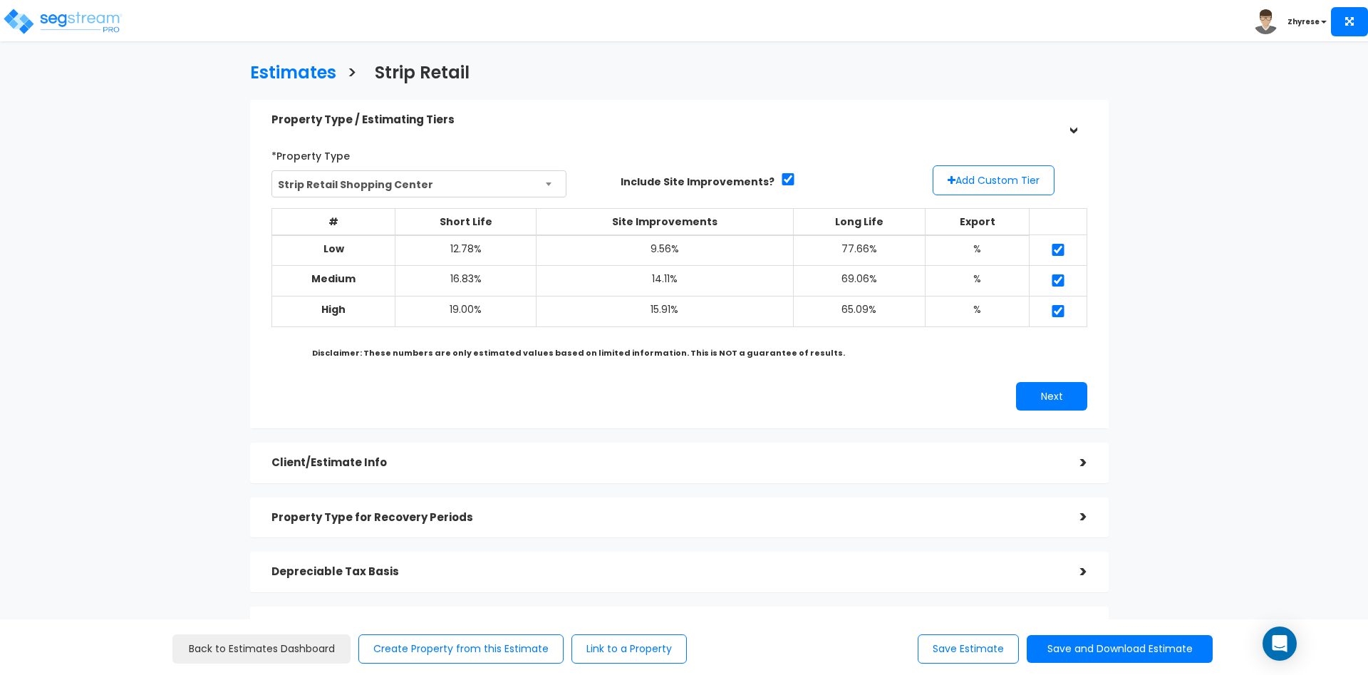
scroll to position [167, 0]
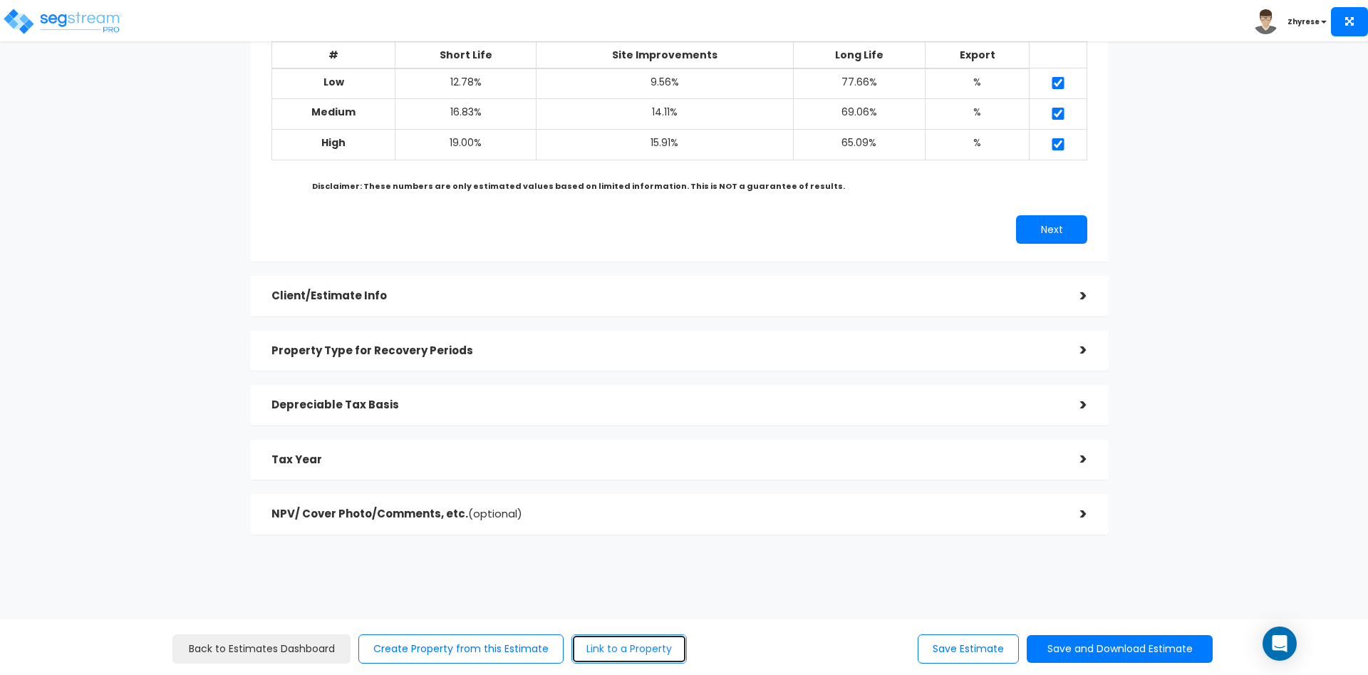
click at [630, 649] on button "Link to a Property" at bounding box center [628, 648] width 115 height 29
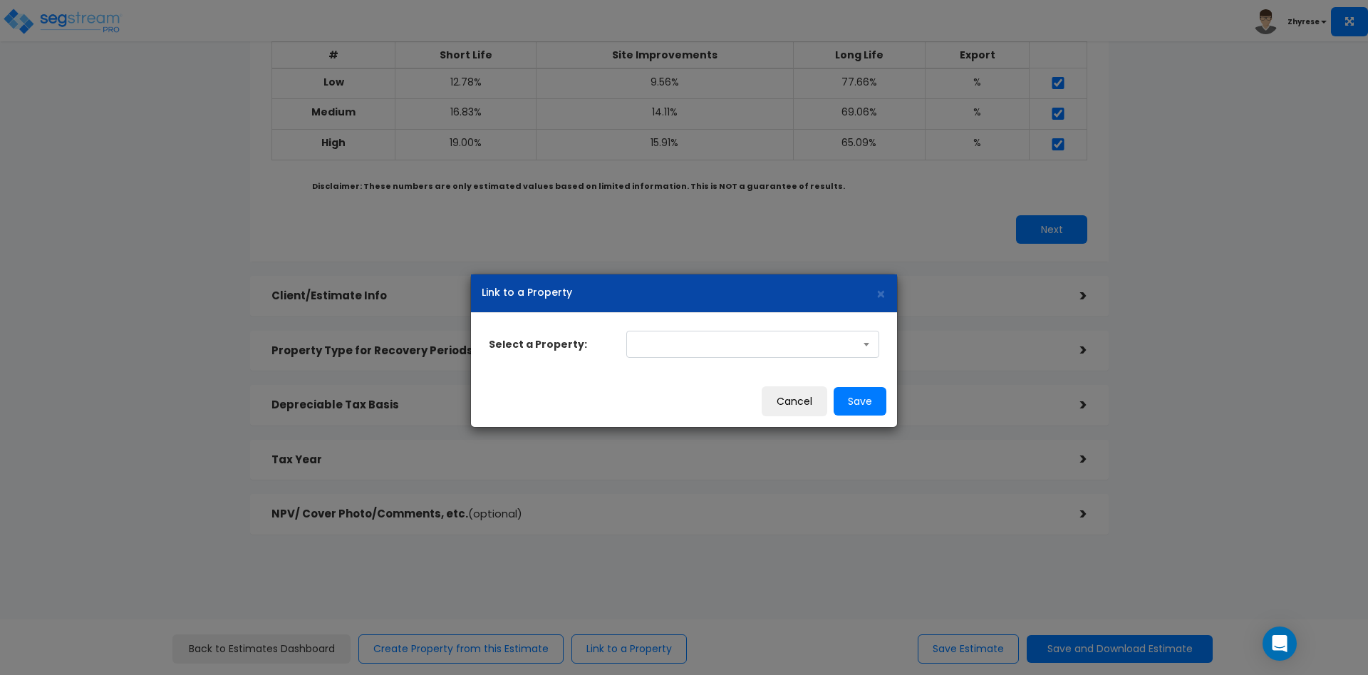
click at [692, 331] on span at bounding box center [752, 344] width 253 height 27
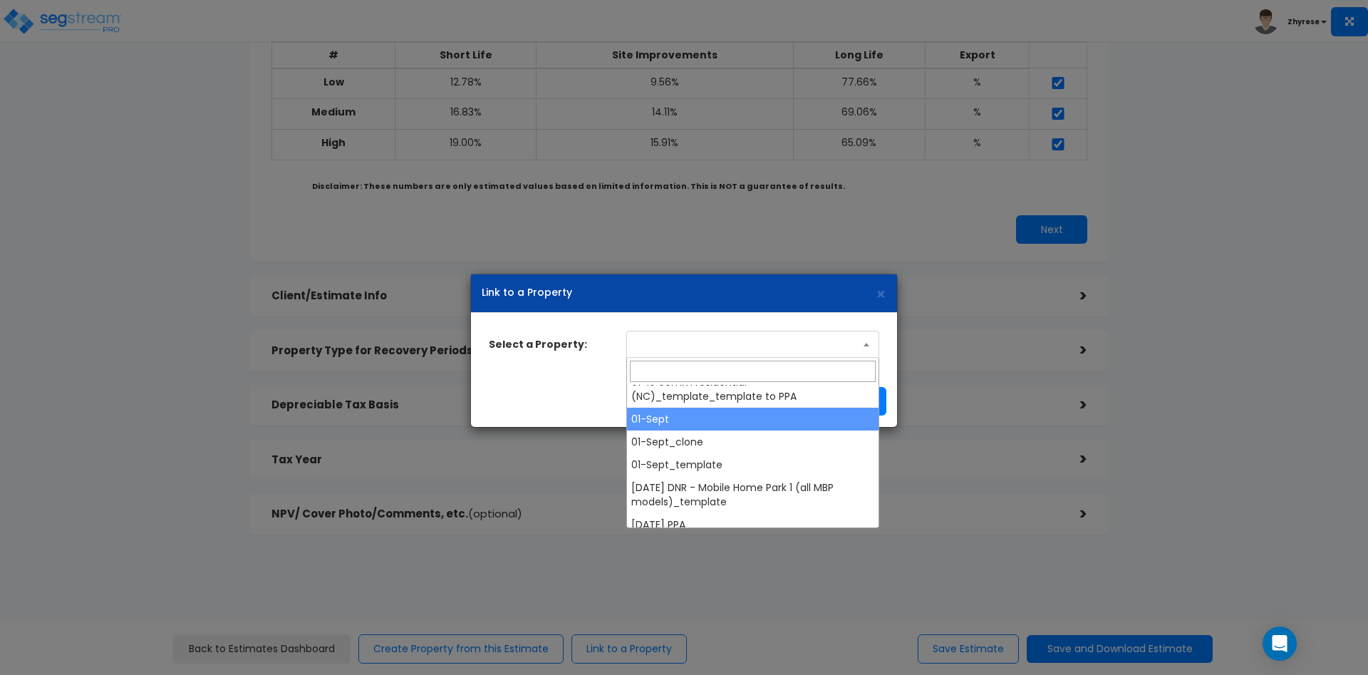
scroll to position [1026, 0]
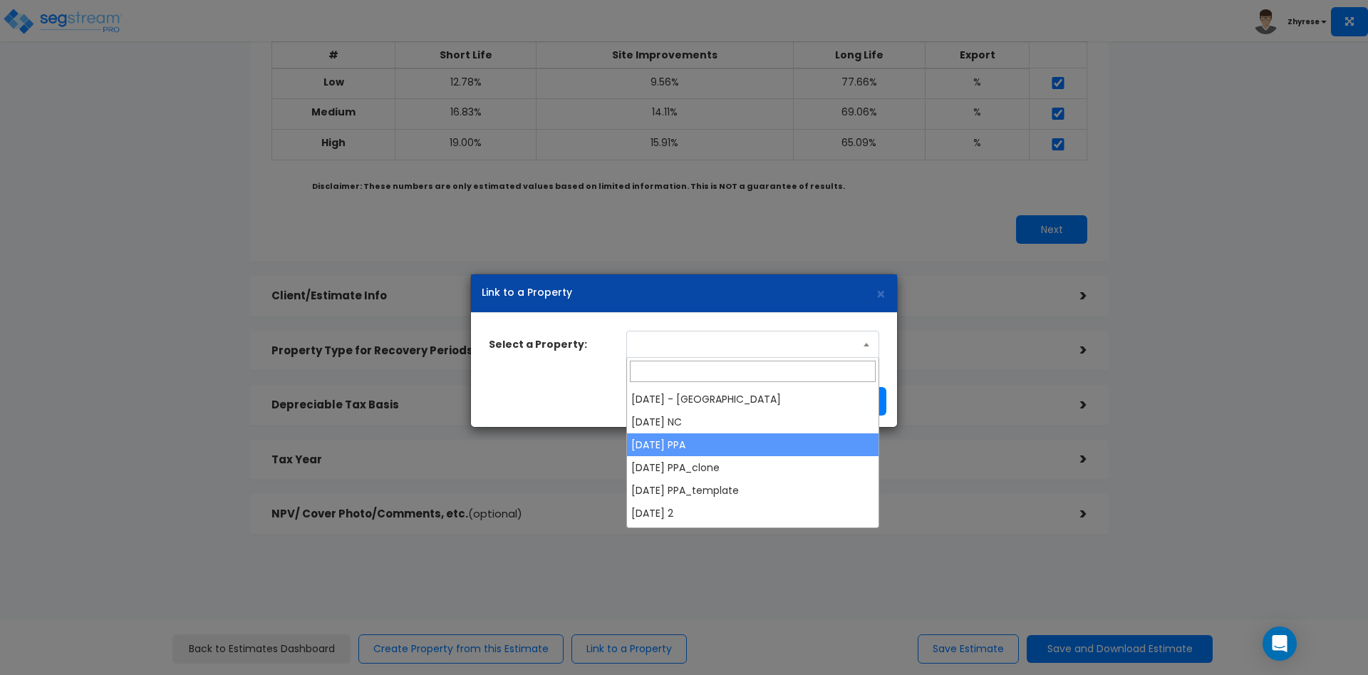
select select "38097"
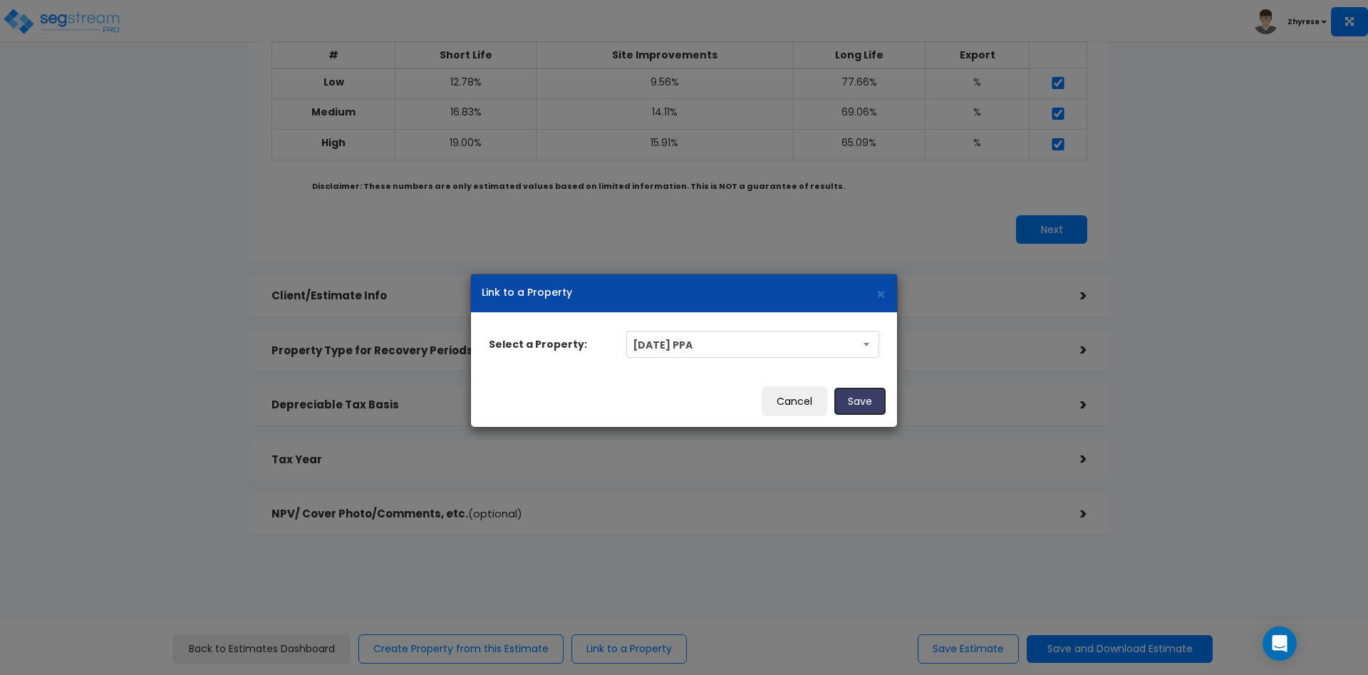
click at [848, 399] on button "Save" at bounding box center [860, 401] width 53 height 28
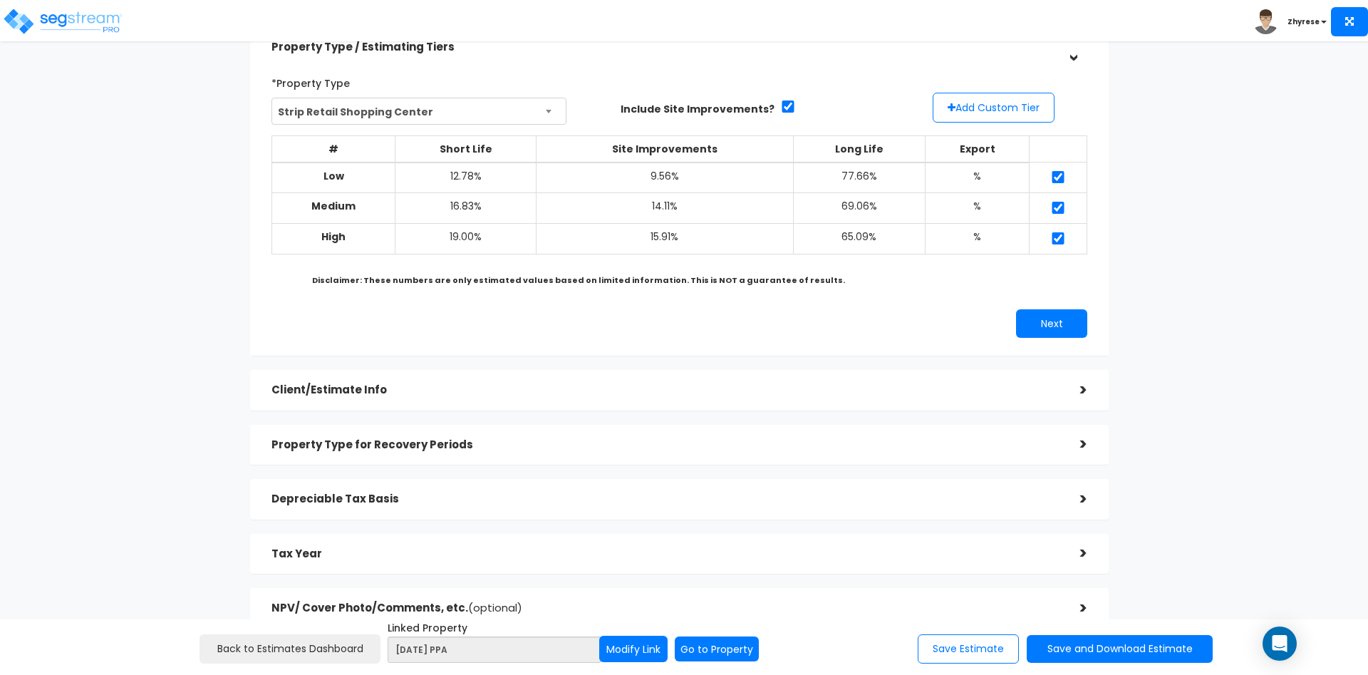
scroll to position [167, 0]
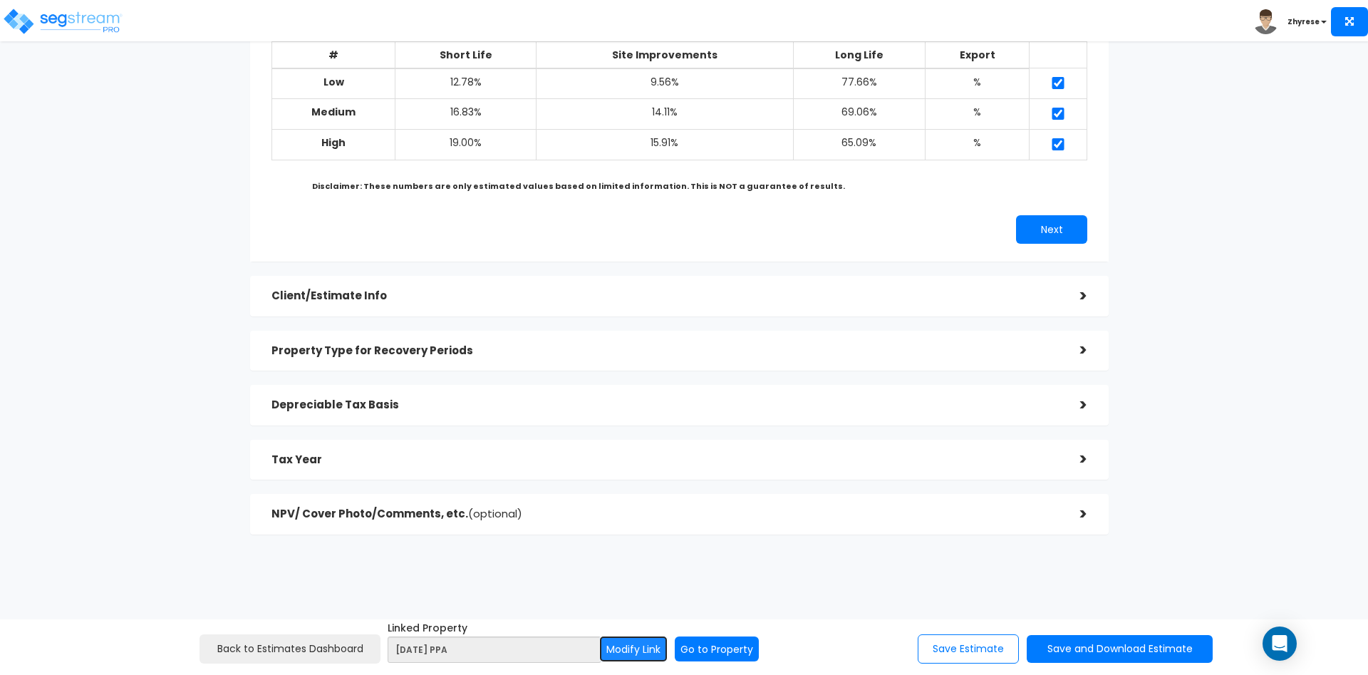
click at [619, 654] on button "Modify Link" at bounding box center [633, 648] width 68 height 26
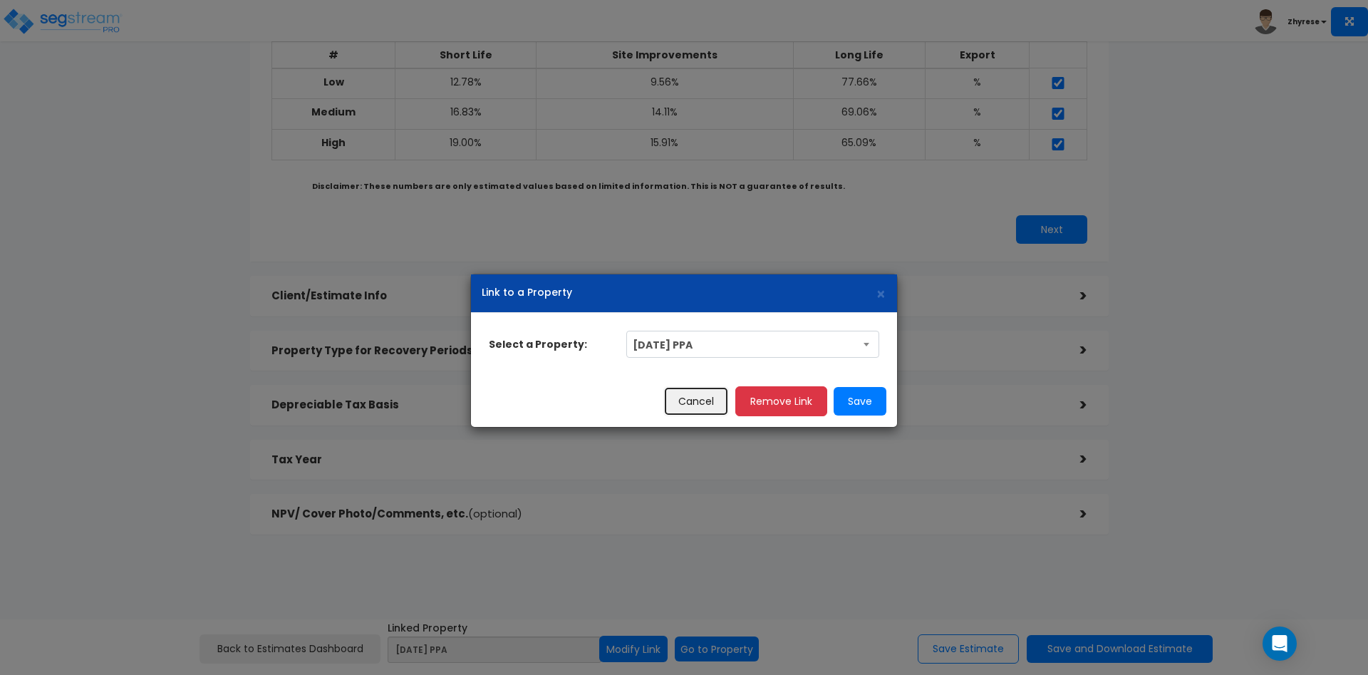
click at [715, 395] on button "Cancel" at bounding box center [696, 401] width 66 height 30
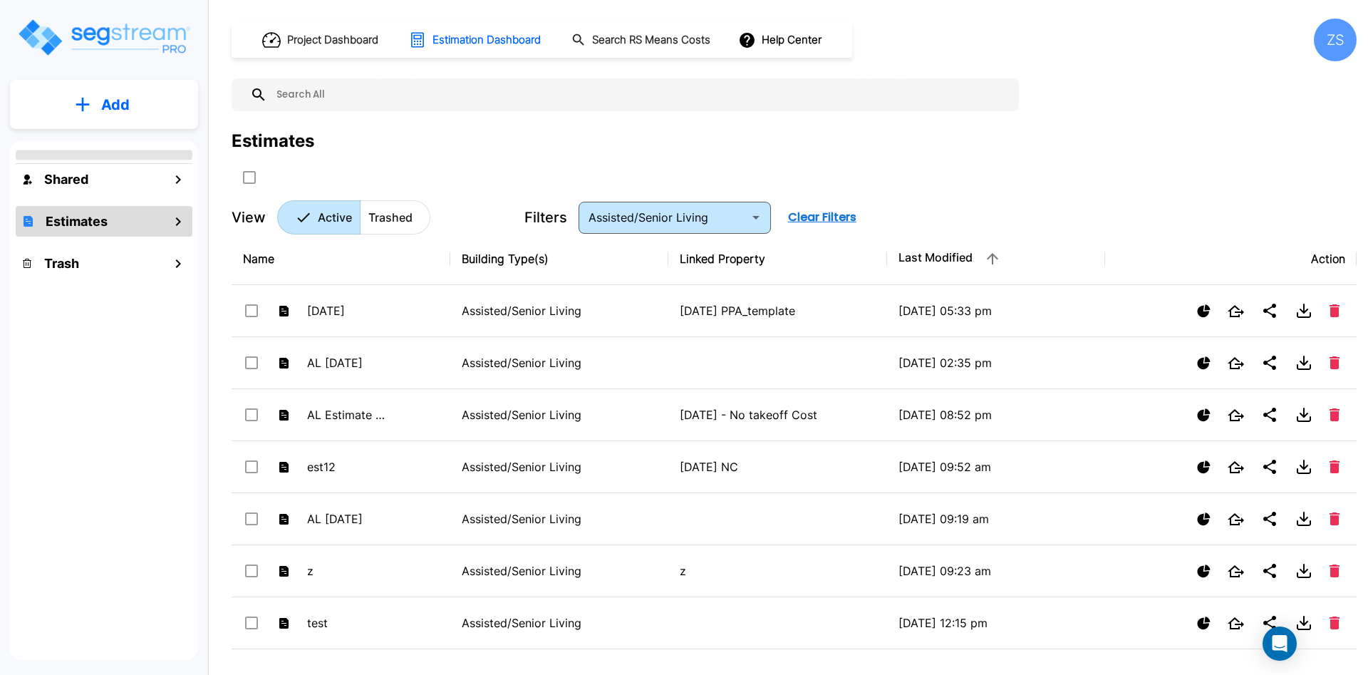
click at [95, 113] on button "Add" at bounding box center [104, 104] width 188 height 41
click at [427, 111] on input "text" at bounding box center [639, 94] width 744 height 33
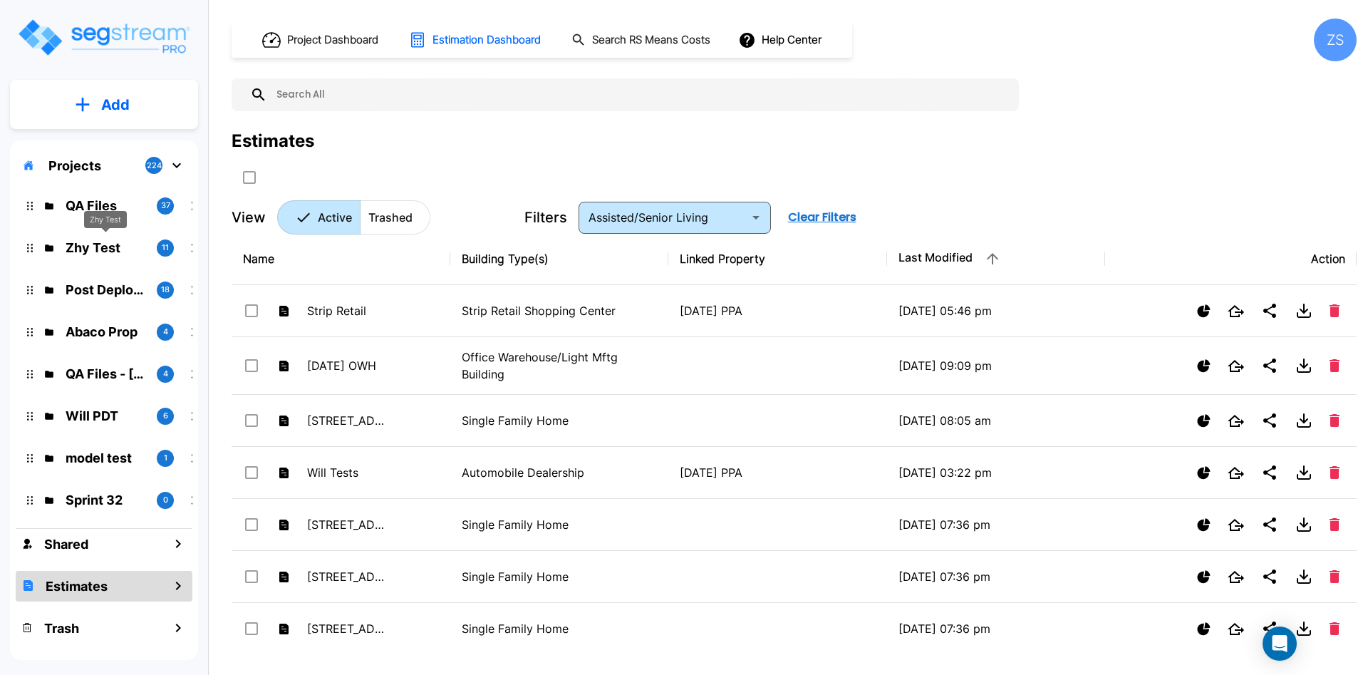
click at [82, 244] on p "Zhy Test" at bounding box center [106, 247] width 80 height 19
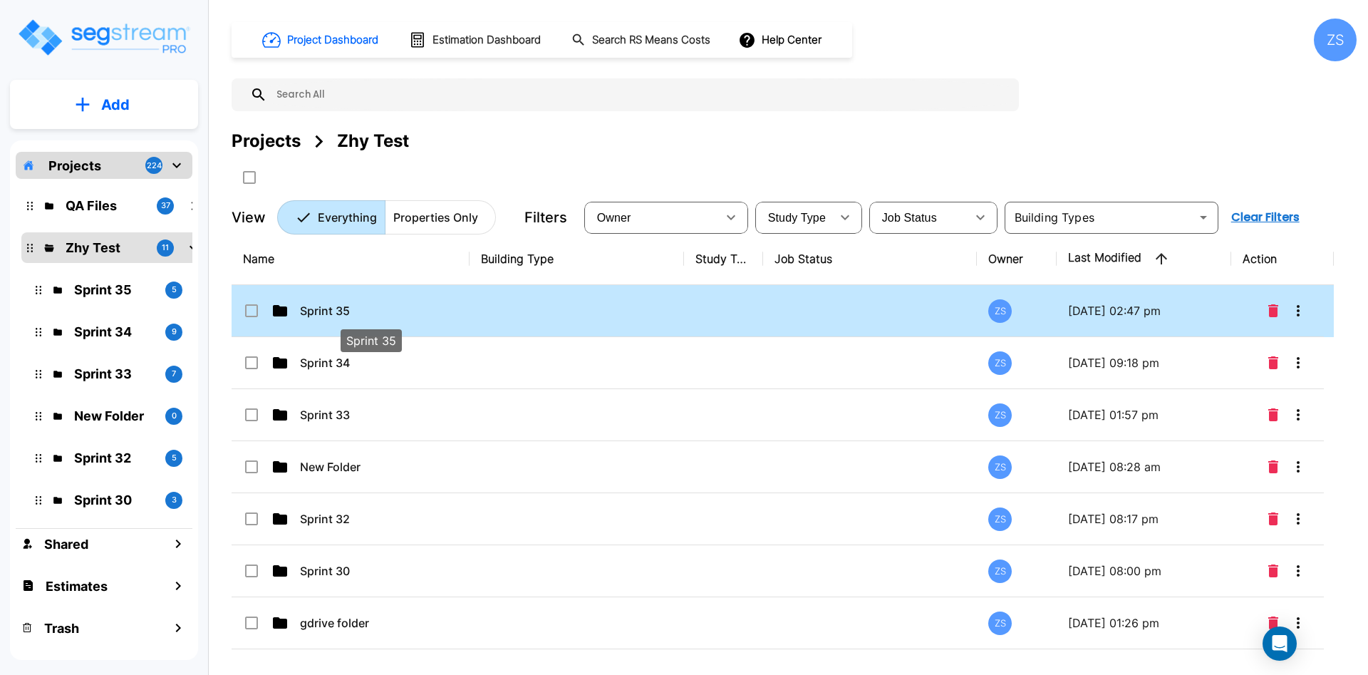
click at [308, 306] on p "Sprint 35" at bounding box center [371, 310] width 142 height 17
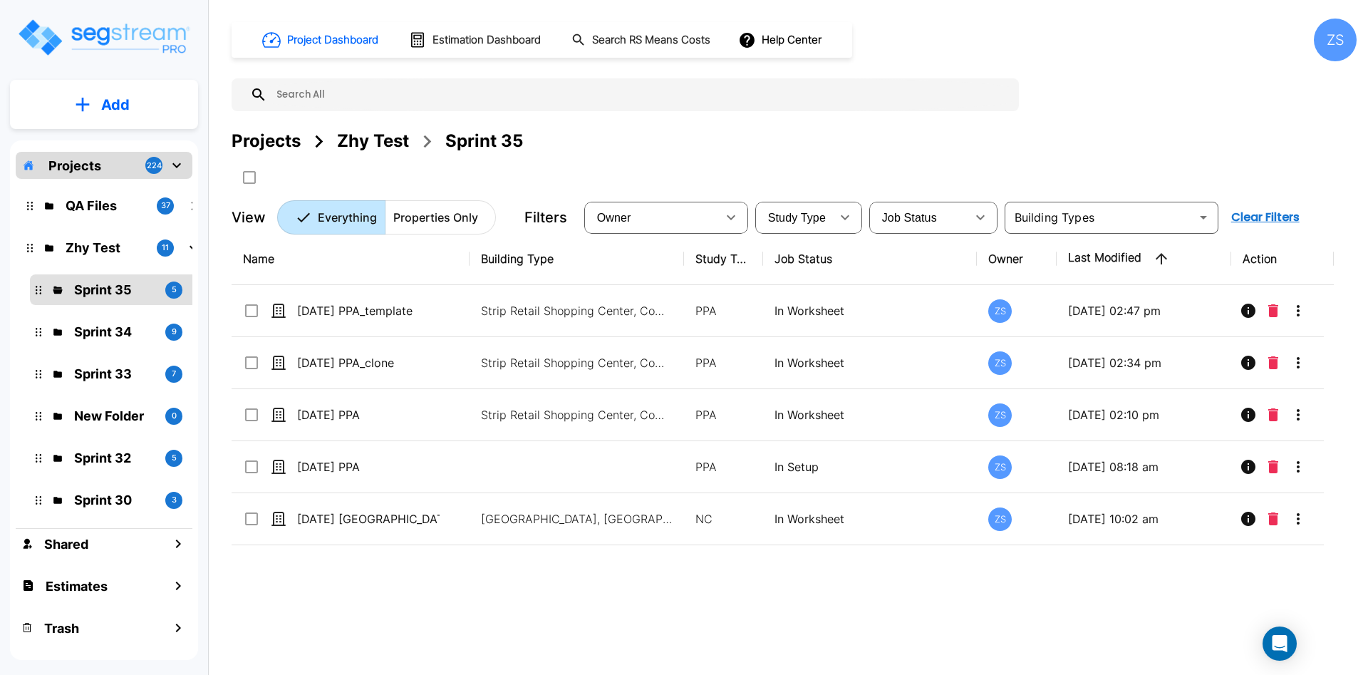
click at [124, 95] on p "Add" at bounding box center [115, 104] width 28 height 21
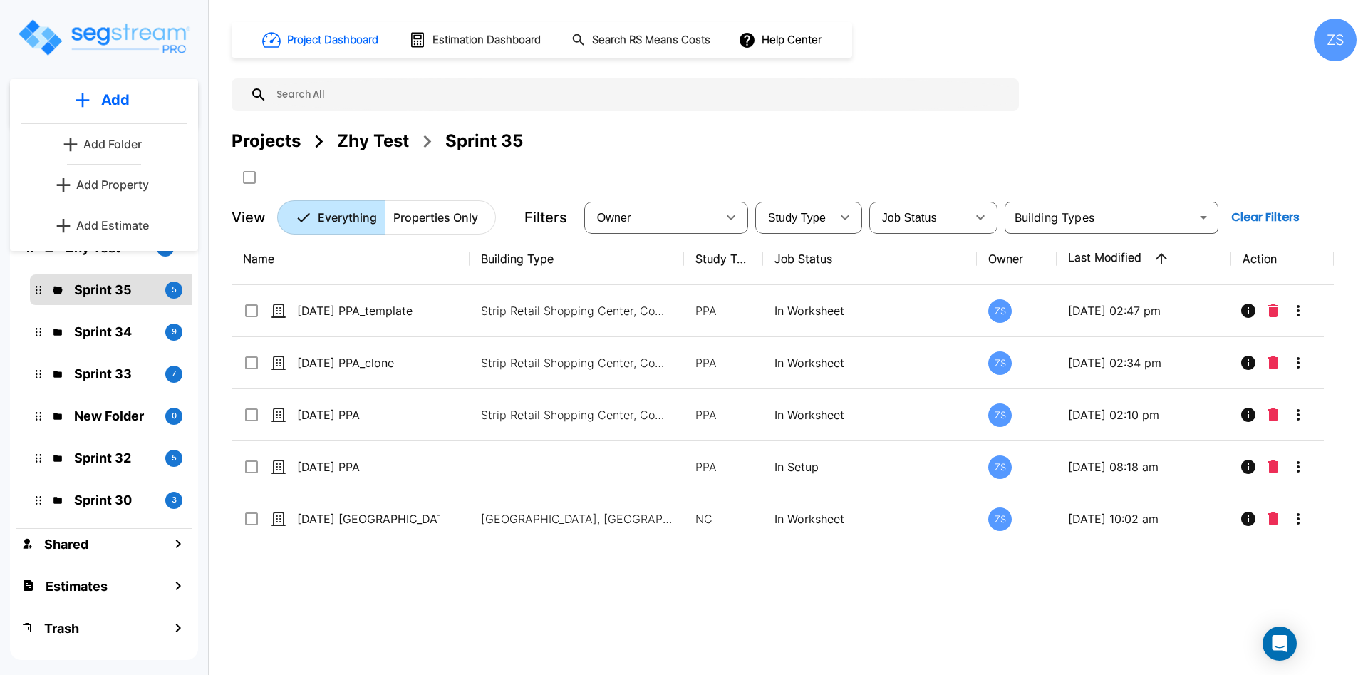
click at [125, 199] on div "Add Add Folder Add Property Add Estimate" at bounding box center [104, 165] width 188 height 172
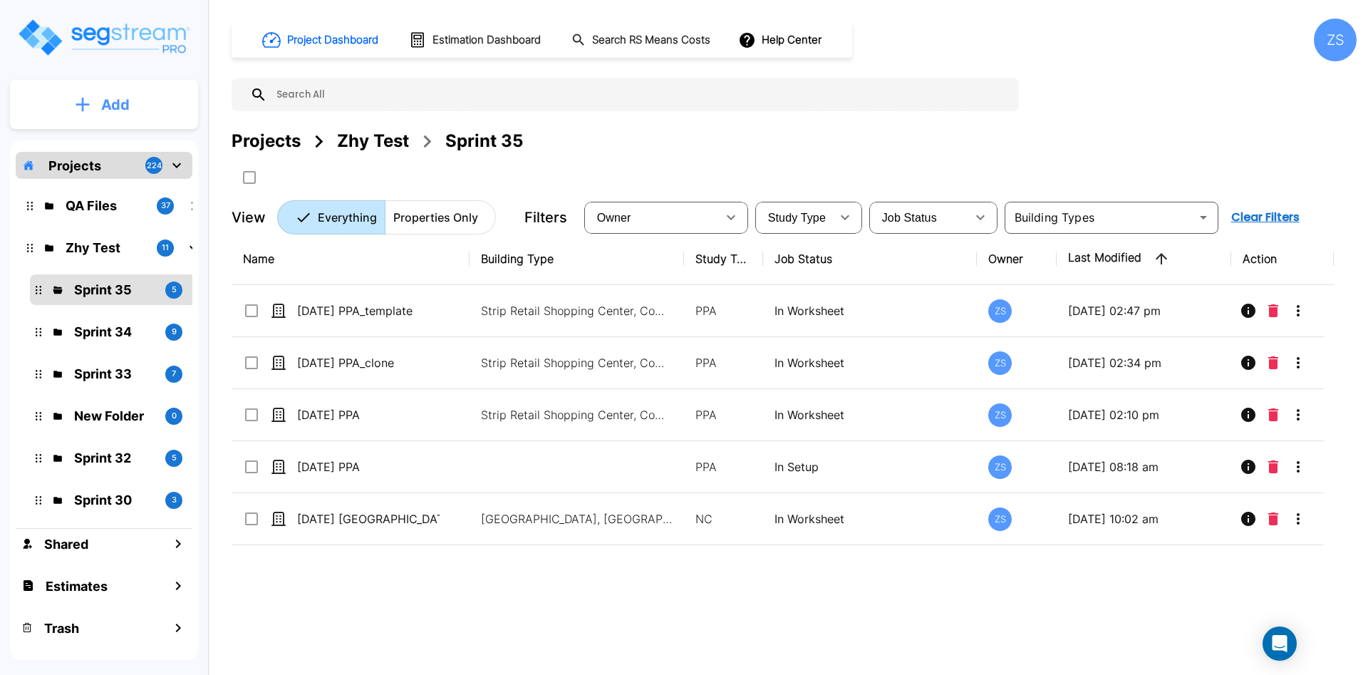
click at [132, 120] on button "Add" at bounding box center [104, 104] width 188 height 41
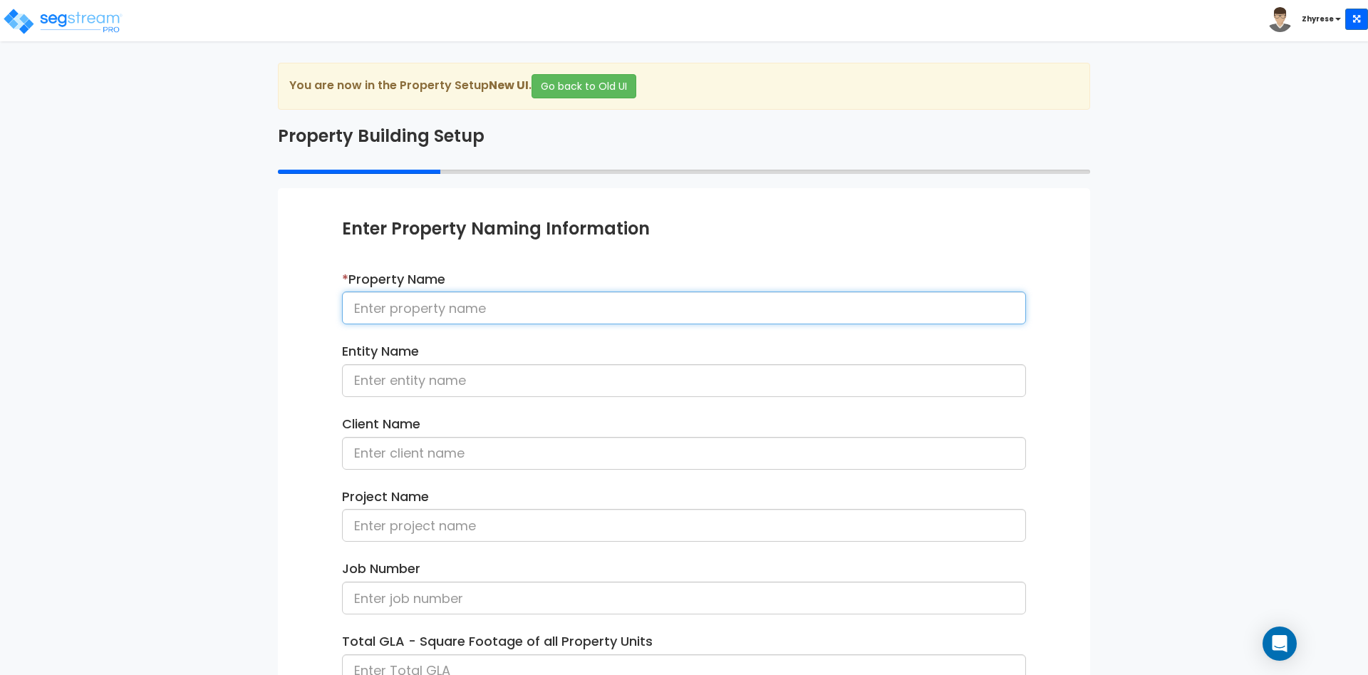
click at [506, 321] on input at bounding box center [684, 307] width 684 height 33
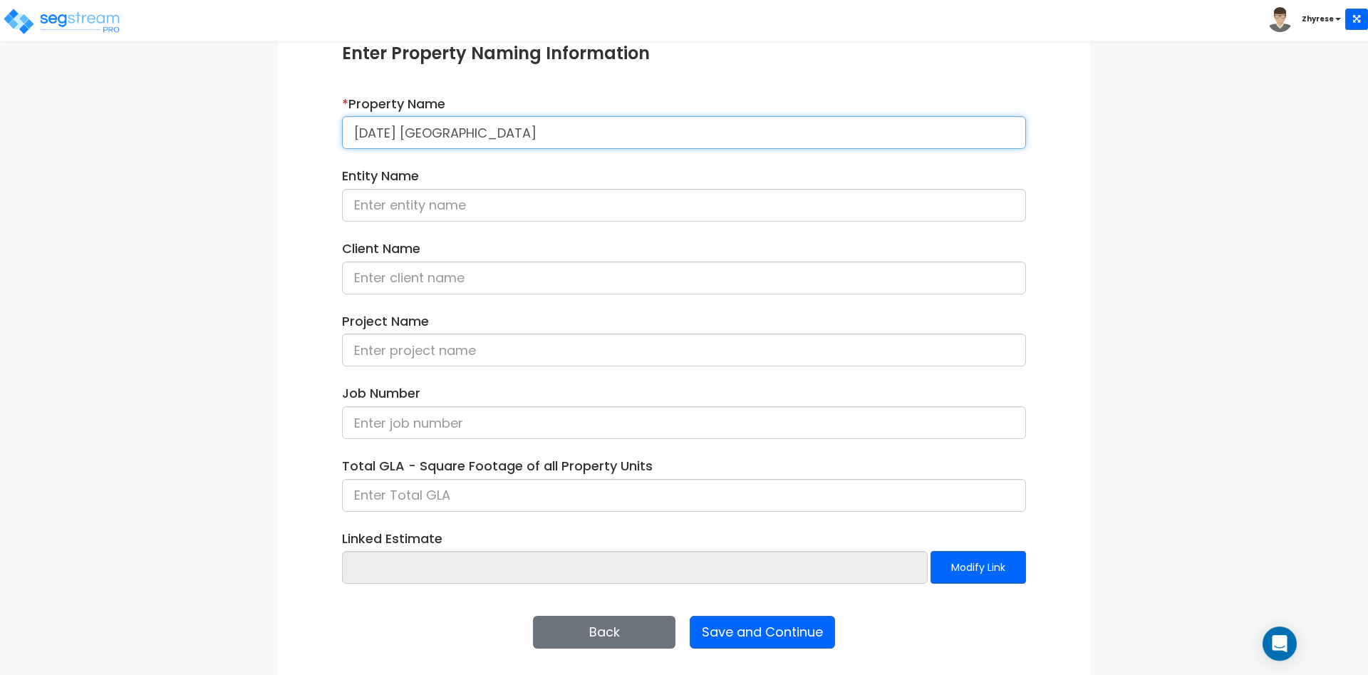
scroll to position [178, 0]
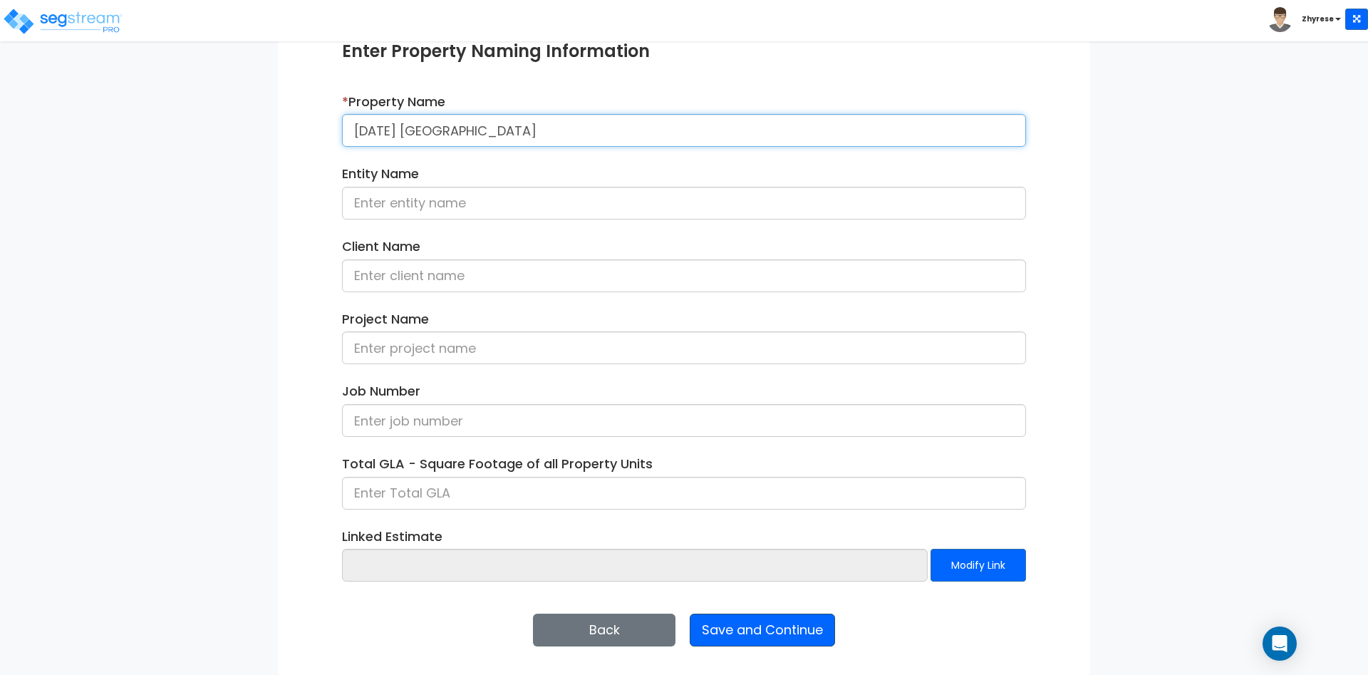
type input "[DATE] [GEOGRAPHIC_DATA]"
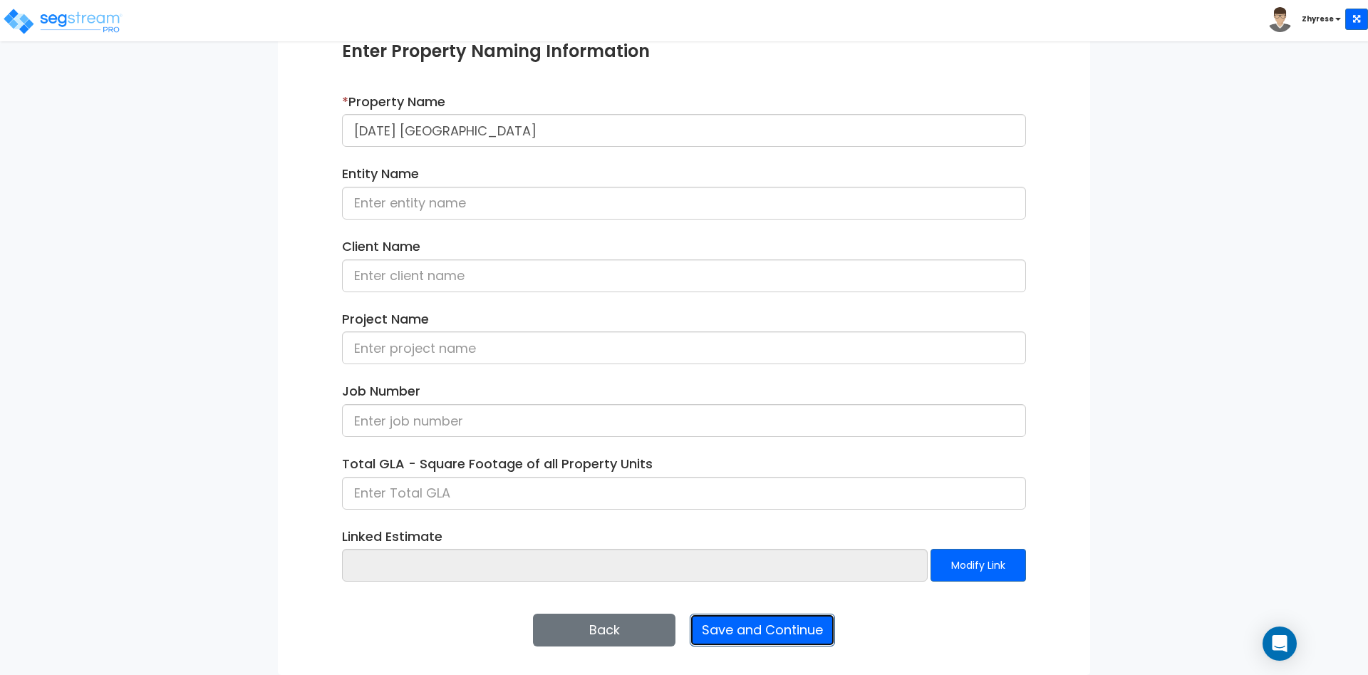
click at [751, 633] on button "Save and Continue" at bounding box center [762, 629] width 145 height 33
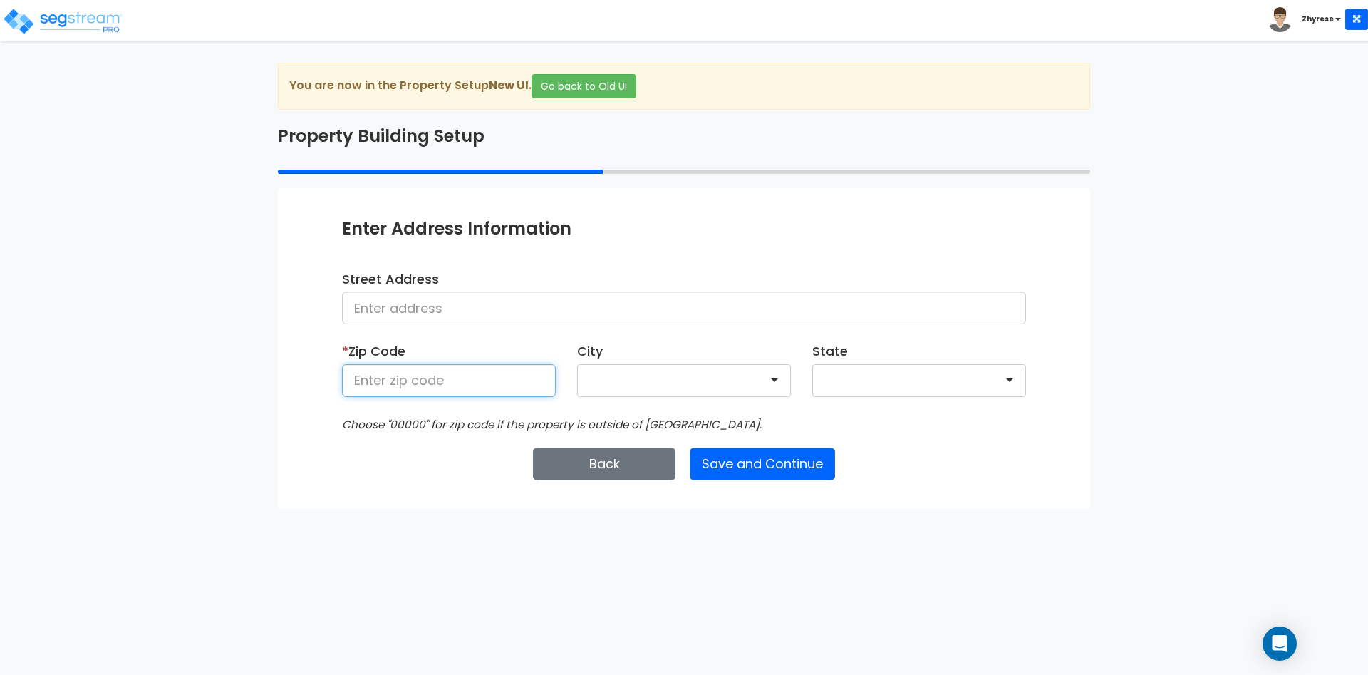
click at [420, 371] on input at bounding box center [449, 380] width 214 height 33
type input "50001"
click at [715, 469] on button "Save and Continue" at bounding box center [762, 463] width 145 height 33
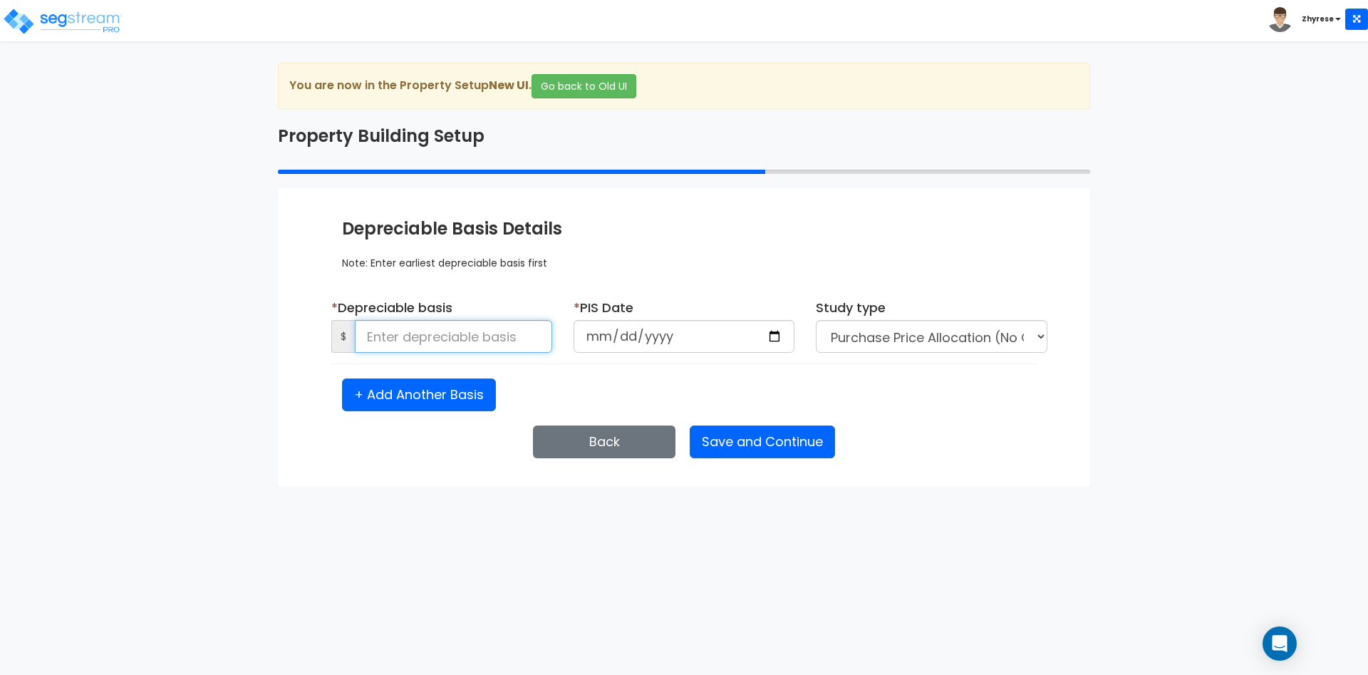
click at [452, 338] on input at bounding box center [453, 336] width 197 height 33
type input "1,111"
click at [606, 339] on input "date" at bounding box center [683, 336] width 221 height 33
type input "[DATE]"
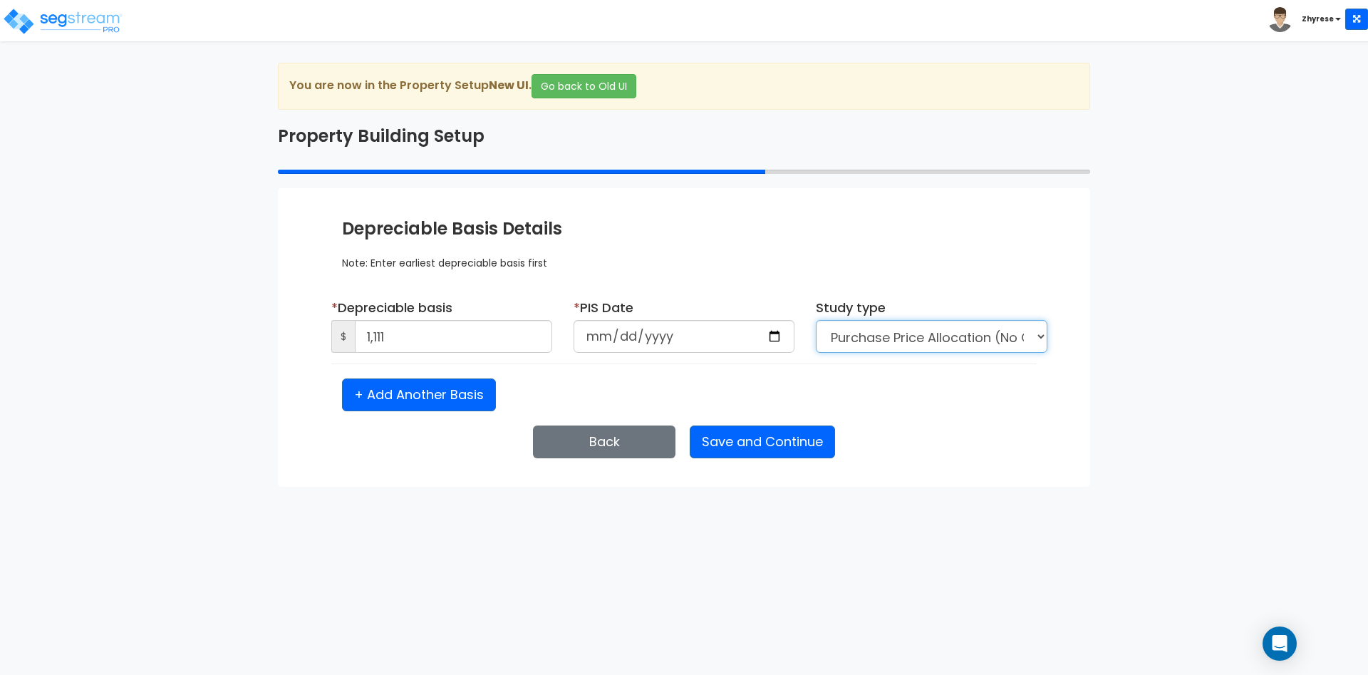
select select "NEW"
click option "New Construction / Reno / TI's (Given Costs)" at bounding box center [0, 0] width 0 height 0
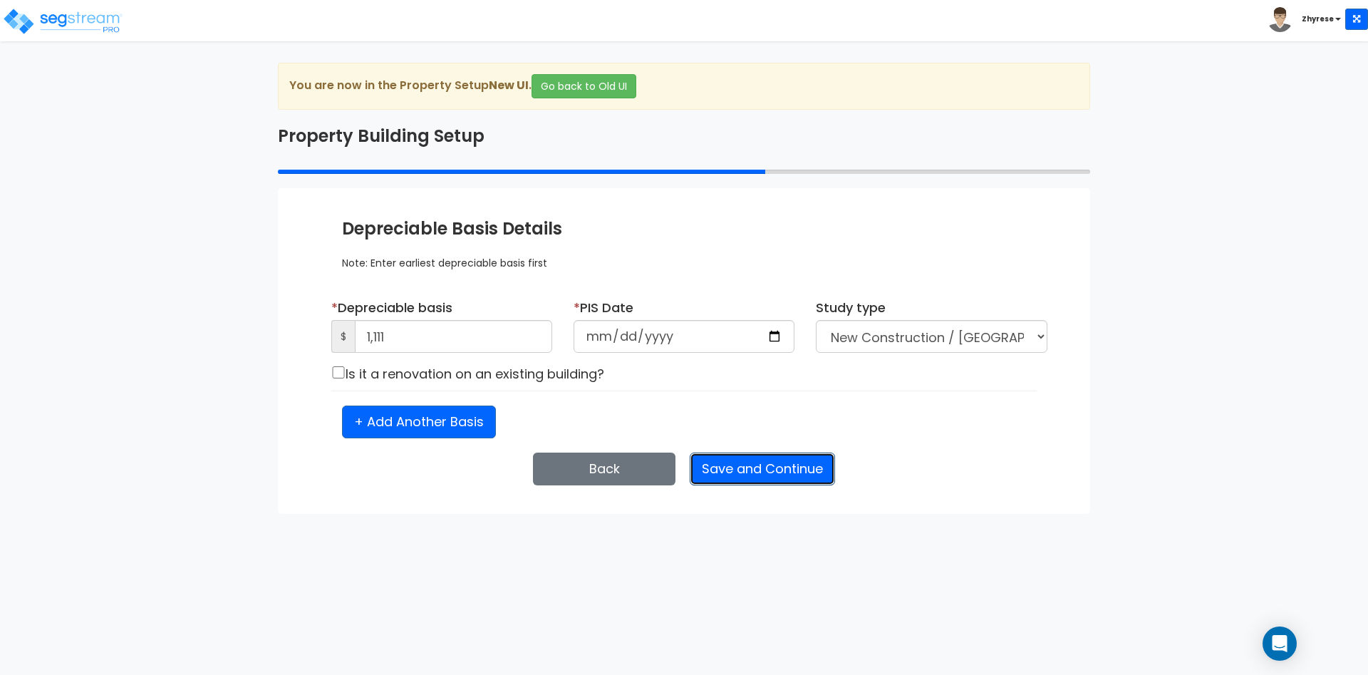
click at [778, 482] on button "Save and Continue" at bounding box center [762, 468] width 145 height 33
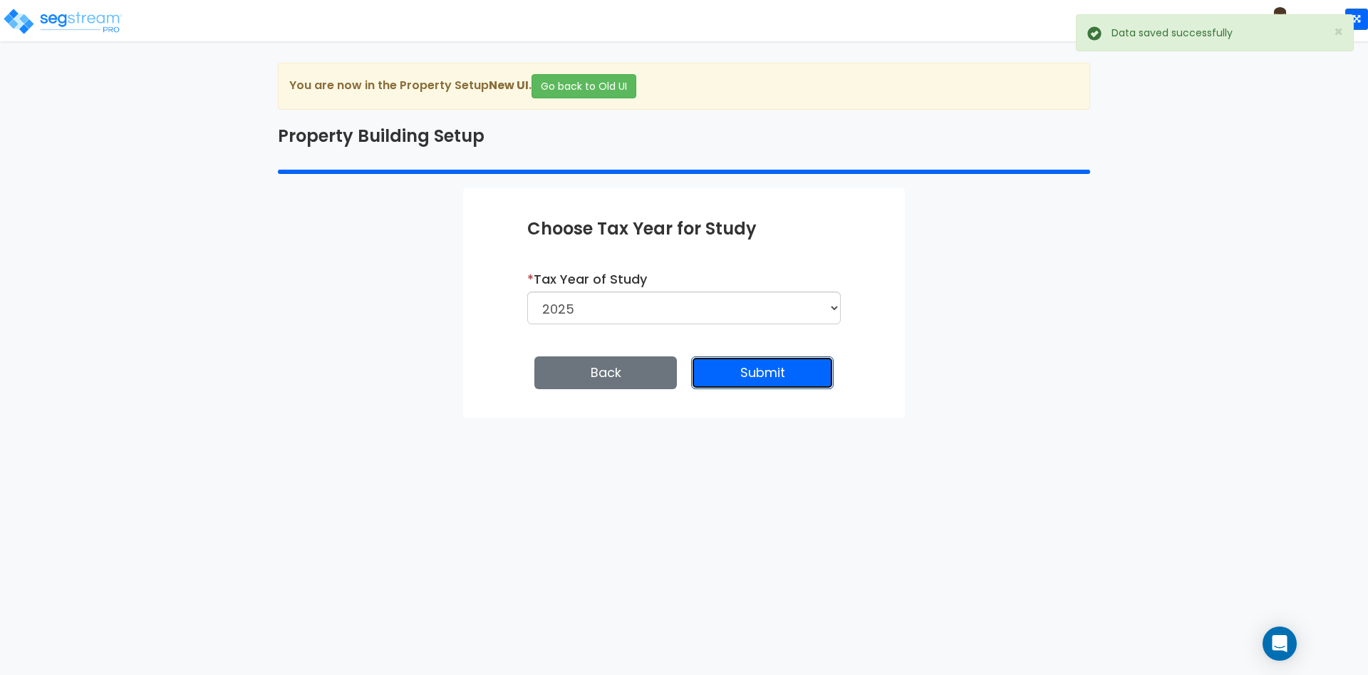
click at [772, 385] on button "Submit" at bounding box center [762, 372] width 142 height 33
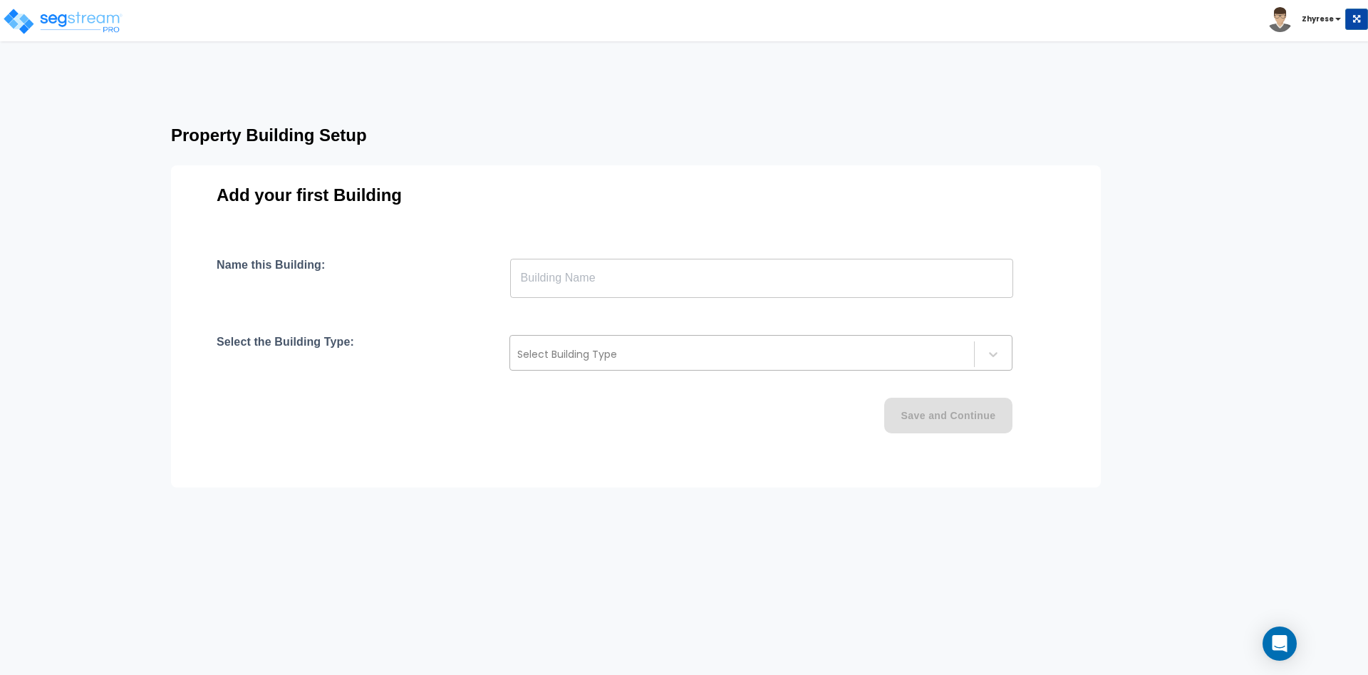
click at [706, 358] on div at bounding box center [742, 354] width 450 height 17
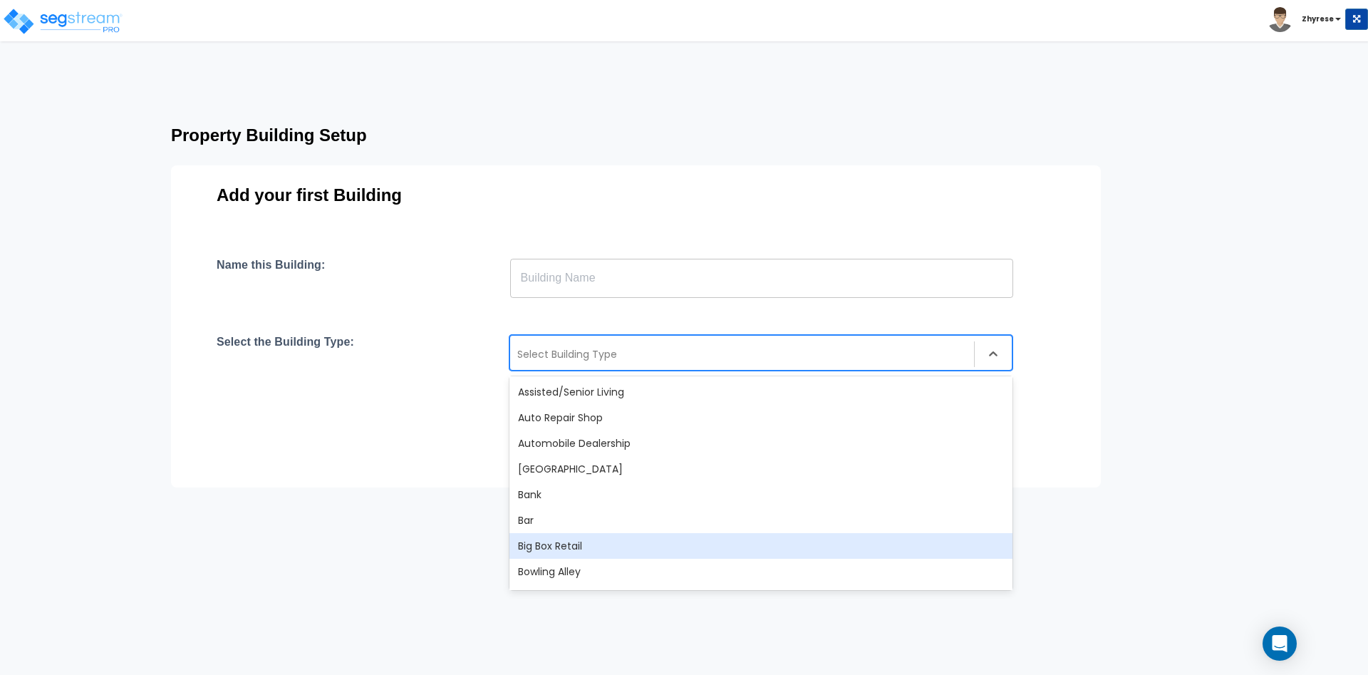
click at [666, 558] on div "Big Box Retail" at bounding box center [760, 546] width 503 height 26
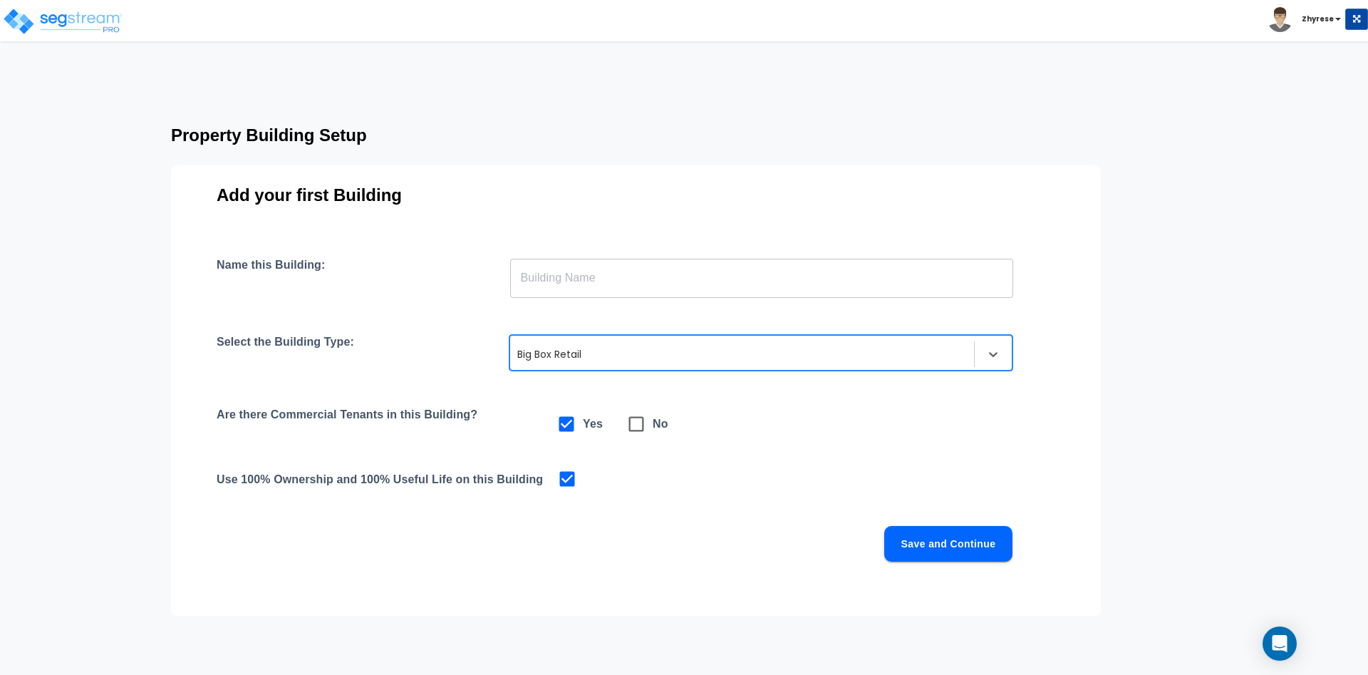
click at [693, 269] on input "text" at bounding box center [761, 278] width 503 height 40
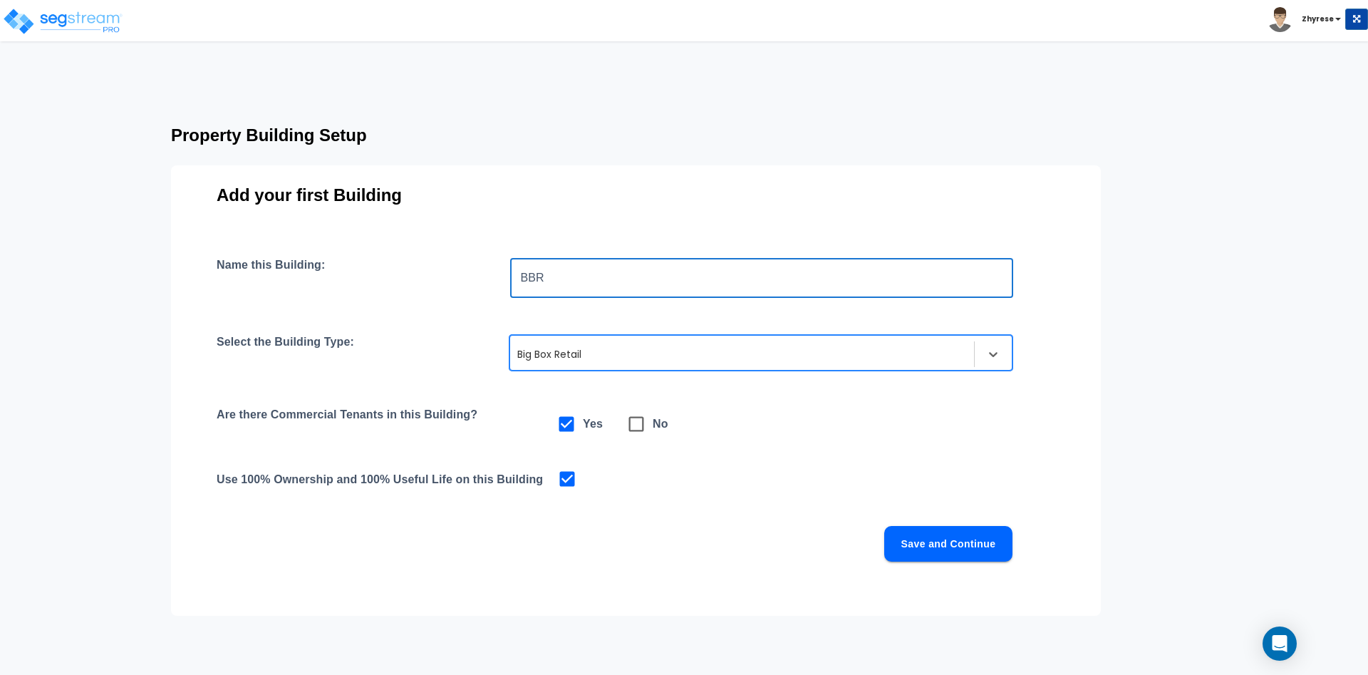
type input "BBR"
click at [1007, 554] on button "Save and Continue" at bounding box center [948, 544] width 128 height 36
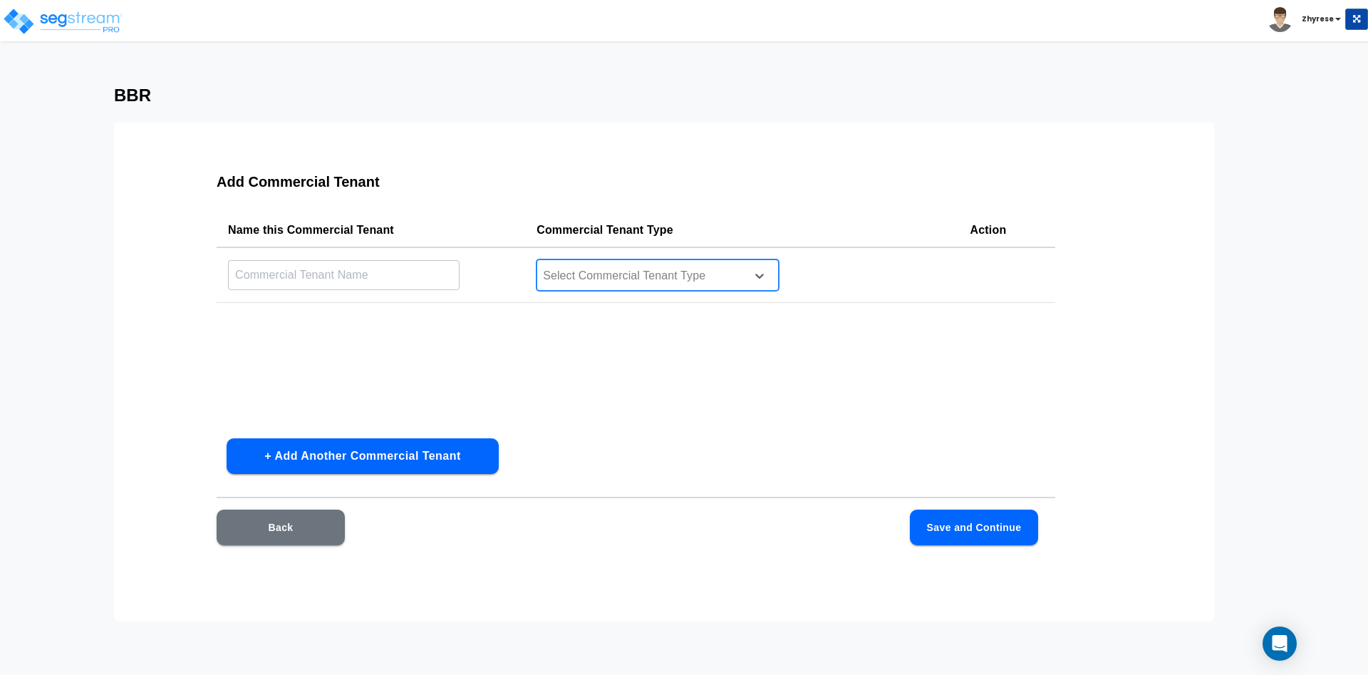
click at [710, 287] on div "Select Commercial Tenant Type" at bounding box center [657, 274] width 242 height 31
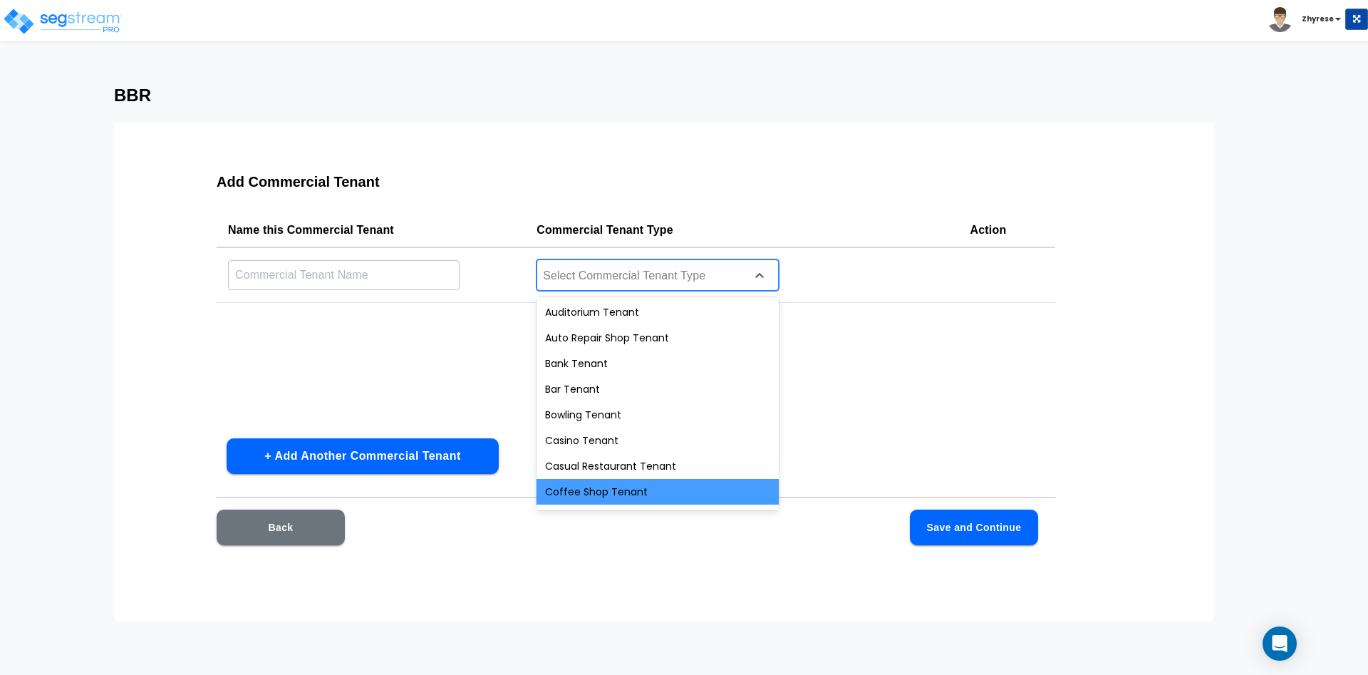
click at [642, 494] on div "Coffee Shop Tenant" at bounding box center [657, 492] width 242 height 26
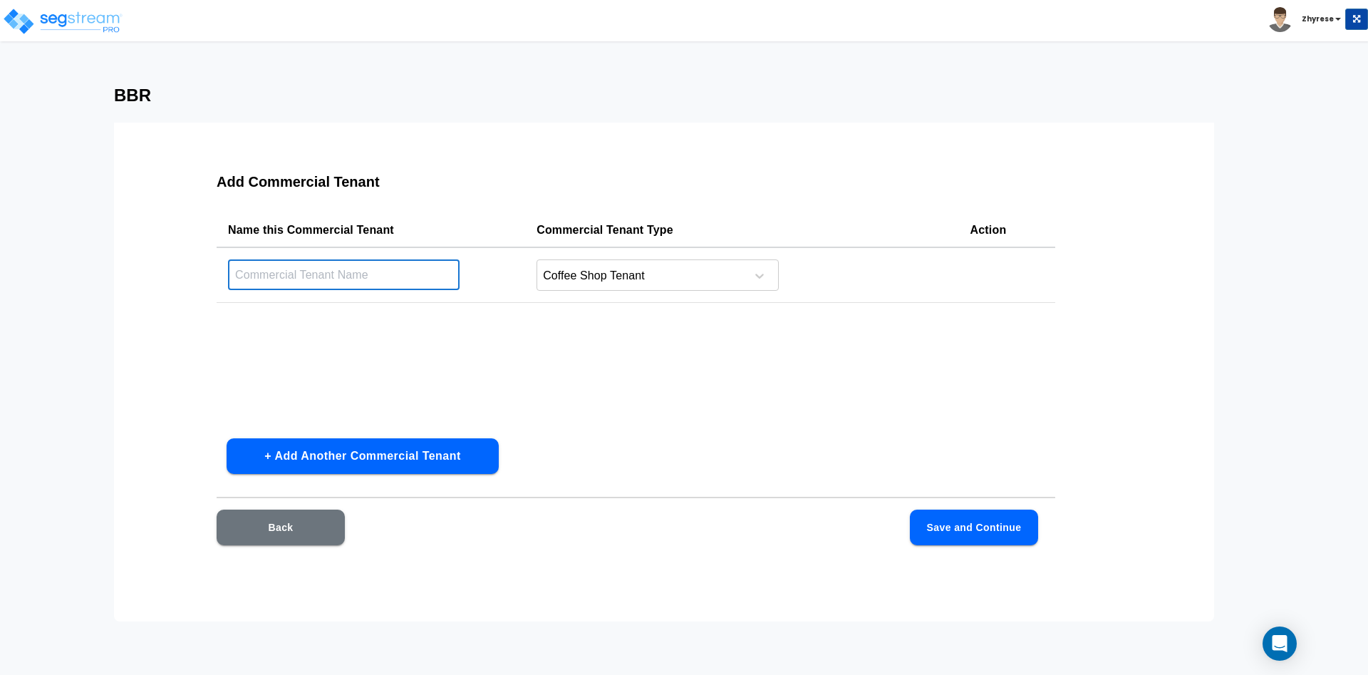
click at [385, 289] on input "text" at bounding box center [344, 274] width 232 height 31
type input "Coffee Shop"
click at [408, 445] on button "+ Add Another Commercial Tenant" at bounding box center [363, 456] width 272 height 36
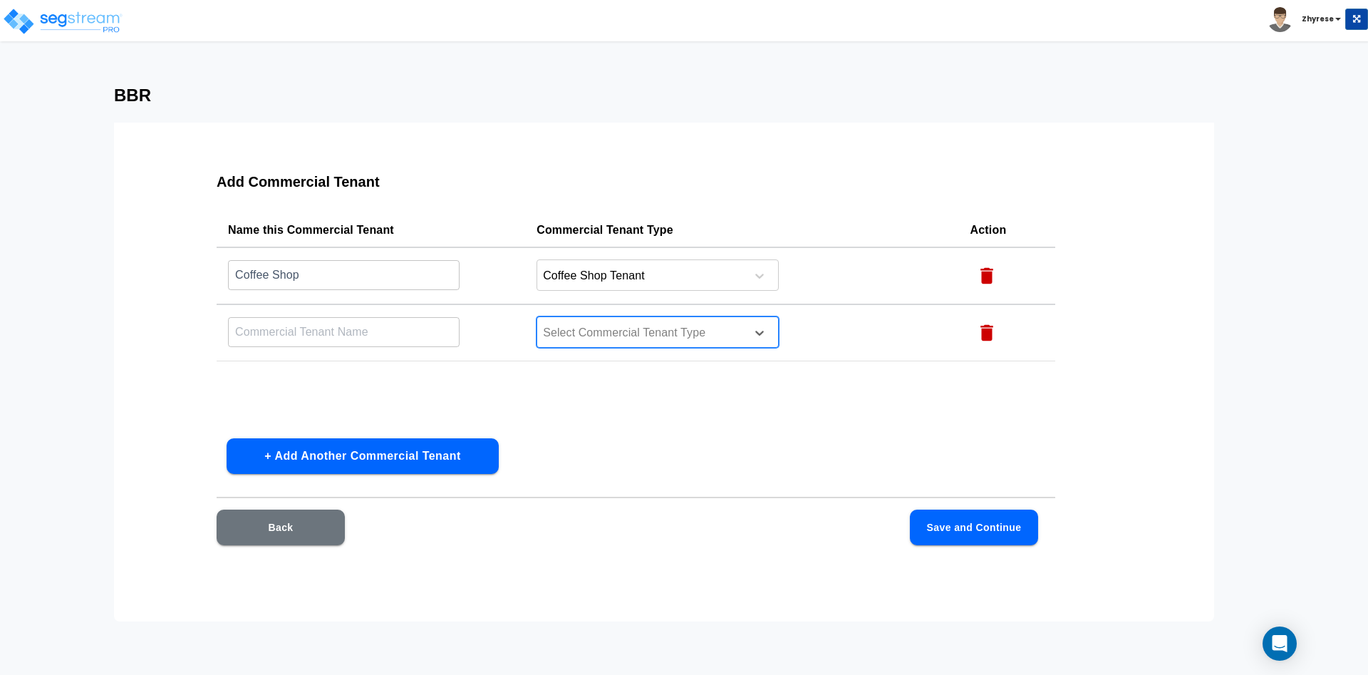
click at [710, 333] on div at bounding box center [638, 332] width 195 height 19
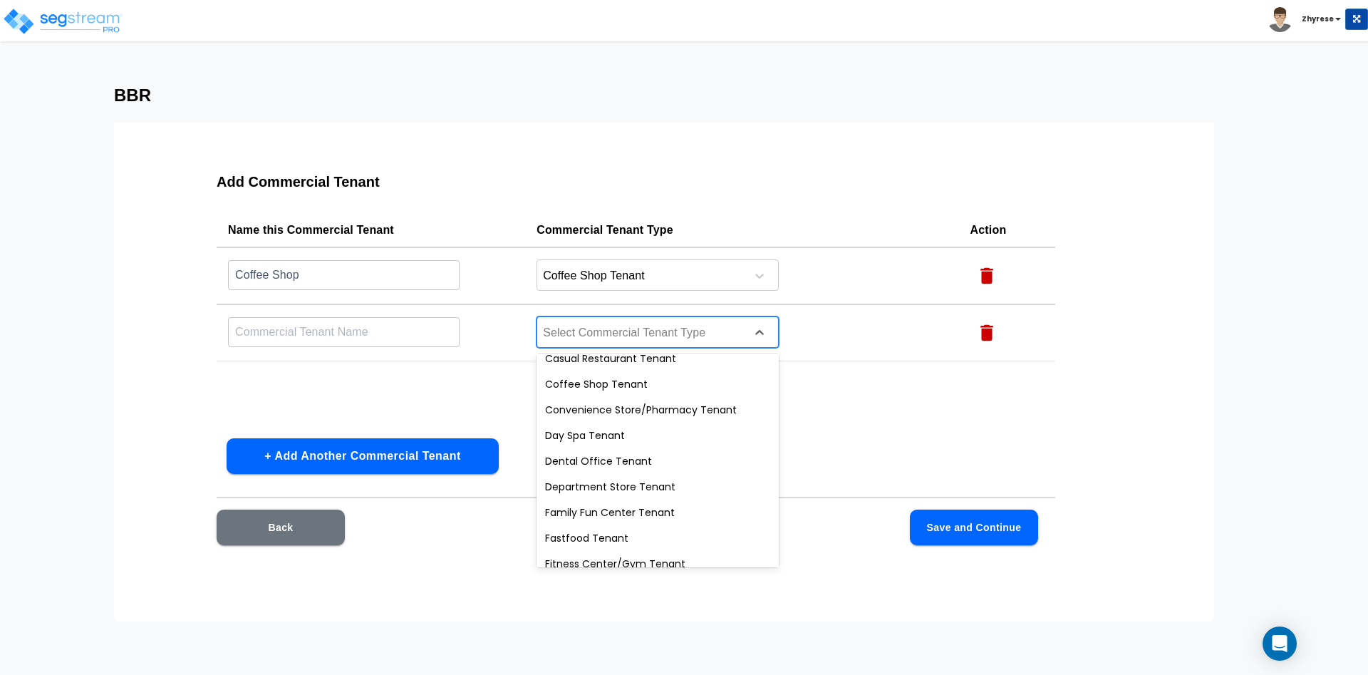
scroll to position [171, 0]
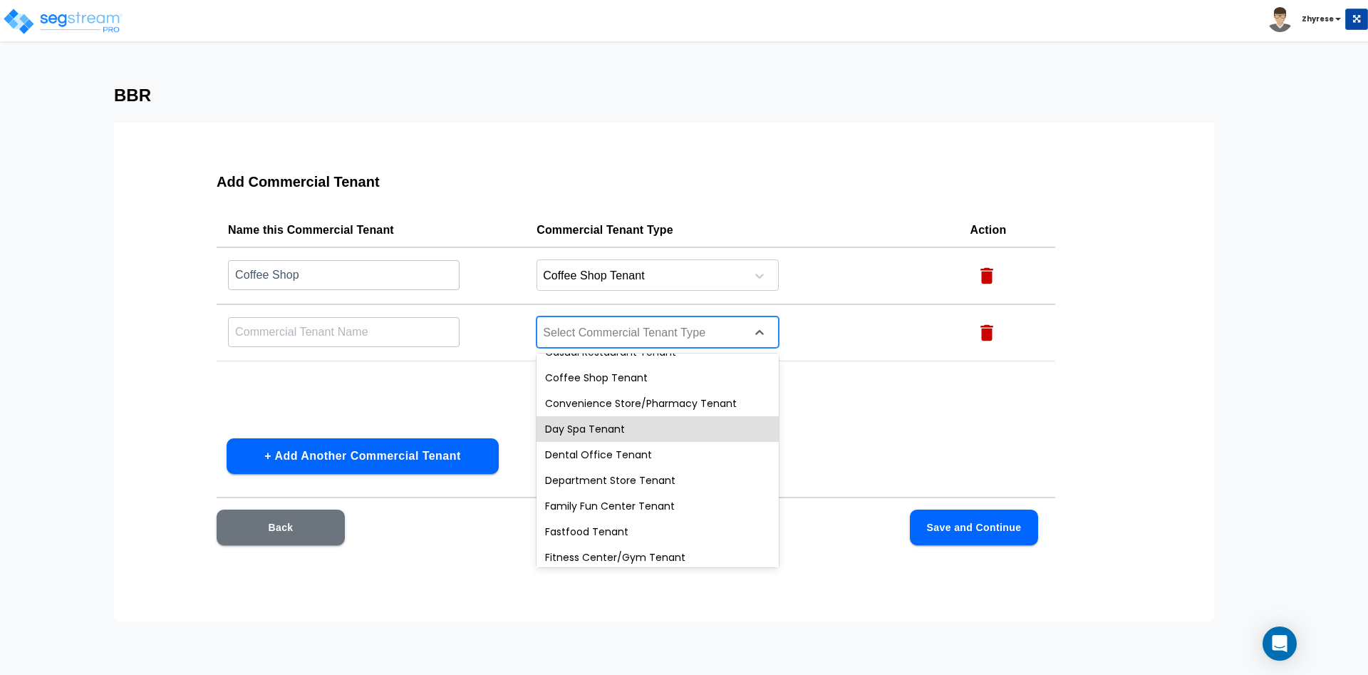
click at [556, 433] on div "Day Spa Tenant" at bounding box center [657, 429] width 242 height 26
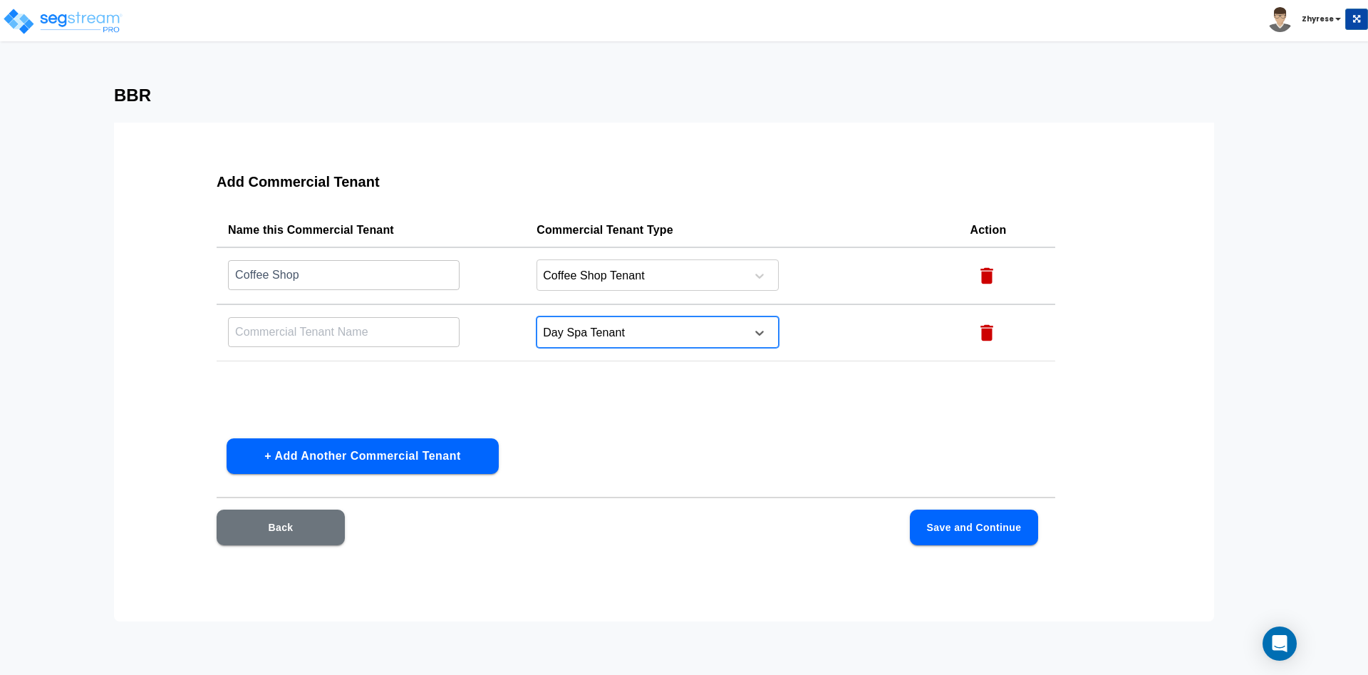
click at [359, 323] on input "text" at bounding box center [344, 331] width 232 height 31
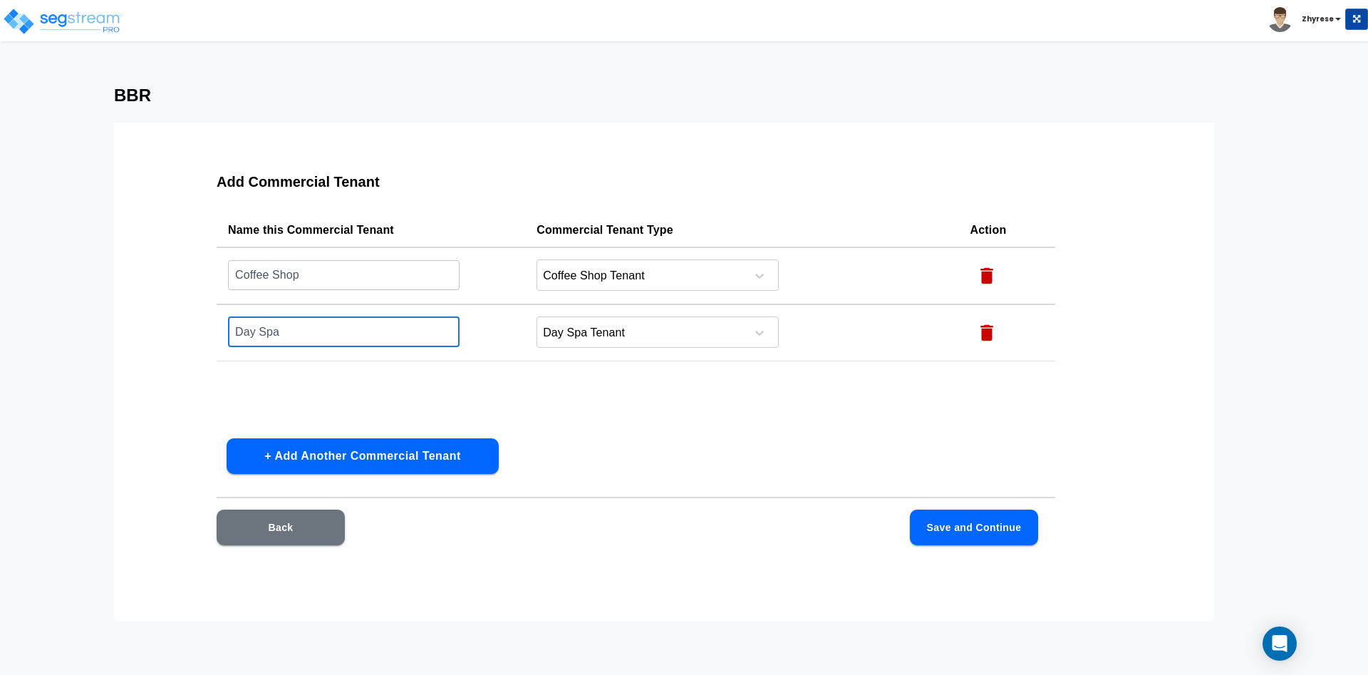
type input "Day Spa"
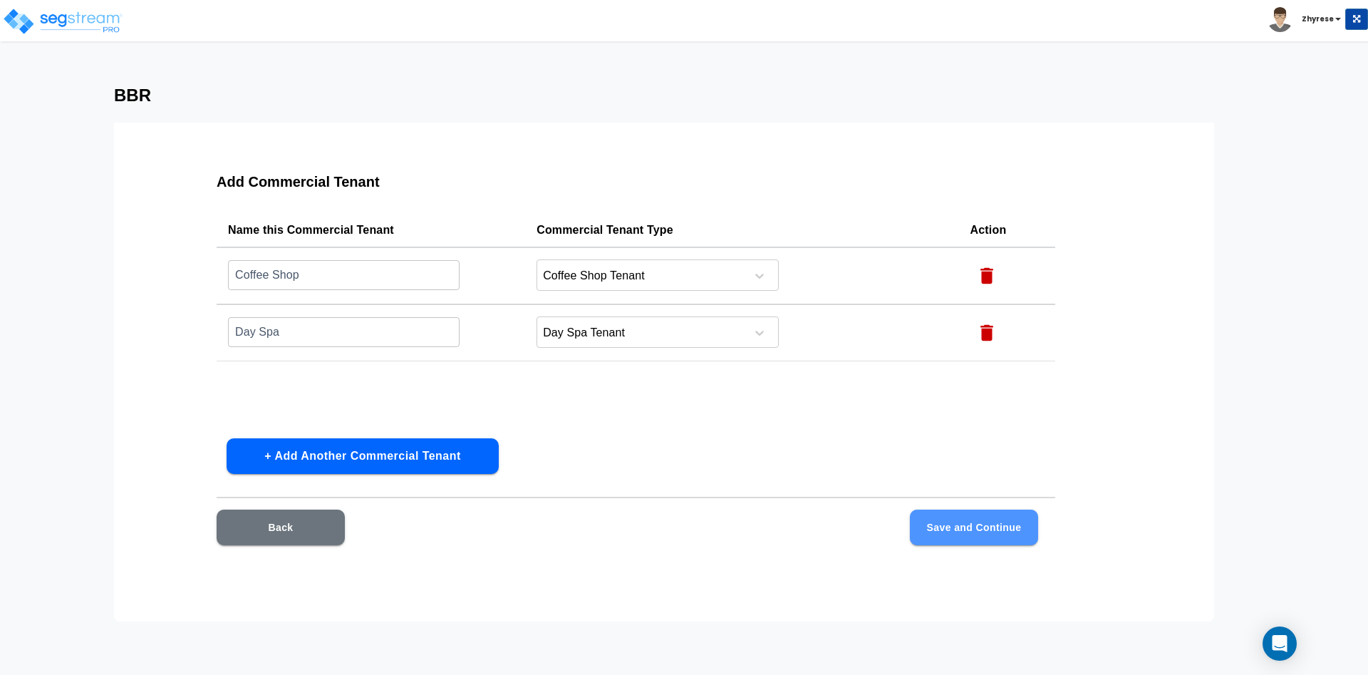
click at [930, 517] on button "Save and Continue" at bounding box center [974, 527] width 128 height 36
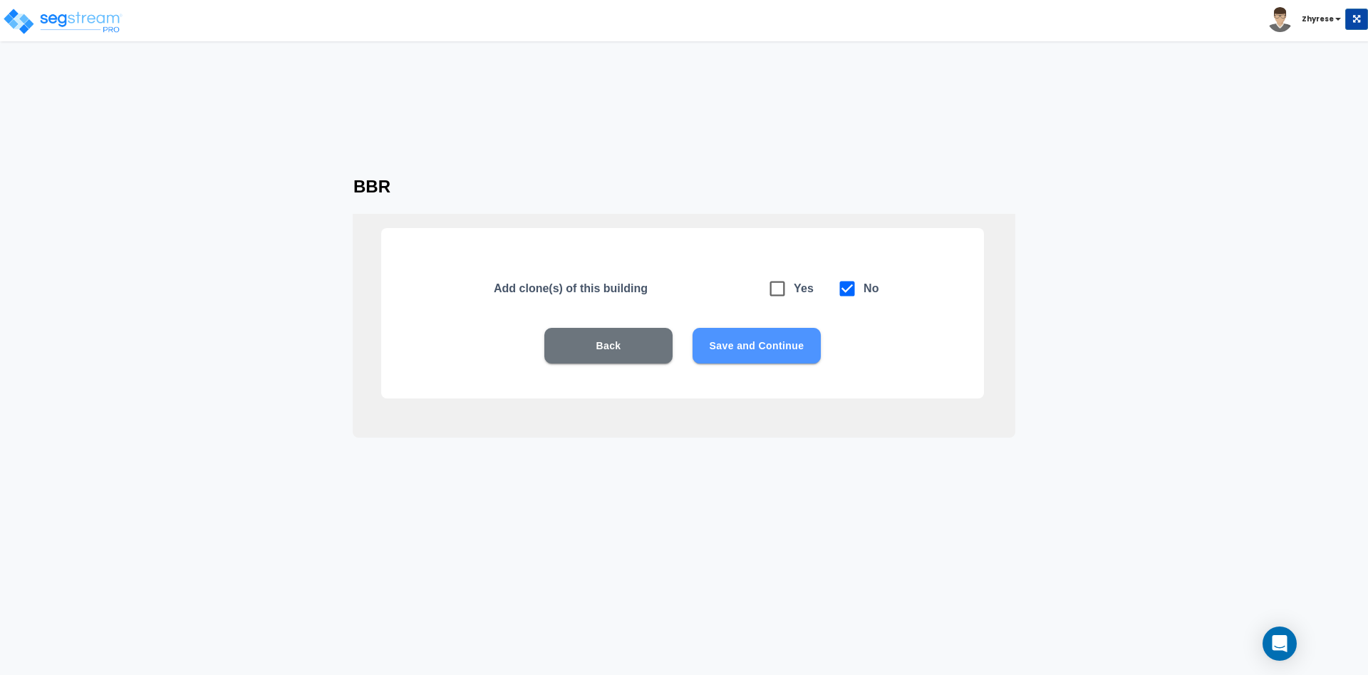
click at [737, 343] on button "Save and Continue" at bounding box center [756, 346] width 128 height 36
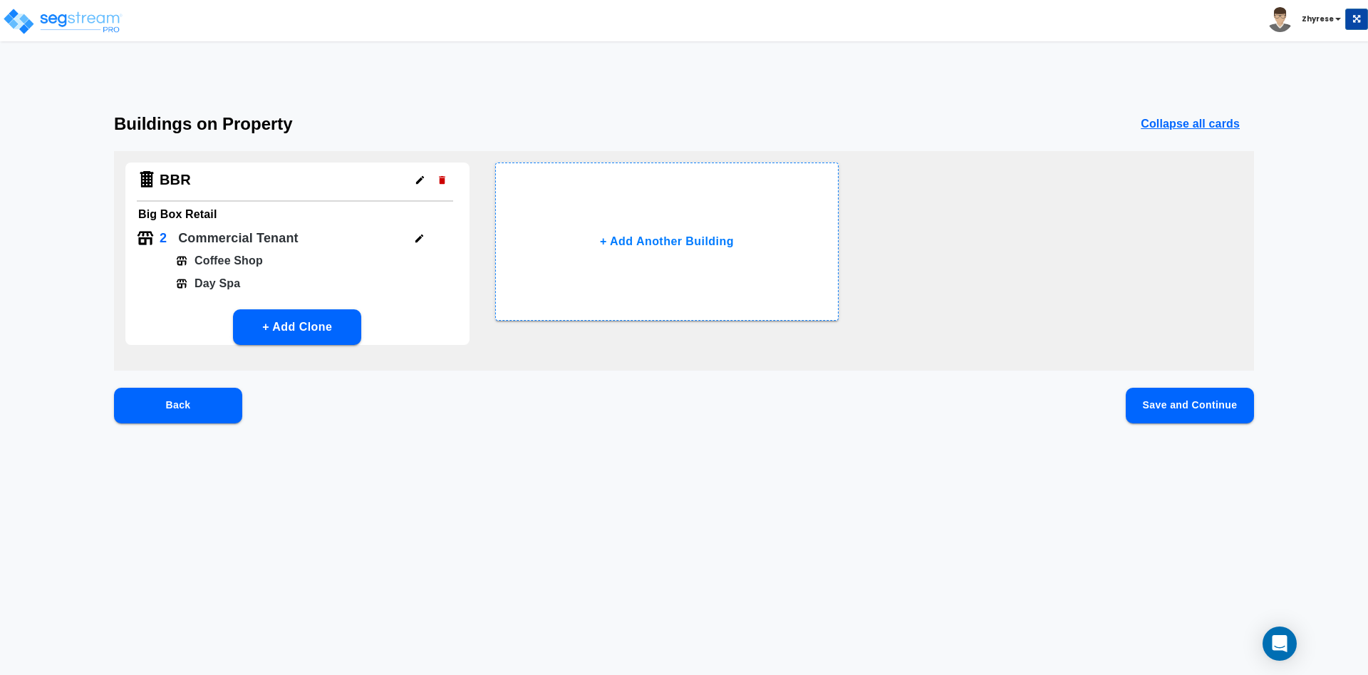
click at [1182, 388] on button "Save and Continue" at bounding box center [1190, 406] width 128 height 36
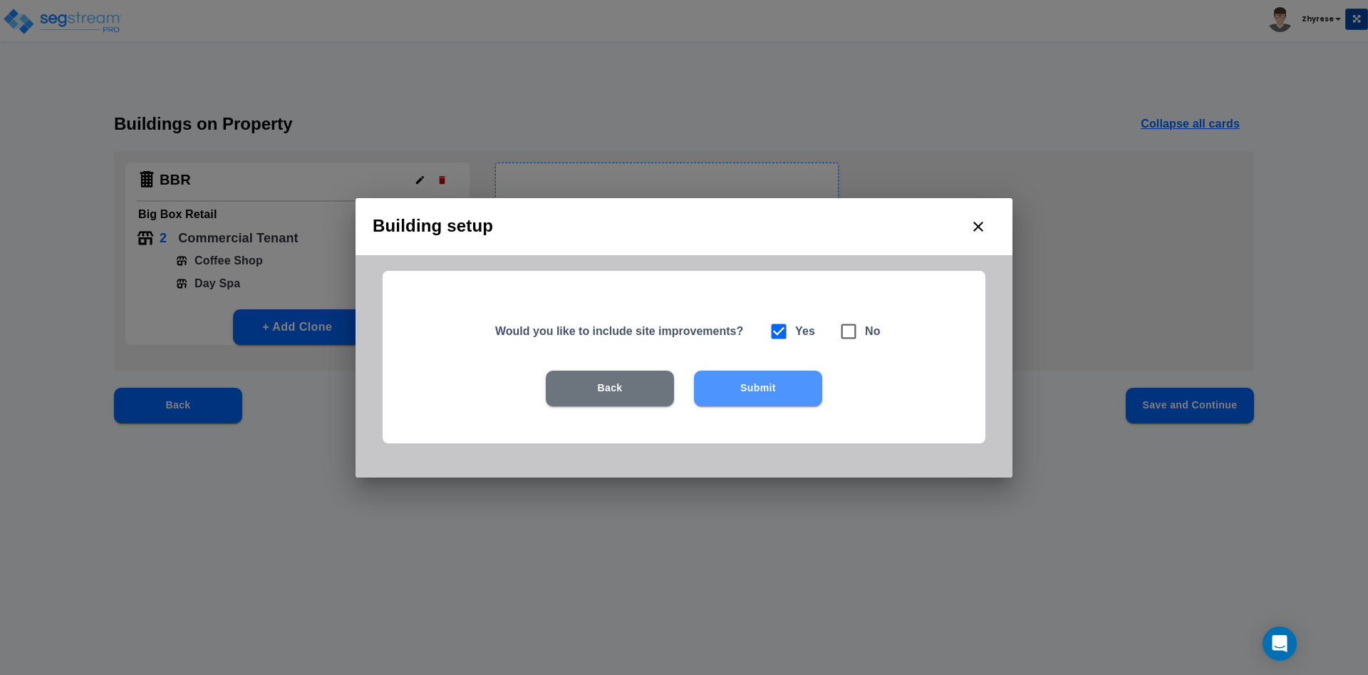
click at [758, 393] on button "Submit" at bounding box center [758, 388] width 128 height 36
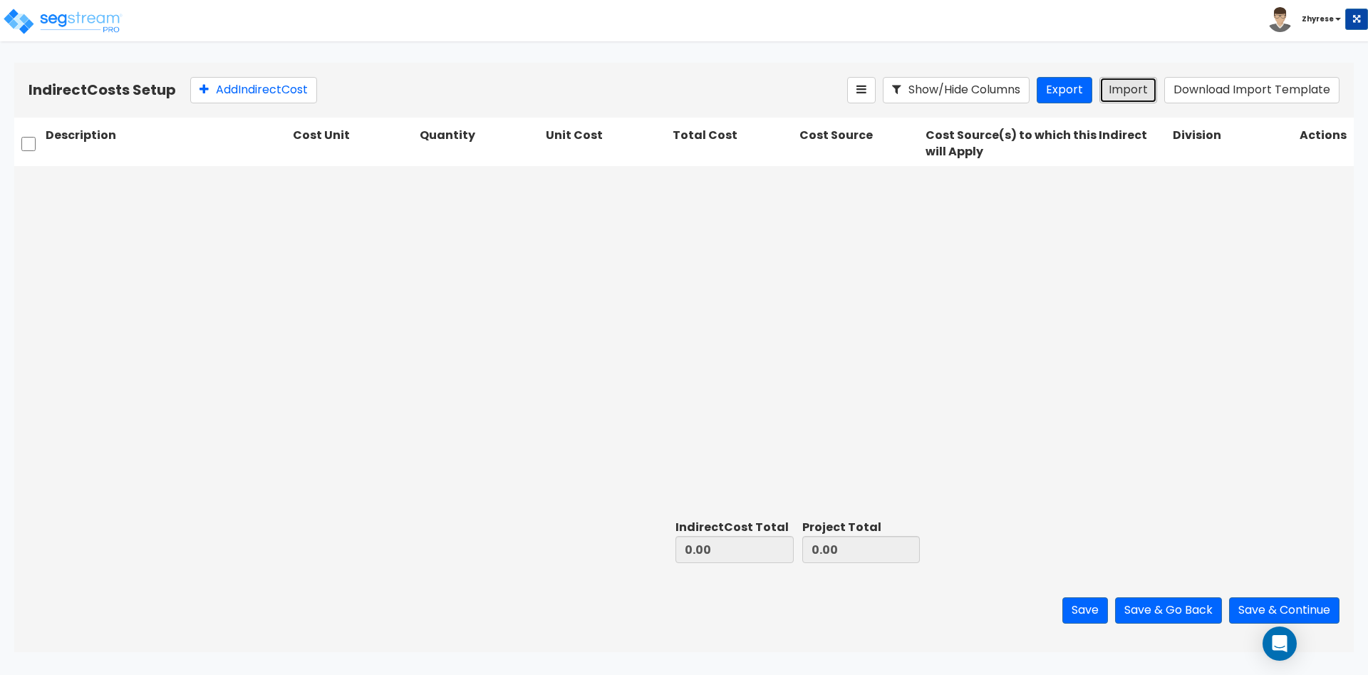
click at [1128, 98] on button "Import" at bounding box center [1128, 90] width 58 height 26
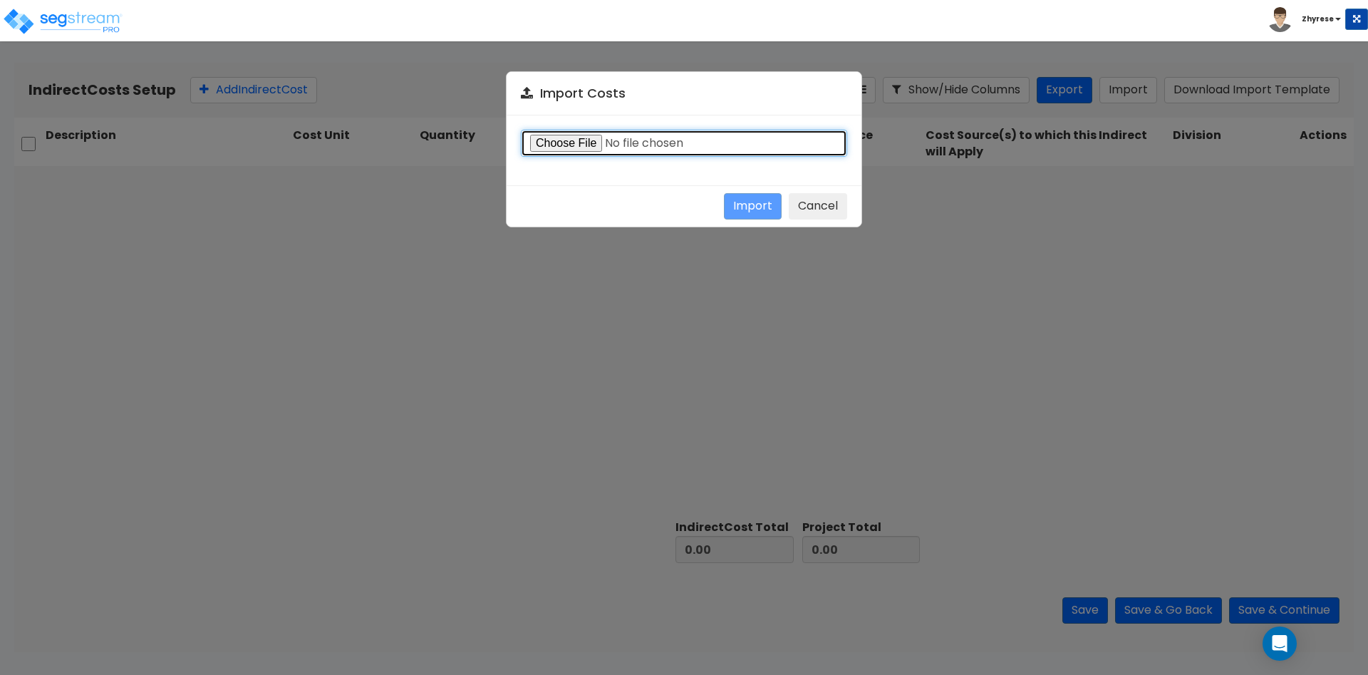
click at [553, 152] on input "file" at bounding box center [684, 143] width 326 height 27
type input "C:\fakepath\Indirect-costs-18285.csv"
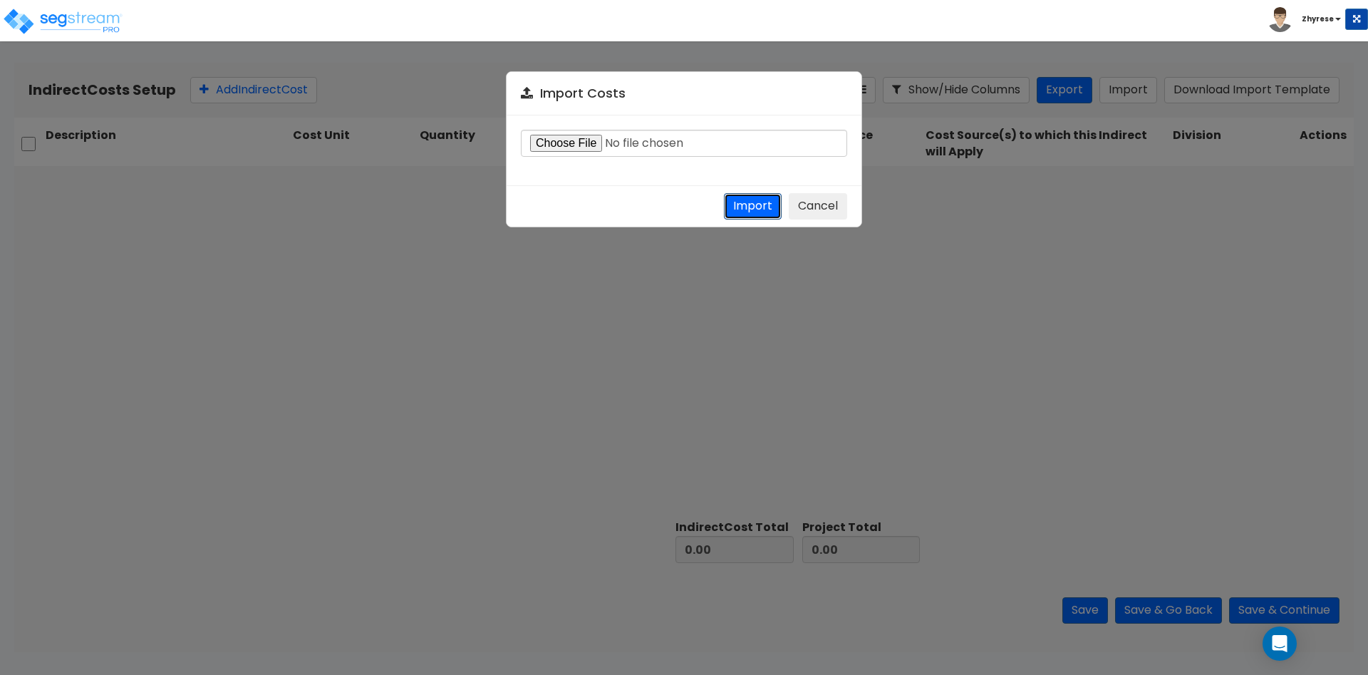
click at [750, 194] on button "Import" at bounding box center [753, 206] width 58 height 26
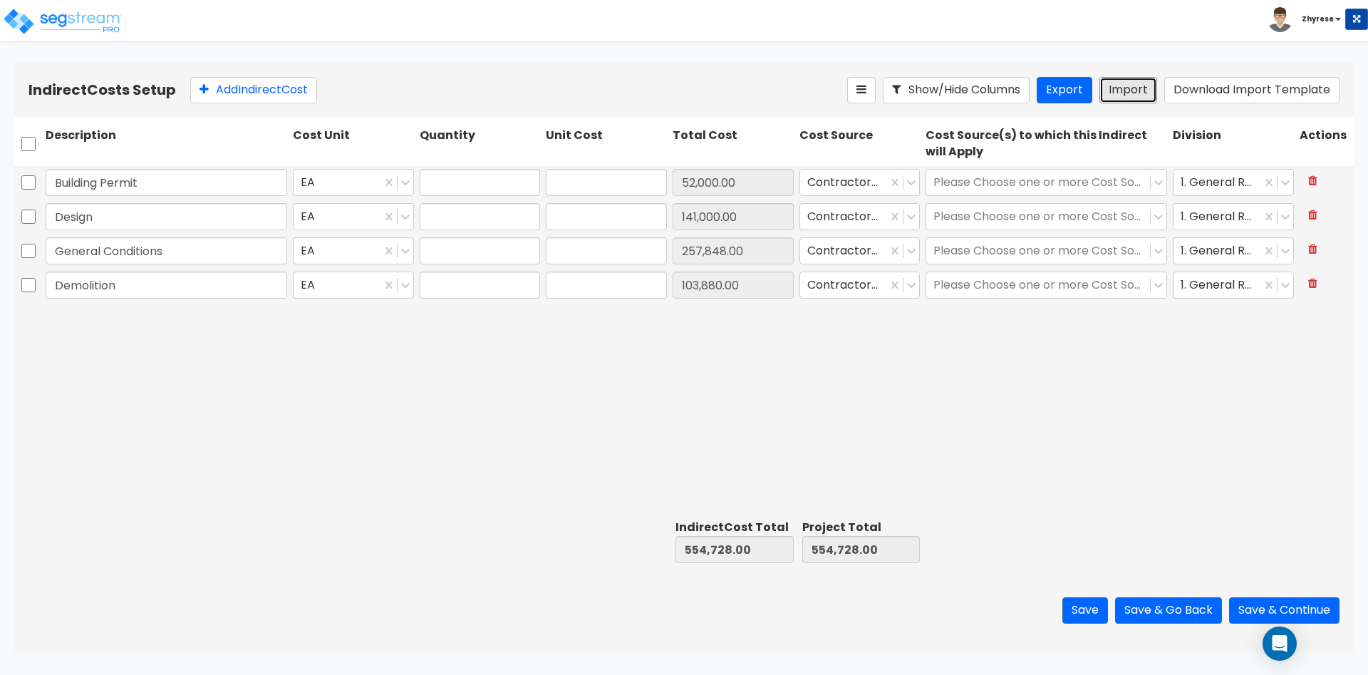
type input "1"
type input "52,000"
type input "1"
type input "141,000"
type input "1"
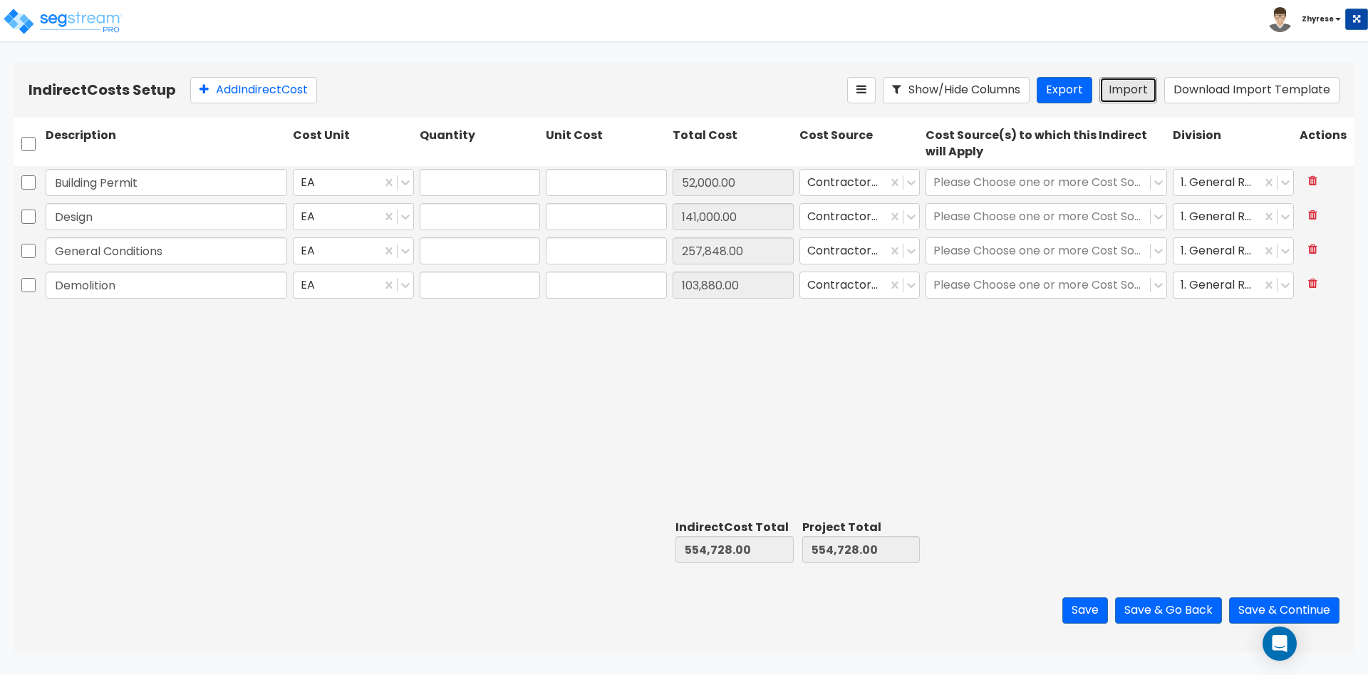
type input "257,848"
type input "1"
type input "103,880"
click at [425, 601] on div "Save Save & Go Back Save & Continue" at bounding box center [683, 610] width 1339 height 83
click at [1292, 614] on button "Save & Continue" at bounding box center [1284, 610] width 110 height 26
